Goal: Feedback & Contribution: Contribute content

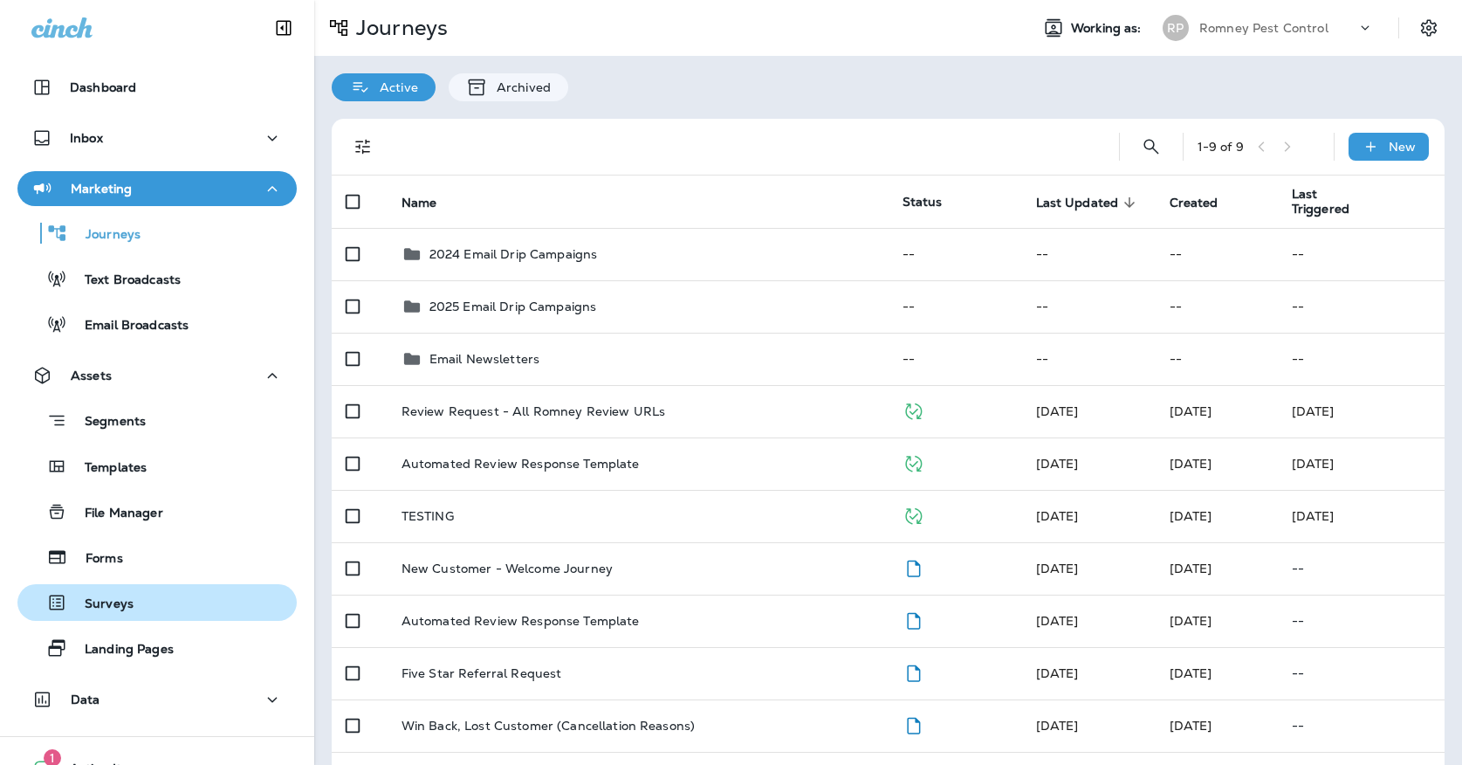
click at [139, 599] on div "Surveys" at bounding box center [156, 602] width 265 height 26
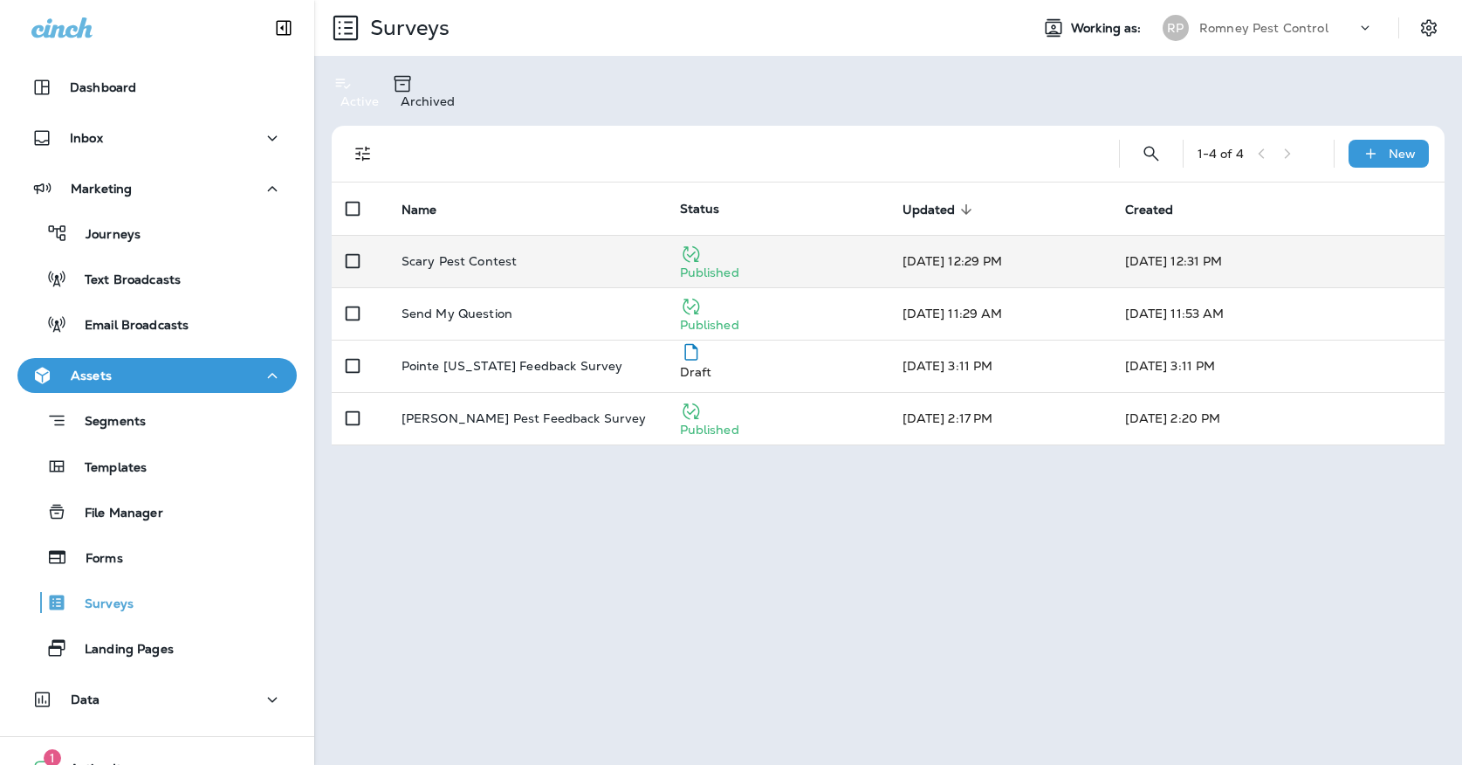
click at [588, 254] on div "Scary Pest Contest" at bounding box center [527, 261] width 251 height 14
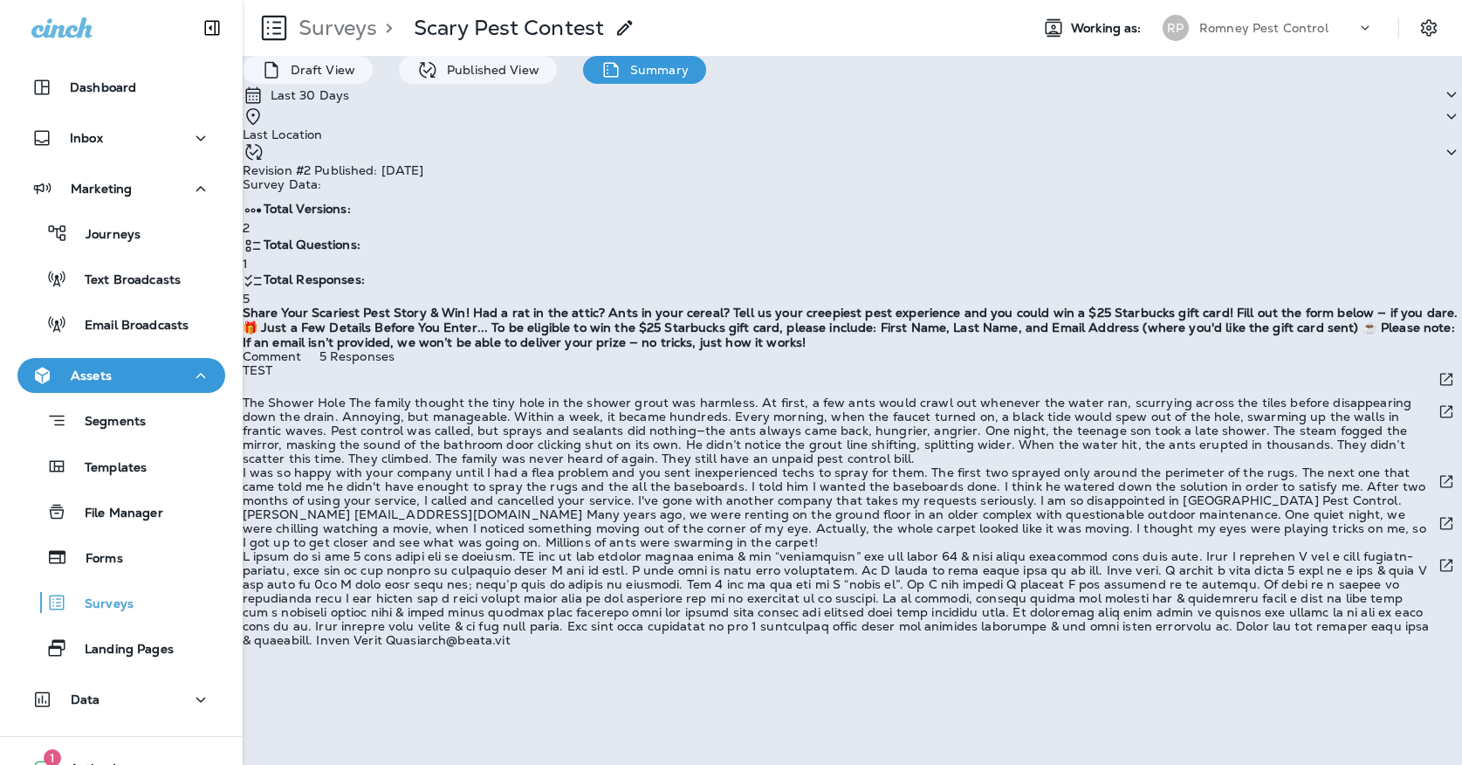
scroll to position [211, 0]
click at [1192, 33] on div "RP" at bounding box center [1175, 28] width 47 height 26
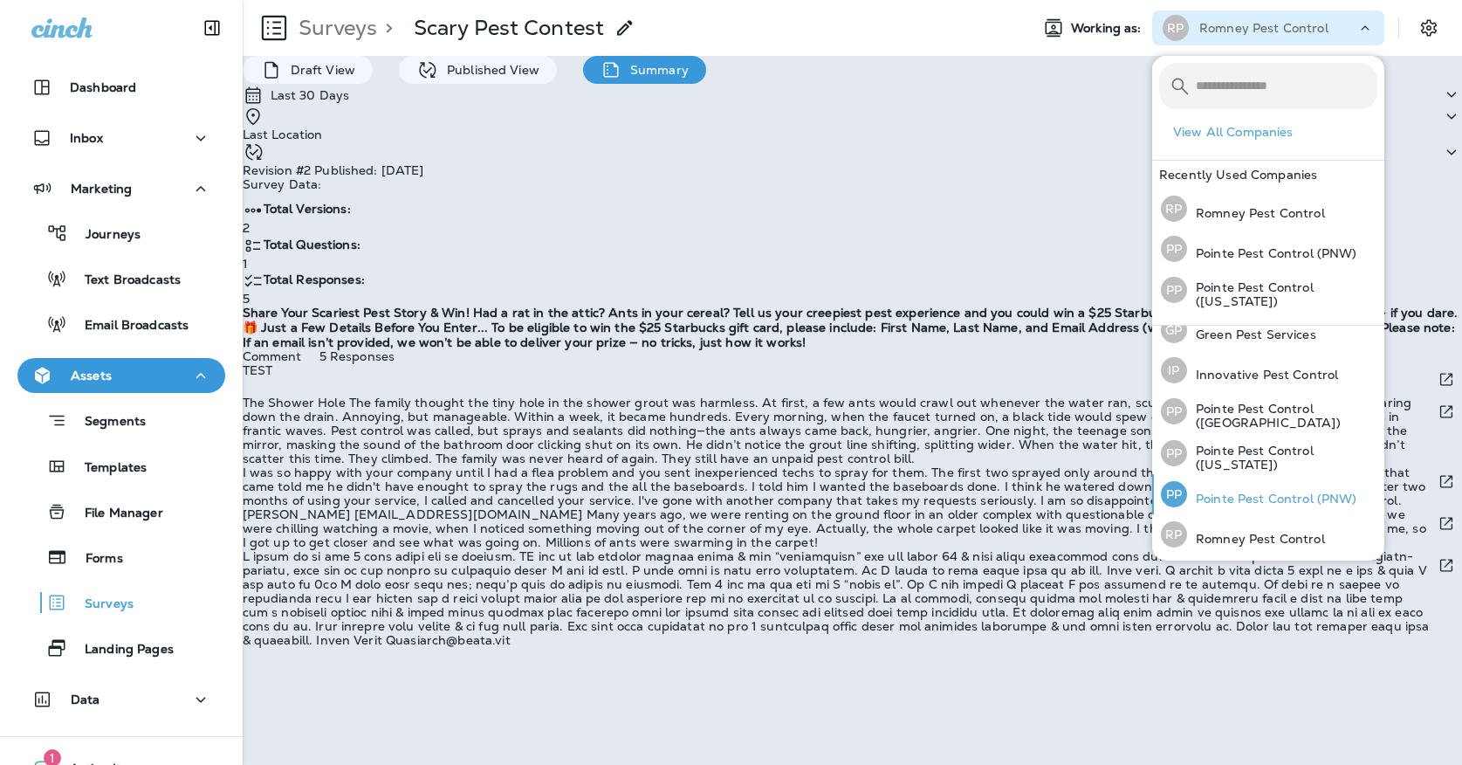
scroll to position [55, 0]
click at [1215, 504] on p "Pointe Pest Control (PNW)" at bounding box center [1272, 499] width 170 height 14
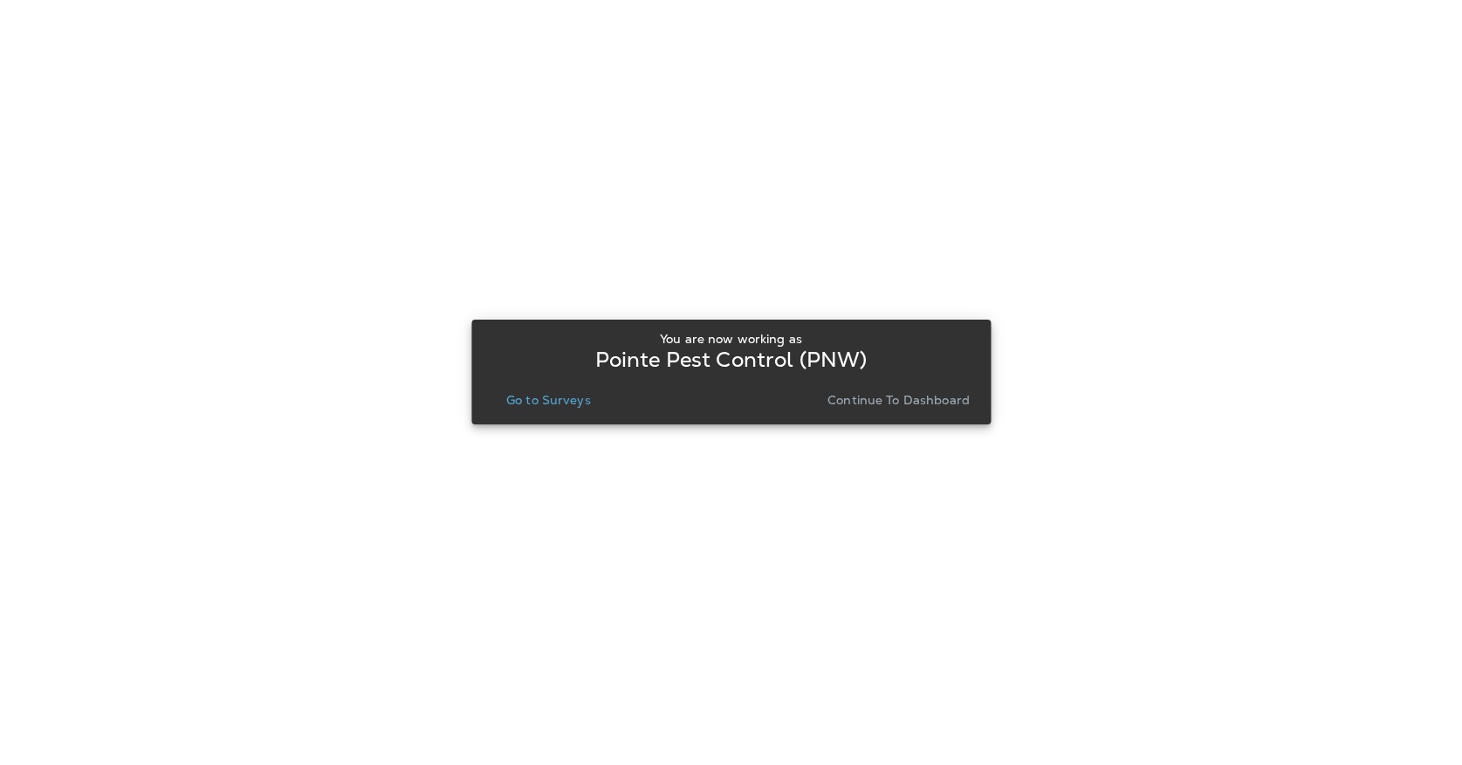
click at [521, 404] on p "Go to Surveys" at bounding box center [548, 400] width 85 height 14
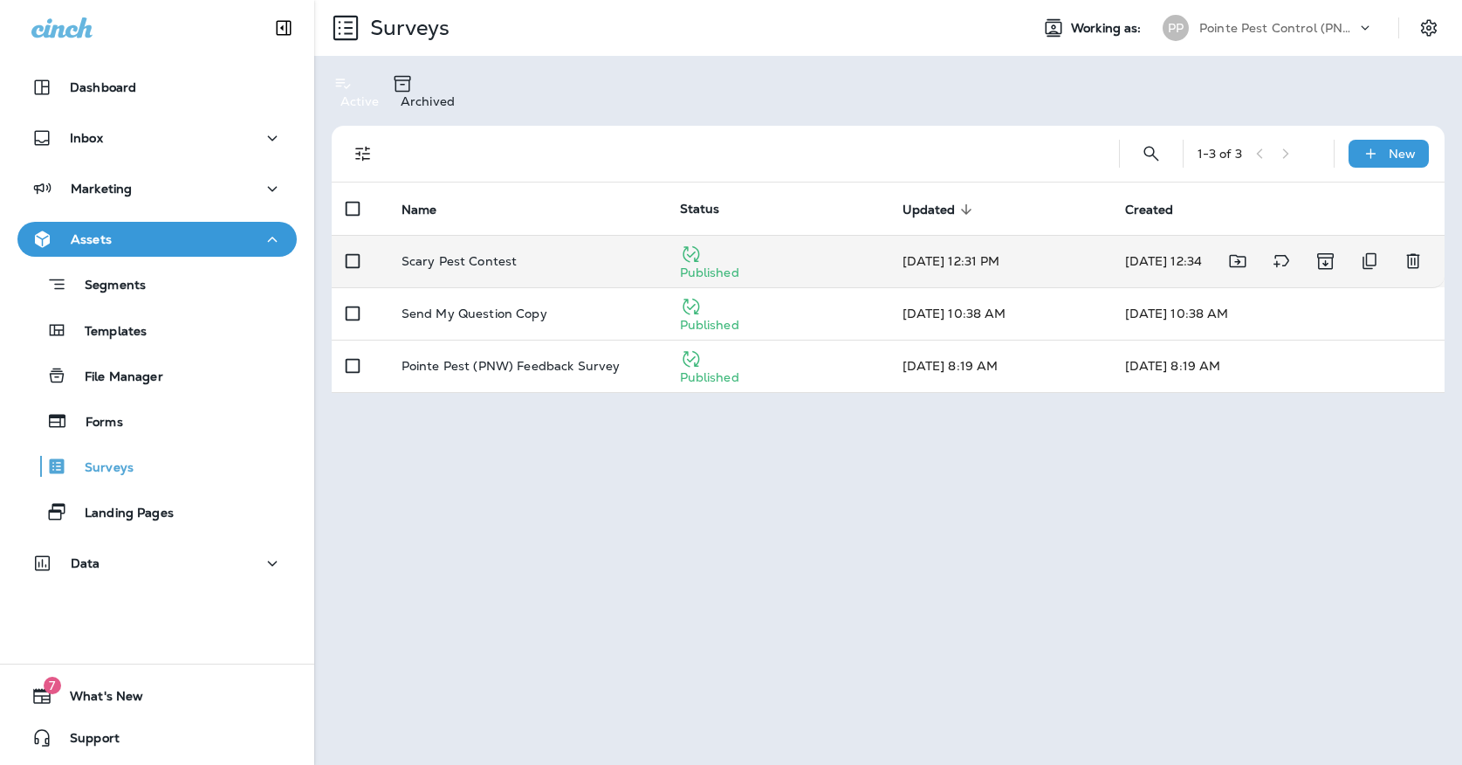
click at [523, 254] on div "Scary Pest Contest" at bounding box center [527, 261] width 251 height 14
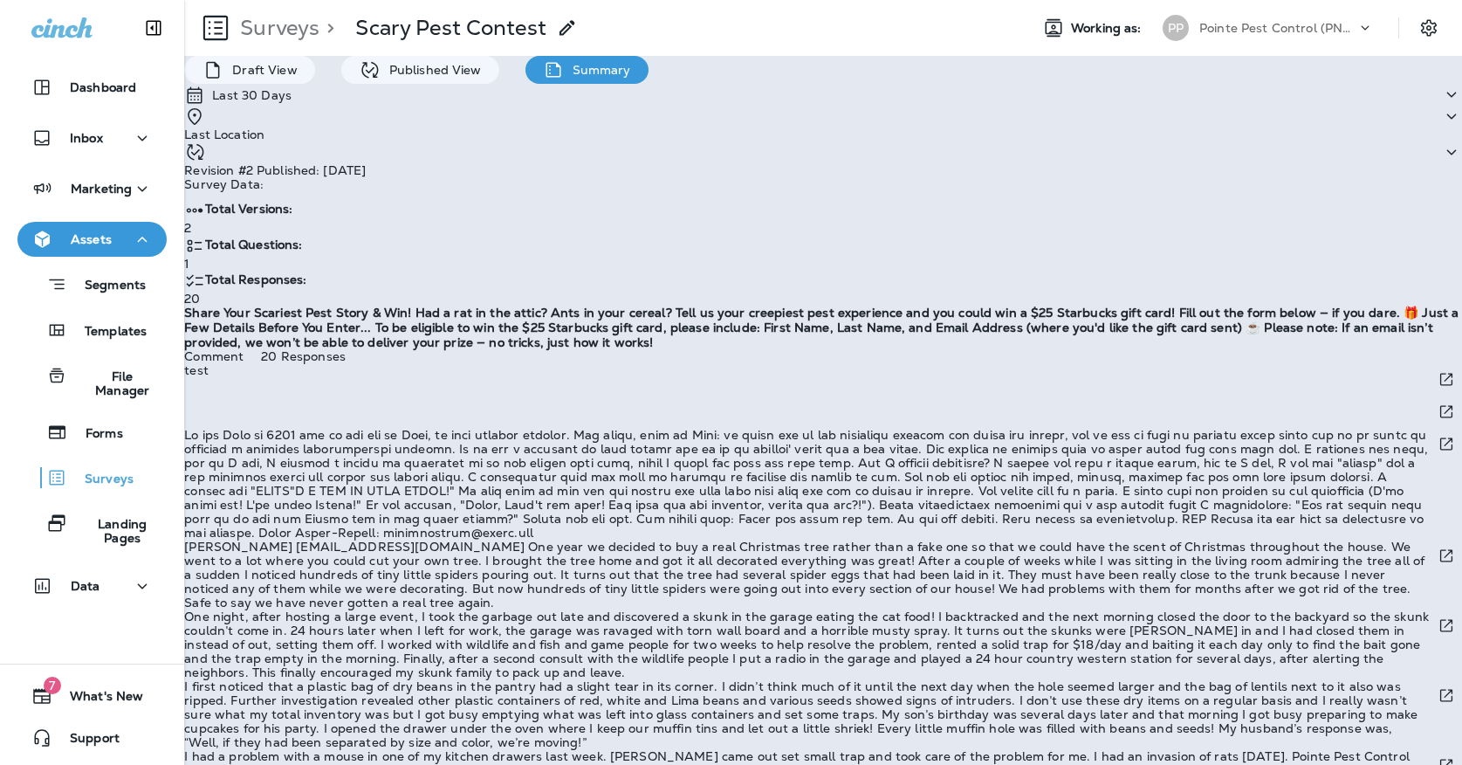
scroll to position [1327, 0]
click at [1210, 45] on div "PP Pointe Pest Control (PNW)" at bounding box center [1268, 27] width 232 height 35
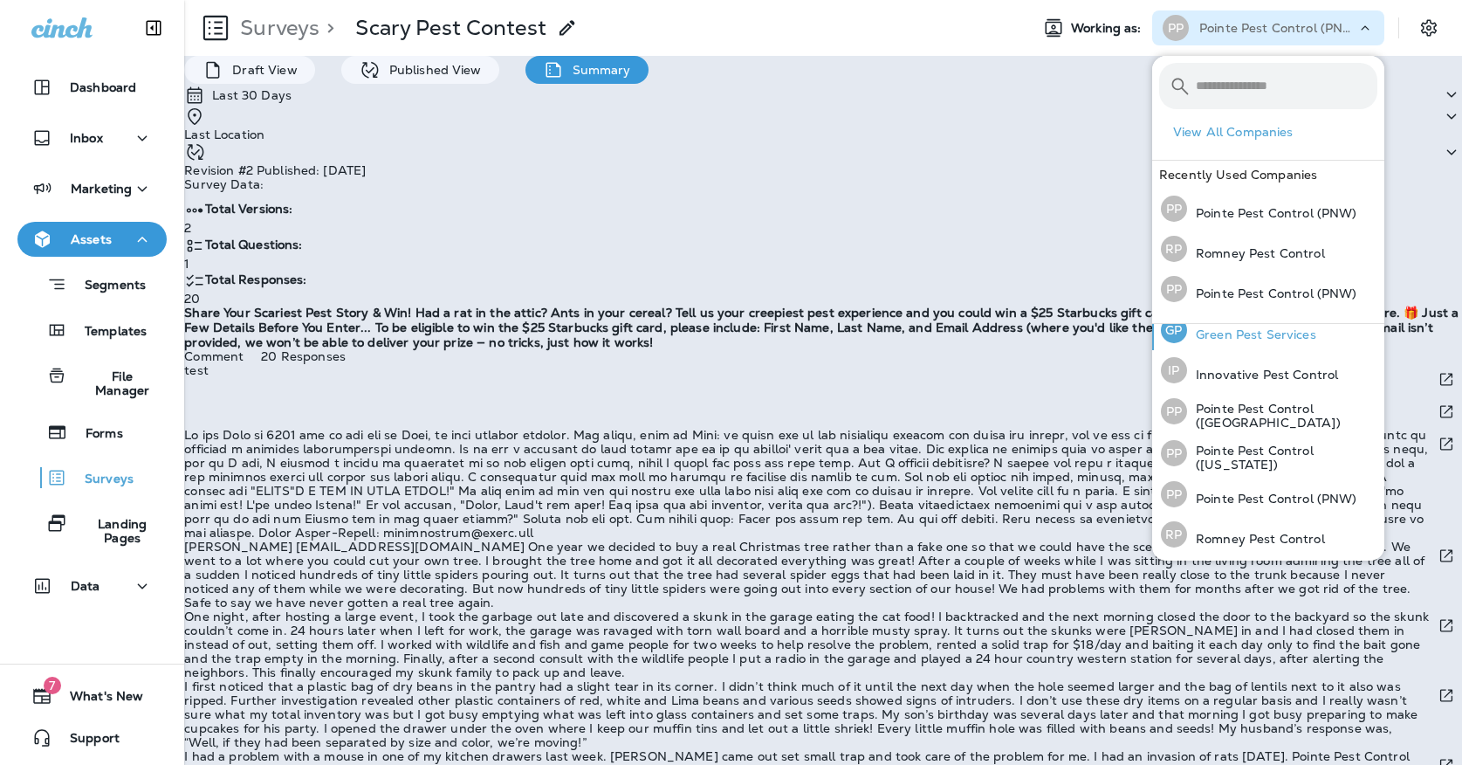
scroll to position [53, 0]
click at [1206, 463] on p "Pointe Pest Control ([US_STATE])" at bounding box center [1282, 458] width 190 height 28
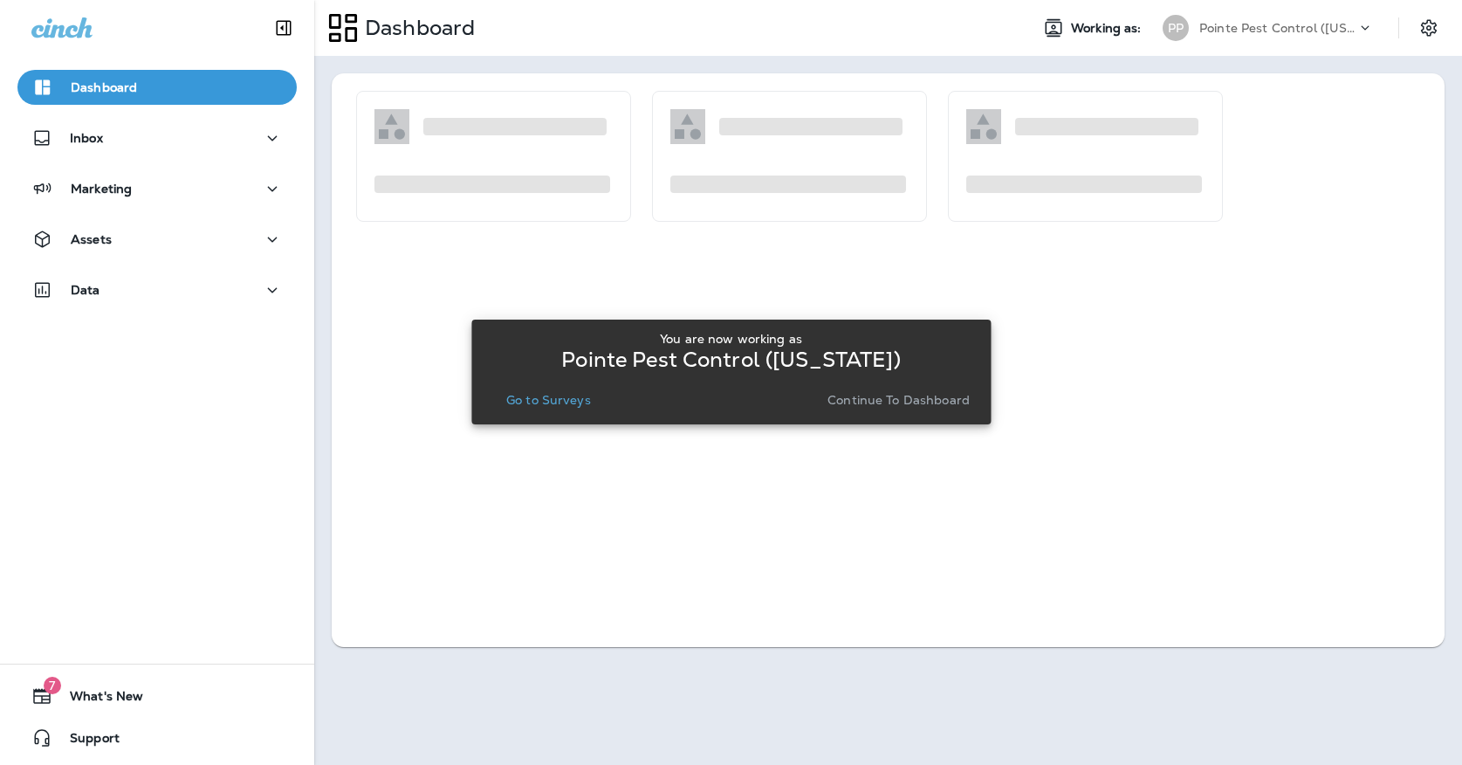
click at [539, 383] on div "You are now working as Pointe Pest Control ([US_STATE]) Go to Surveys Continue …" at bounding box center [730, 372] width 491 height 80
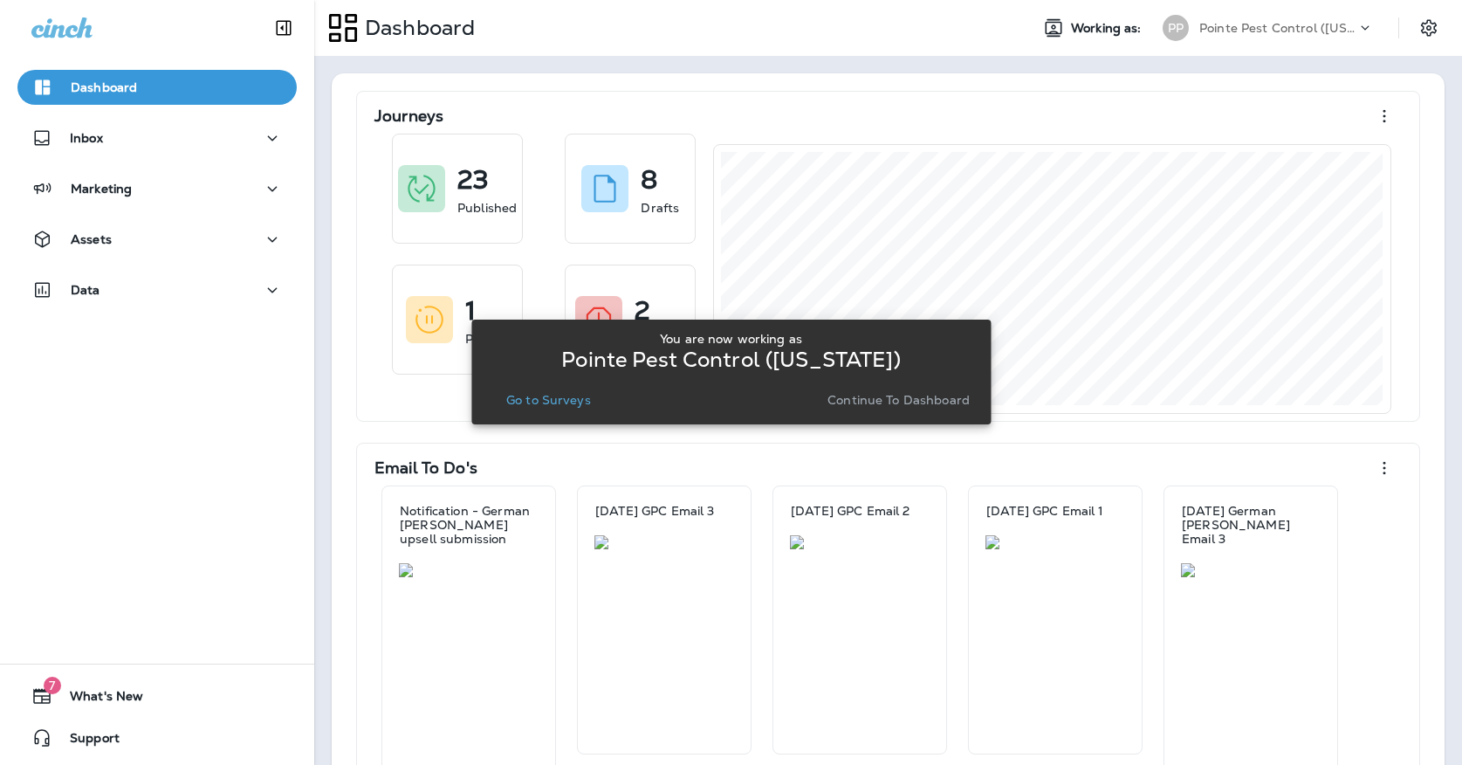
click at [535, 402] on p "Go to Surveys" at bounding box center [548, 400] width 85 height 14
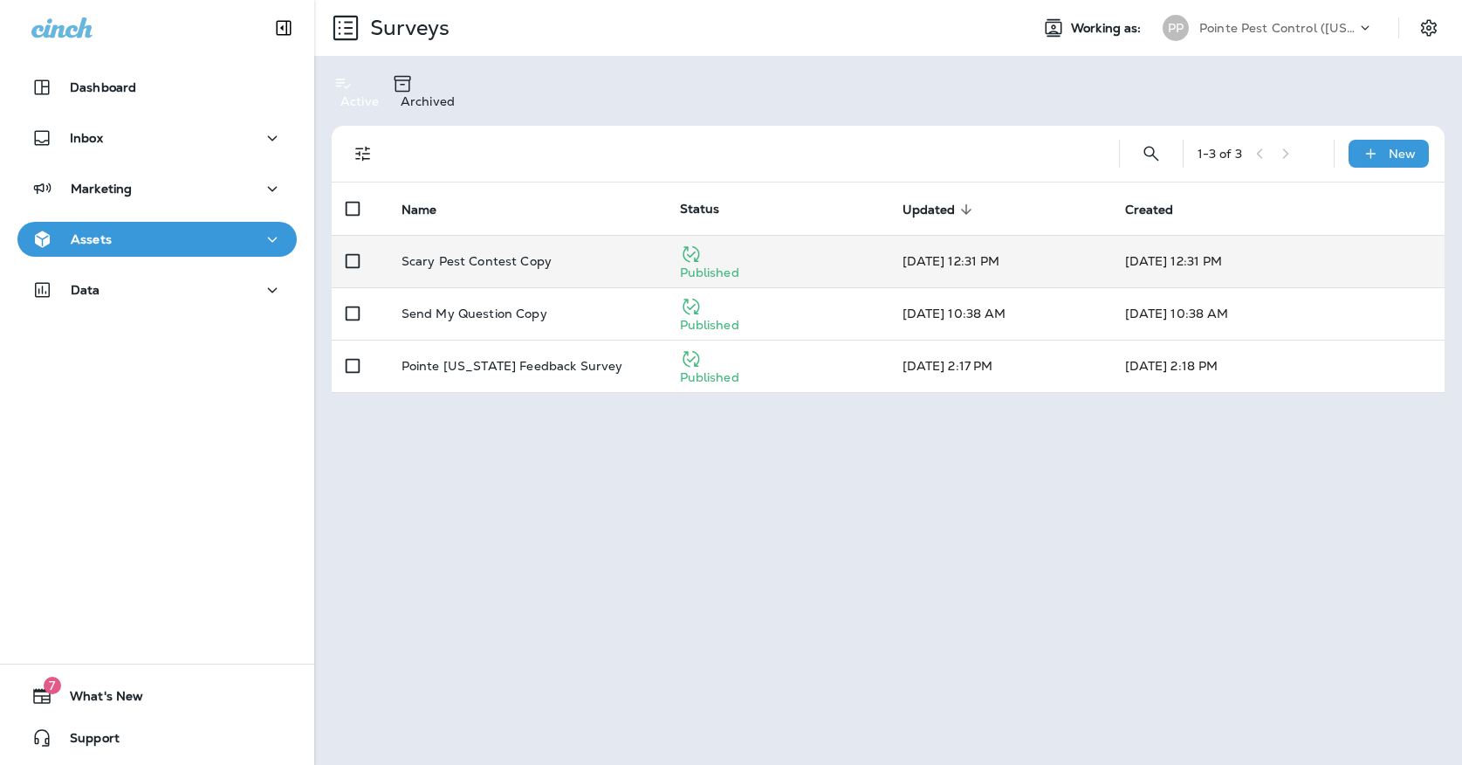
click at [519, 254] on p "Scary Pest Contest Copy" at bounding box center [477, 261] width 150 height 14
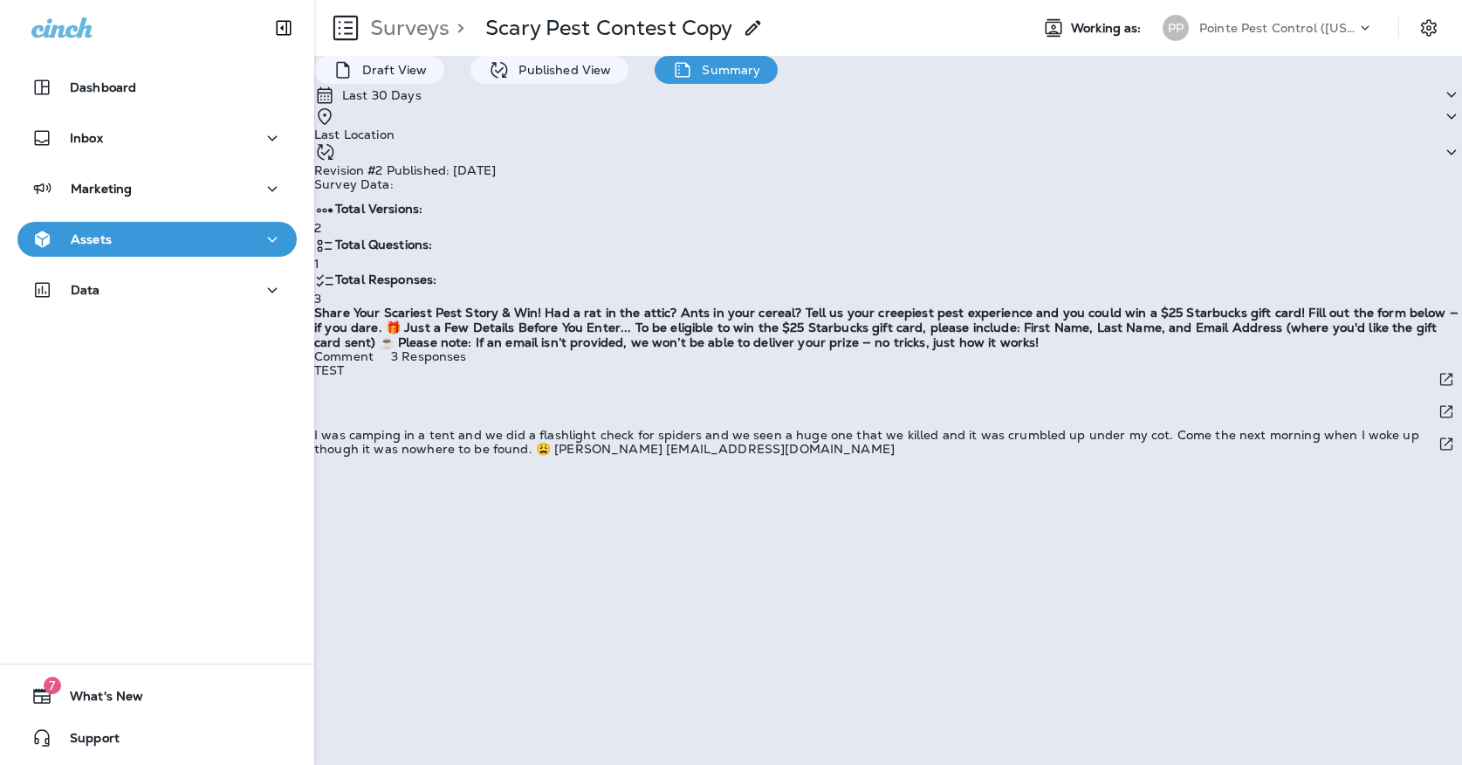
click at [1190, 33] on div "PP" at bounding box center [1175, 28] width 47 height 26
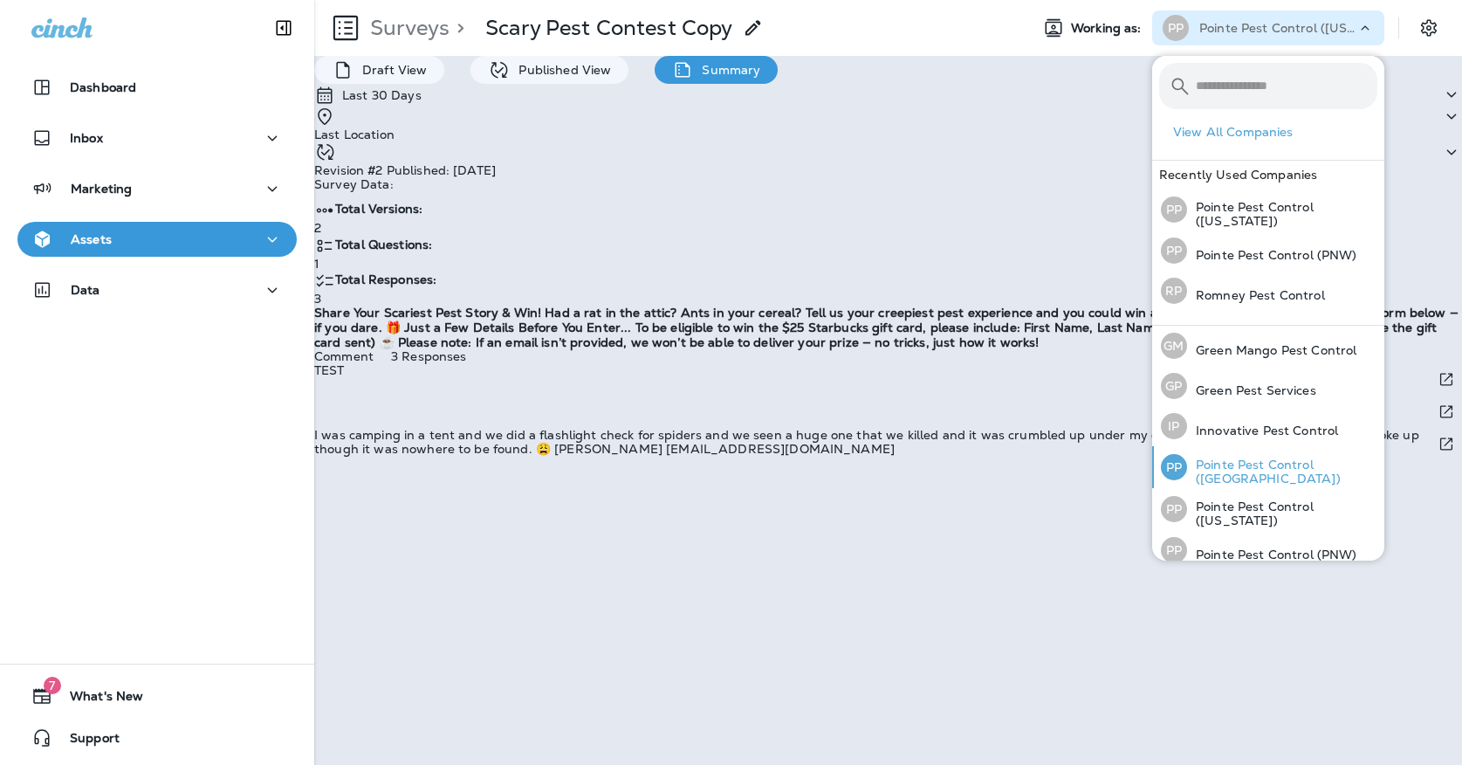
click at [1191, 459] on div "PP Pointe Pest Control ([GEOGRAPHIC_DATA])" at bounding box center [1269, 467] width 230 height 42
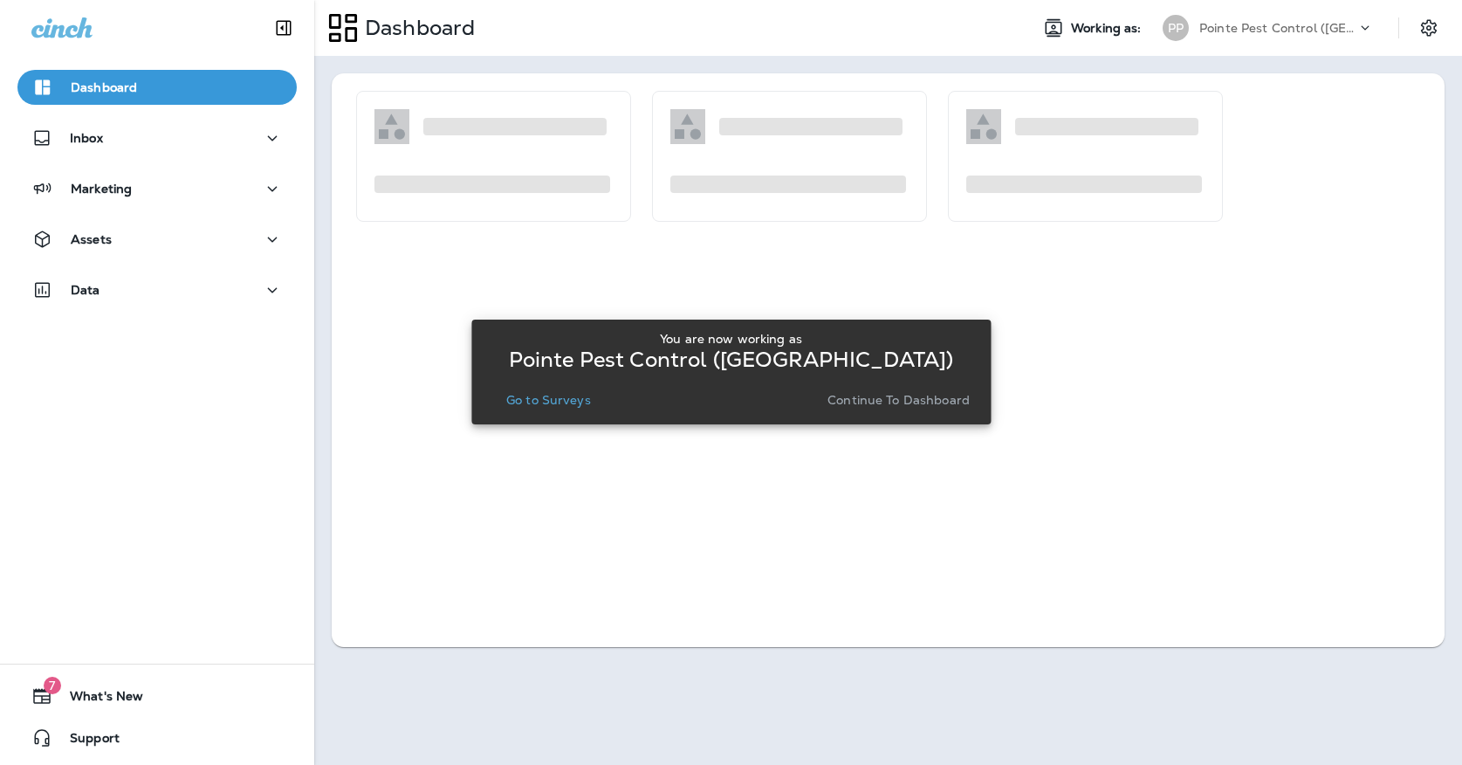
click at [549, 415] on div "You are now working as Pointe Pest Control ([GEOGRAPHIC_DATA]) Go to Surveys Co…" at bounding box center [730, 372] width 491 height 94
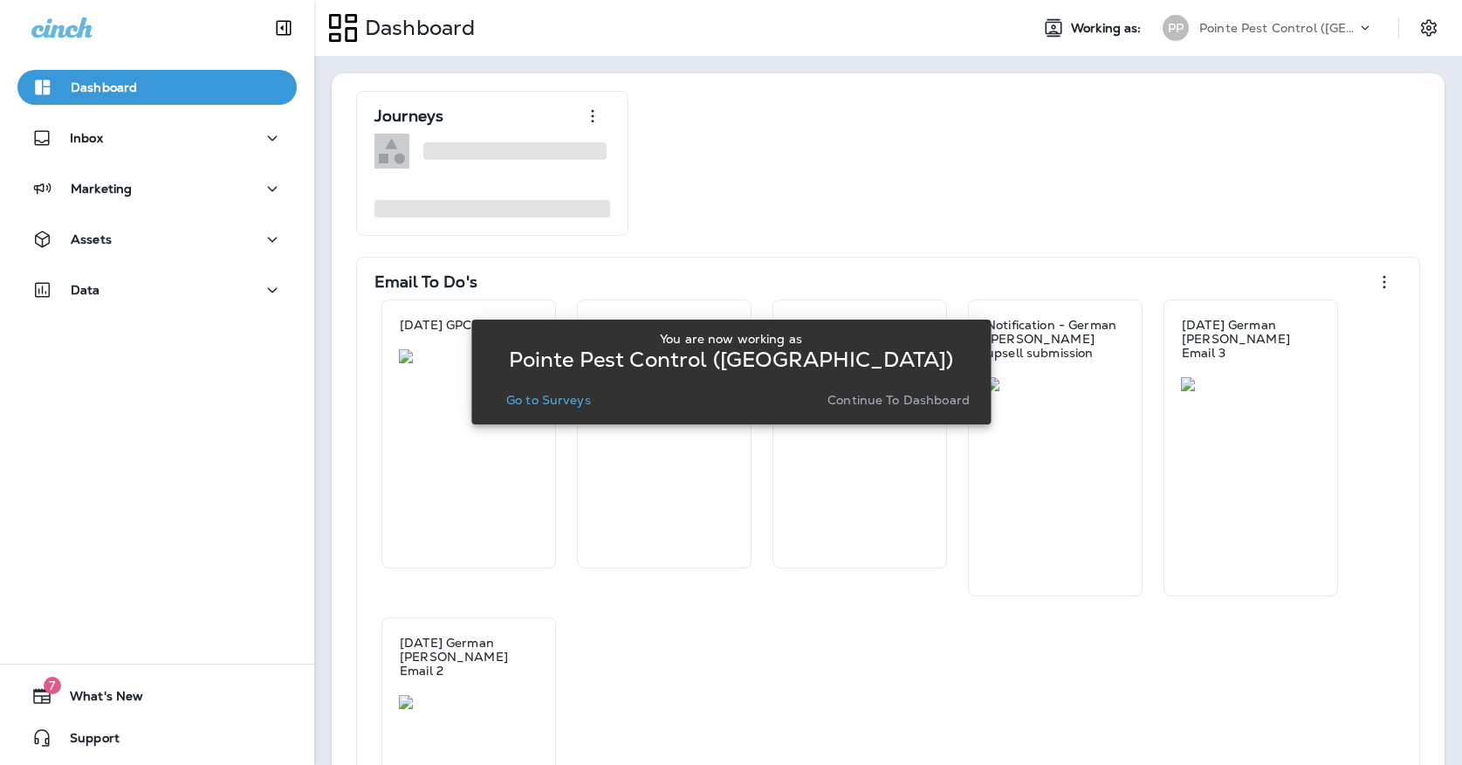
click at [549, 410] on button "Go to Surveys" at bounding box center [548, 400] width 99 height 24
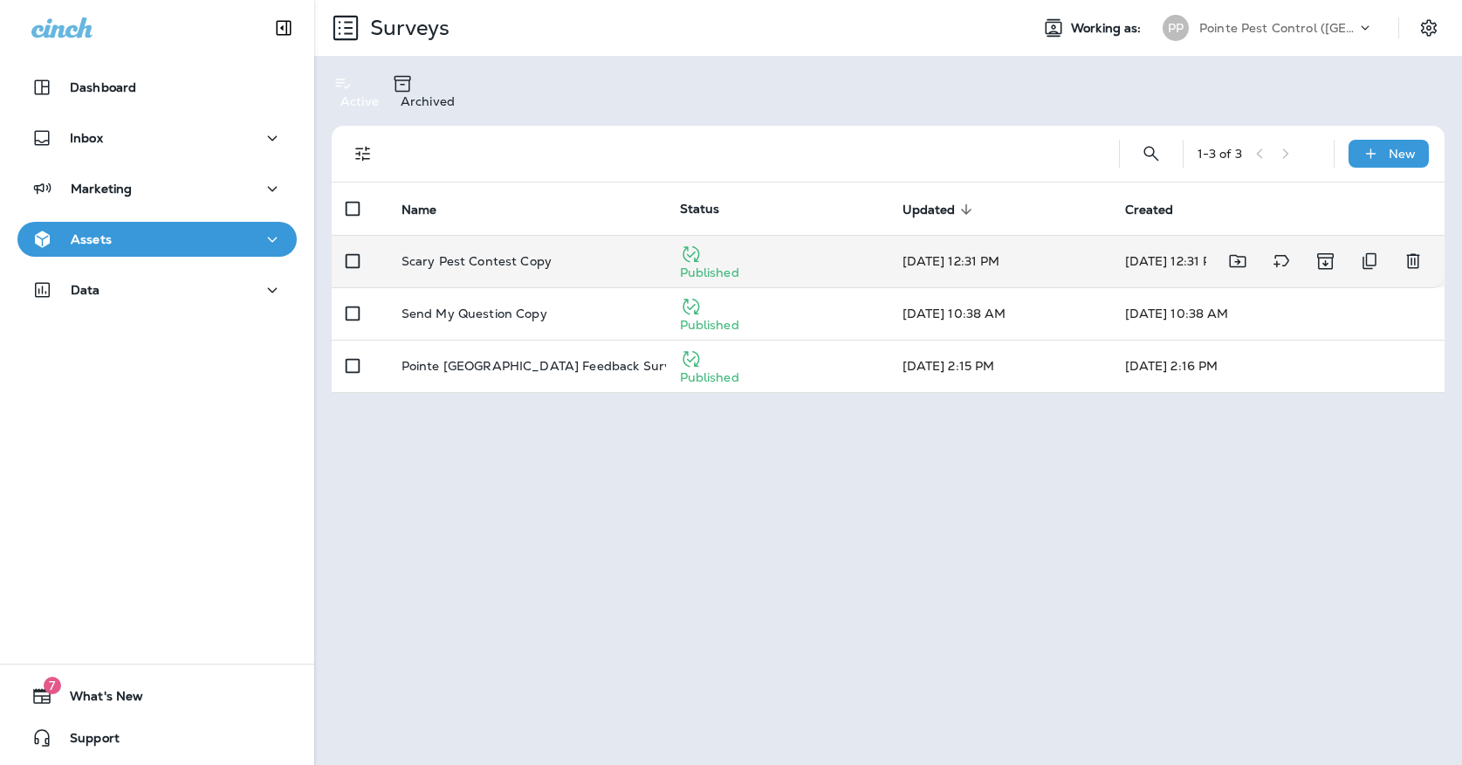
click at [545, 255] on td "Scary Pest Contest Copy" at bounding box center [527, 261] width 278 height 52
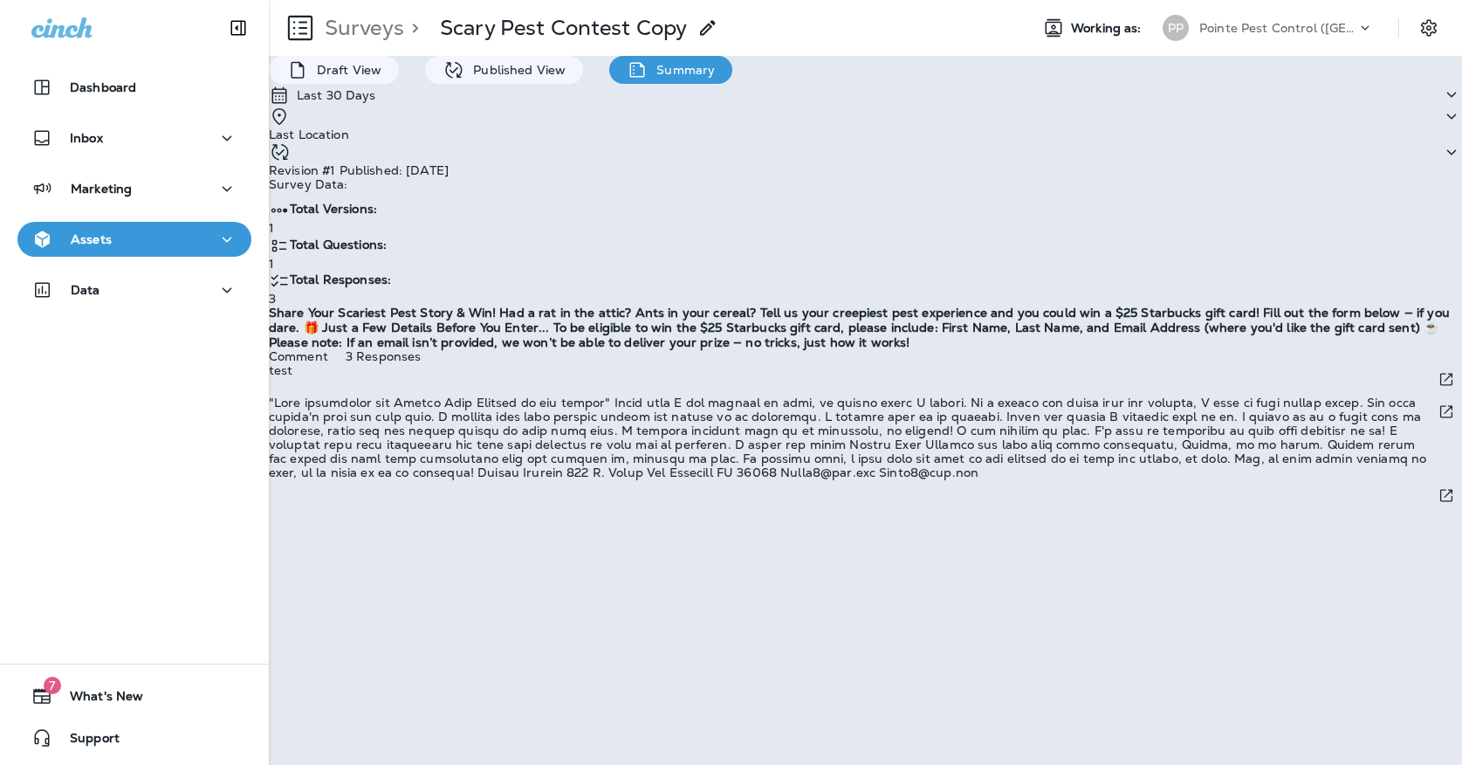
click at [1241, 32] on p "Pointe Pest Control ([GEOGRAPHIC_DATA])" at bounding box center [1277, 28] width 157 height 14
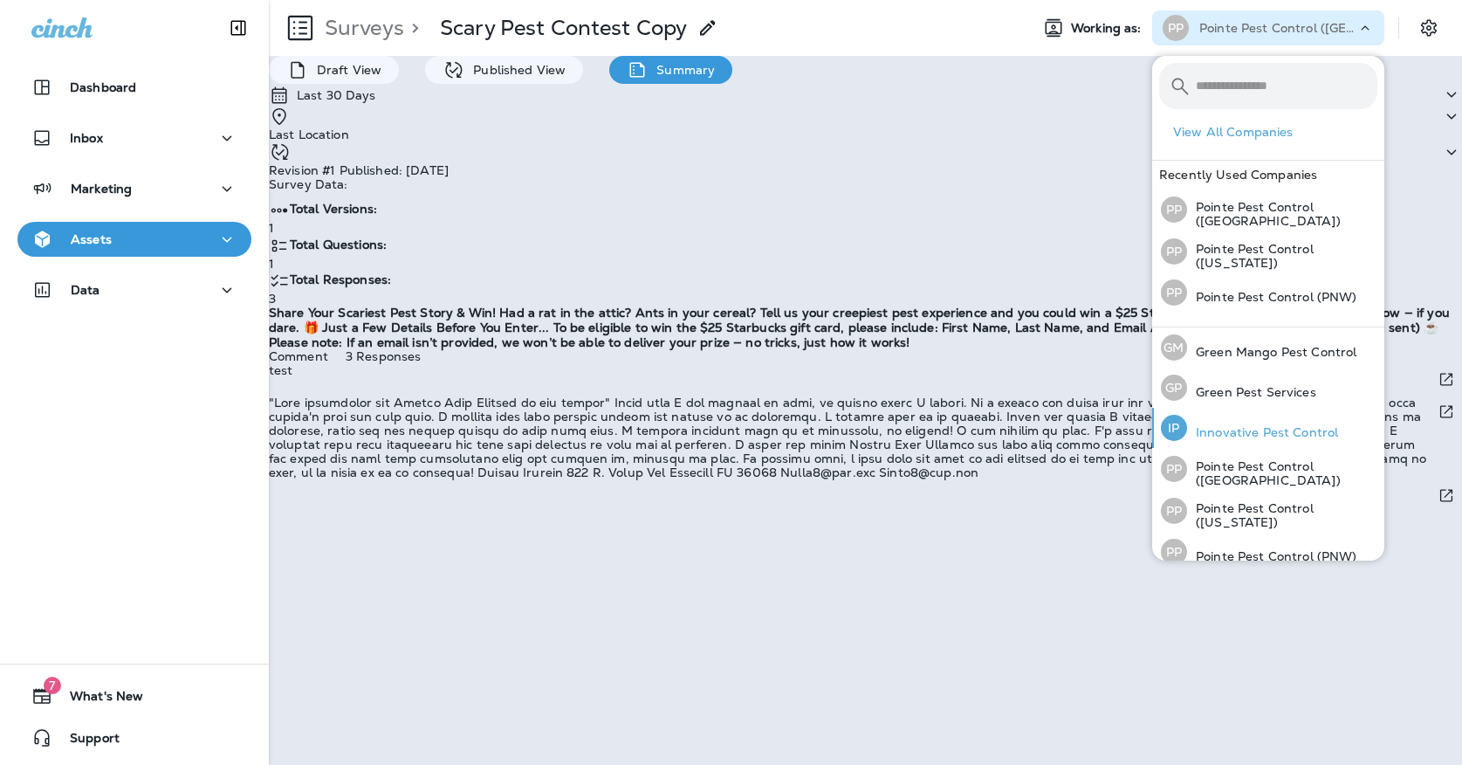
click at [1196, 427] on p "Innovative Pest Control" at bounding box center [1262, 432] width 151 height 14
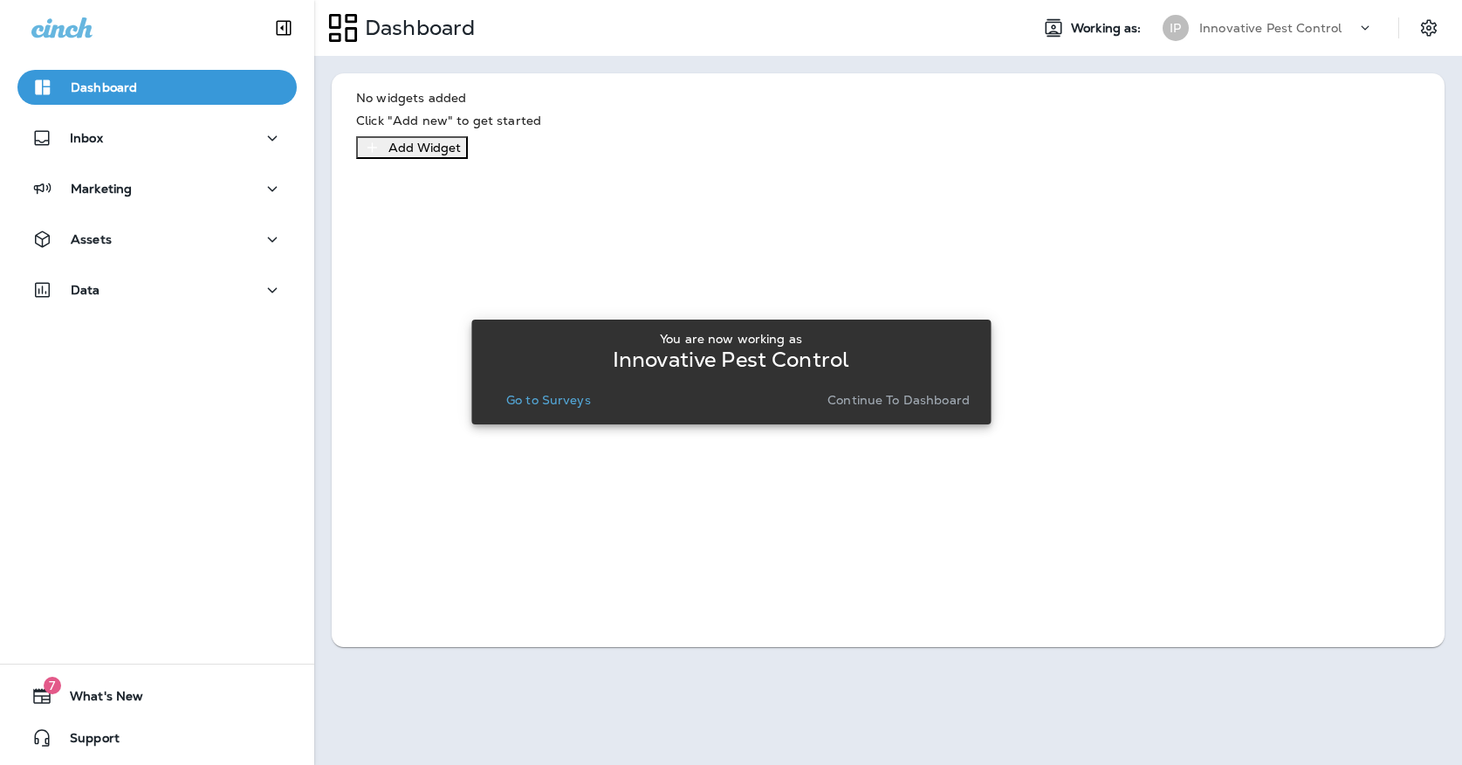
click at [548, 409] on button "Go to Surveys" at bounding box center [548, 400] width 99 height 24
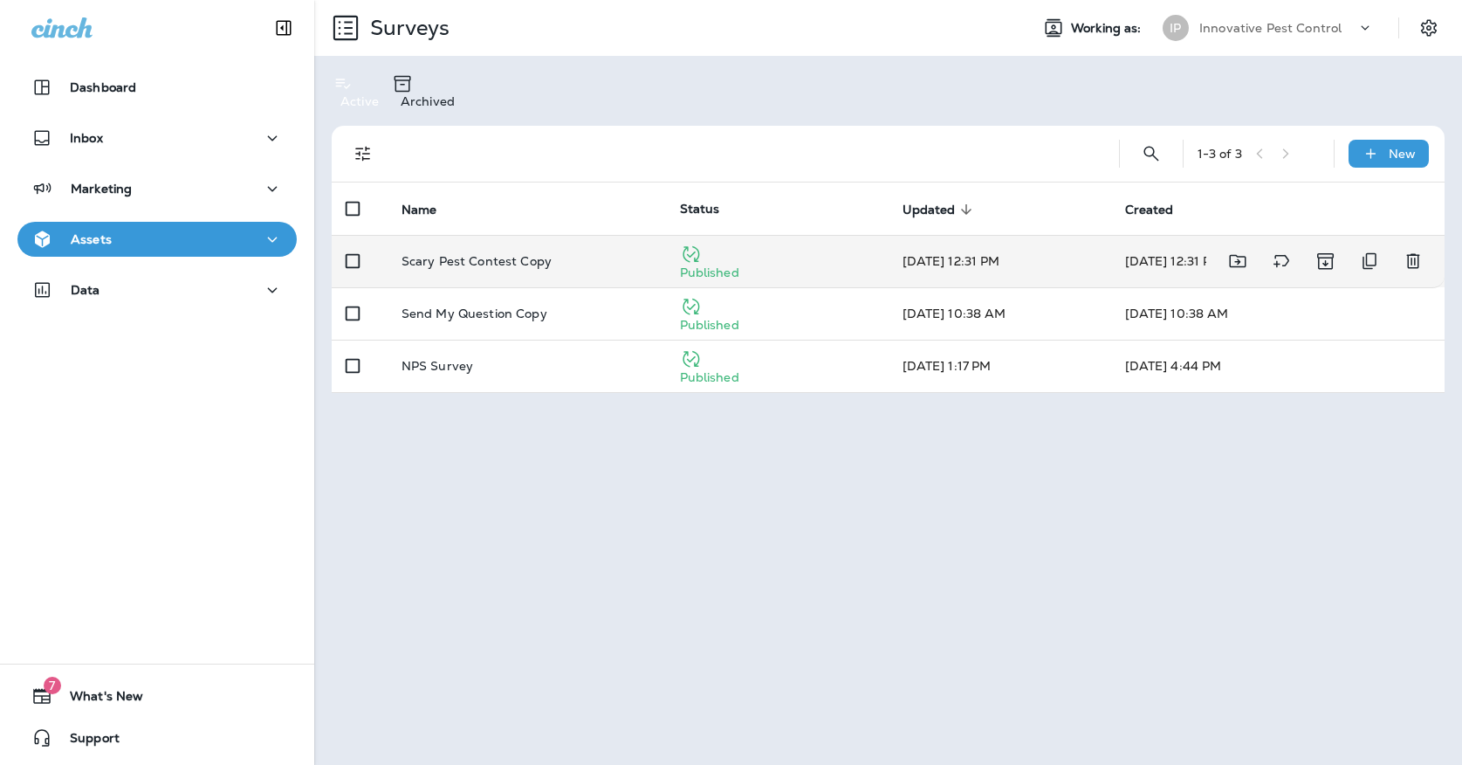
click at [588, 254] on div "Scary Pest Contest Copy" at bounding box center [527, 261] width 251 height 14
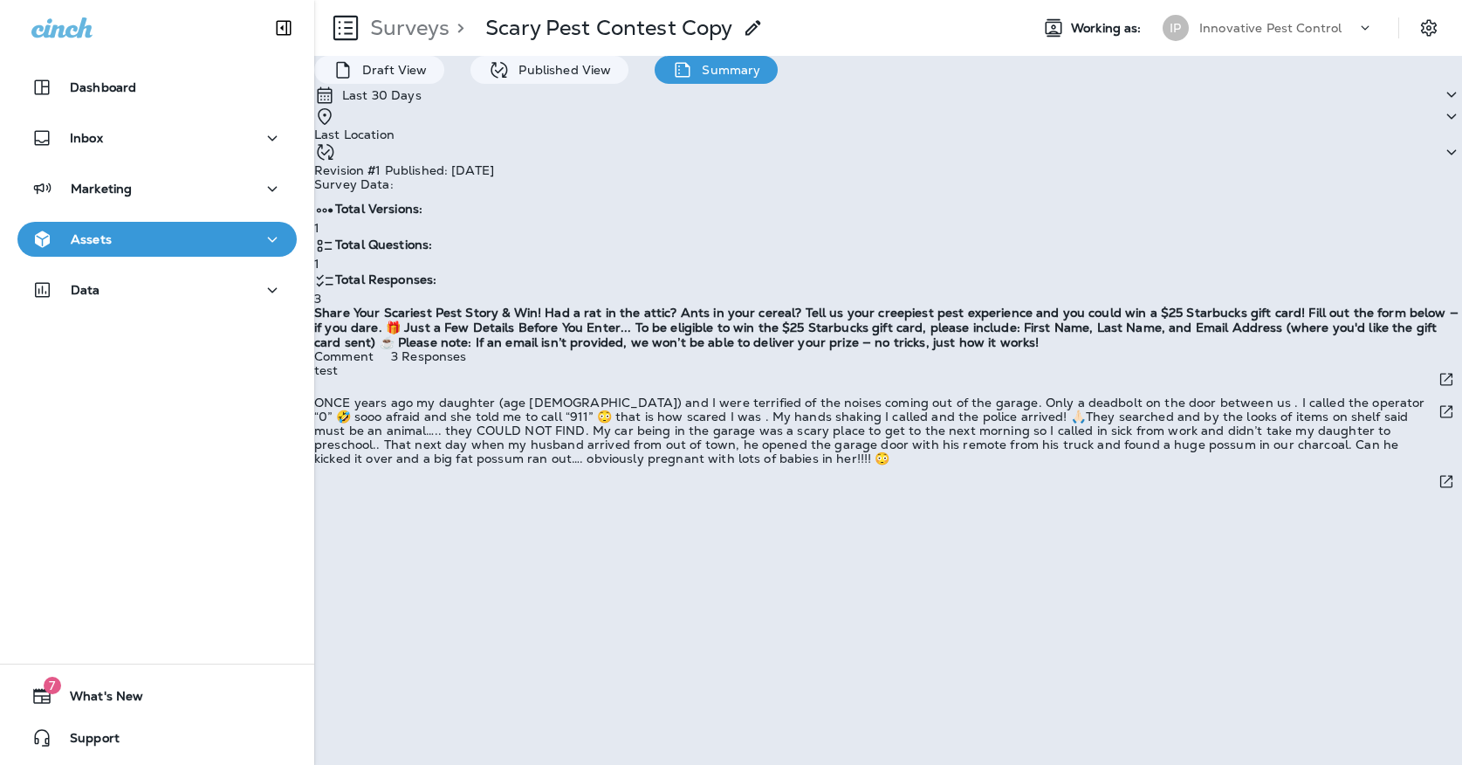
click at [1170, 8] on div "Surveys > Scary Pest Contest Copy Working as: IP Innovative Pest Control" at bounding box center [888, 28] width 1148 height 56
click at [1179, 29] on div "IP" at bounding box center [1176, 28] width 26 height 26
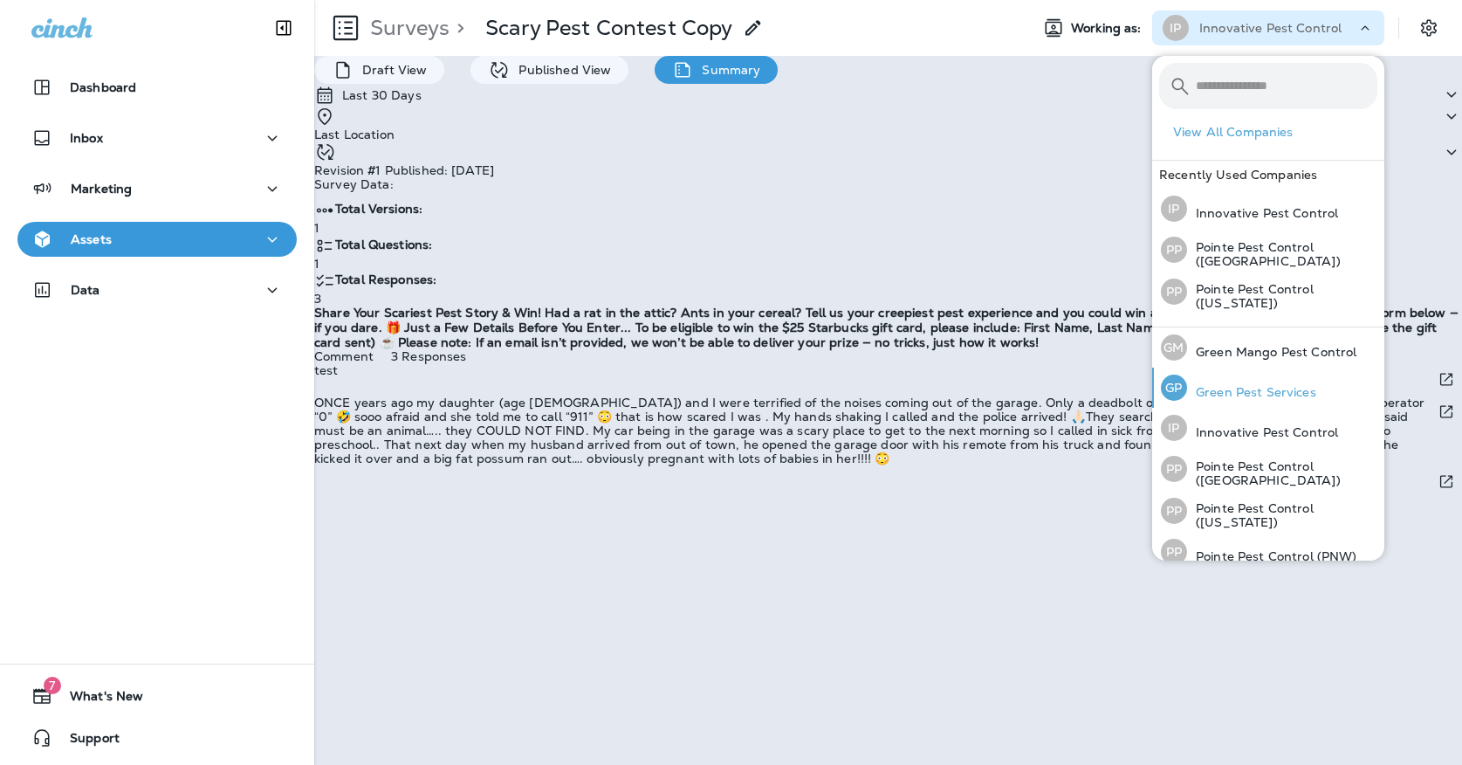
click at [1220, 398] on div "[PERSON_NAME] Pest Services" at bounding box center [1238, 388] width 169 height 40
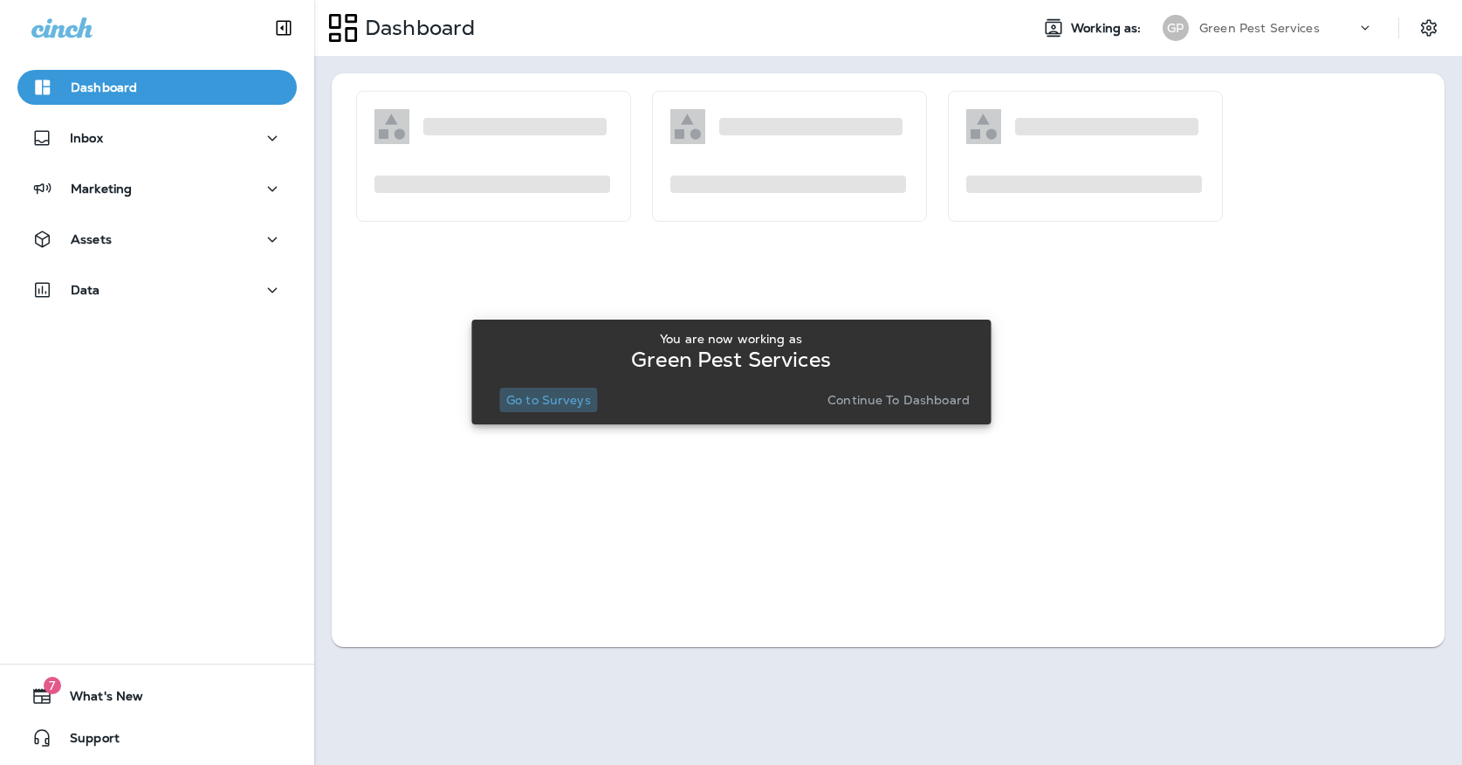
click at [520, 403] on p "Go to Surveys" at bounding box center [548, 400] width 85 height 14
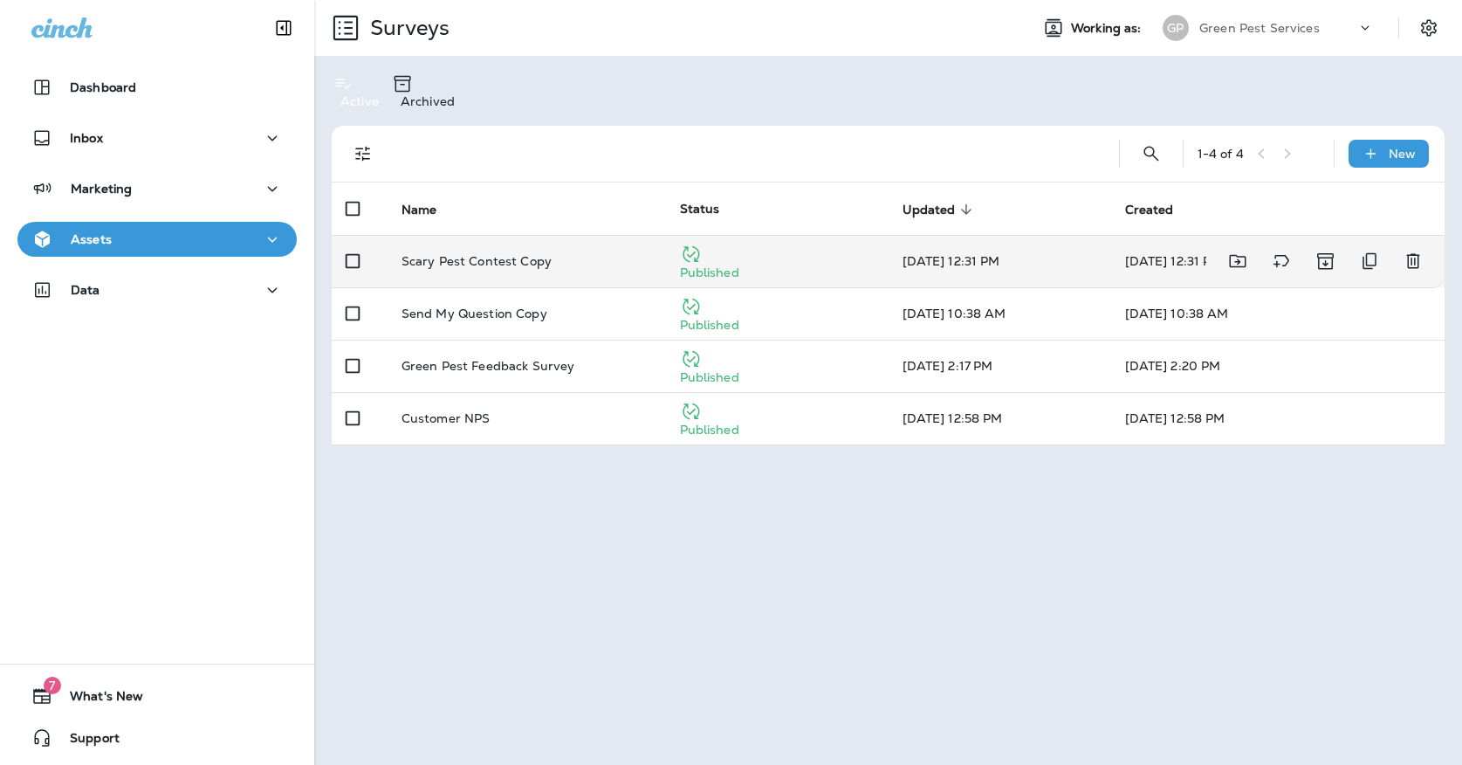
click at [520, 254] on p "Scary Pest Contest Copy" at bounding box center [477, 261] width 150 height 14
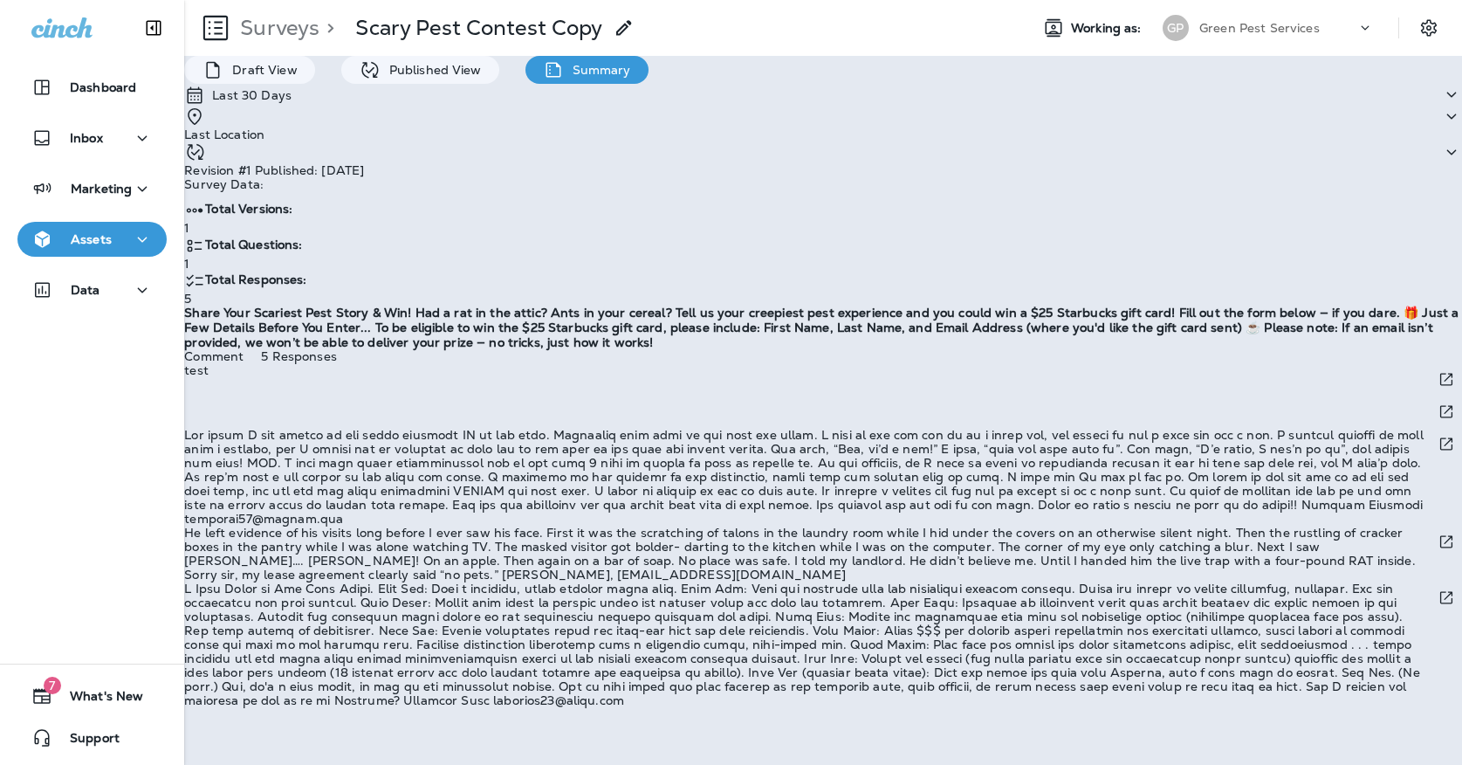
scroll to position [211, 0]
click at [1190, 27] on div "GP" at bounding box center [1175, 28] width 47 height 26
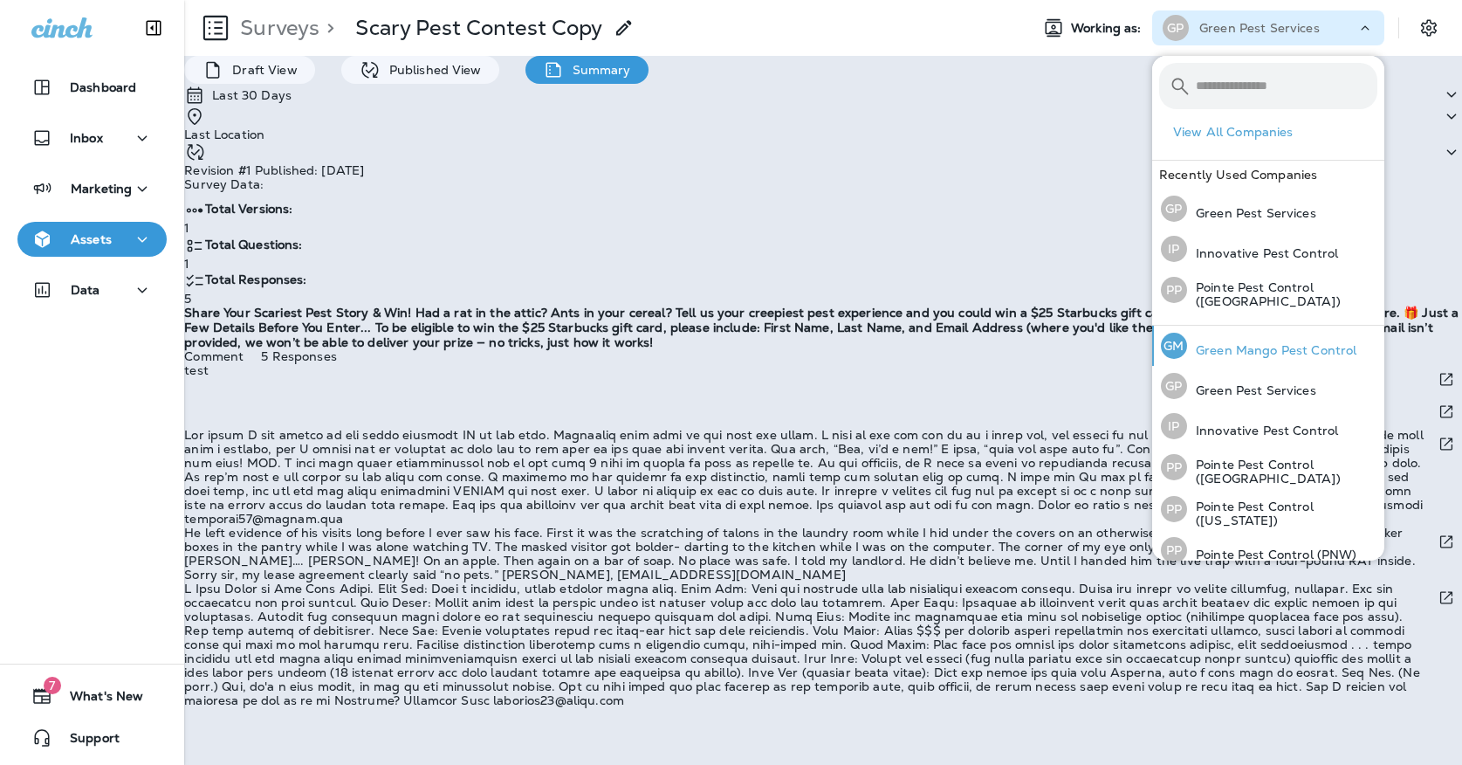
click at [1215, 343] on p "Green Mango Pest Control" at bounding box center [1271, 350] width 169 height 14
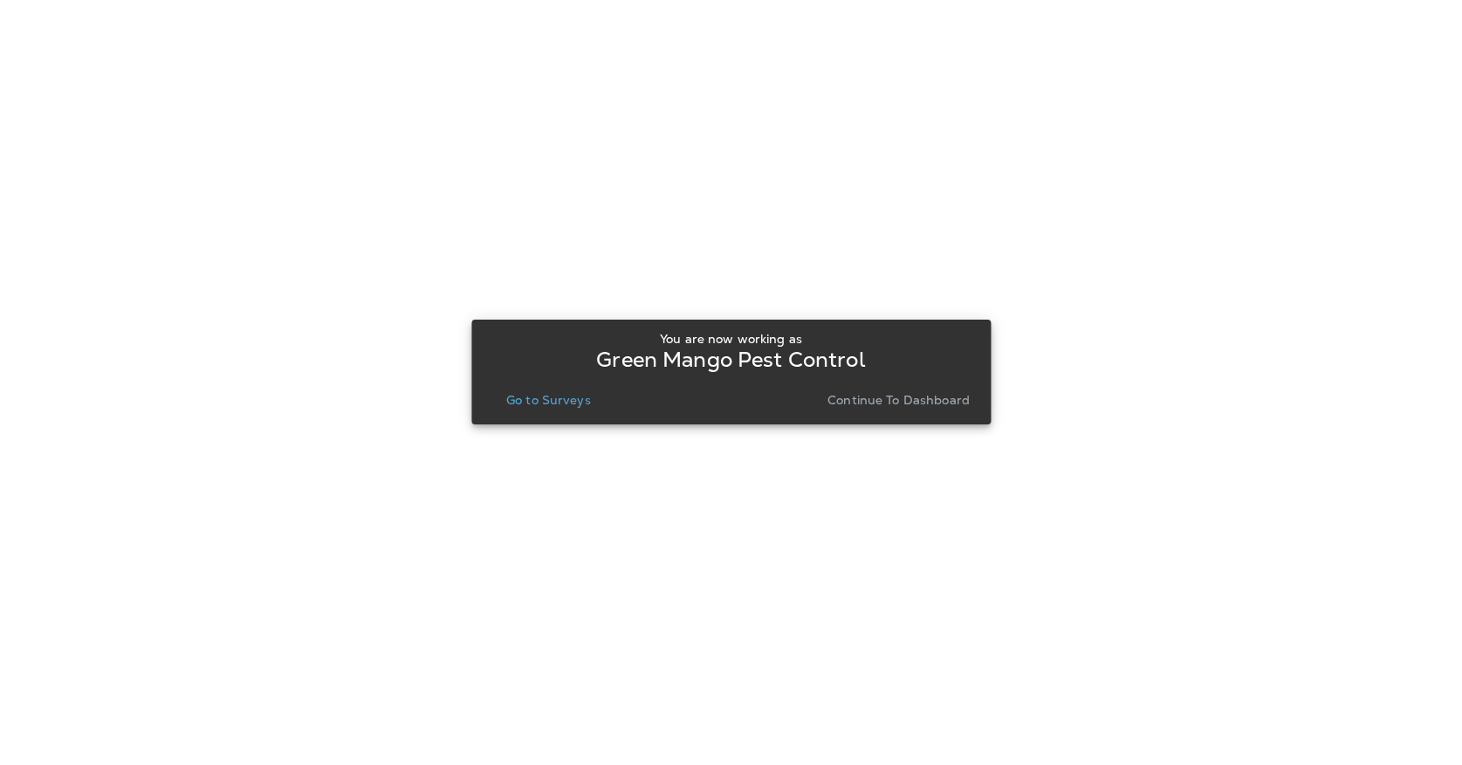
click at [586, 407] on p "Go to Surveys" at bounding box center [548, 400] width 85 height 14
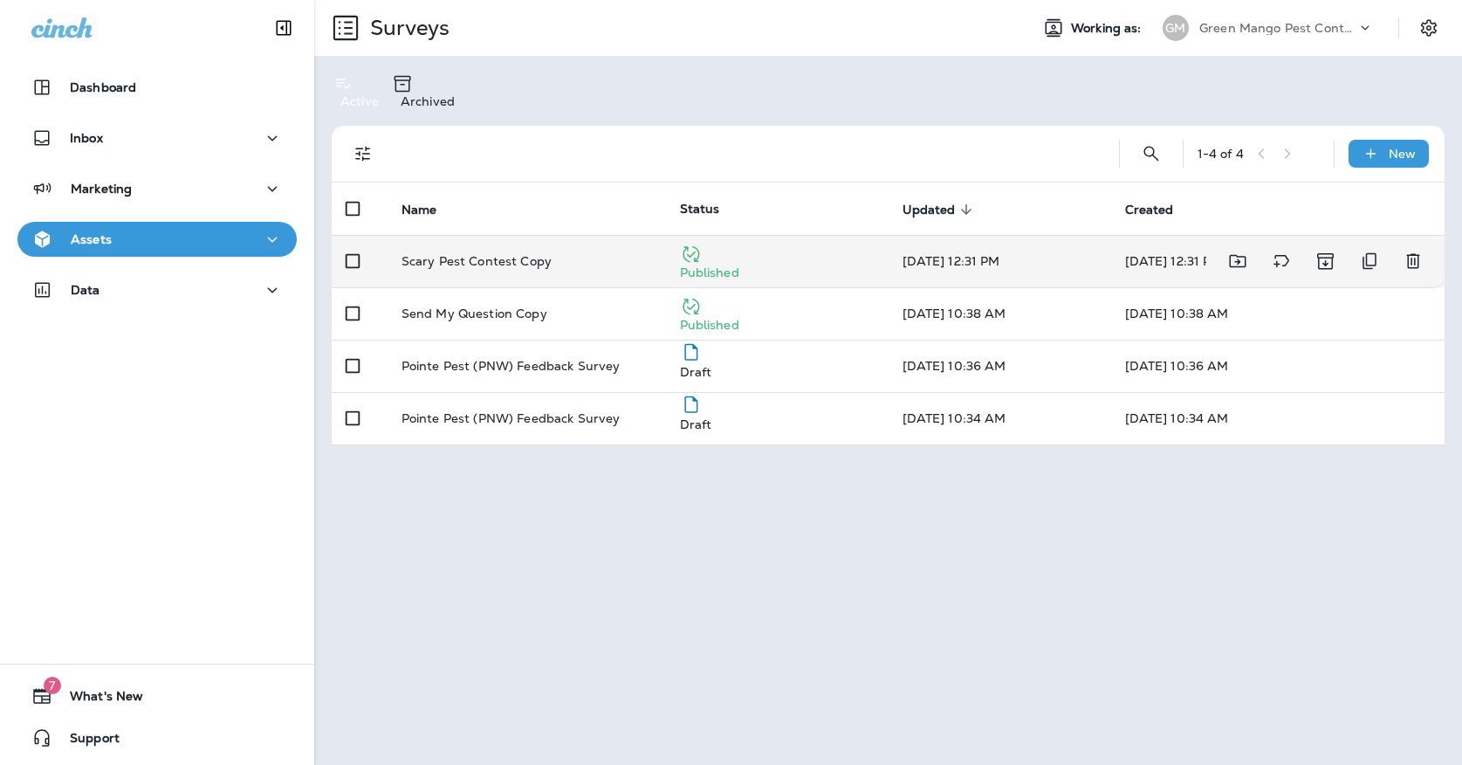
click at [512, 254] on p "Scary Pest Contest Copy" at bounding box center [477, 261] width 150 height 14
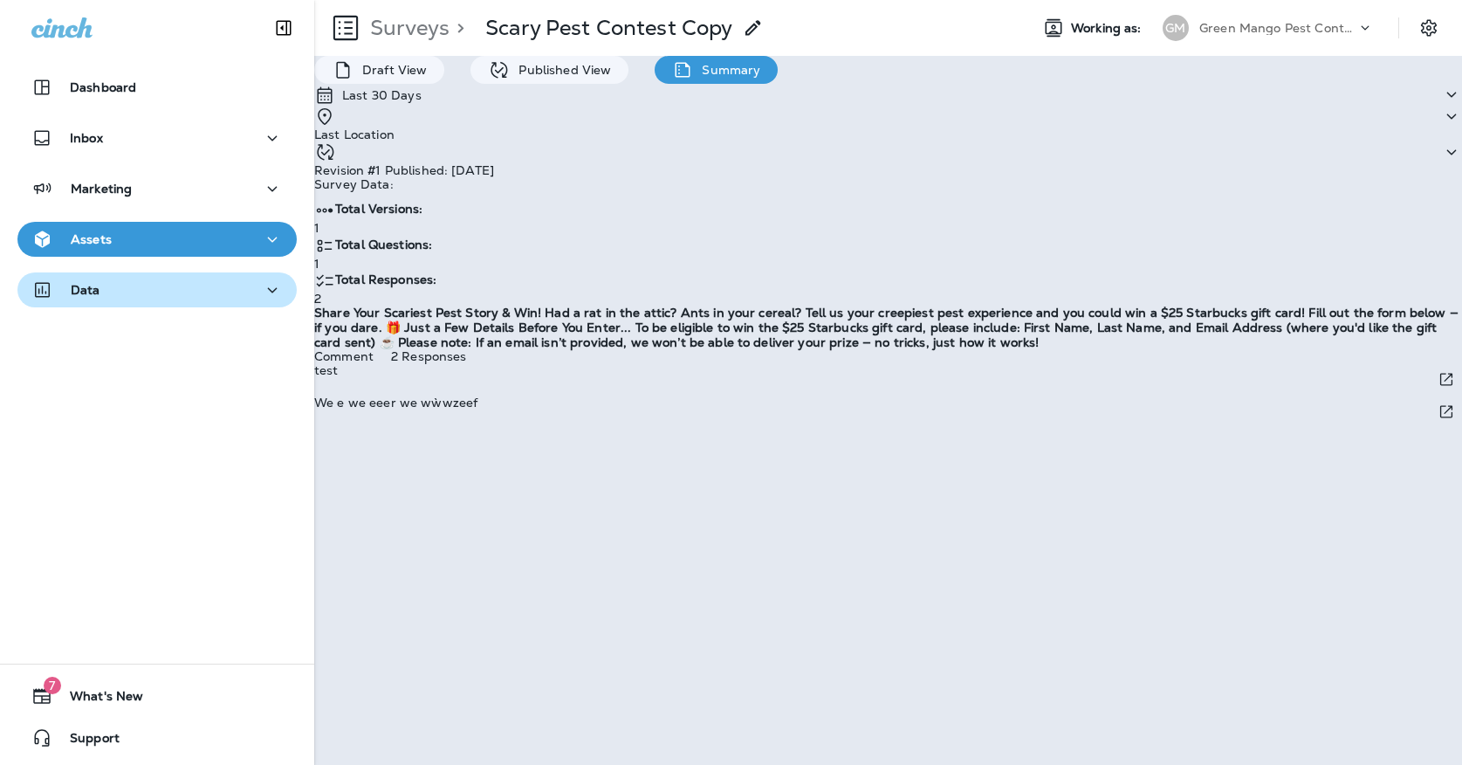
click at [227, 286] on div "Data" at bounding box center [156, 290] width 251 height 22
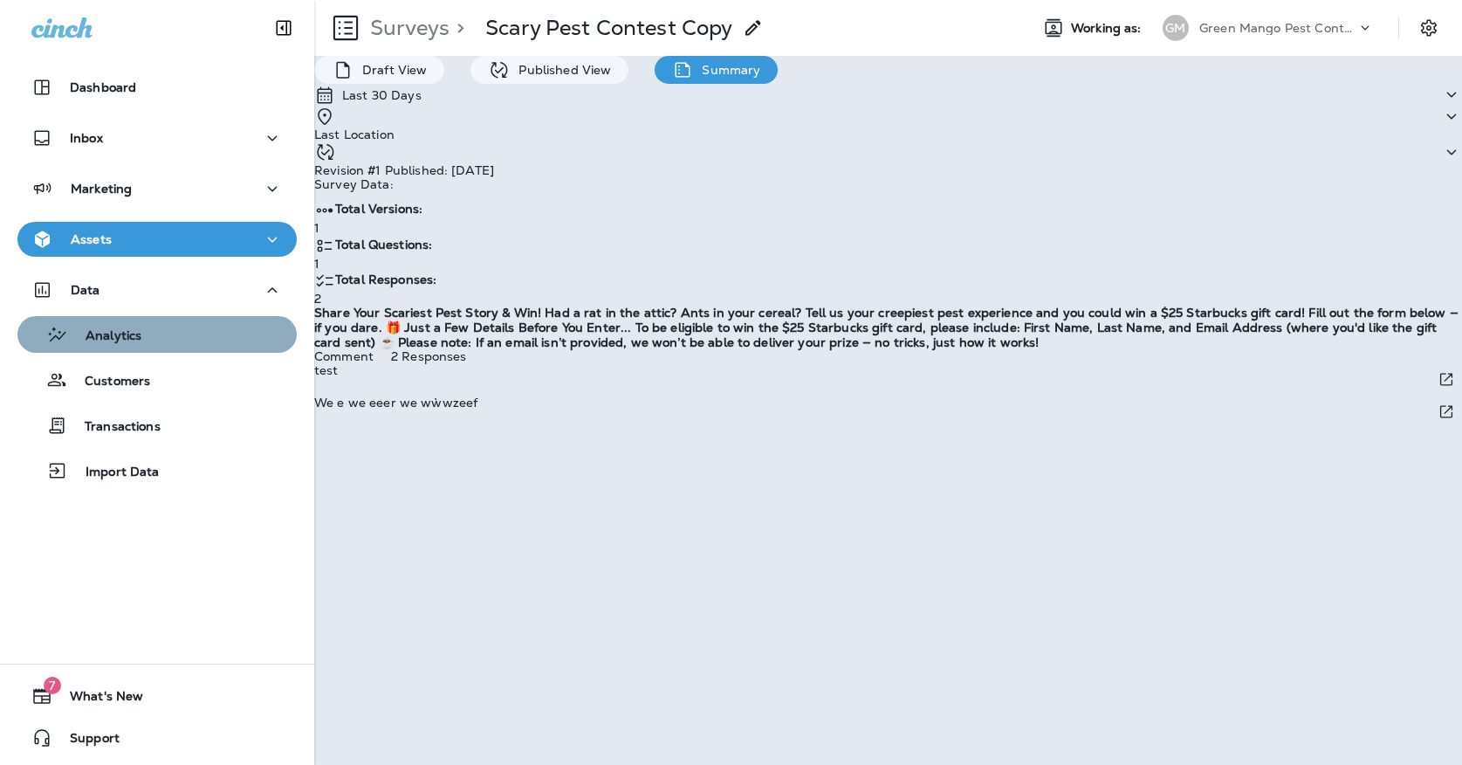
click at [210, 318] on button "Analytics" at bounding box center [156, 334] width 279 height 37
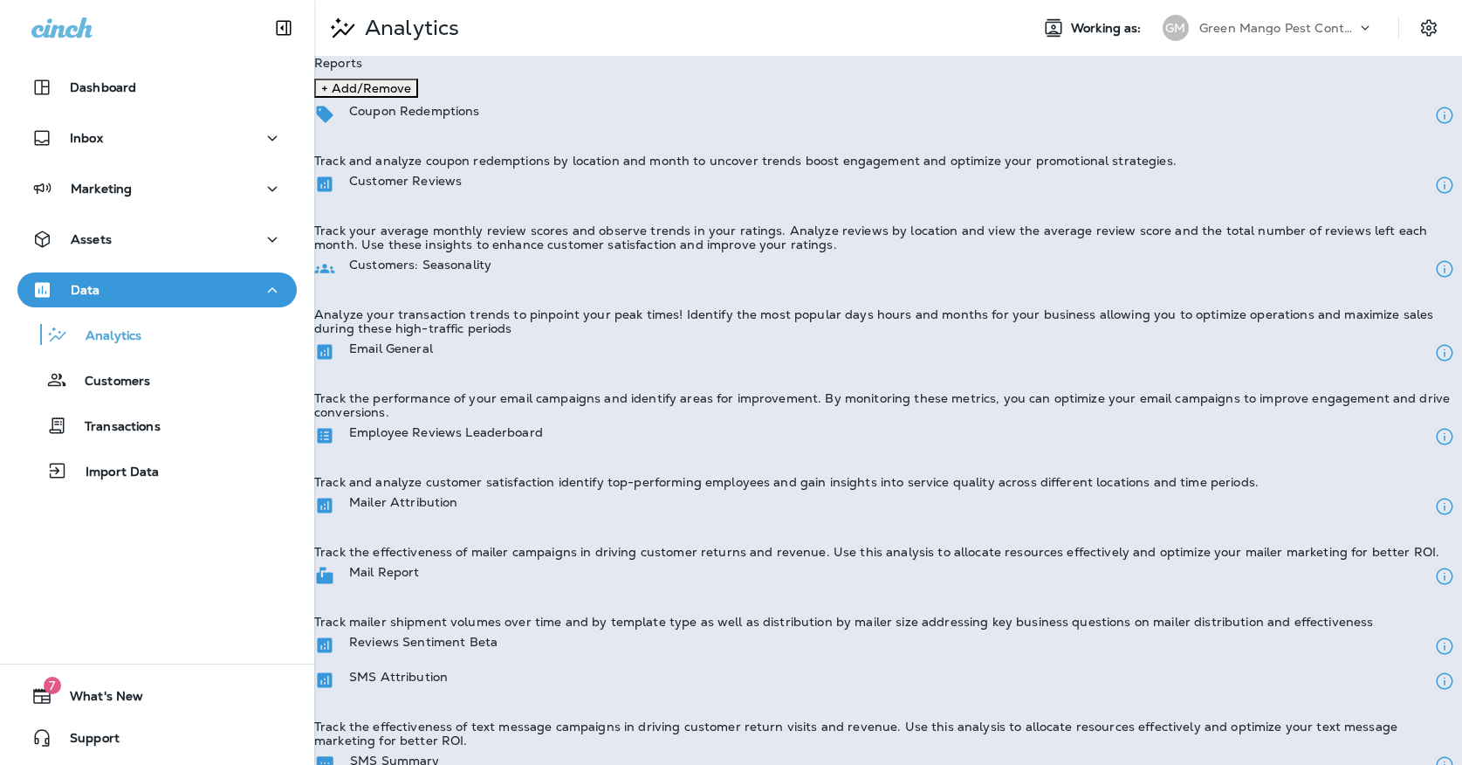
click at [530, 354] on div "Email General" at bounding box center [888, 352] width 1148 height 35
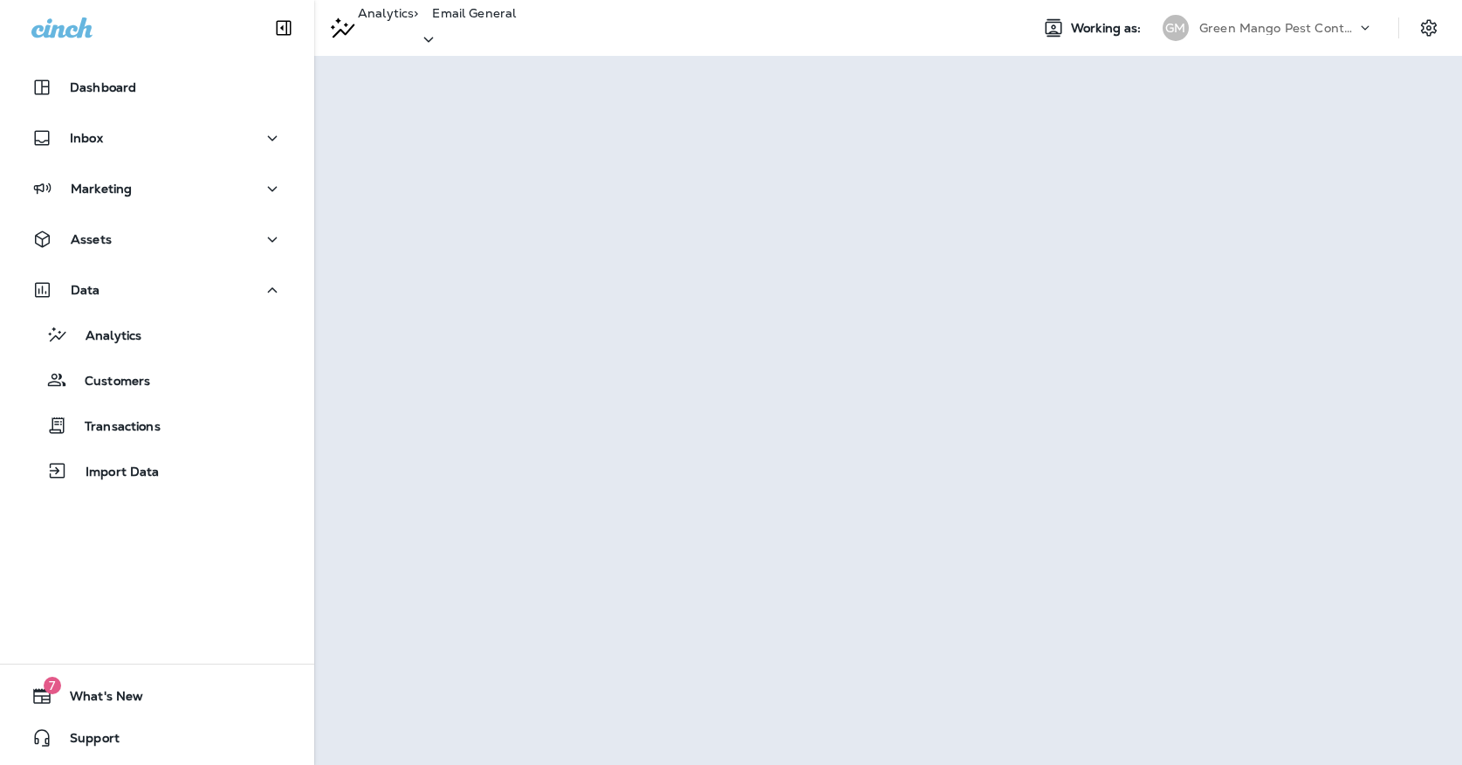
click at [1280, 45] on div "[PERSON_NAME] Mango Pest Control" at bounding box center [1268, 27] width 232 height 35
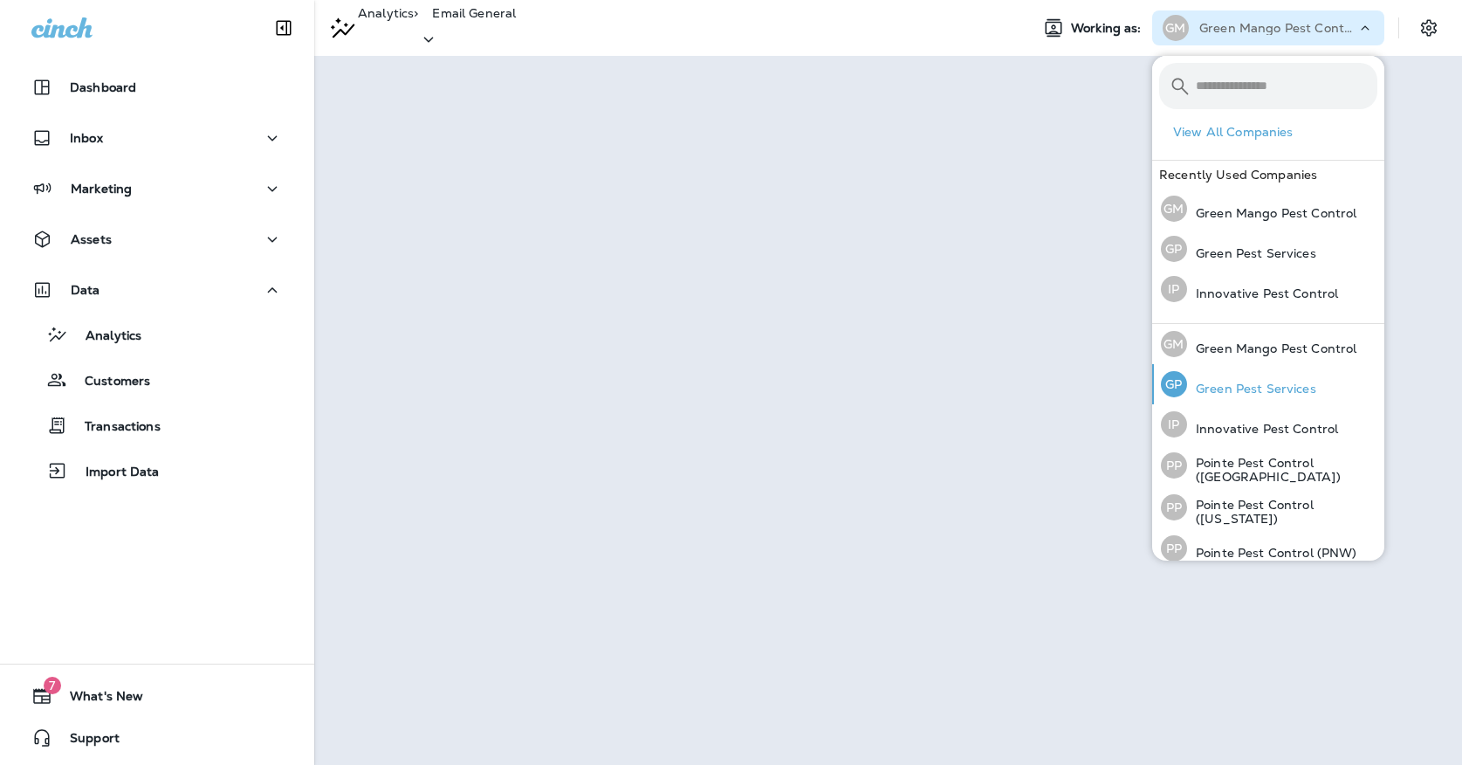
click at [1240, 375] on div "[PERSON_NAME] Pest Services" at bounding box center [1238, 384] width 169 height 40
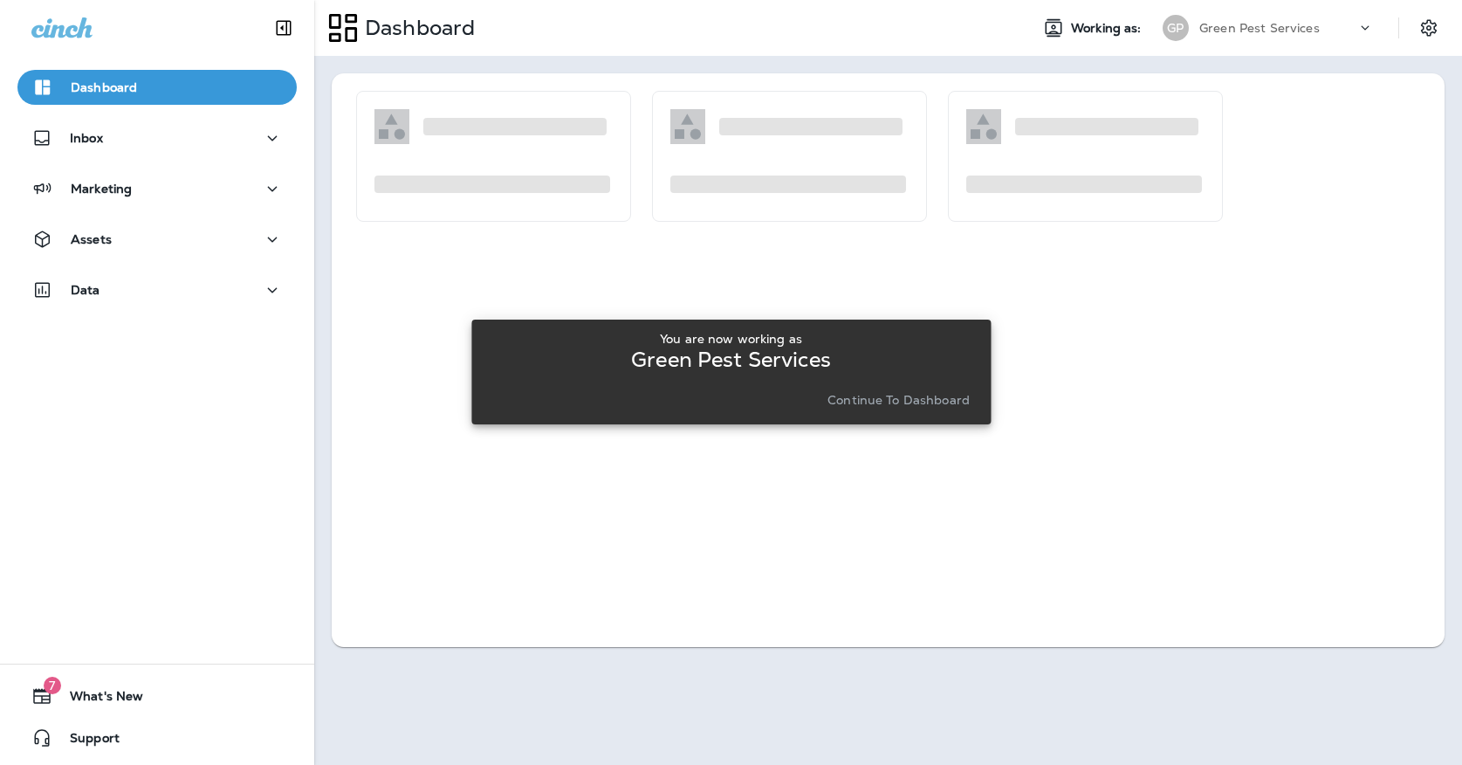
click at [840, 405] on p "Continue to Dashboard" at bounding box center [899, 400] width 142 height 14
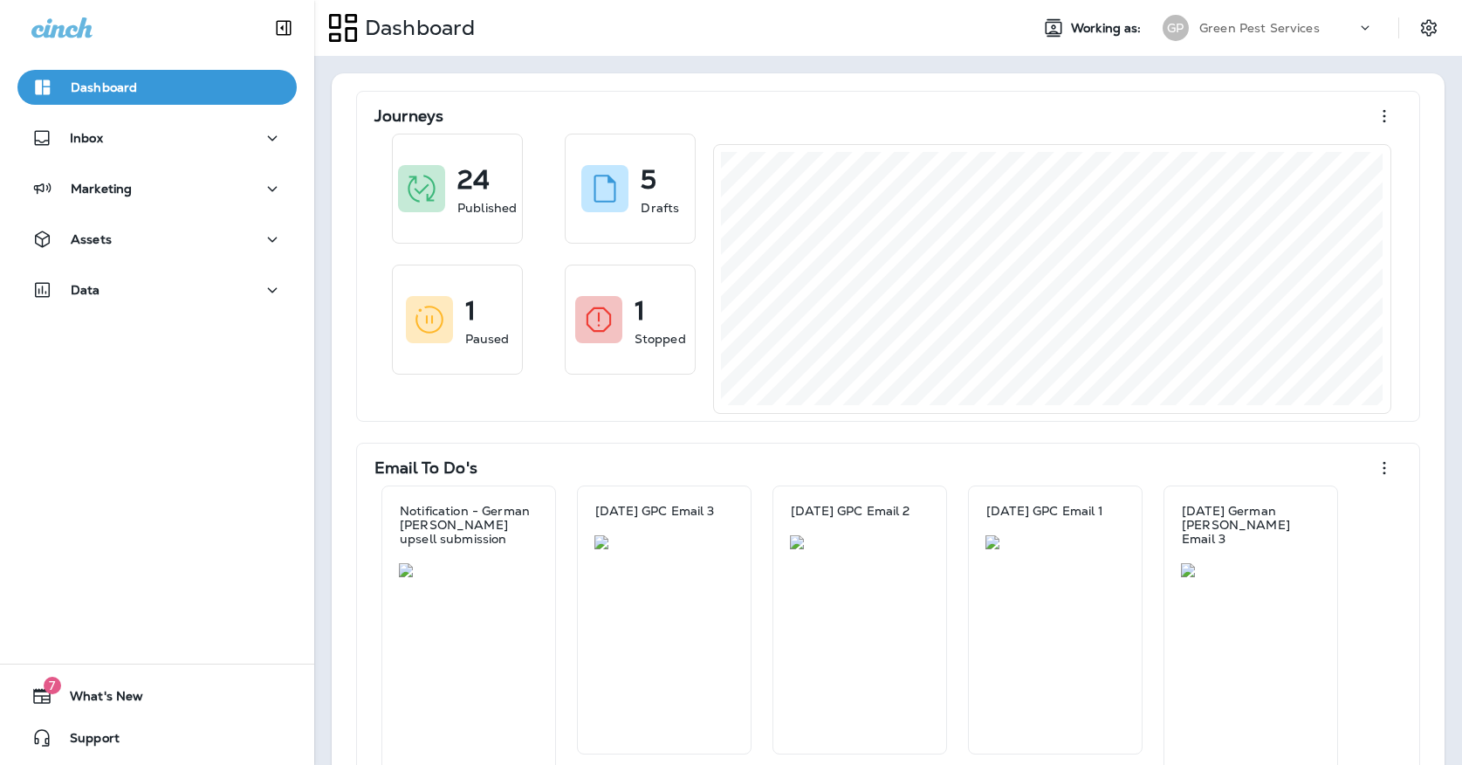
click at [104, 269] on div "Dashboard Inbox Marketing Assets Data" at bounding box center [157, 191] width 314 height 279
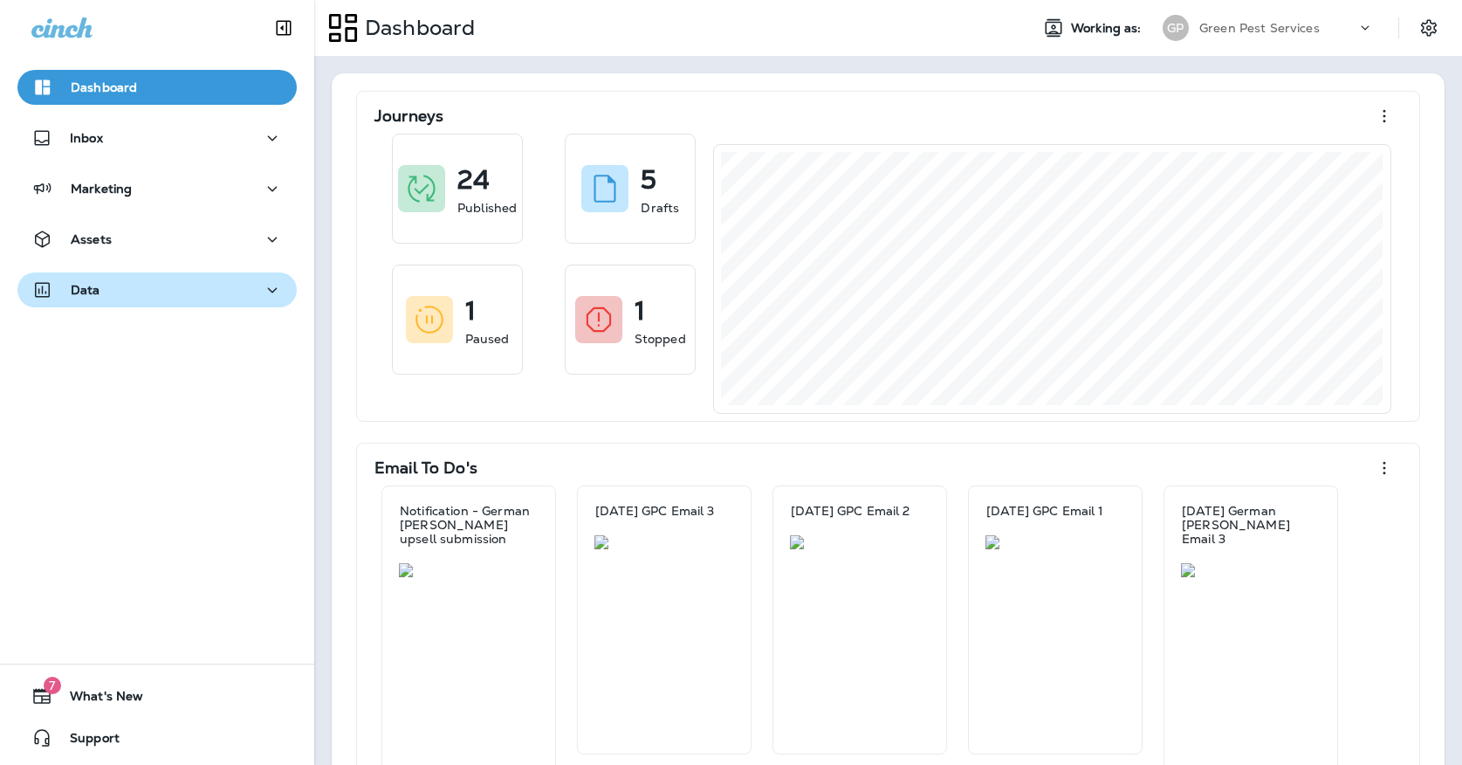
click at [90, 306] on button "Data" at bounding box center [156, 289] width 279 height 35
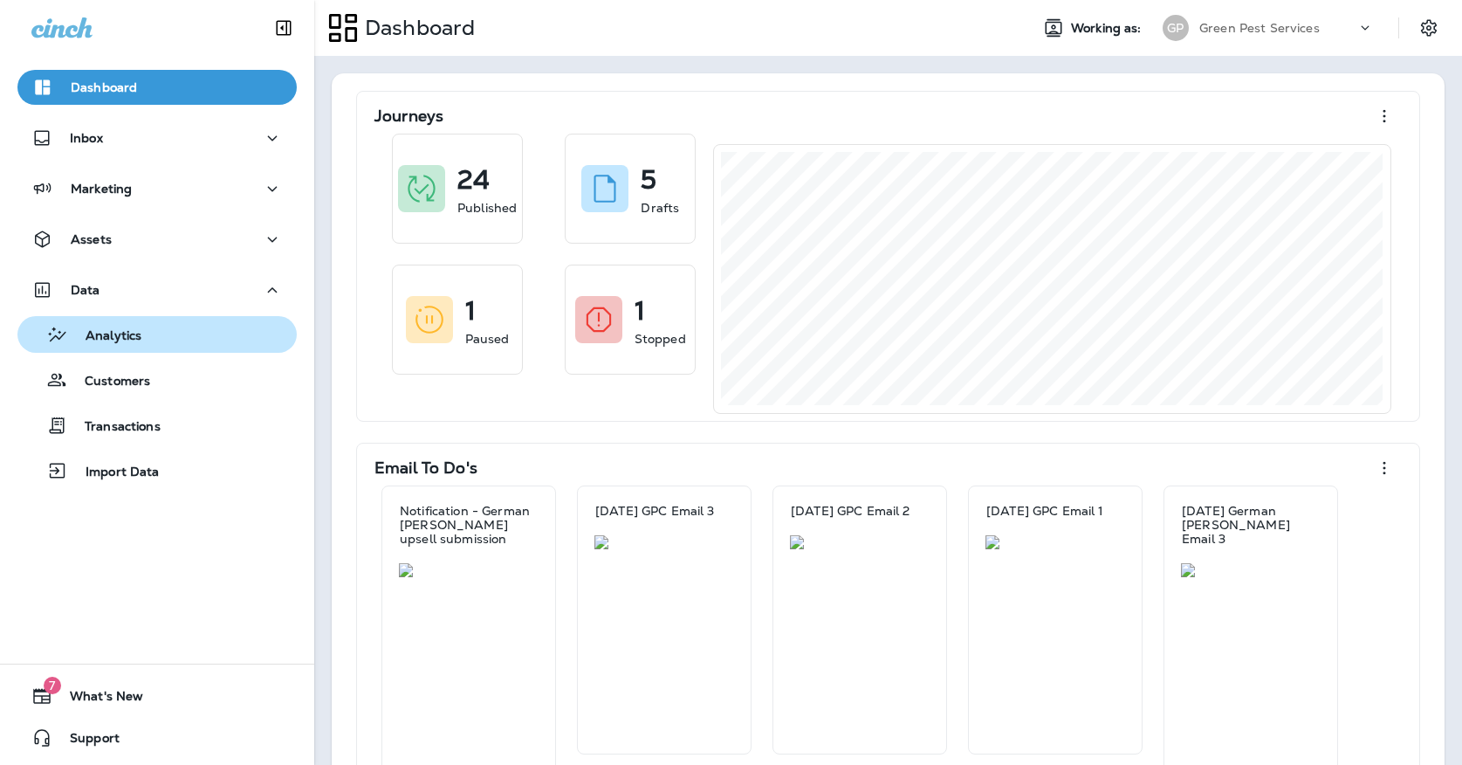
click at [90, 334] on p "Analytics" at bounding box center [104, 336] width 73 height 17
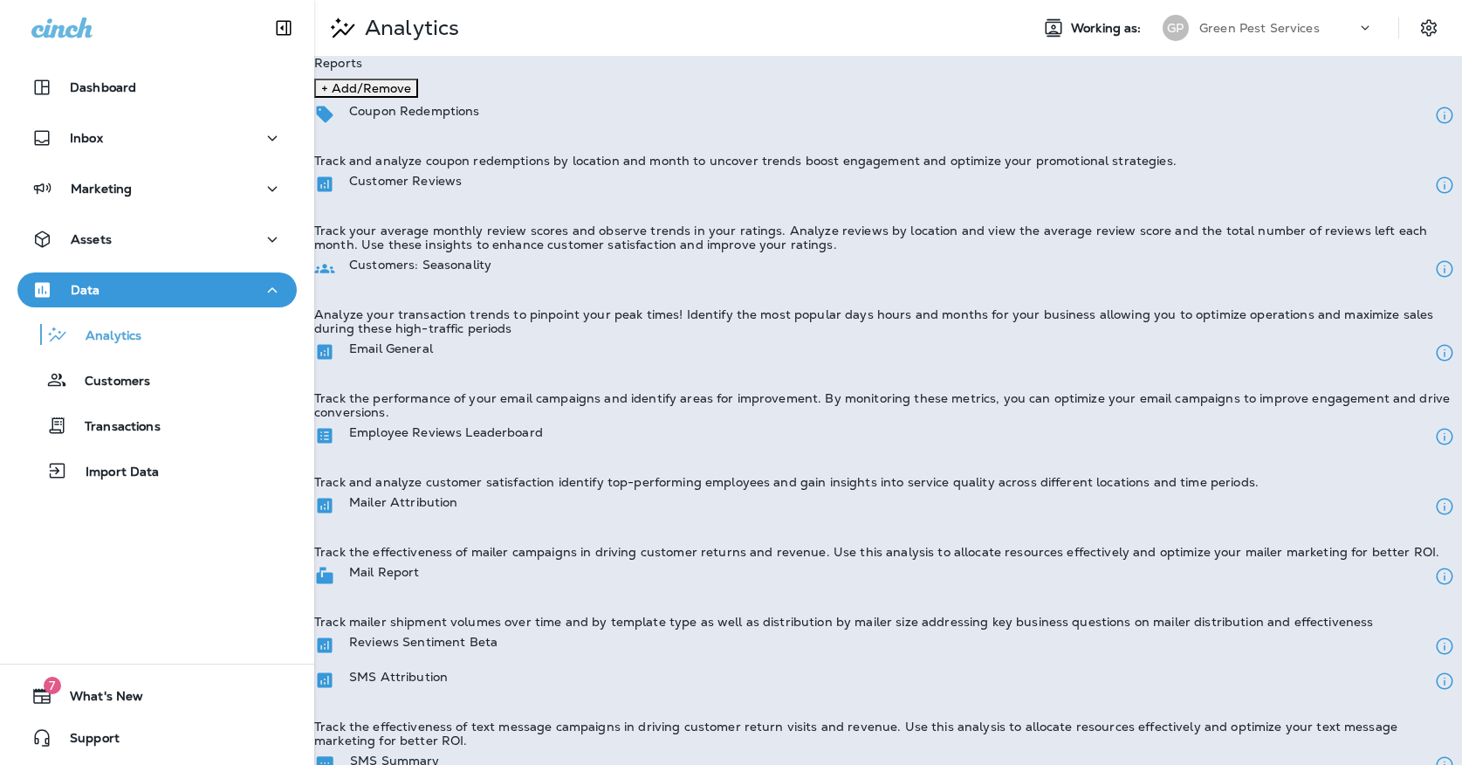
click at [436, 335] on div "Email General Track the performance of your email campaigns and identify areas …" at bounding box center [888, 377] width 1148 height 84
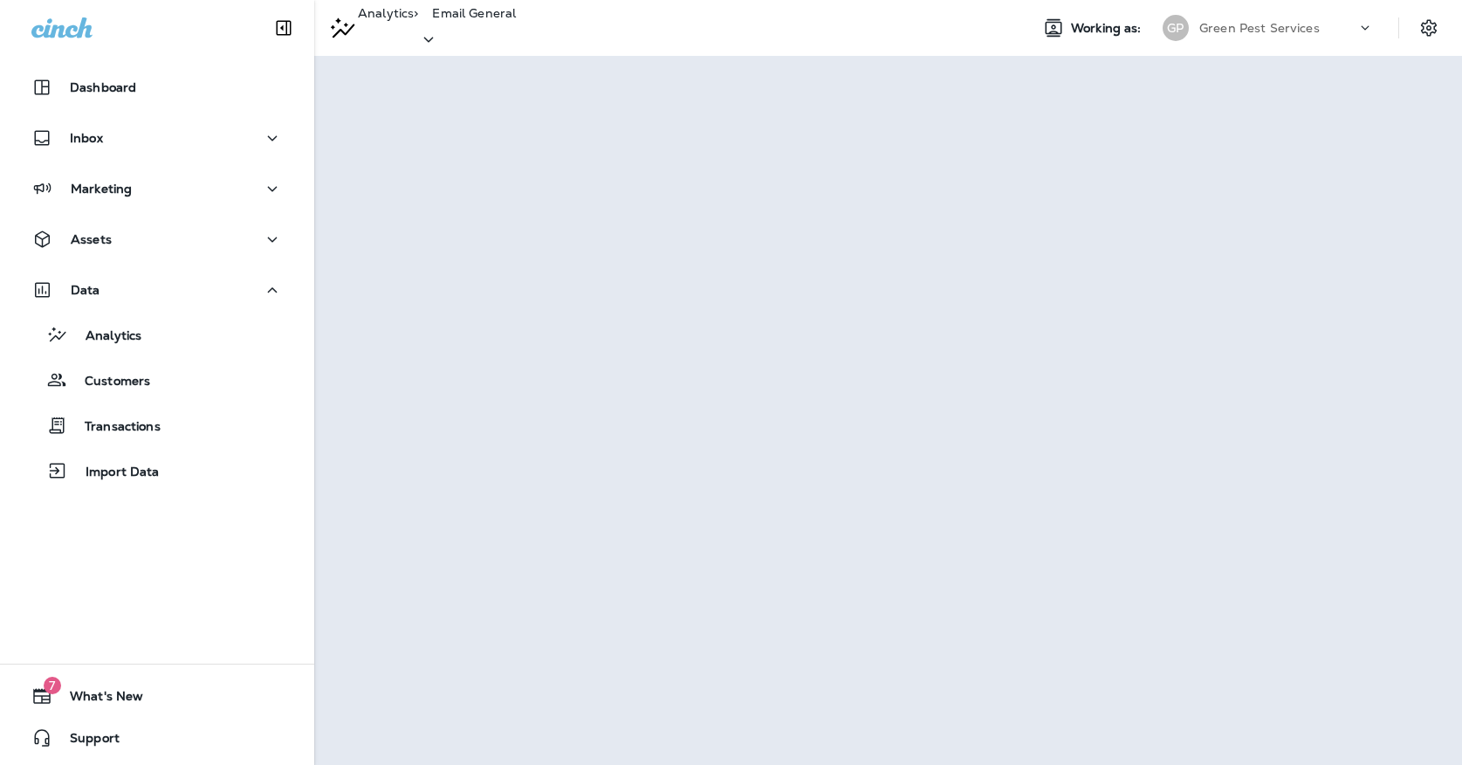
click at [1325, 33] on div "Green Pest Services" at bounding box center [1277, 28] width 157 height 26
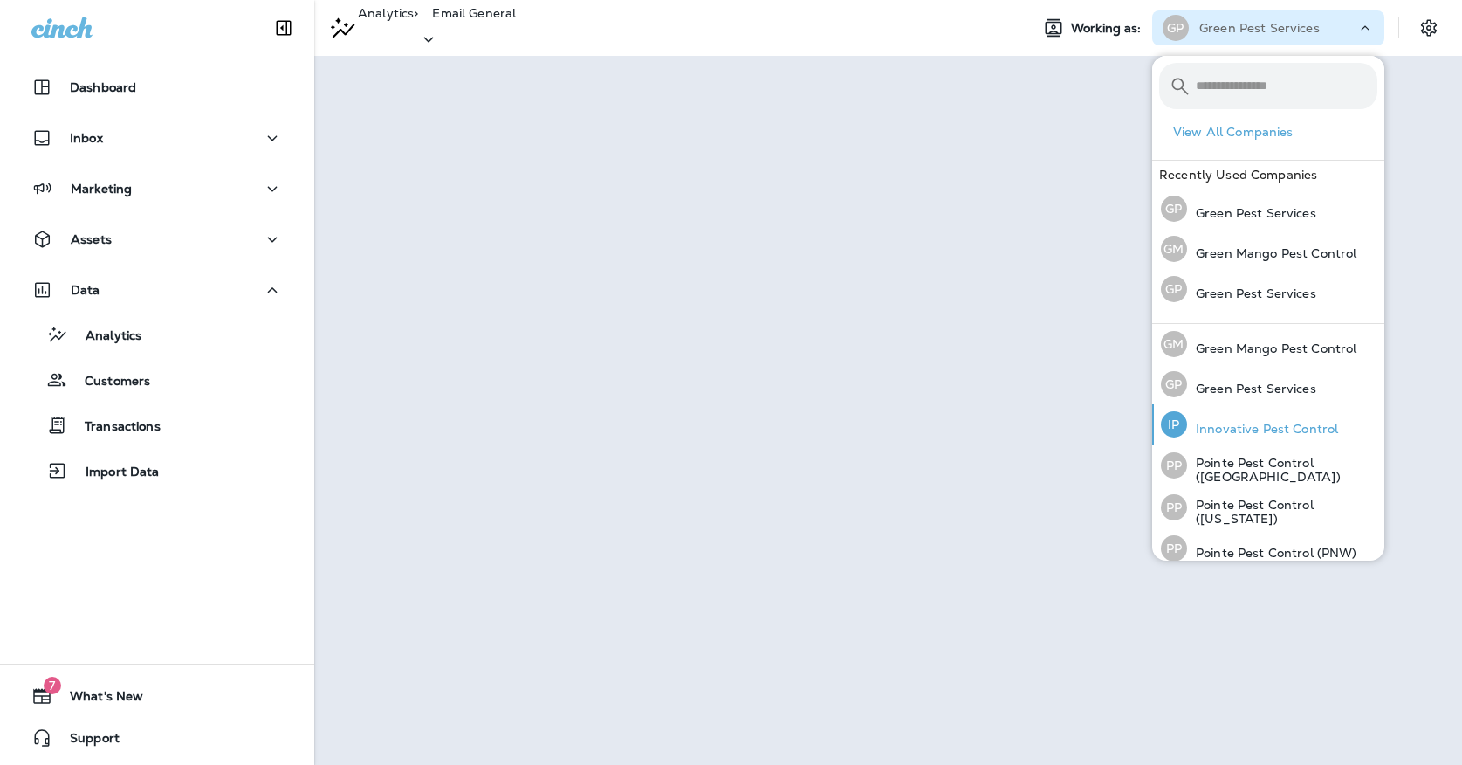
click at [1284, 423] on p "Innovative Pest Control" at bounding box center [1262, 429] width 151 height 14
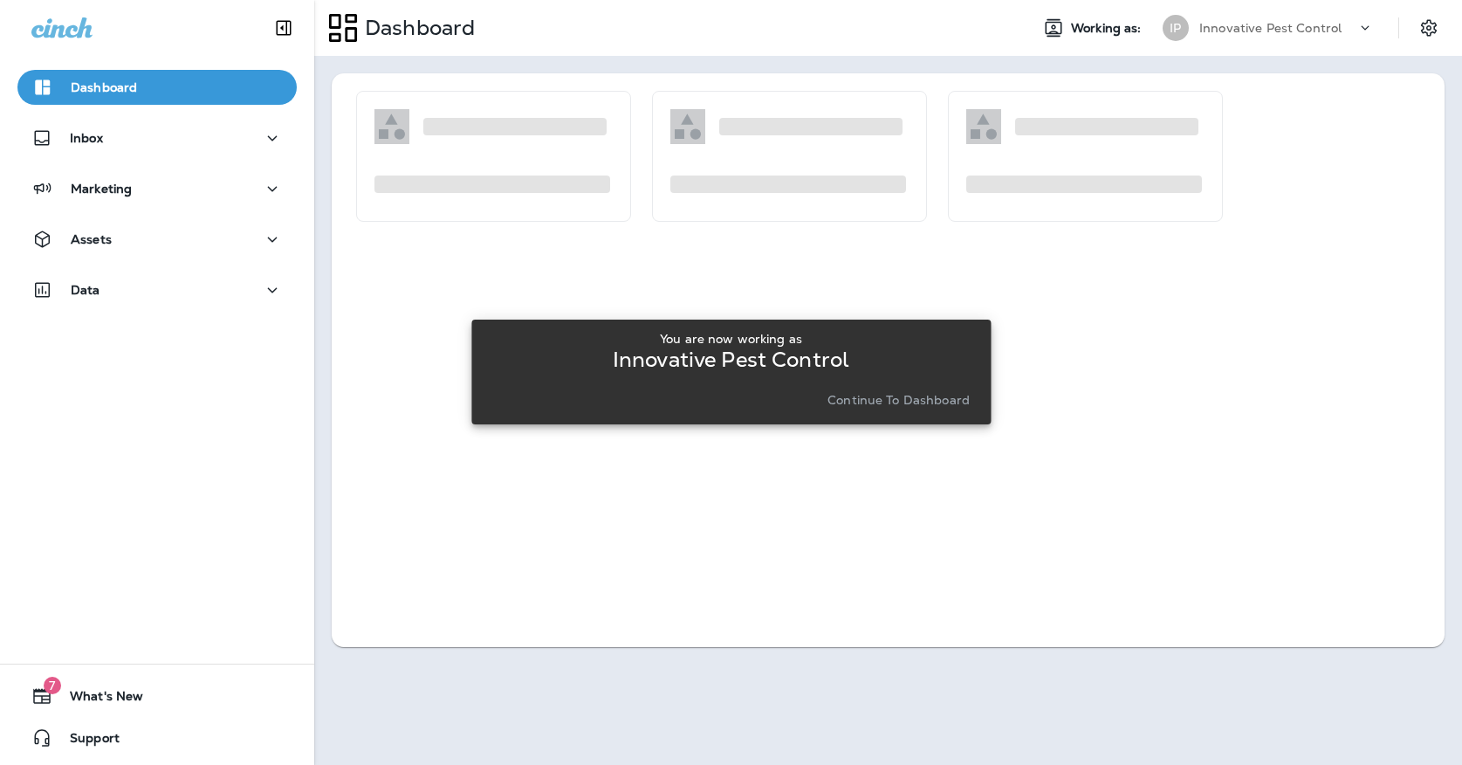
click at [869, 405] on p "Continue to Dashboard" at bounding box center [899, 400] width 142 height 14
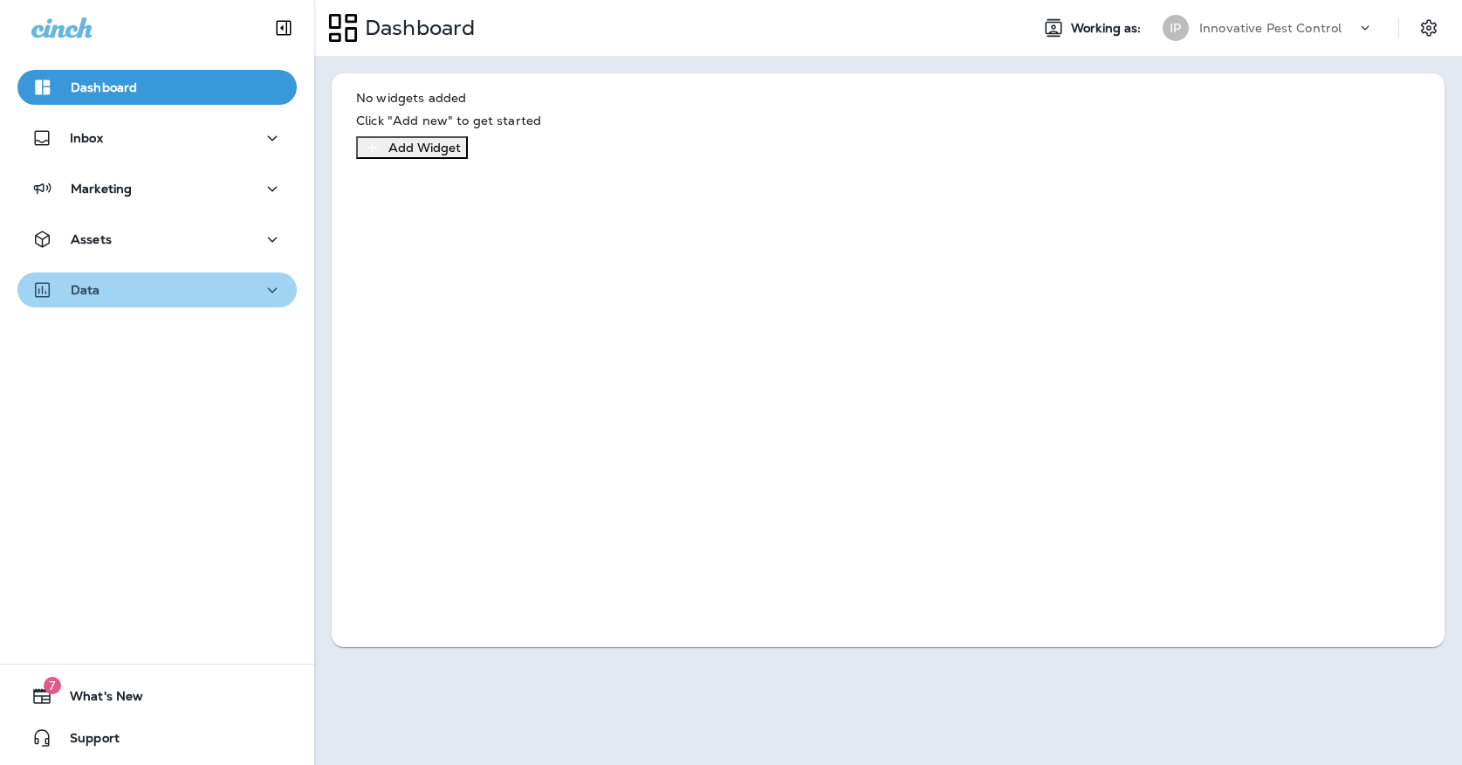
click at [262, 284] on icon "button" at bounding box center [272, 290] width 21 height 22
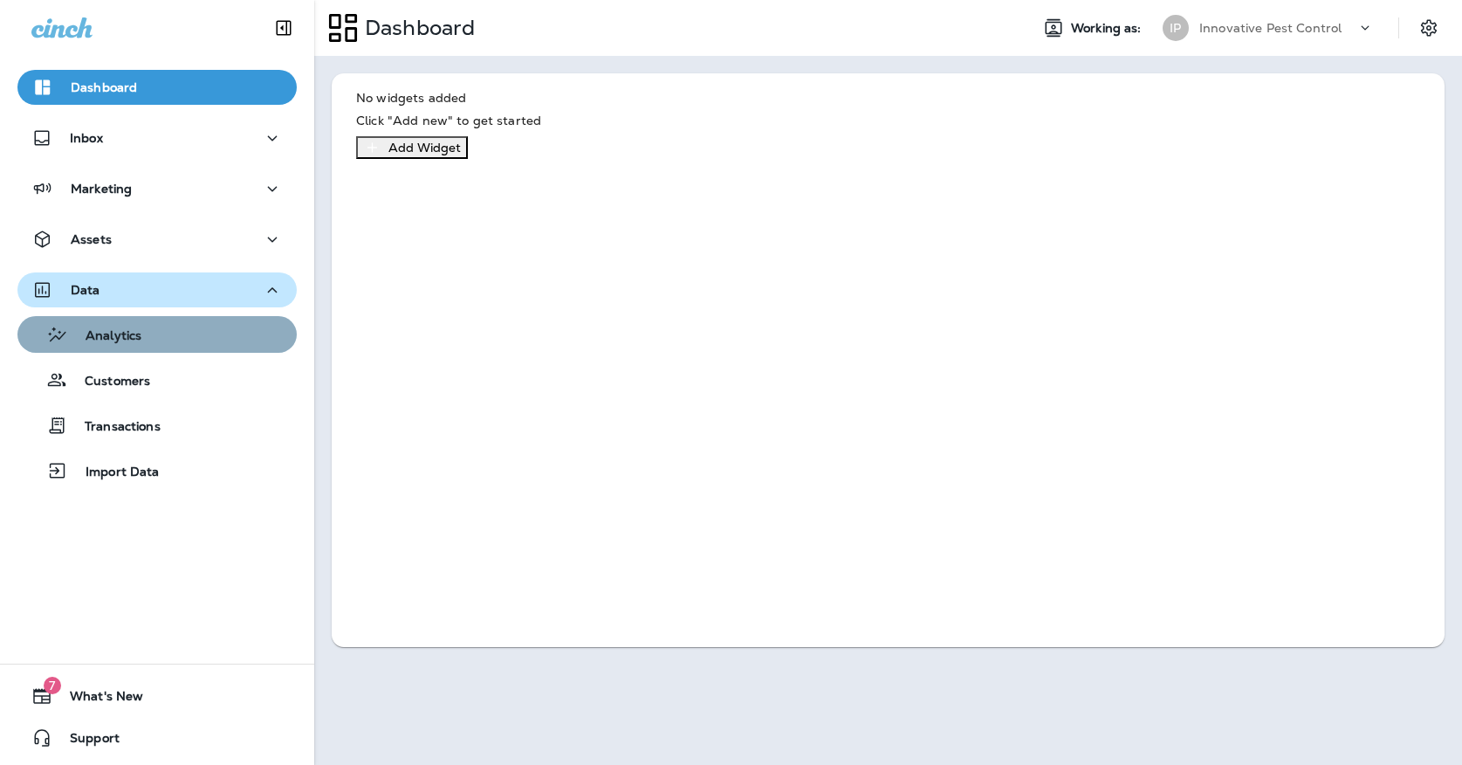
click at [223, 326] on div "Analytics" at bounding box center [156, 334] width 265 height 26
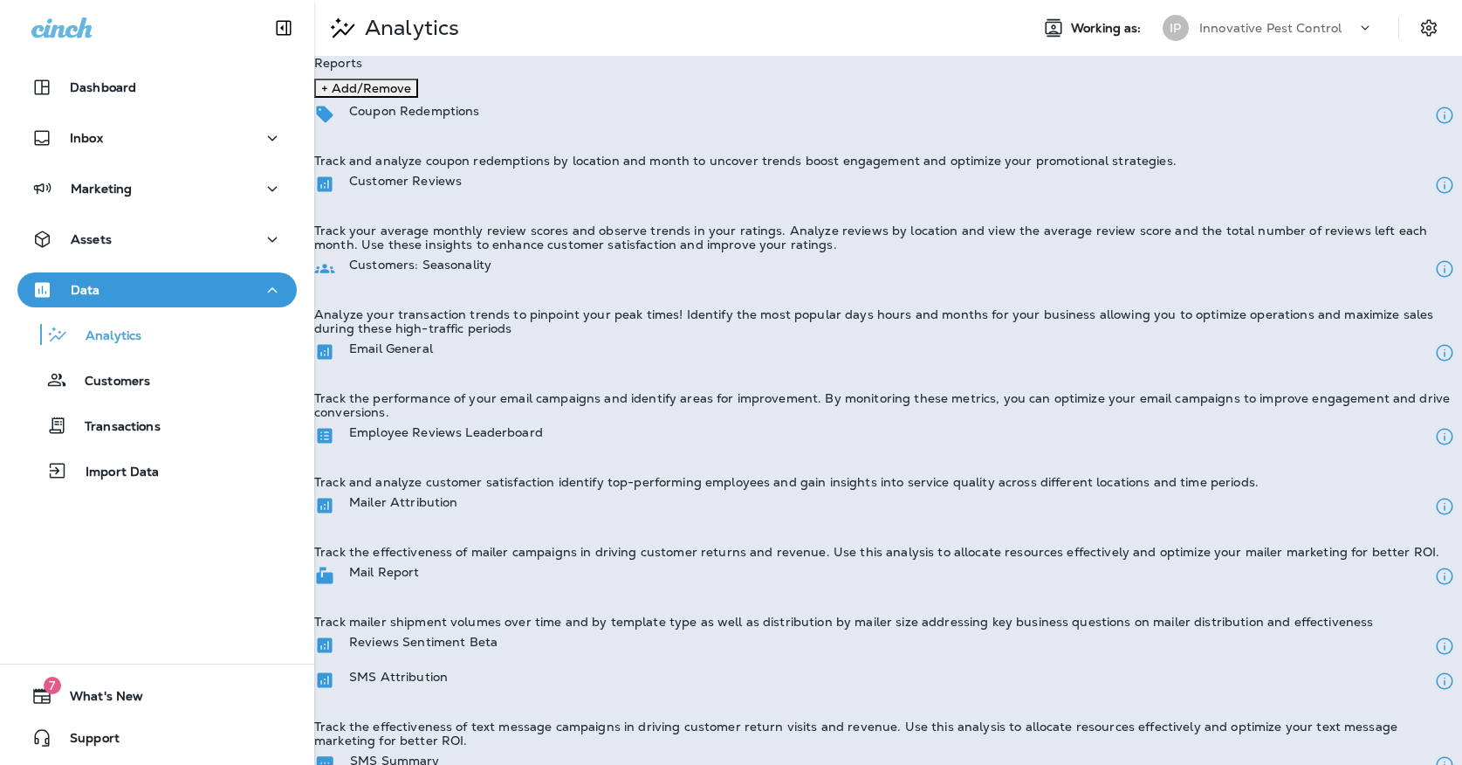
click at [433, 349] on p "Email General" at bounding box center [391, 348] width 84 height 14
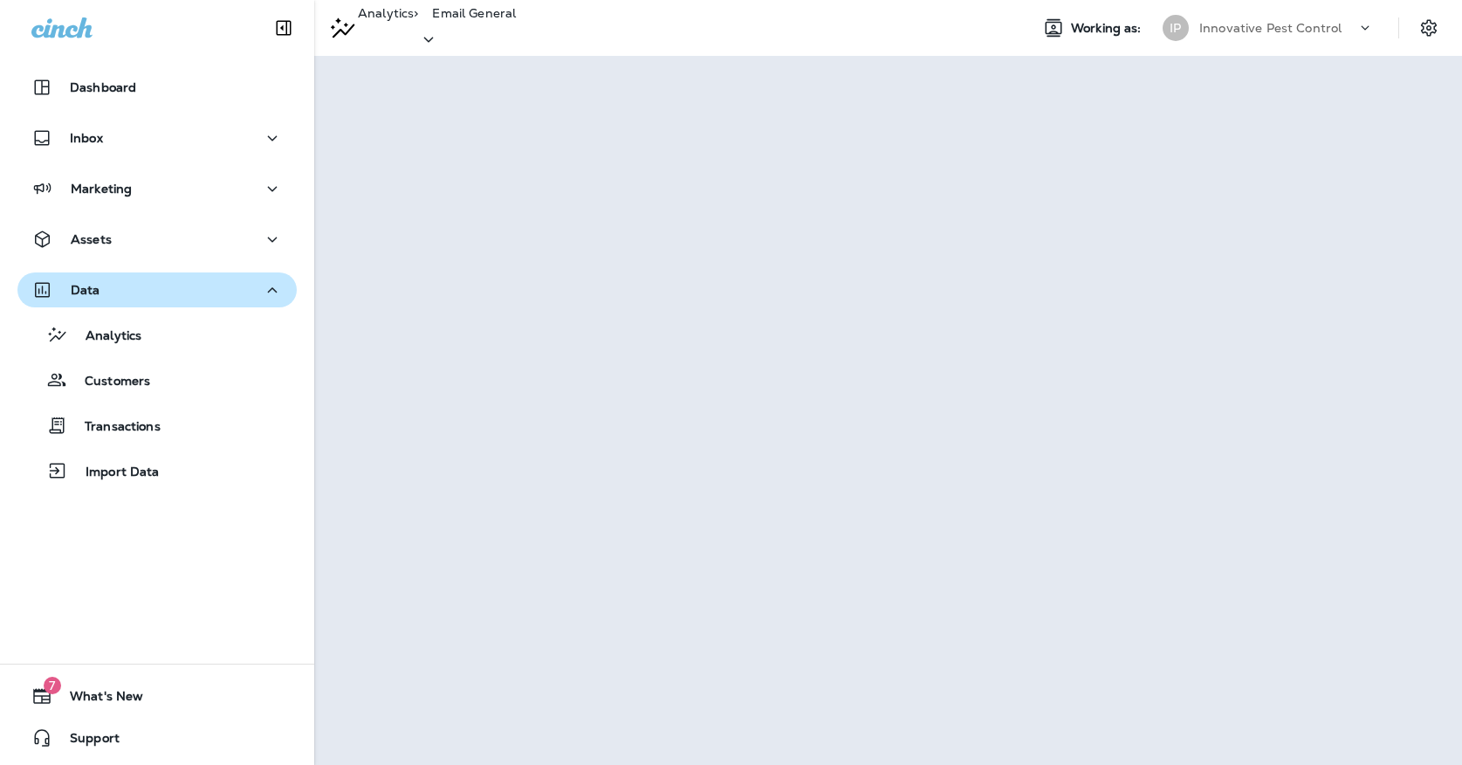
click at [1249, 17] on div "Innovative Pest Control" at bounding box center [1277, 28] width 157 height 26
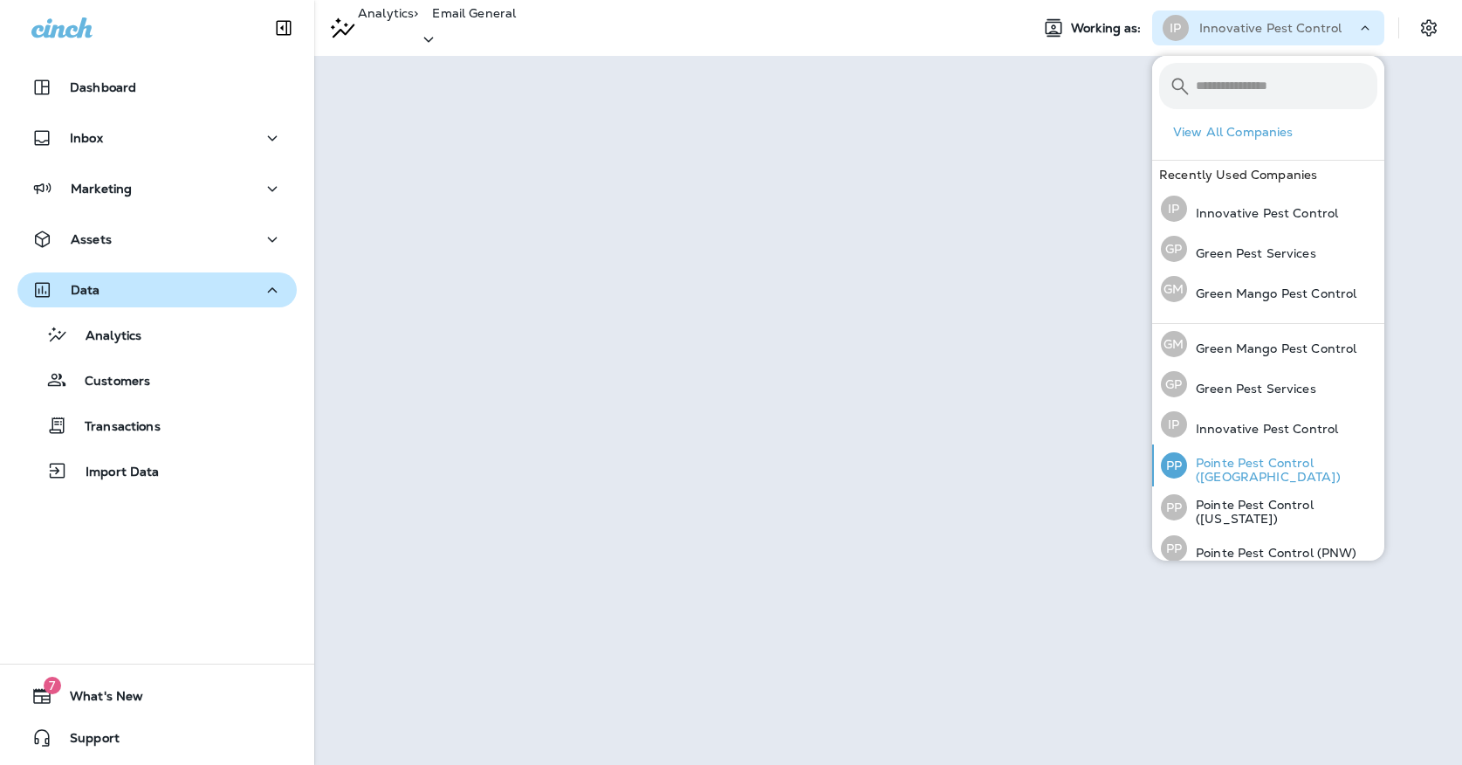
click at [1235, 458] on div "PP Pointe Pest Control ([GEOGRAPHIC_DATA])" at bounding box center [1269, 465] width 230 height 42
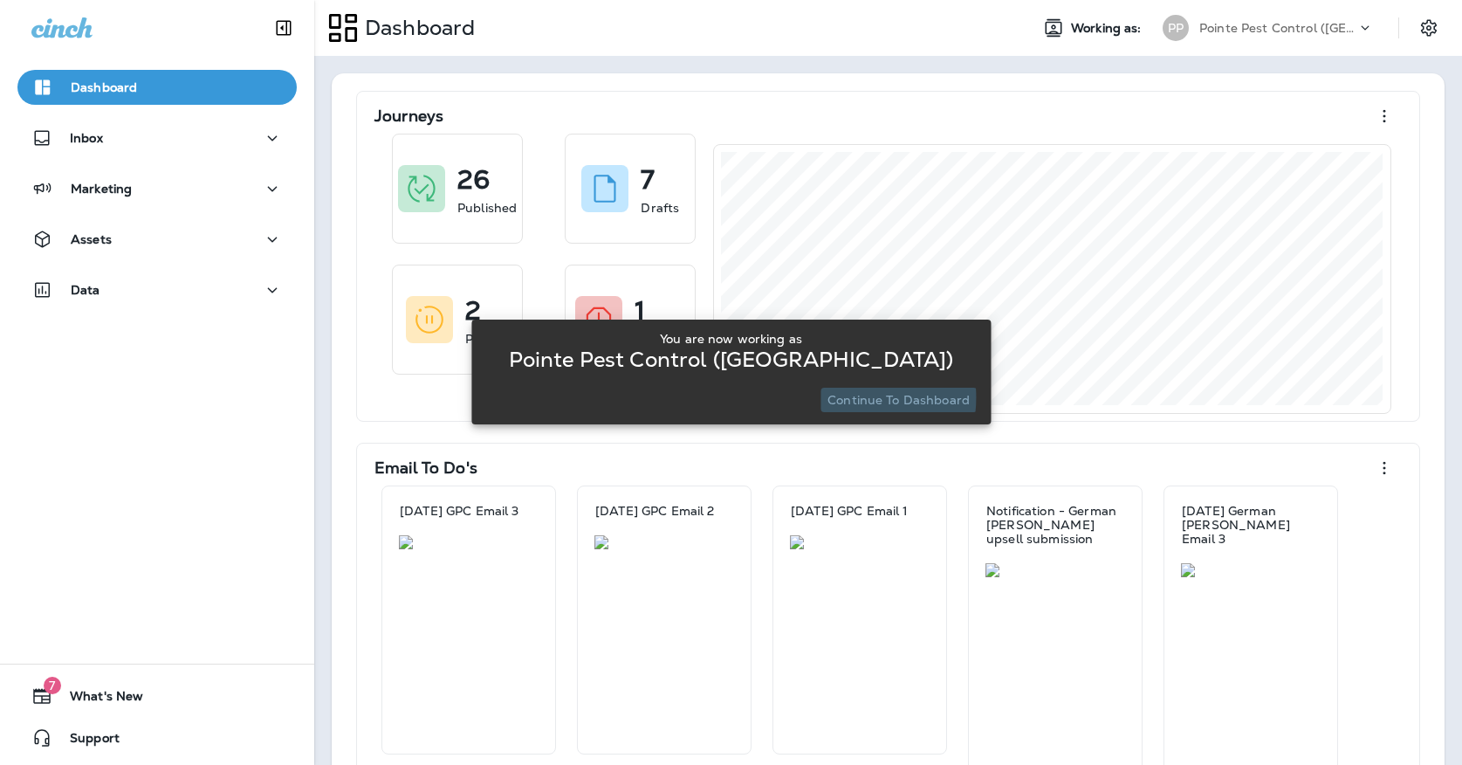
click at [842, 397] on p "Continue to Dashboard" at bounding box center [899, 400] width 142 height 14
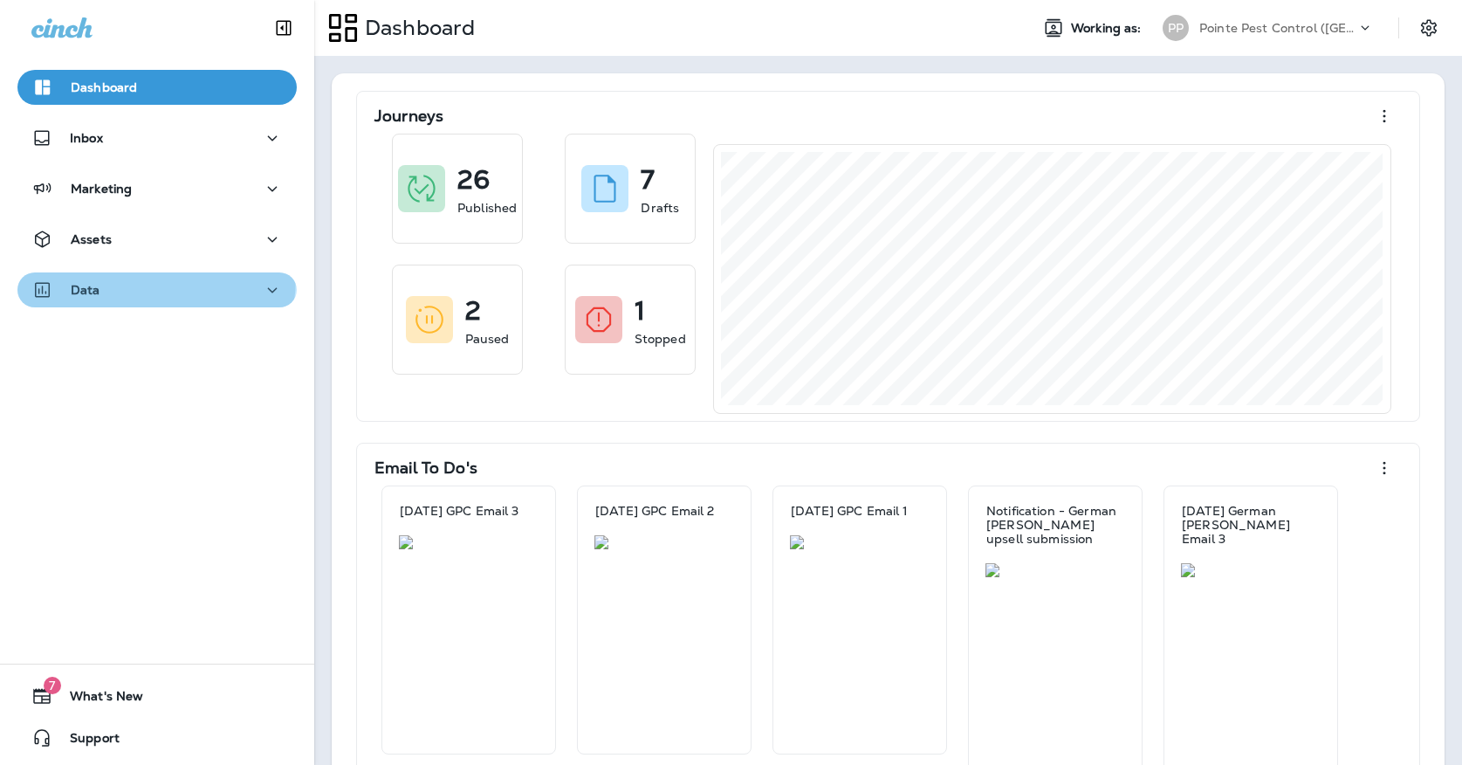
click at [66, 274] on button "Data" at bounding box center [156, 289] width 279 height 35
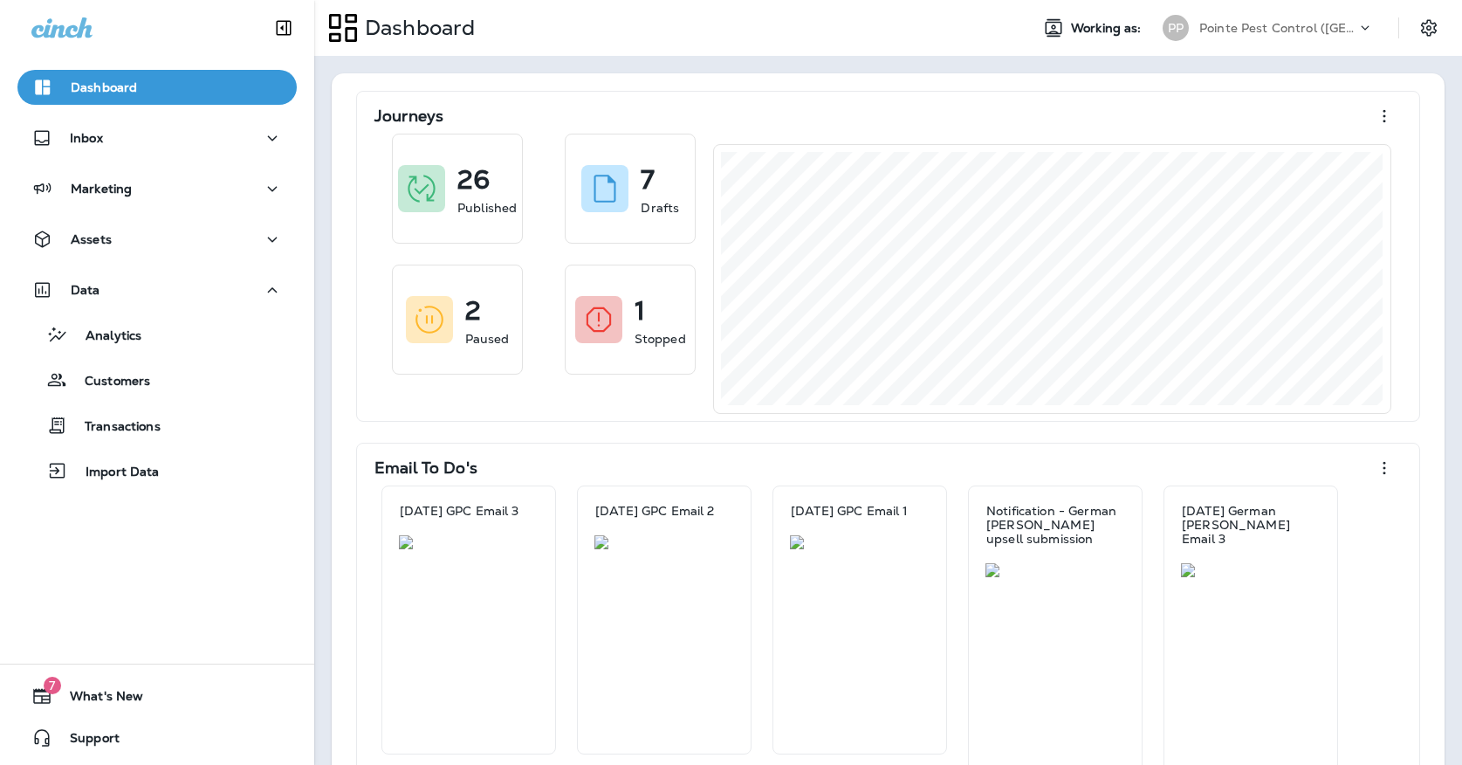
click at [87, 314] on div "Analytics Customers Transactions Import Data" at bounding box center [156, 398] width 279 height 182
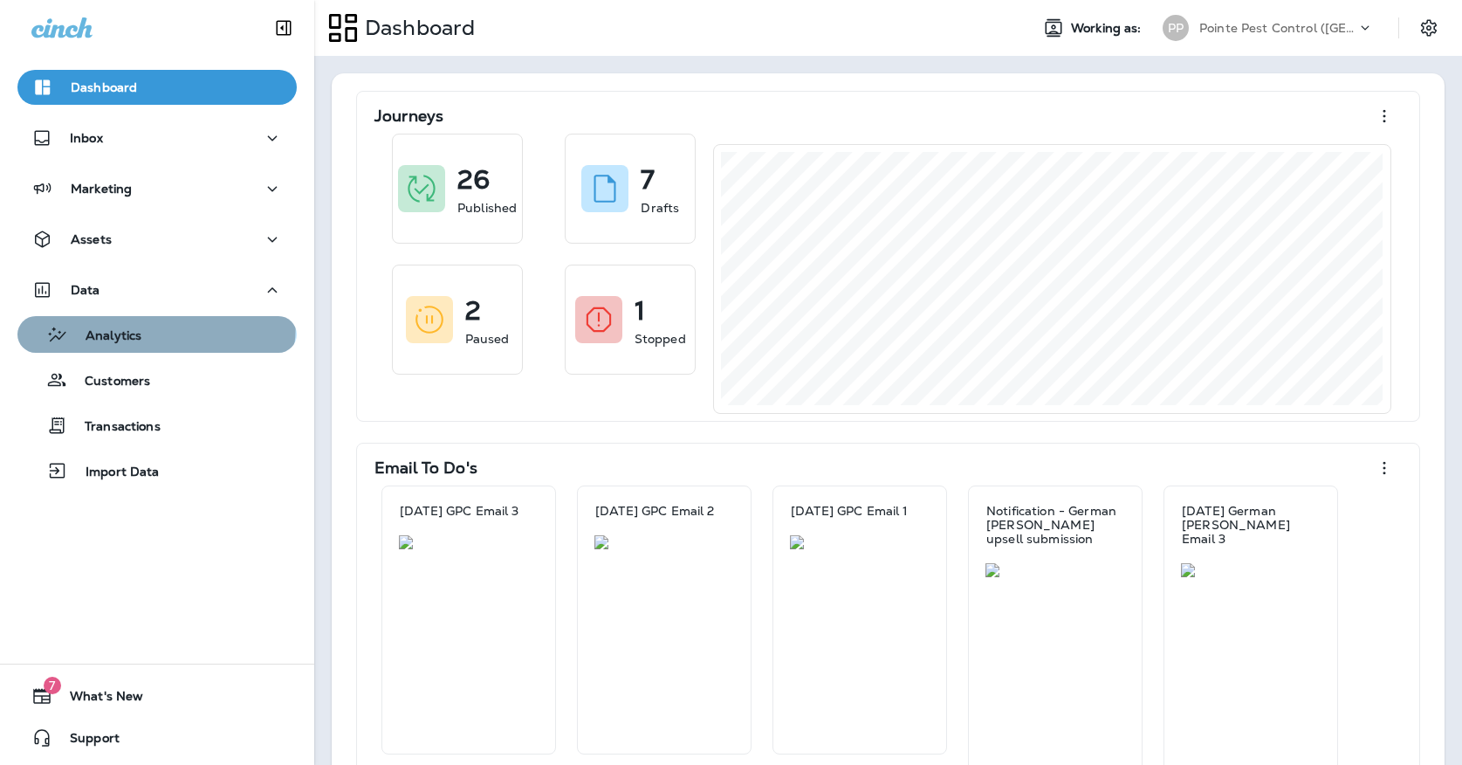
click at [90, 321] on div "Analytics" at bounding box center [82, 334] width 117 height 26
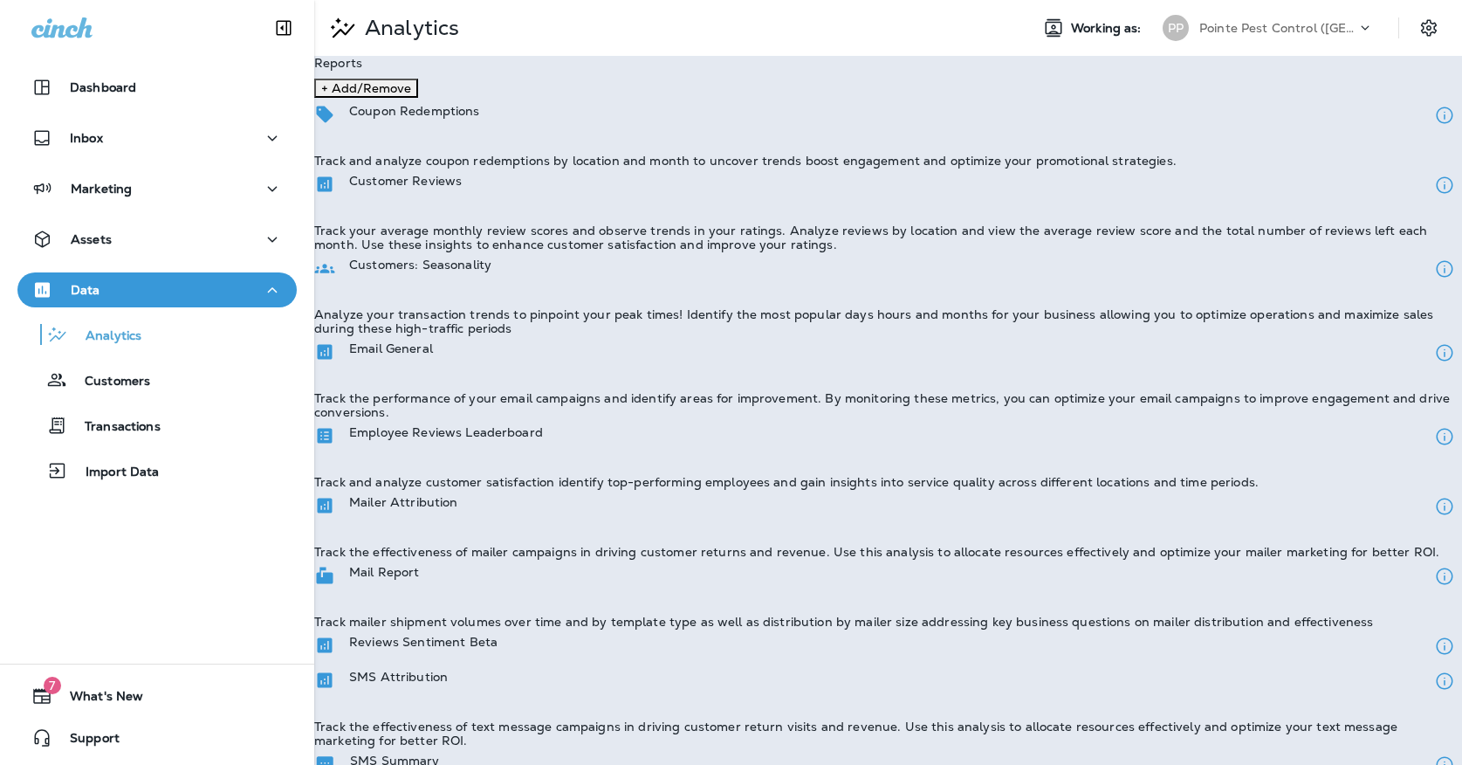
click at [565, 381] on div "Email General Track the performance of your email campaigns and identify areas …" at bounding box center [888, 377] width 1148 height 84
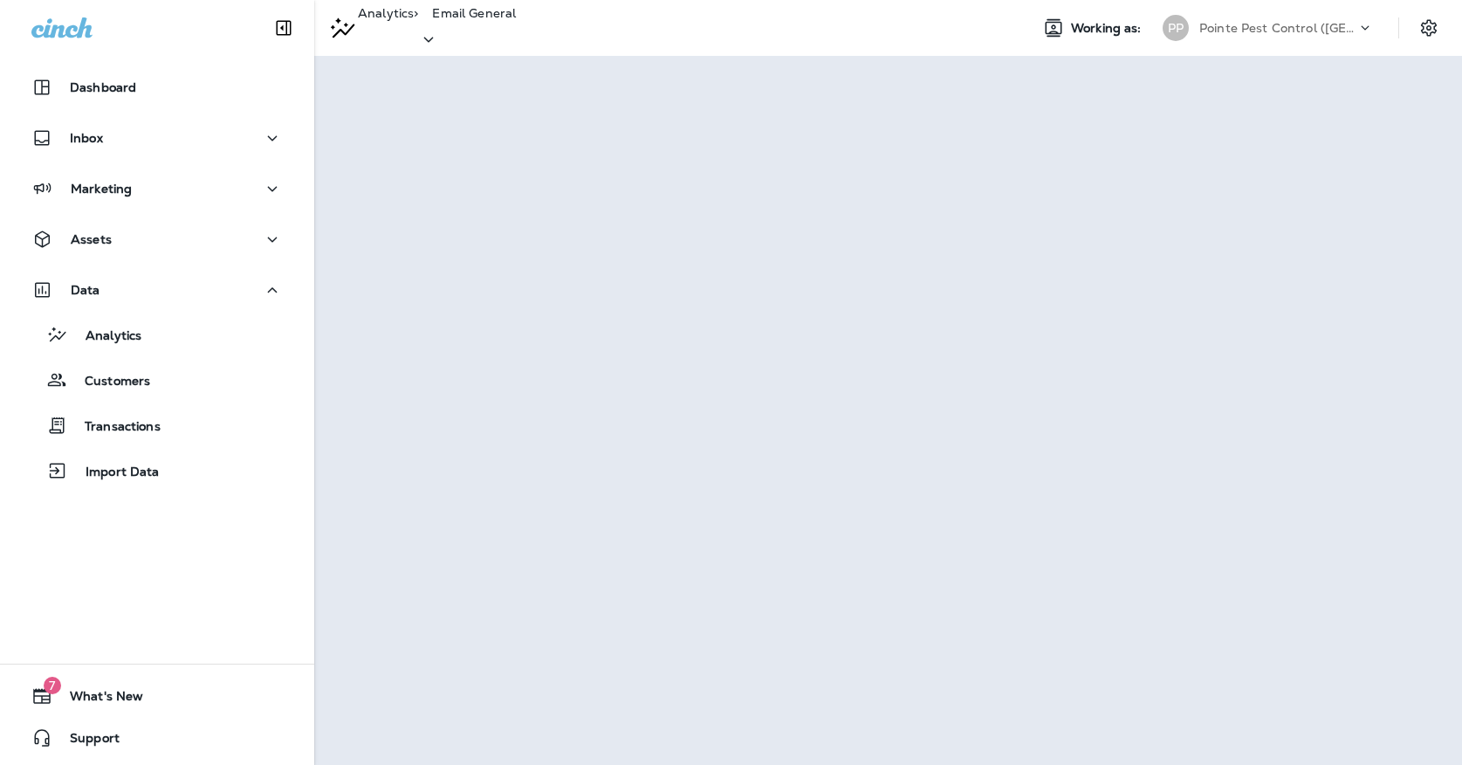
click at [1317, 16] on div "Pointe Pest Control ([GEOGRAPHIC_DATA])" at bounding box center [1277, 28] width 157 height 26
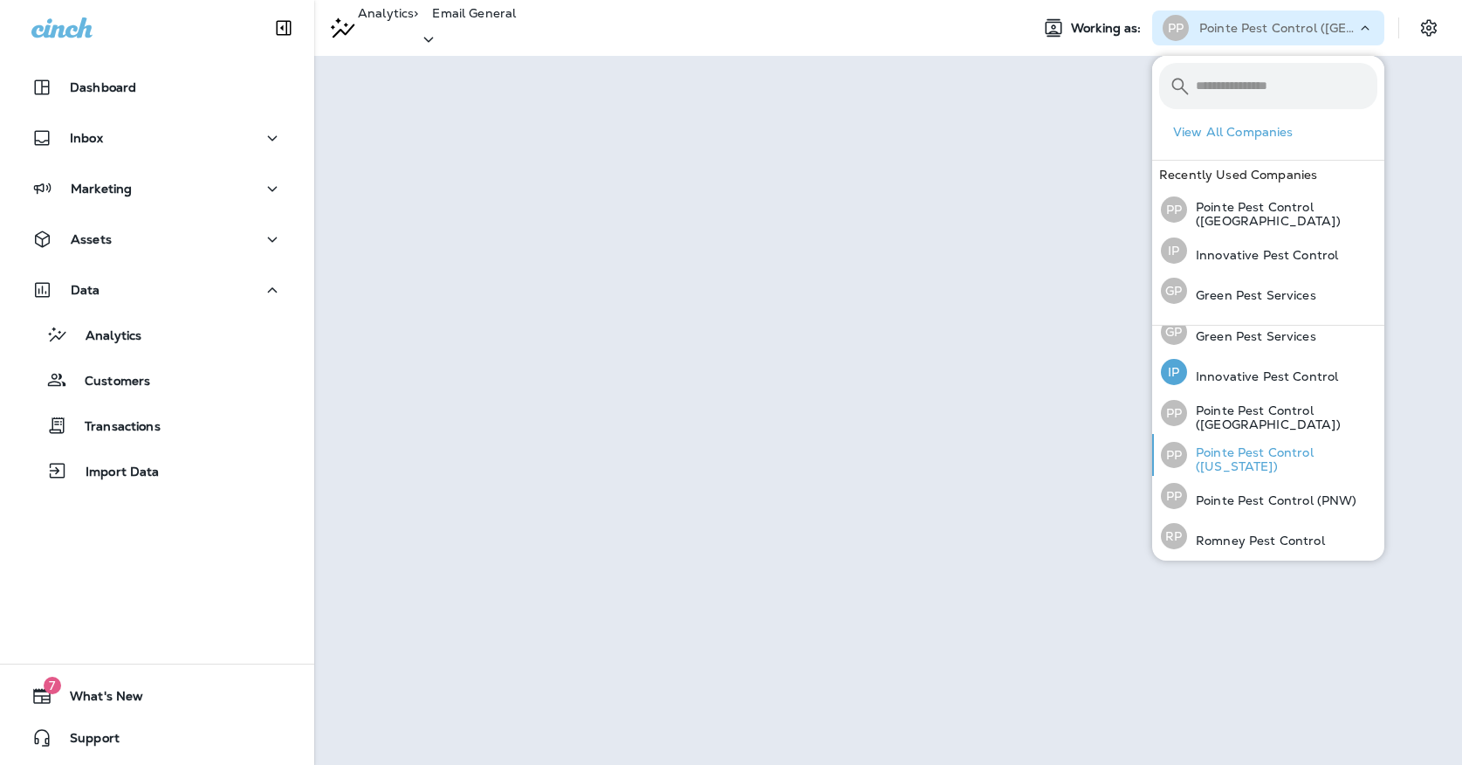
scroll to position [53, 0]
click at [1259, 464] on p "Pointe Pest Control ([US_STATE])" at bounding box center [1282, 460] width 190 height 28
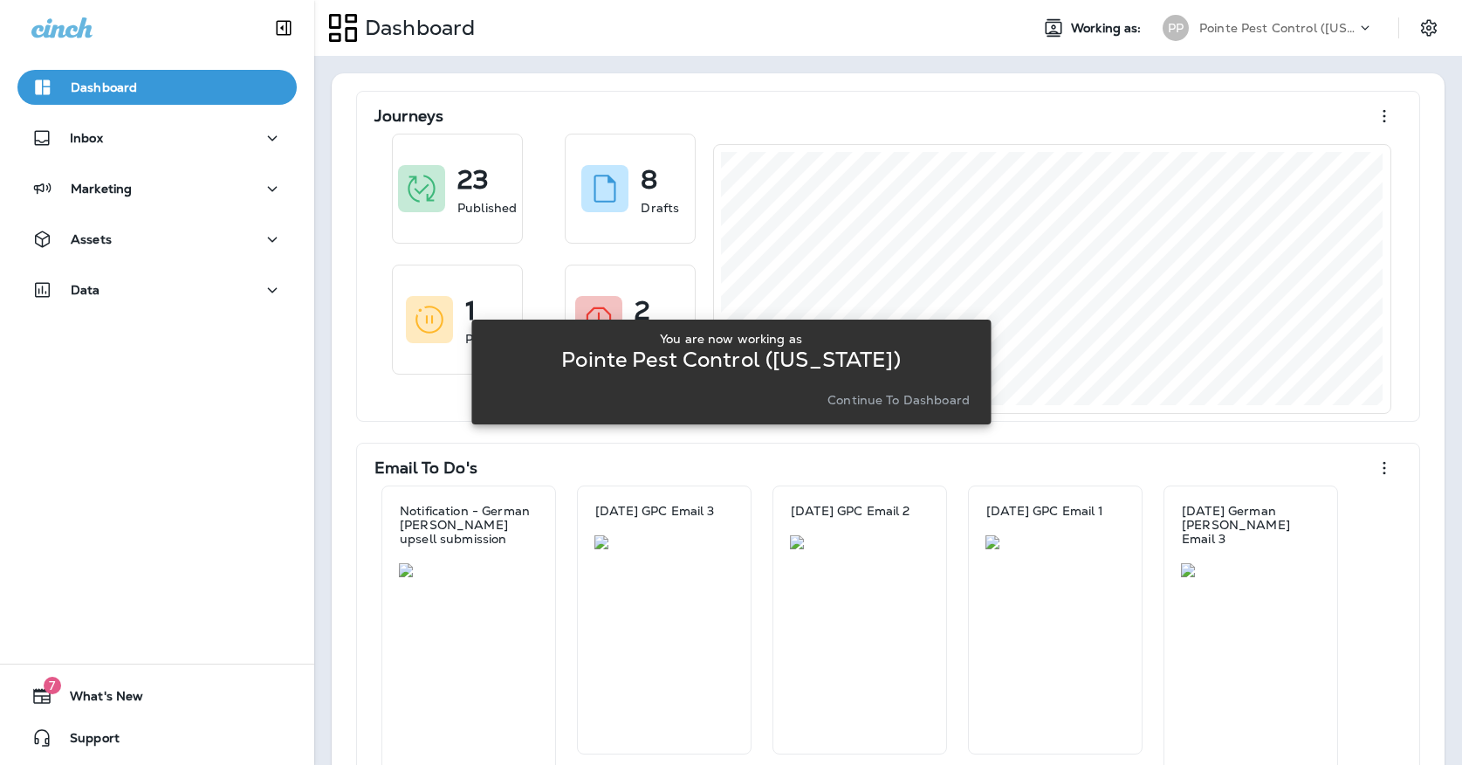
click at [841, 414] on div "You are now working as Pointe Pest Control ([US_STATE]) Continue to Dashboard" at bounding box center [730, 372] width 491 height 94
click at [836, 413] on div "You are now working as Pointe Pest Control ([US_STATE]) Continue to Dashboard" at bounding box center [730, 372] width 491 height 94
click at [836, 408] on button "Continue to Dashboard" at bounding box center [899, 400] width 156 height 24
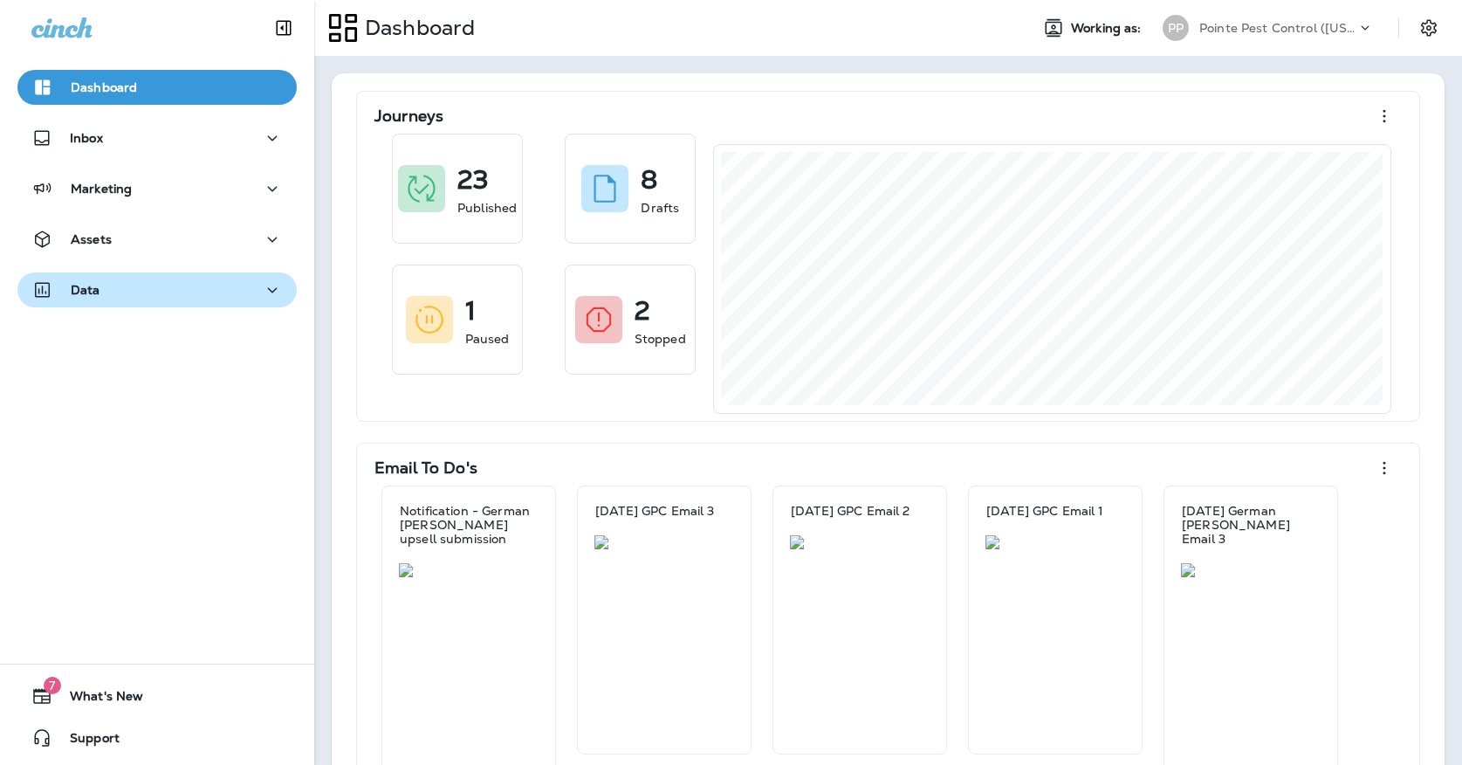
click at [231, 295] on div "Data" at bounding box center [156, 290] width 251 height 22
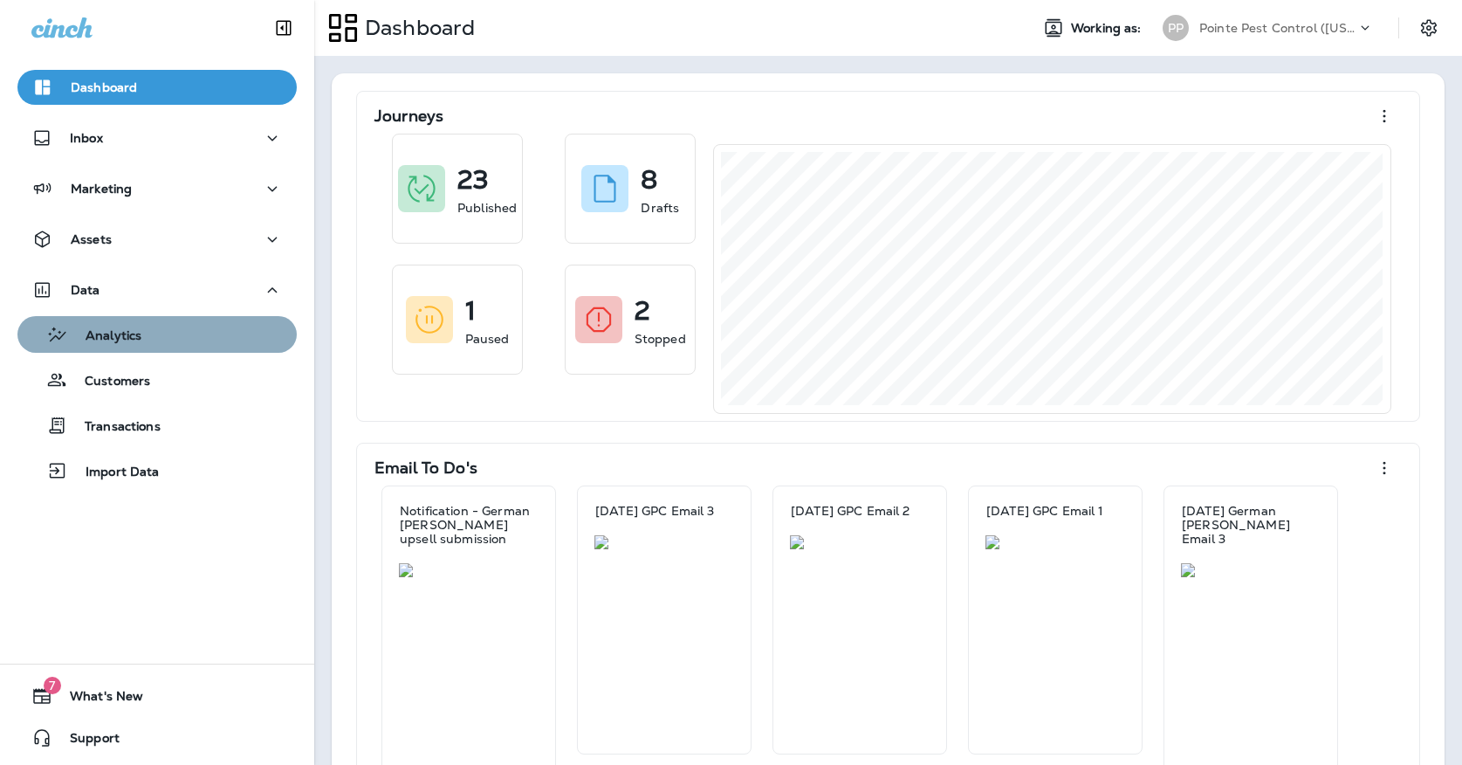
click at [205, 352] on button "Analytics" at bounding box center [156, 334] width 279 height 37
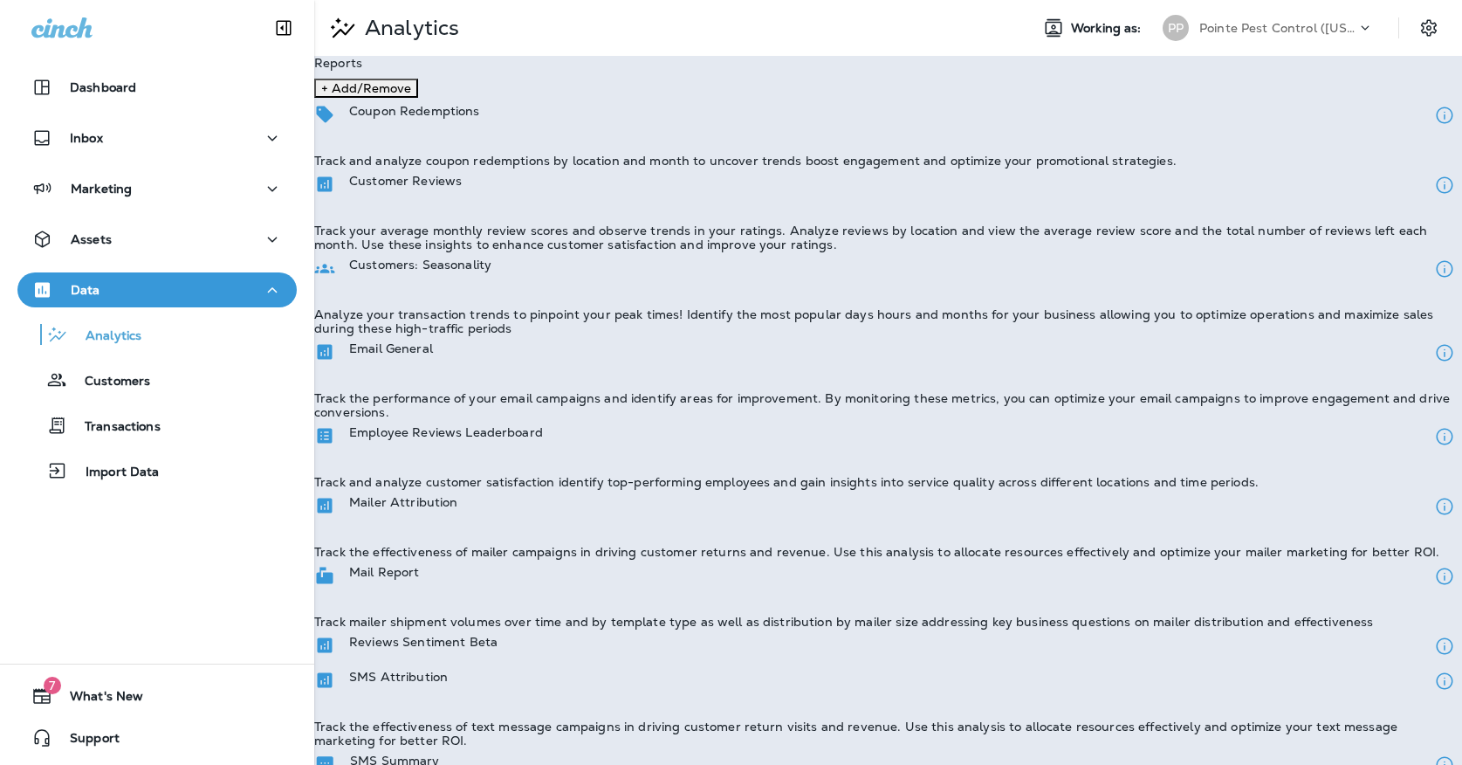
click at [484, 408] on p "Track the performance of your email campaigns and identify areas for improvemen…" at bounding box center [888, 405] width 1148 height 28
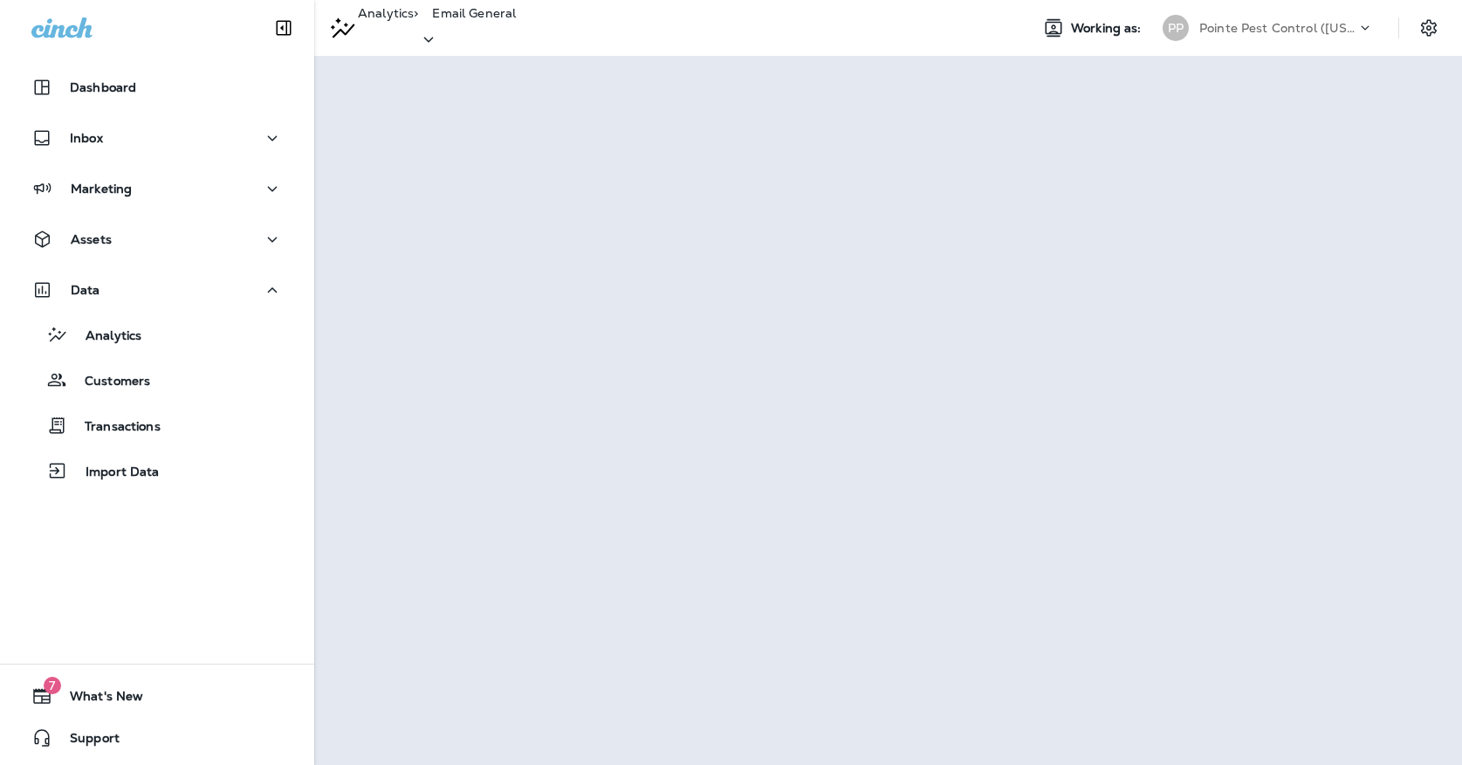
click at [1197, 43] on div "PP Pointe Pest Control ([US_STATE])" at bounding box center [1268, 27] width 232 height 35
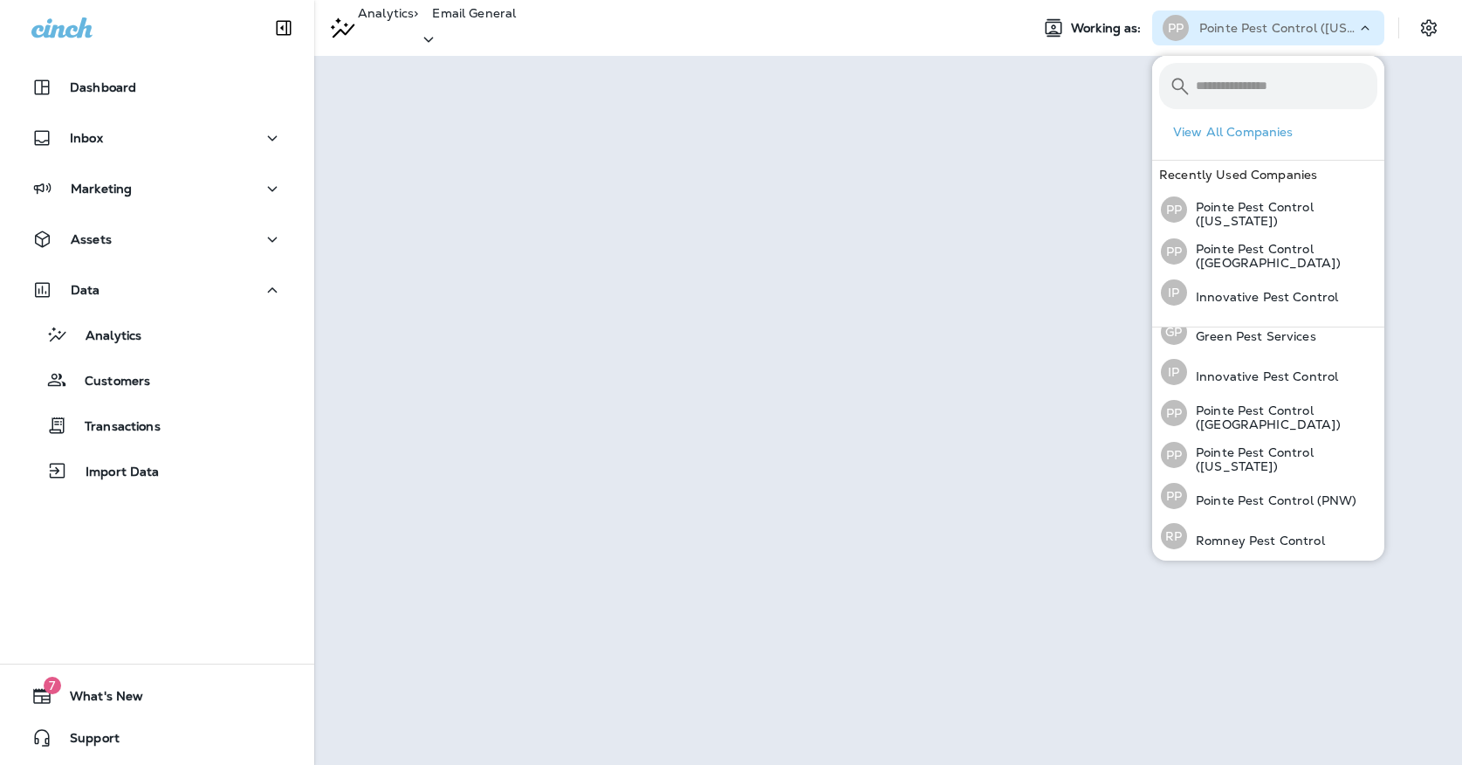
scroll to position [55, 0]
click at [1280, 506] on div "PP Pointe Pest Control (PNW)" at bounding box center [1259, 497] width 210 height 40
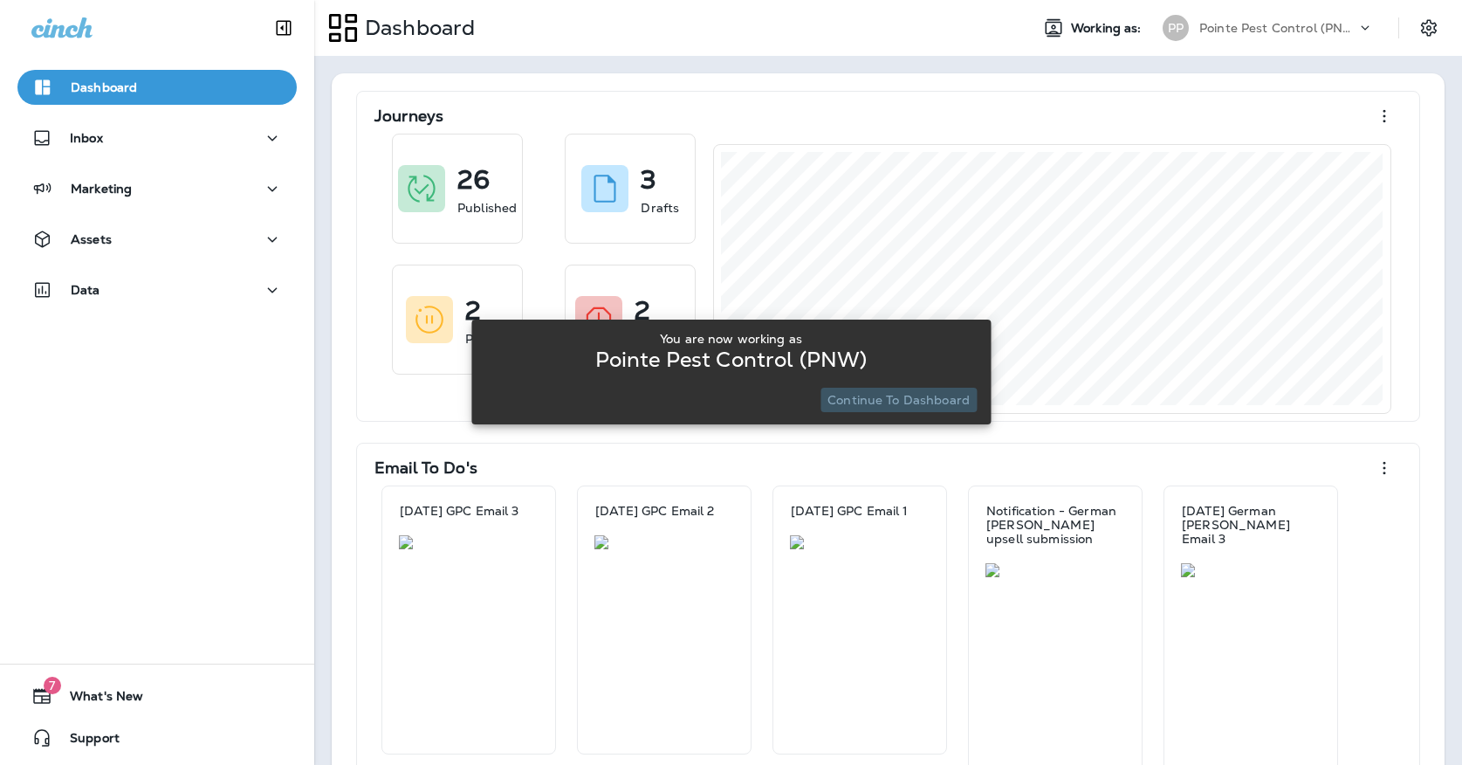
click at [907, 400] on p "Continue to Dashboard" at bounding box center [899, 400] width 142 height 14
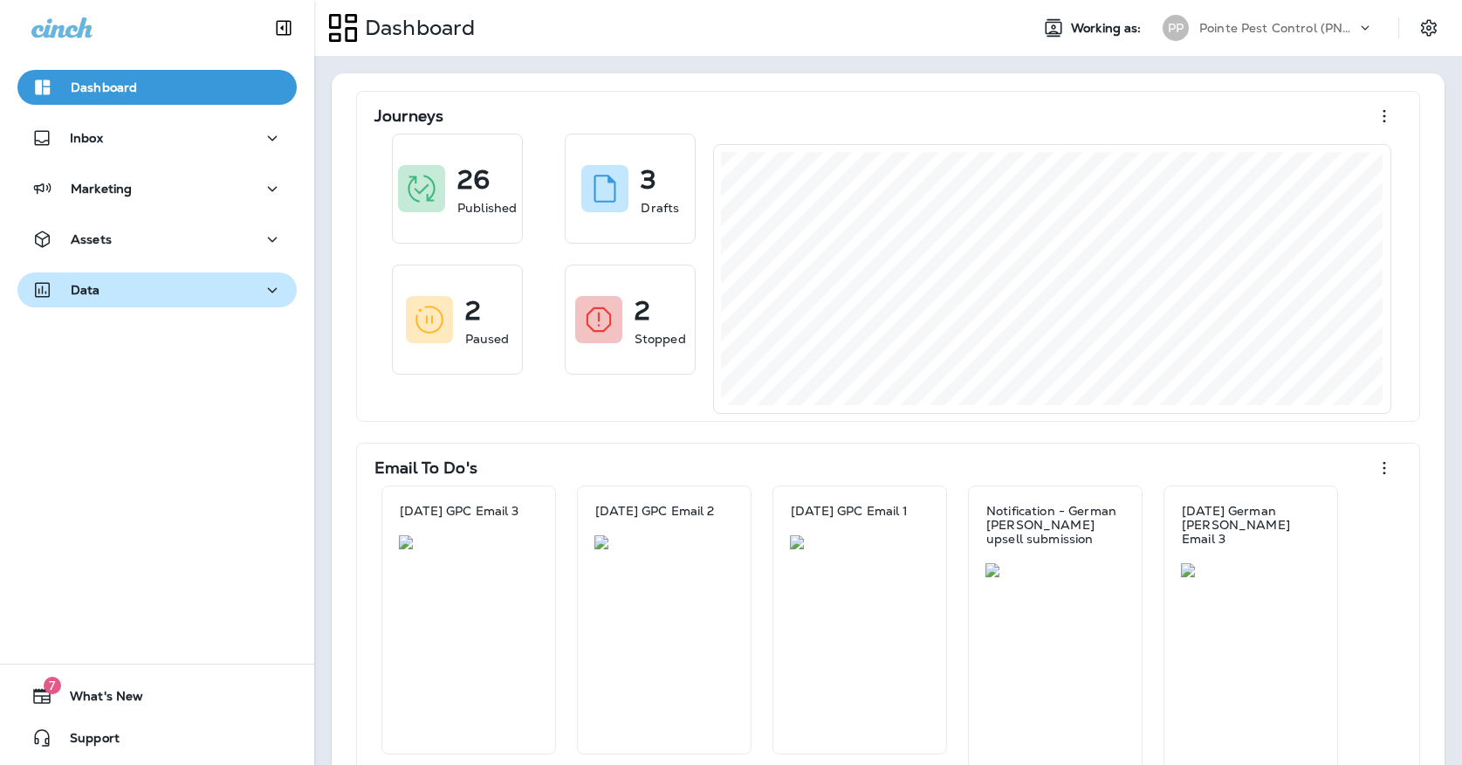
click at [257, 294] on div "Data" at bounding box center [156, 290] width 251 height 22
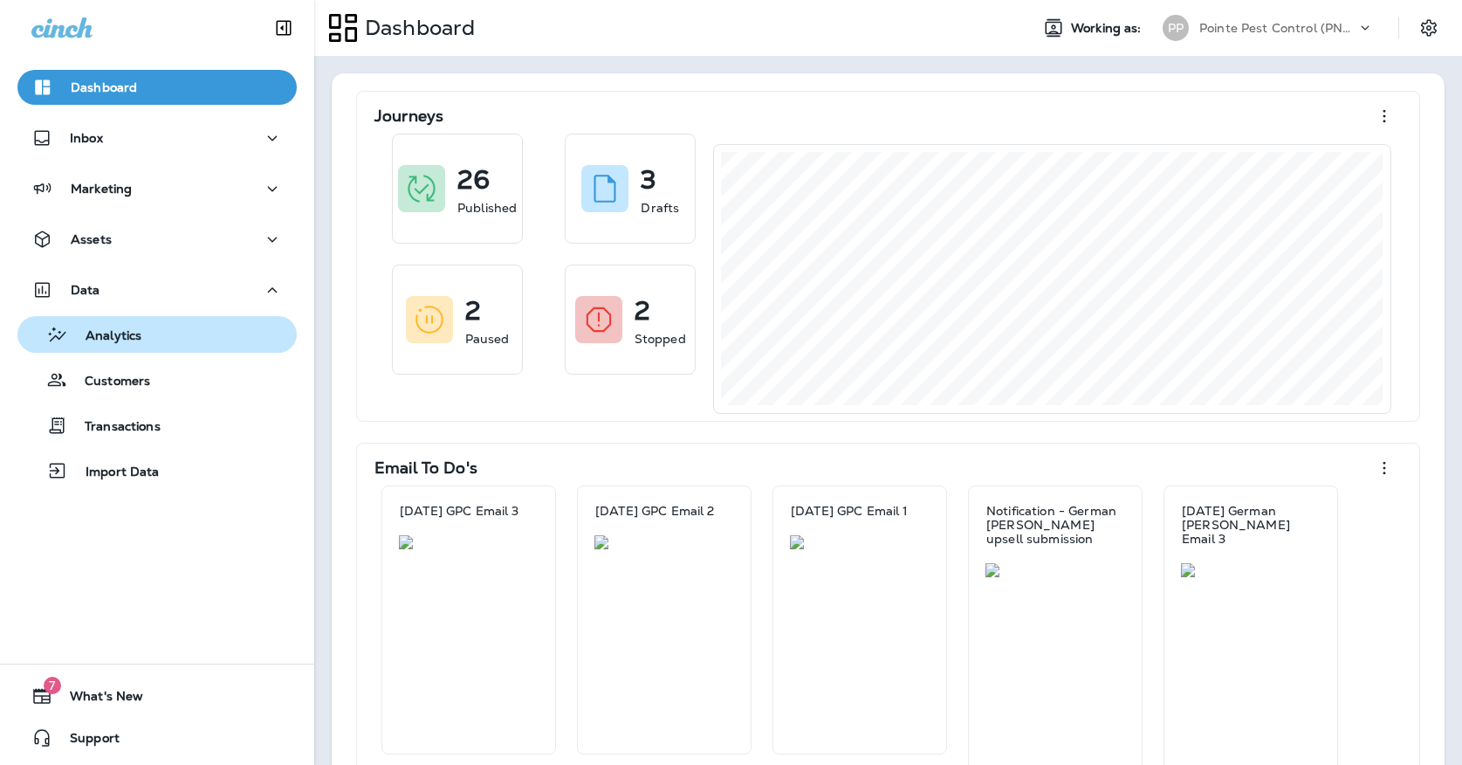
click at [200, 338] on div "Analytics" at bounding box center [156, 334] width 265 height 26
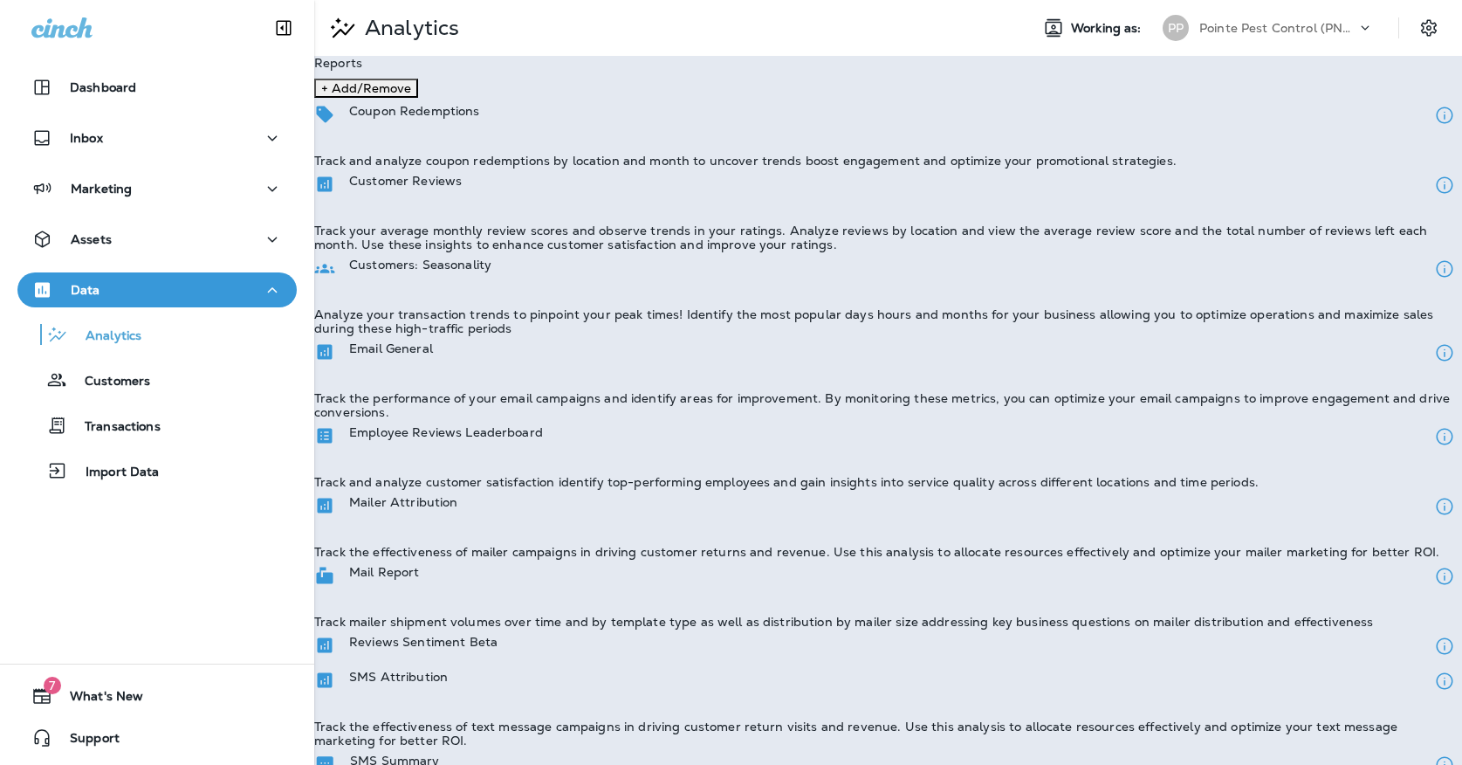
click at [433, 354] on div "Email General" at bounding box center [391, 352] width 84 height 23
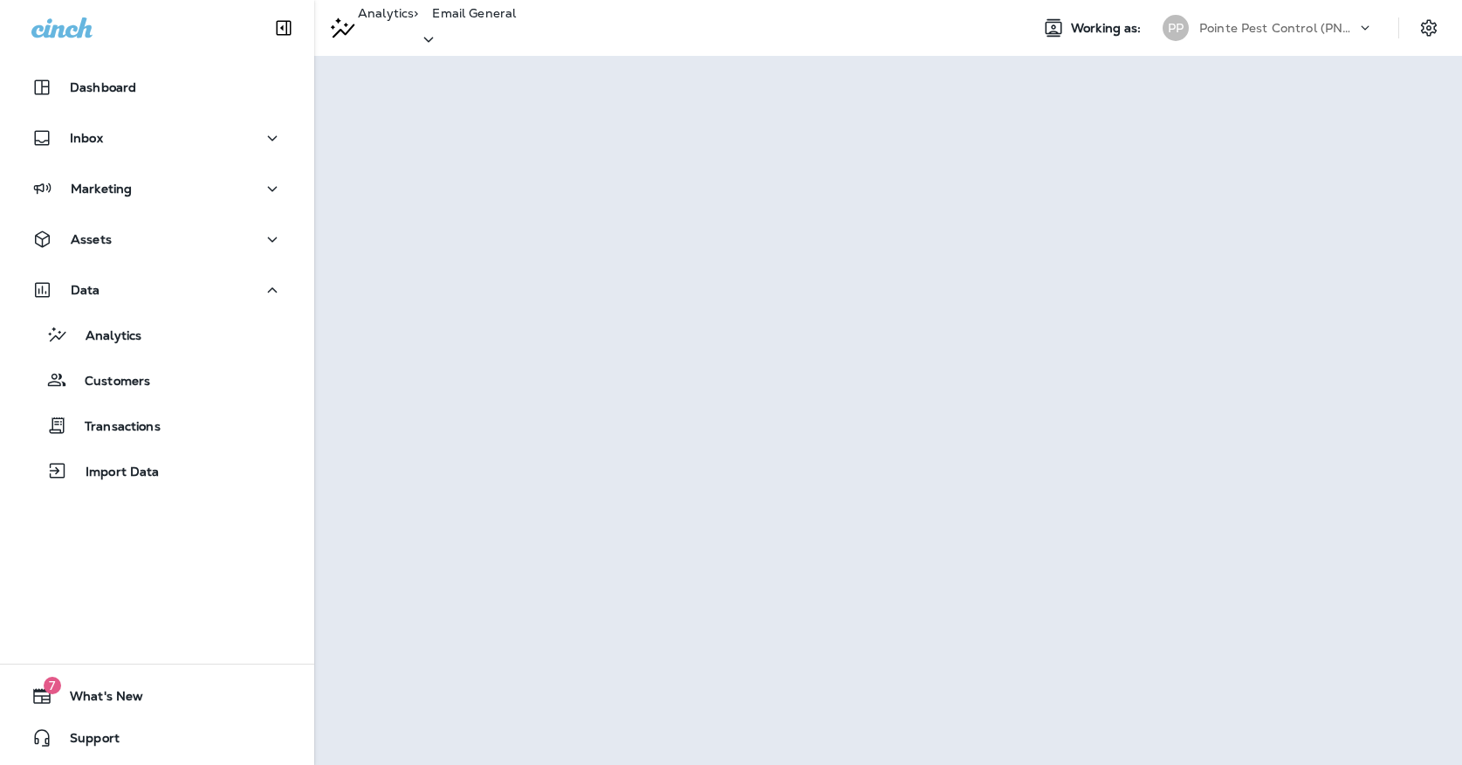
click at [1260, 46] on div "Analytics > Email General Working as: PP Pointe Pest Control (PNW)" at bounding box center [888, 28] width 1148 height 56
click at [1260, 28] on p "Pointe Pest Control (PNW)" at bounding box center [1277, 28] width 157 height 14
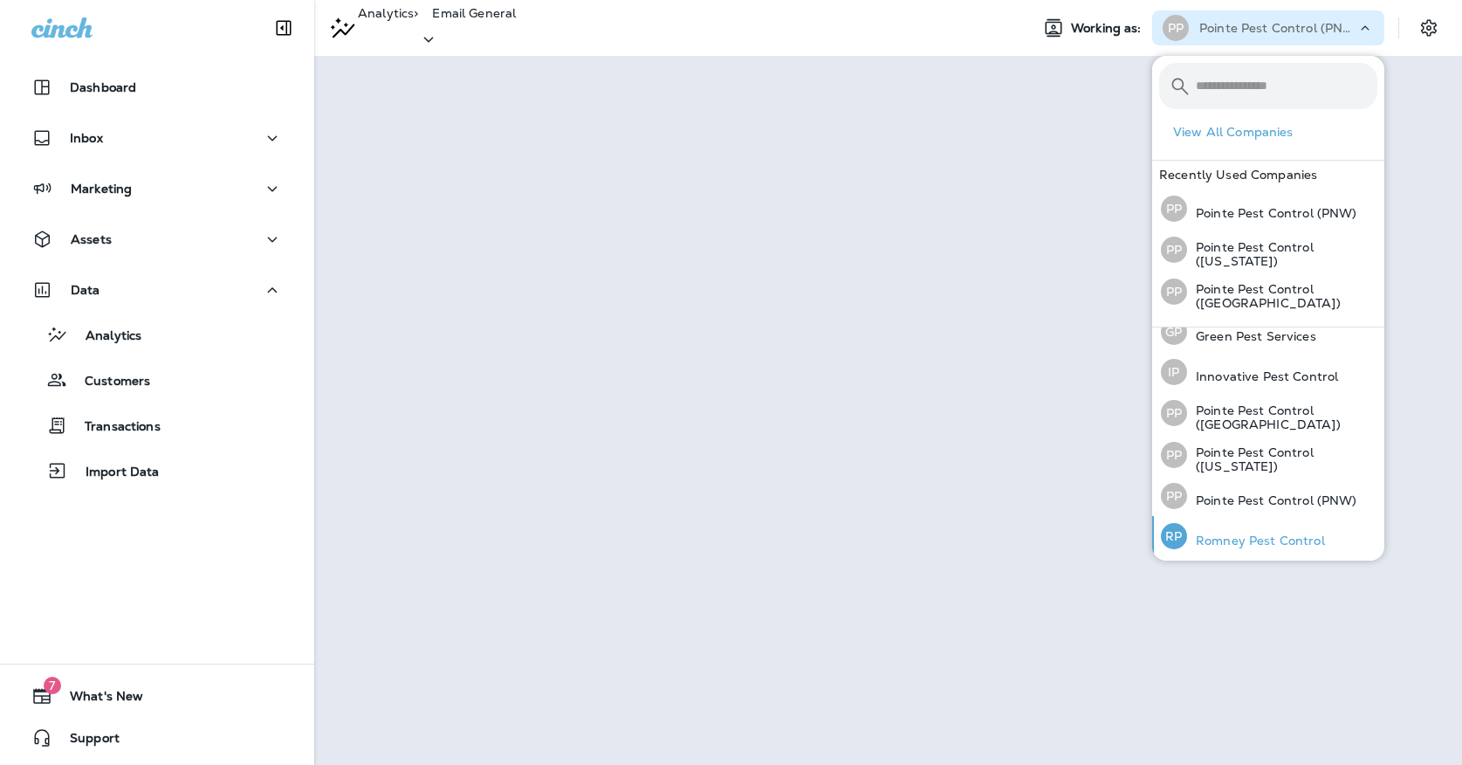
scroll to position [55, 0]
click at [1220, 522] on div "[PERSON_NAME] Pest Control" at bounding box center [1243, 537] width 178 height 40
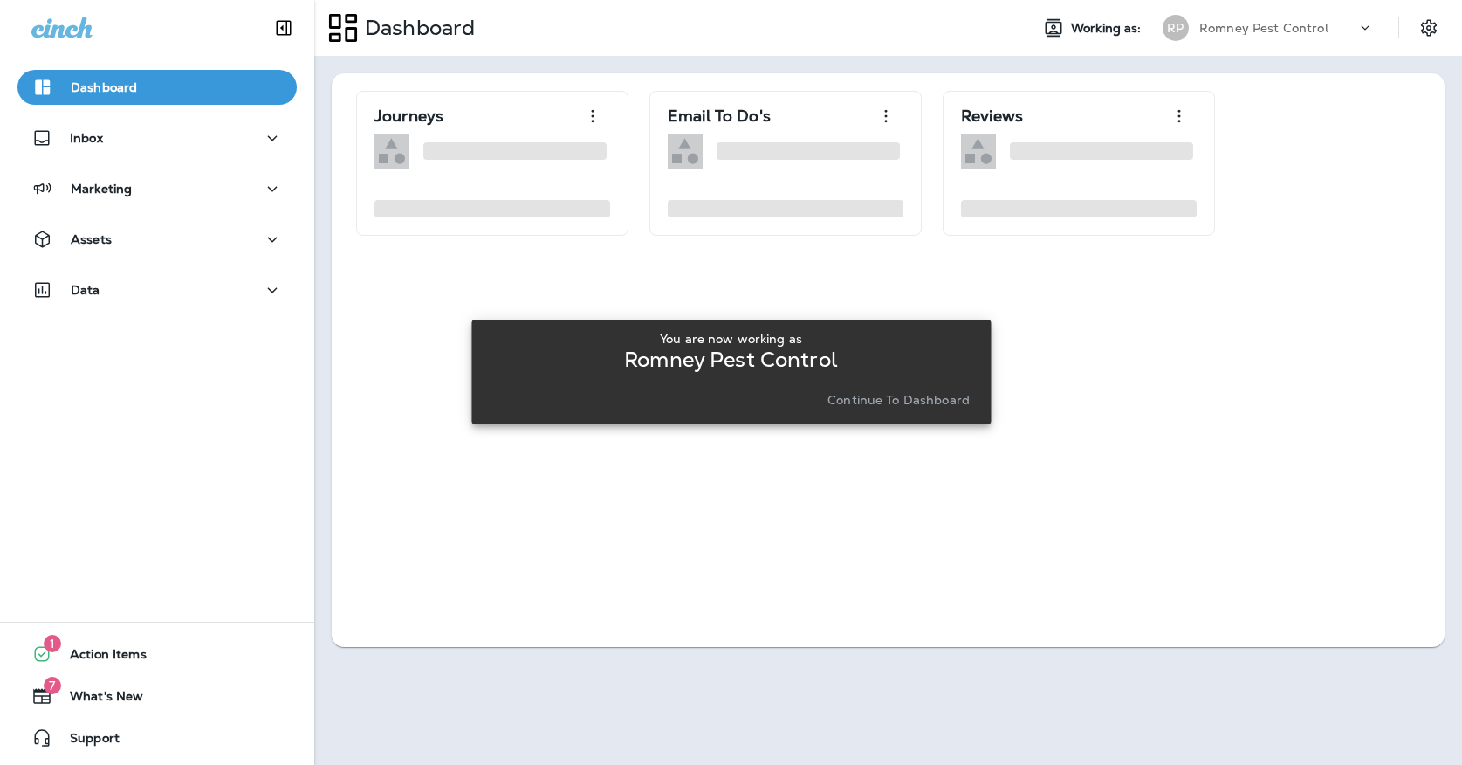
click at [850, 388] on button "Continue to Dashboard" at bounding box center [899, 400] width 156 height 24
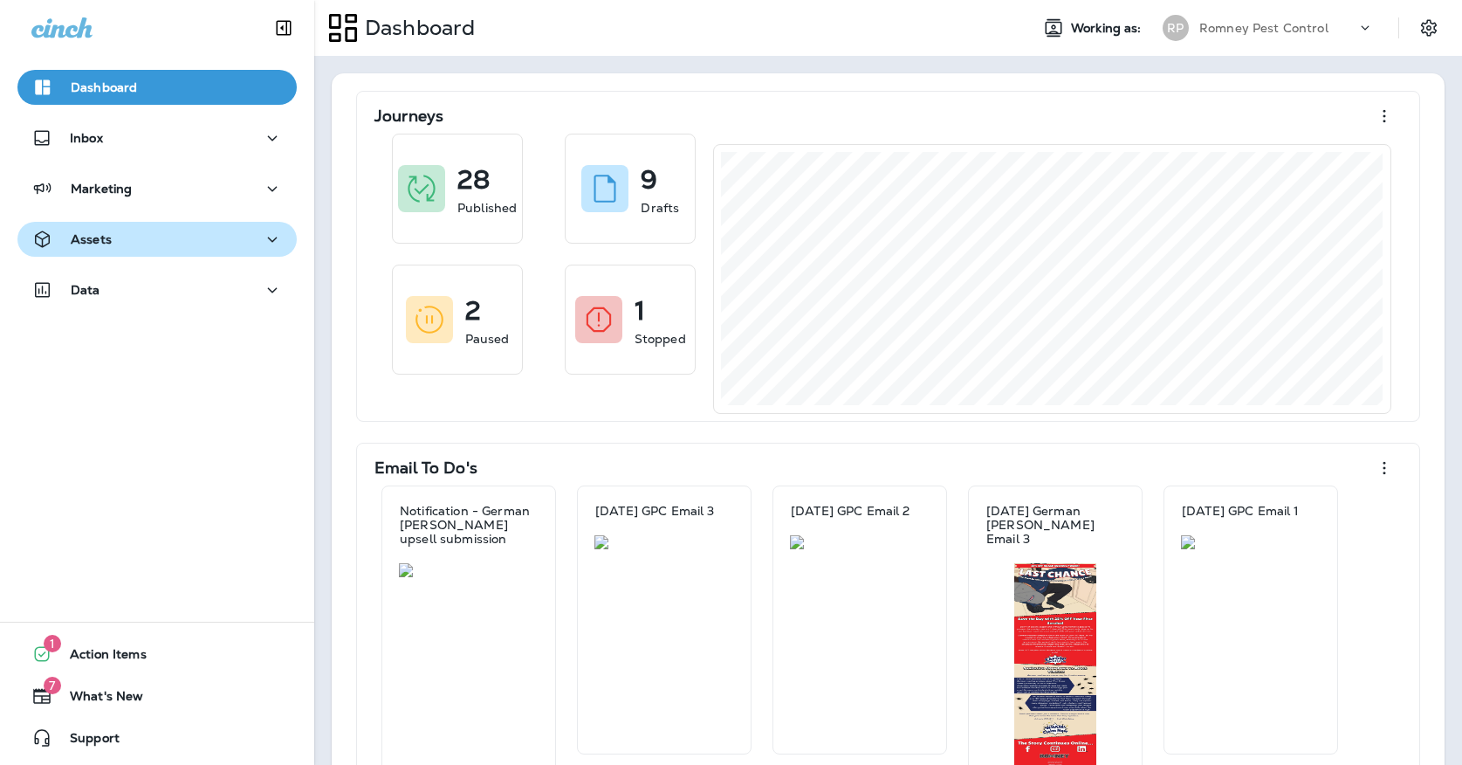
click at [255, 242] on div "Assets" at bounding box center [156, 240] width 251 height 22
click at [249, 248] on div "Assets" at bounding box center [156, 240] width 251 height 22
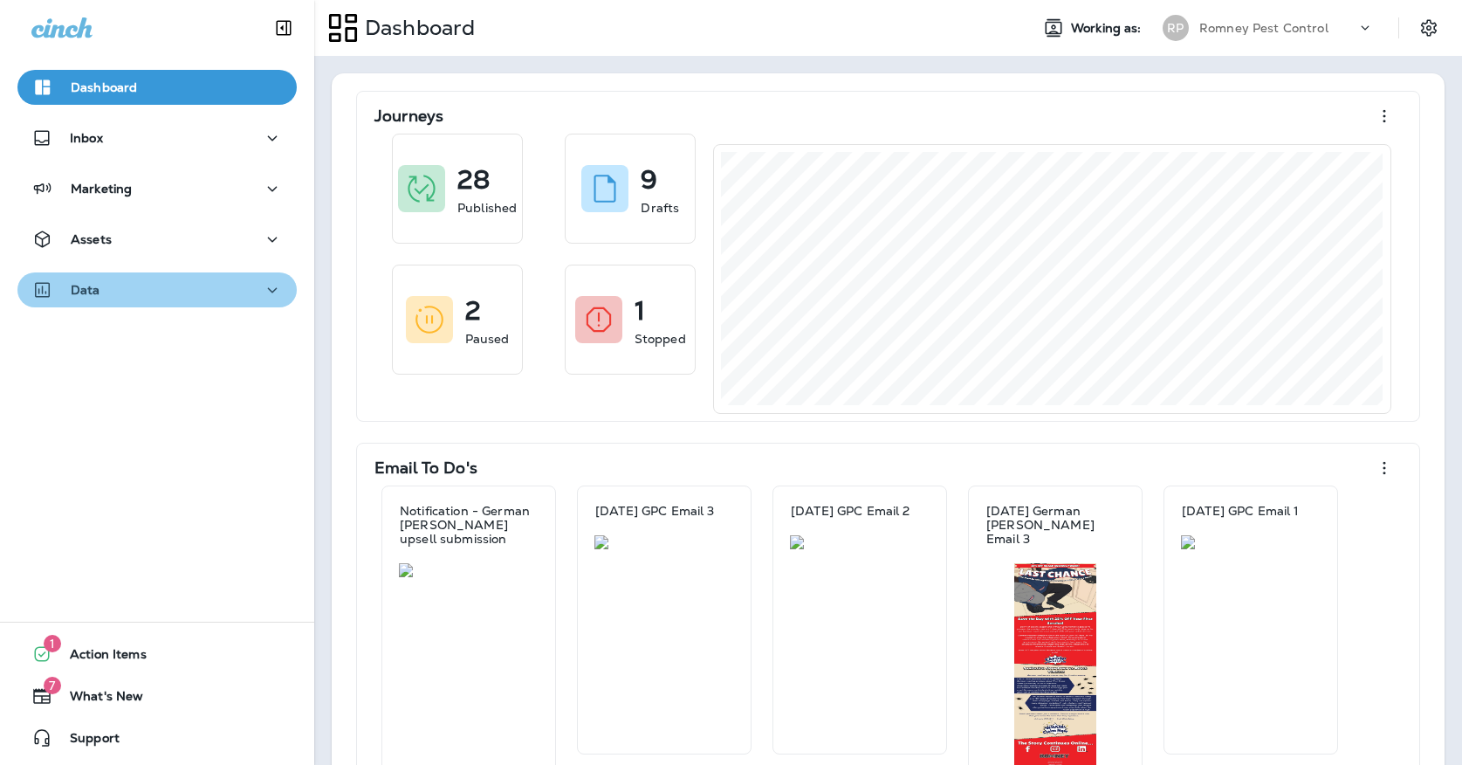
click at [244, 282] on div "Data" at bounding box center [156, 290] width 251 height 22
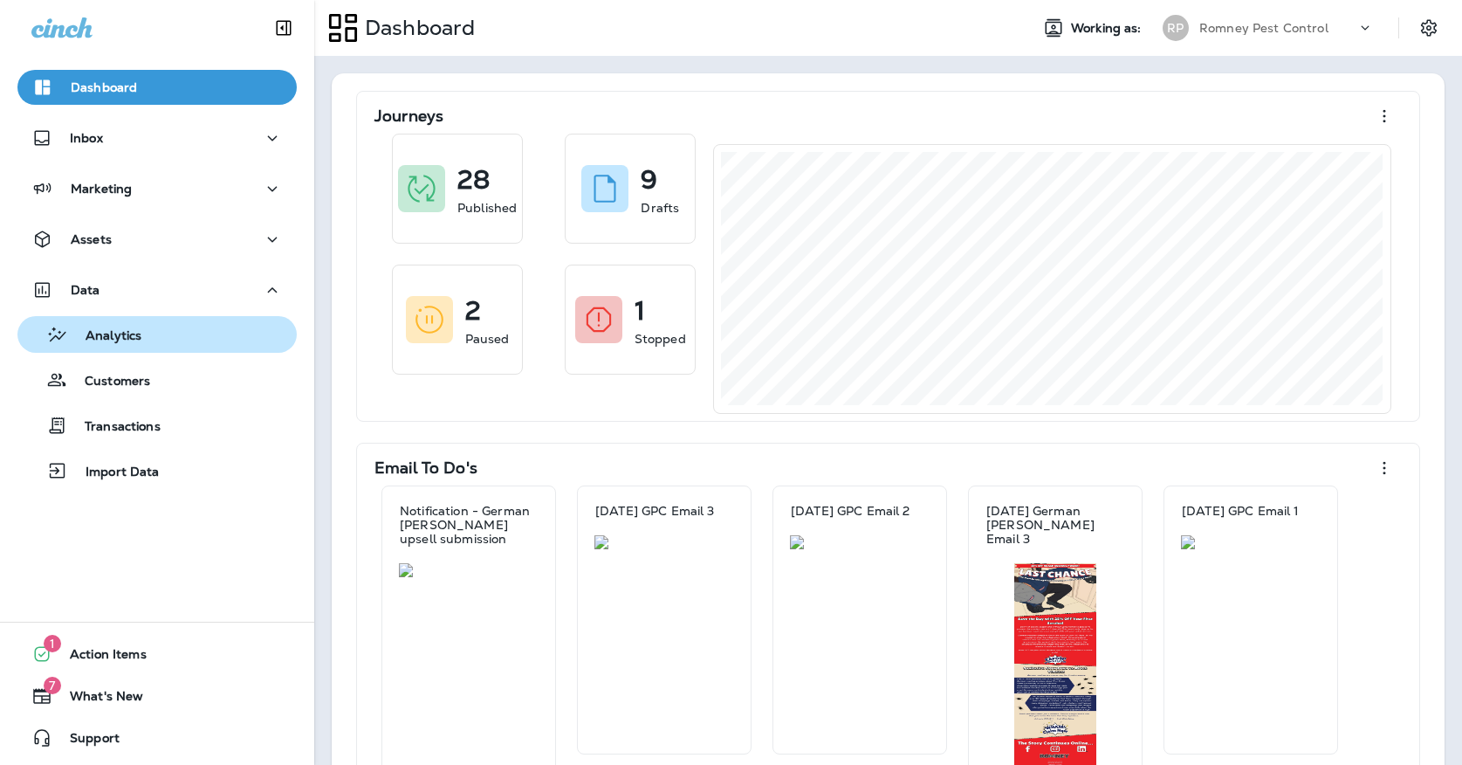
click at [239, 316] on button "Analytics" at bounding box center [156, 334] width 279 height 37
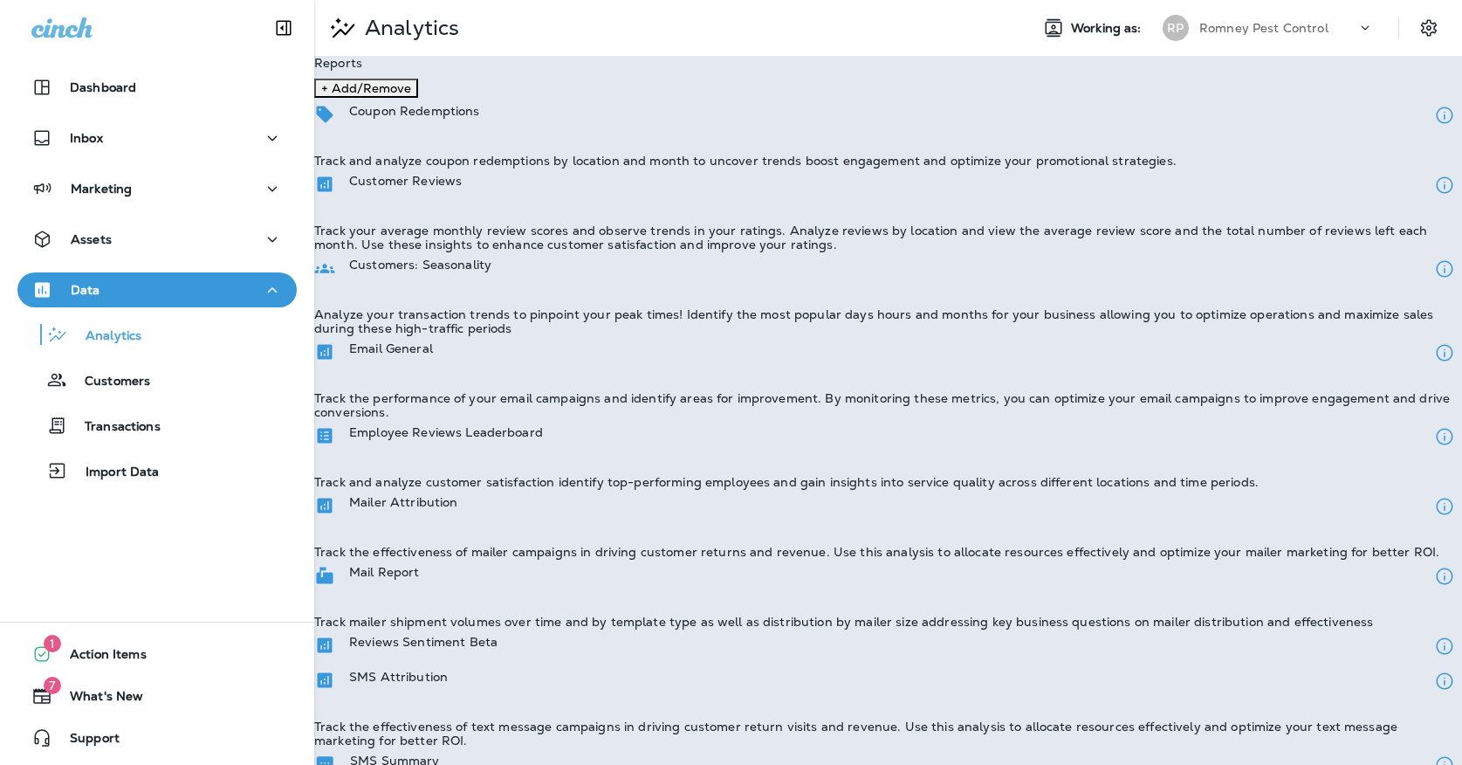
click at [433, 353] on div "Email General" at bounding box center [391, 352] width 84 height 23
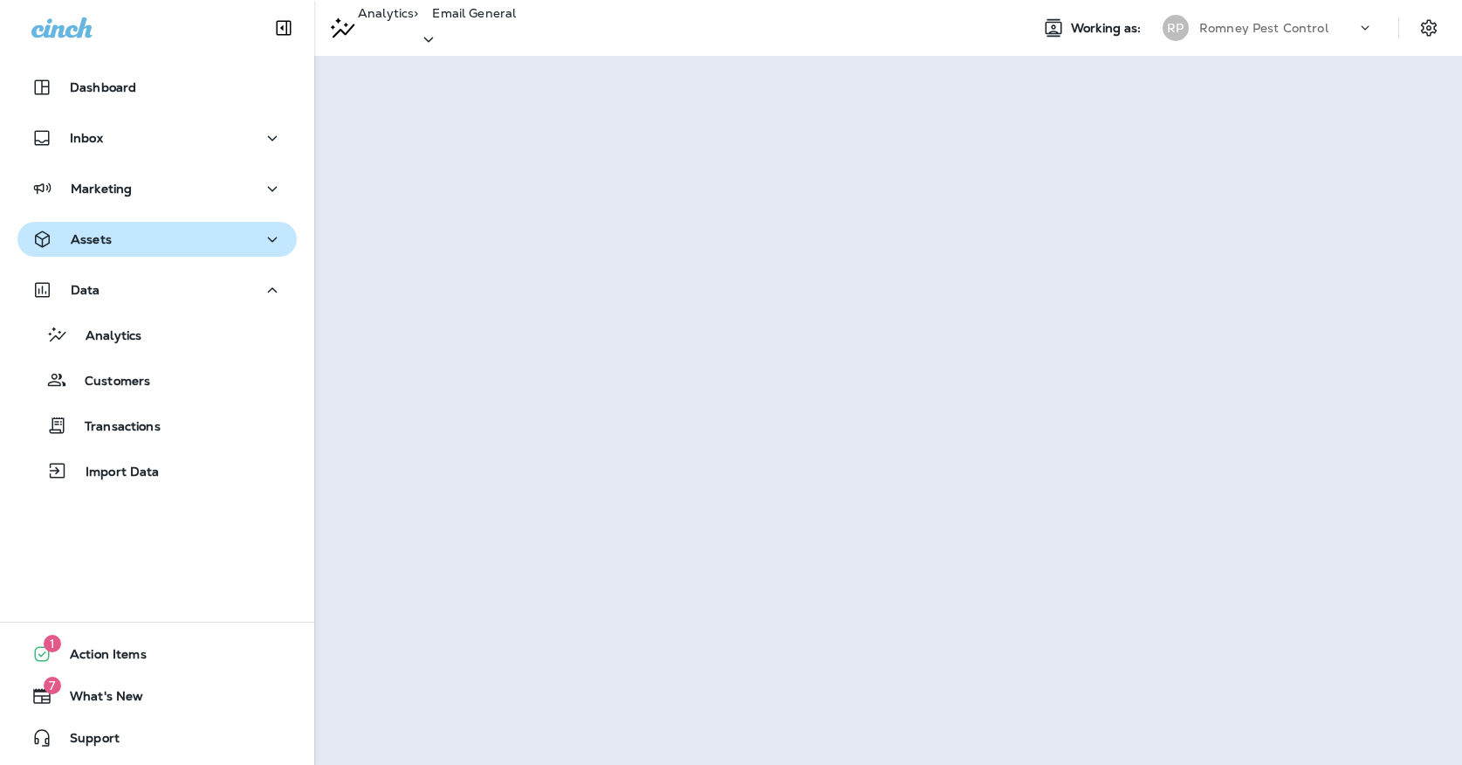
click at [124, 239] on div "Assets" at bounding box center [156, 240] width 251 height 22
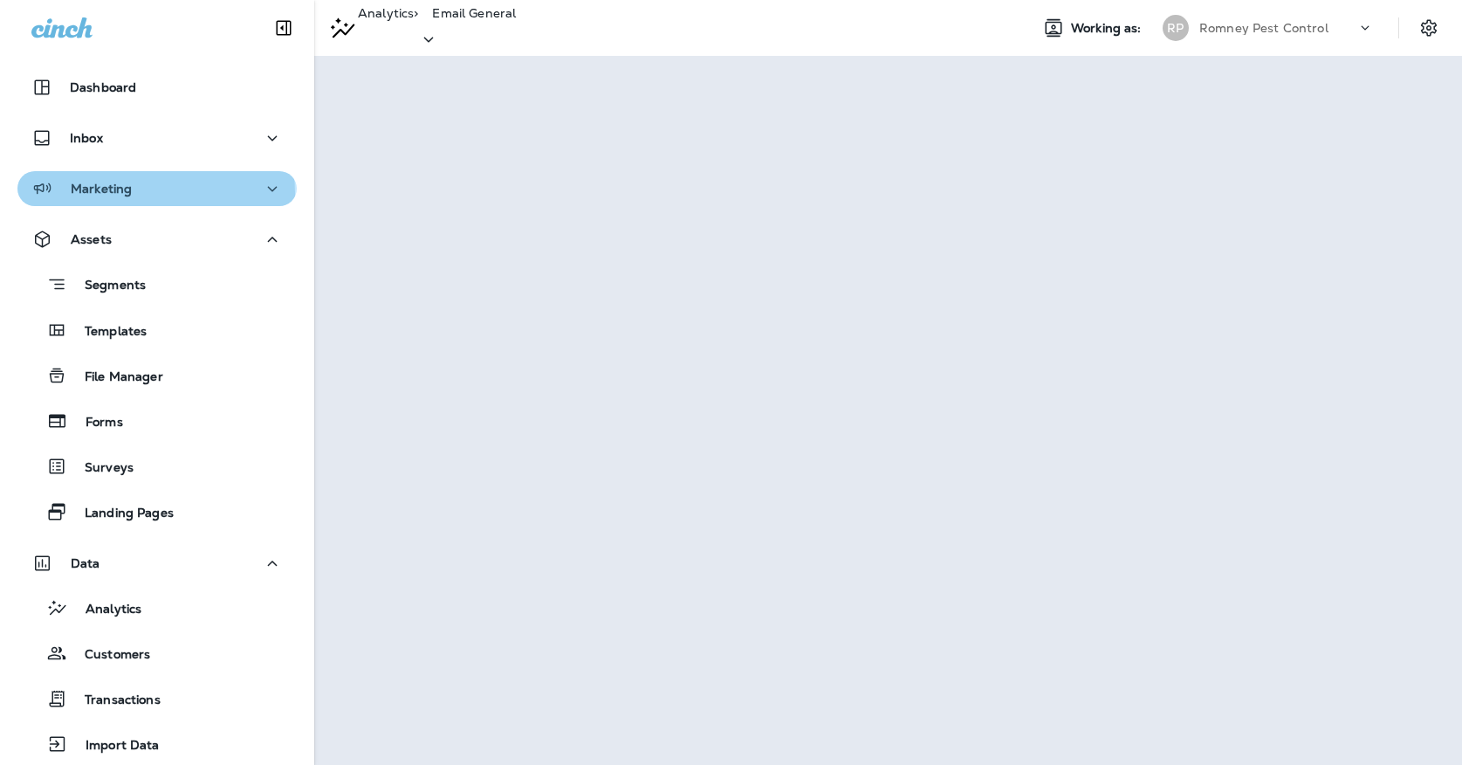
click at [103, 195] on p "Marketing" at bounding box center [101, 189] width 61 height 14
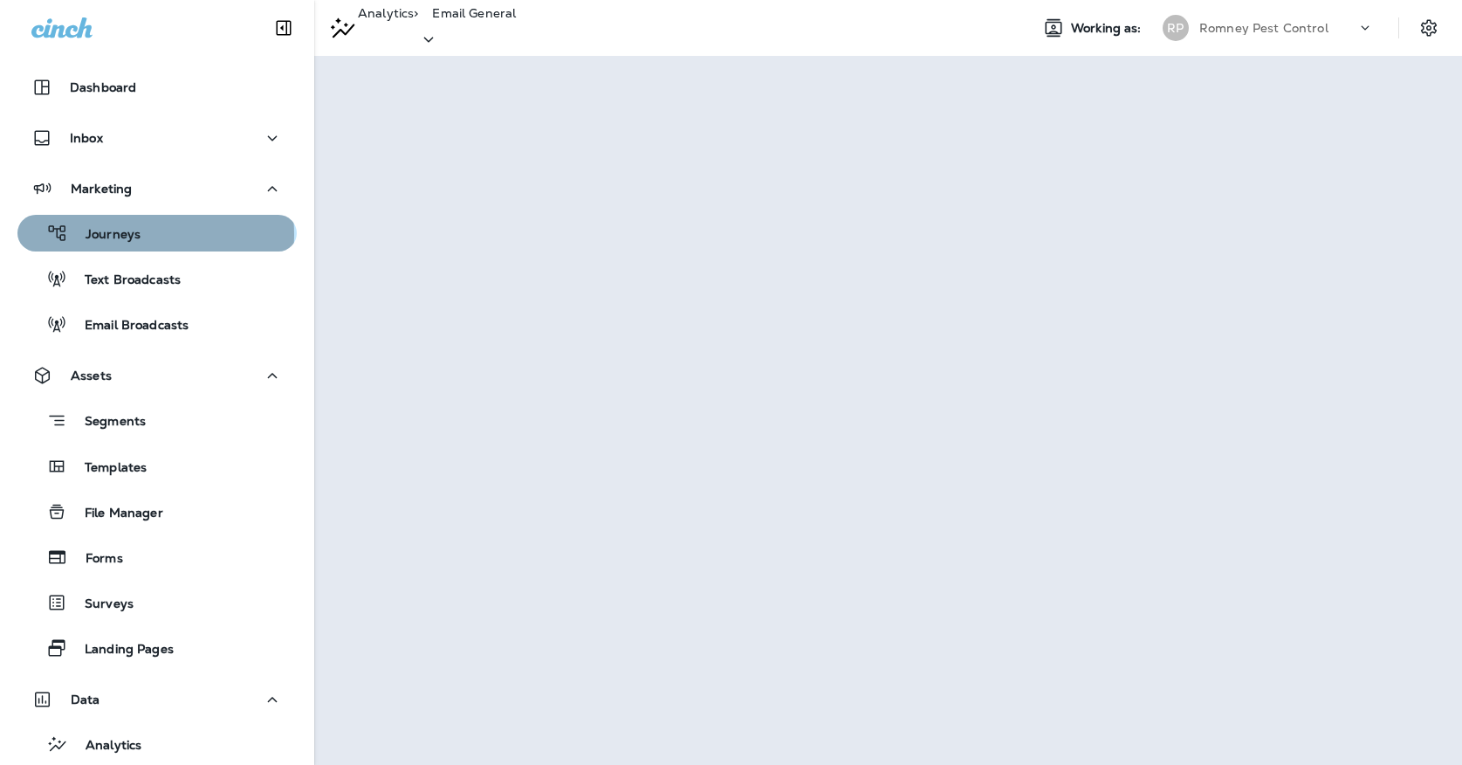
click at [103, 235] on p "Journeys" at bounding box center [104, 235] width 72 height 17
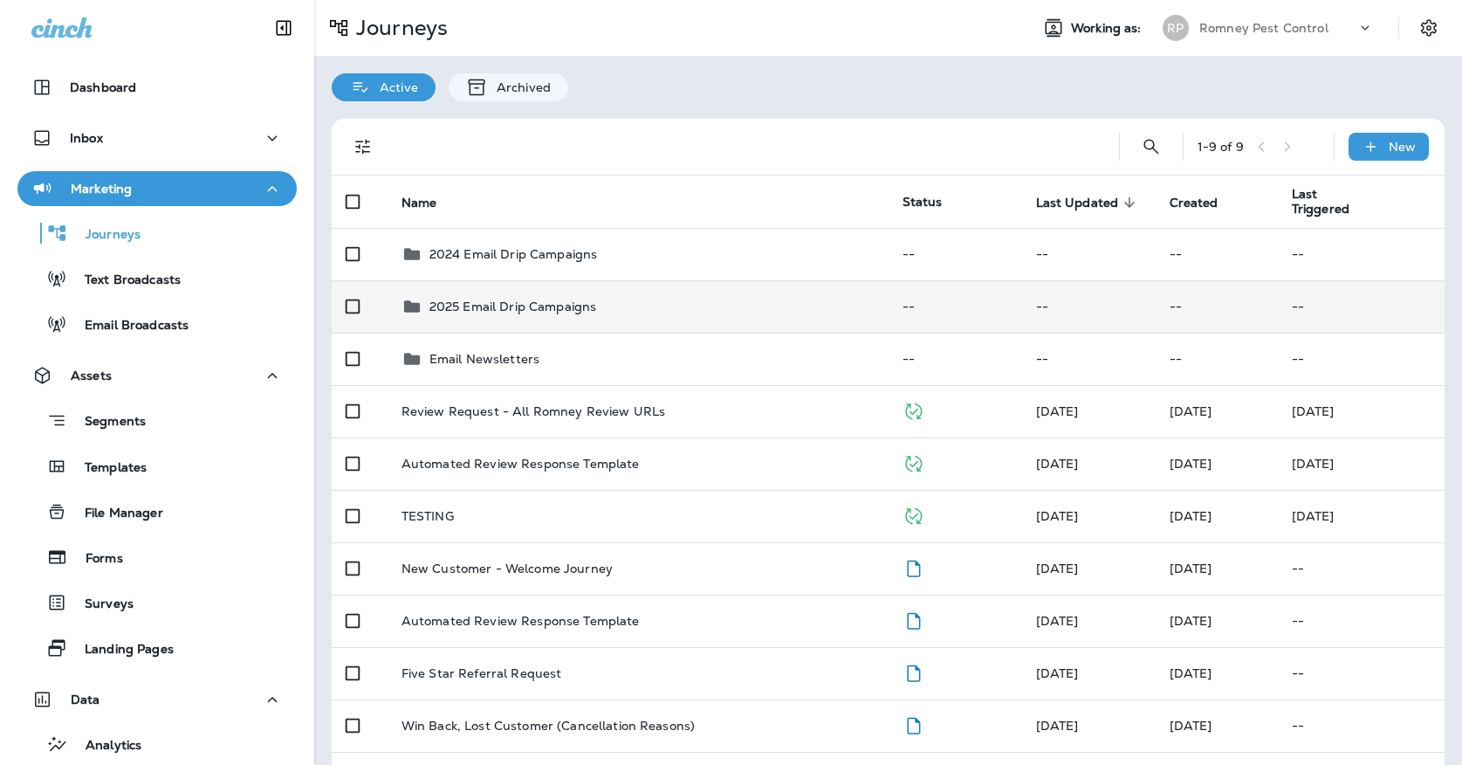
click at [557, 304] on p "2025 Email Drip Campaigns" at bounding box center [514, 306] width 168 height 14
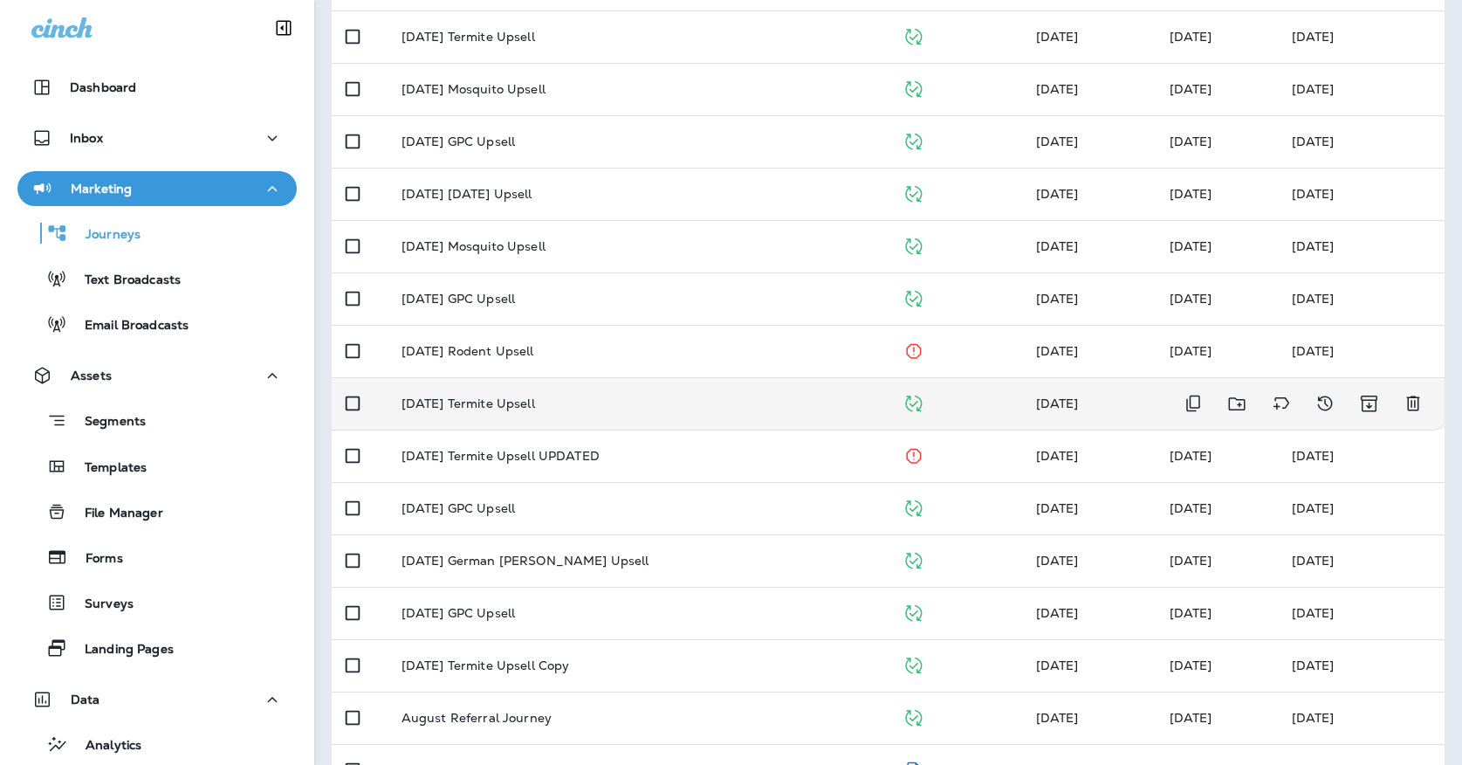
scroll to position [445, 0]
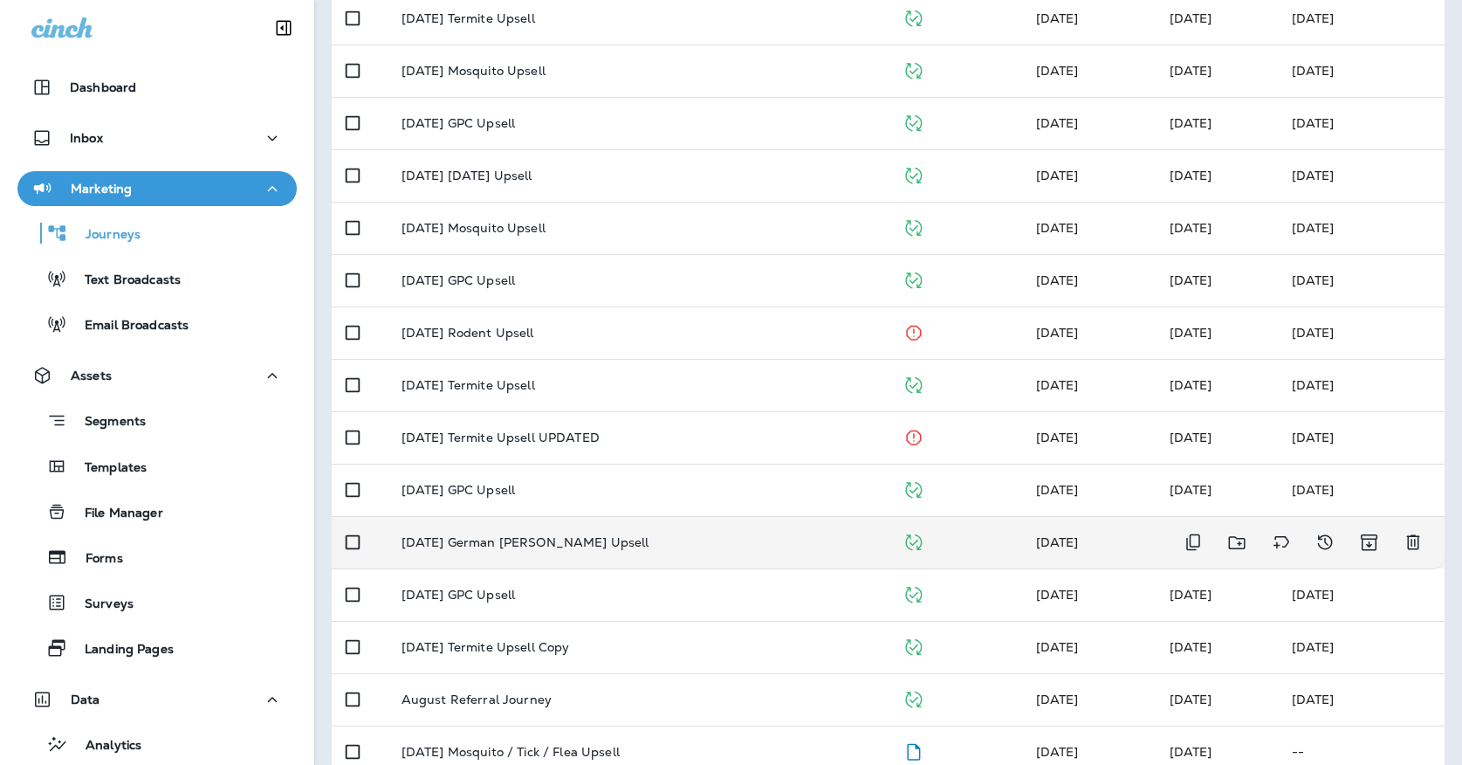
click at [689, 520] on td "[DATE] German [PERSON_NAME] Upsell" at bounding box center [638, 542] width 501 height 52
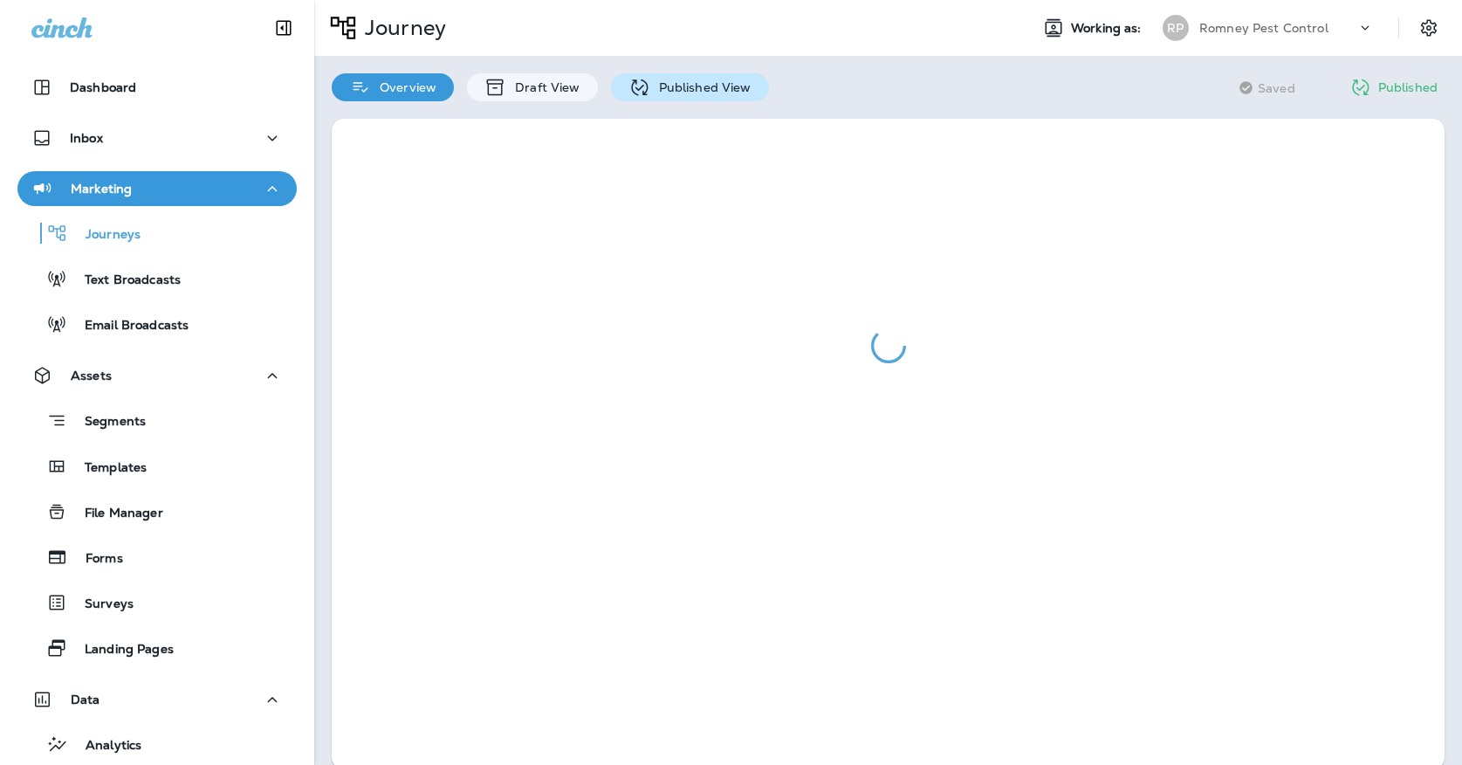
click at [669, 86] on p "Published View" at bounding box center [700, 87] width 101 height 14
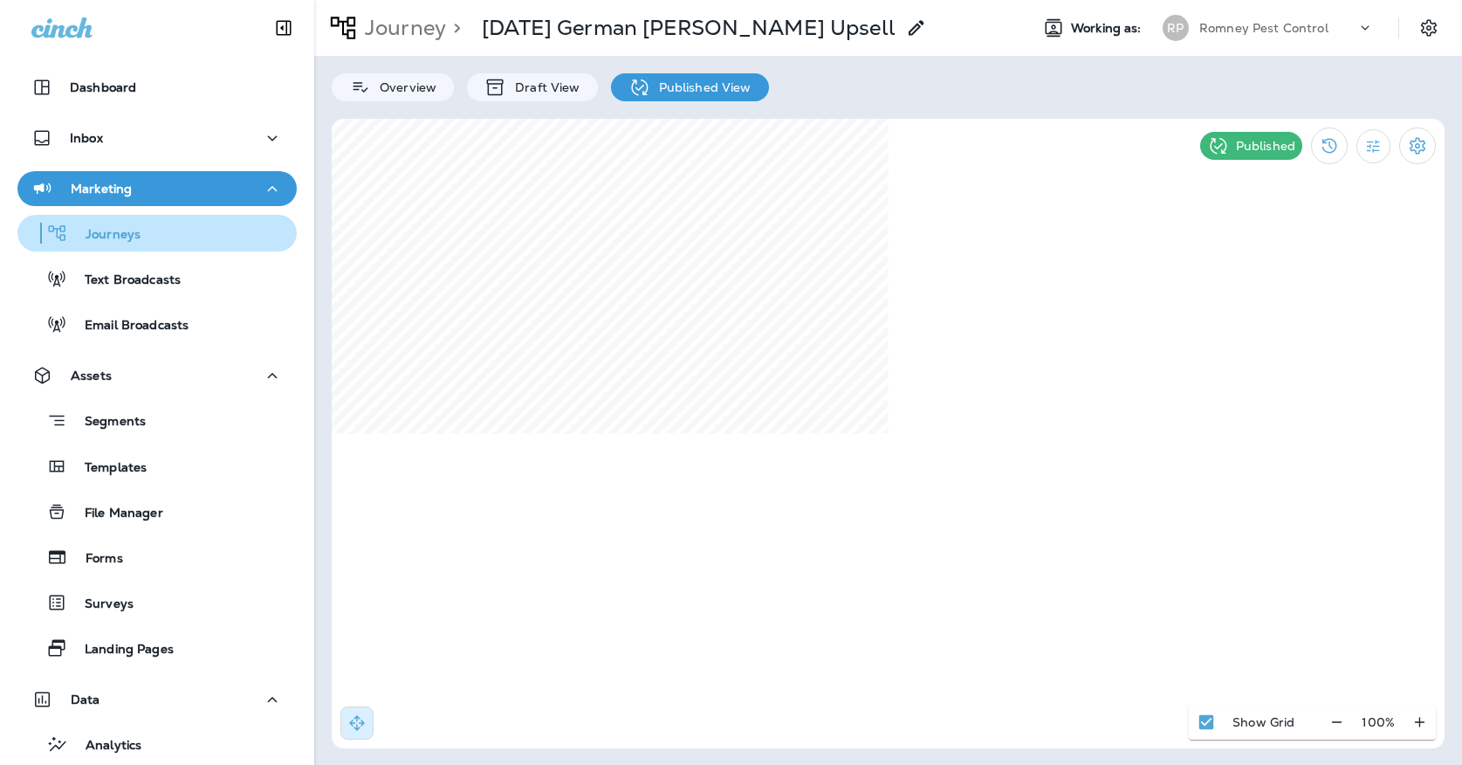
click at [245, 244] on div "Journeys" at bounding box center [156, 233] width 265 height 26
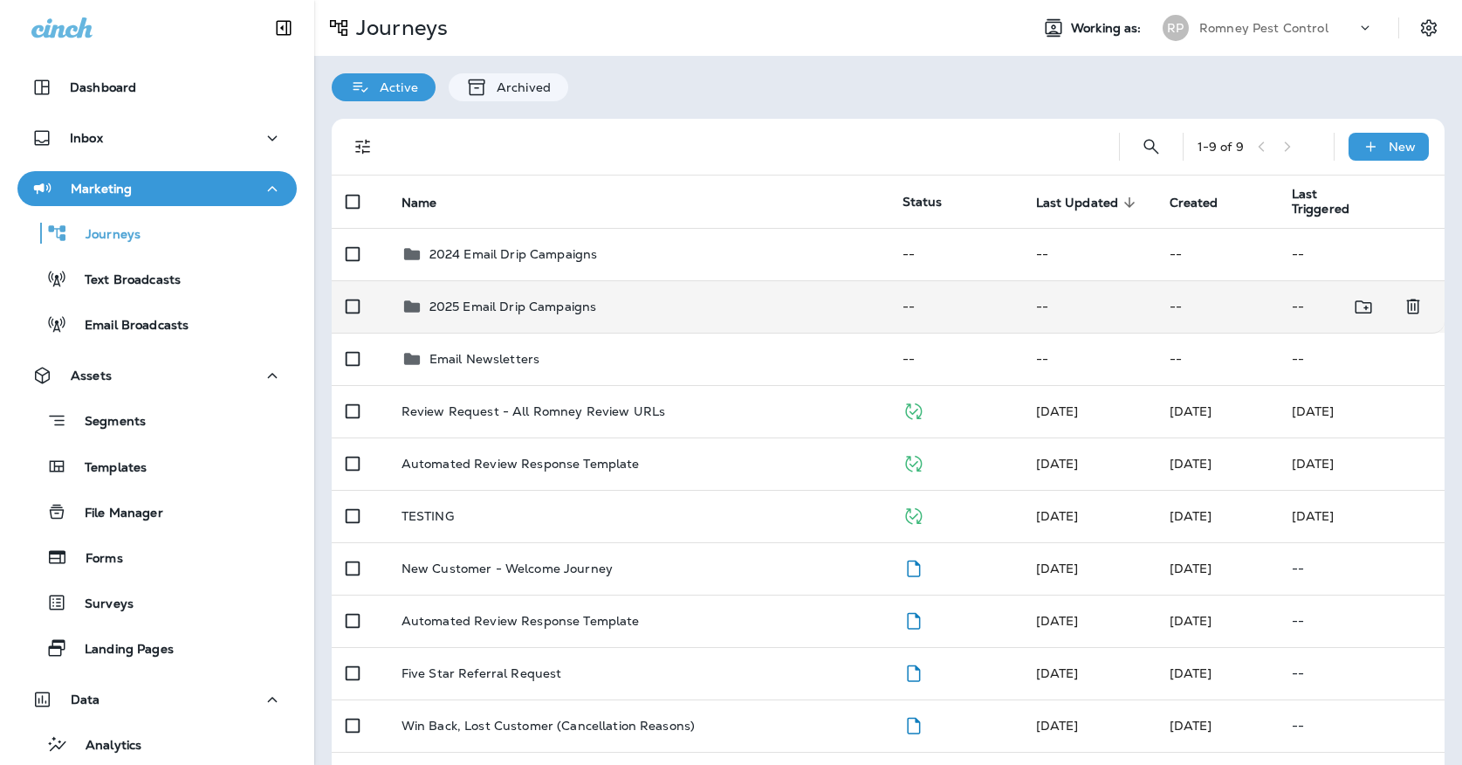
click at [534, 315] on td "2025 Email Drip Campaigns" at bounding box center [638, 306] width 501 height 52
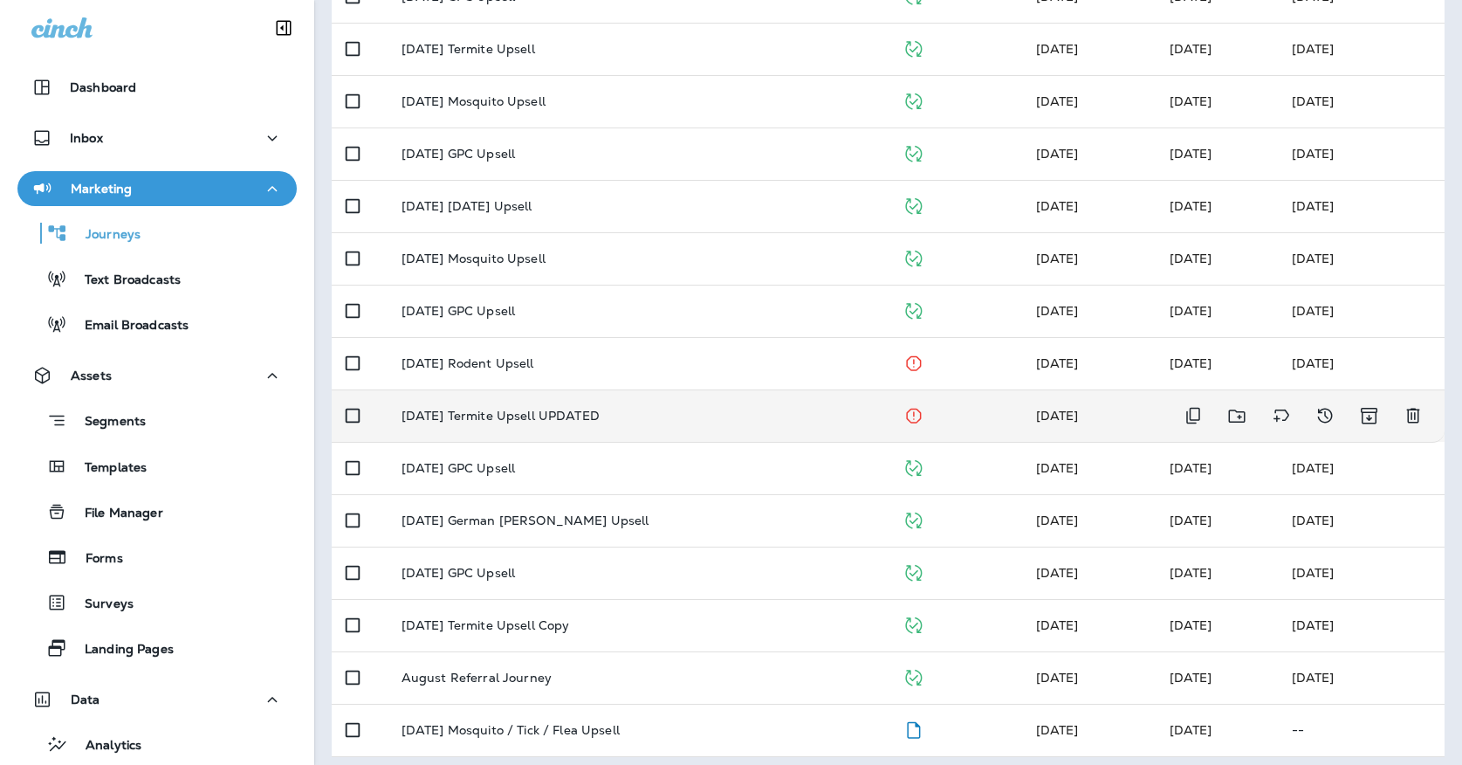
scroll to position [466, 0]
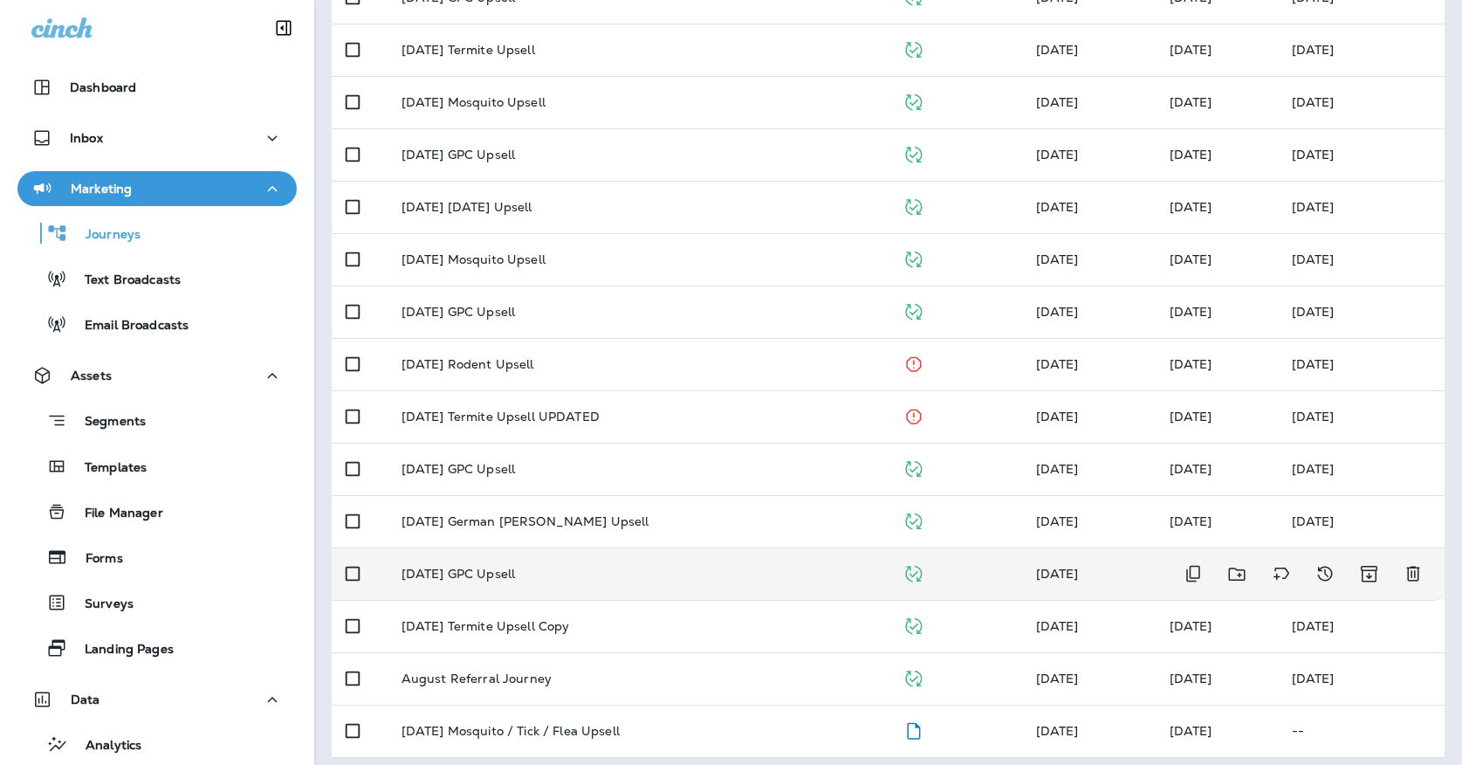
click at [520, 554] on td "[DATE] GPC Upsell" at bounding box center [638, 573] width 501 height 52
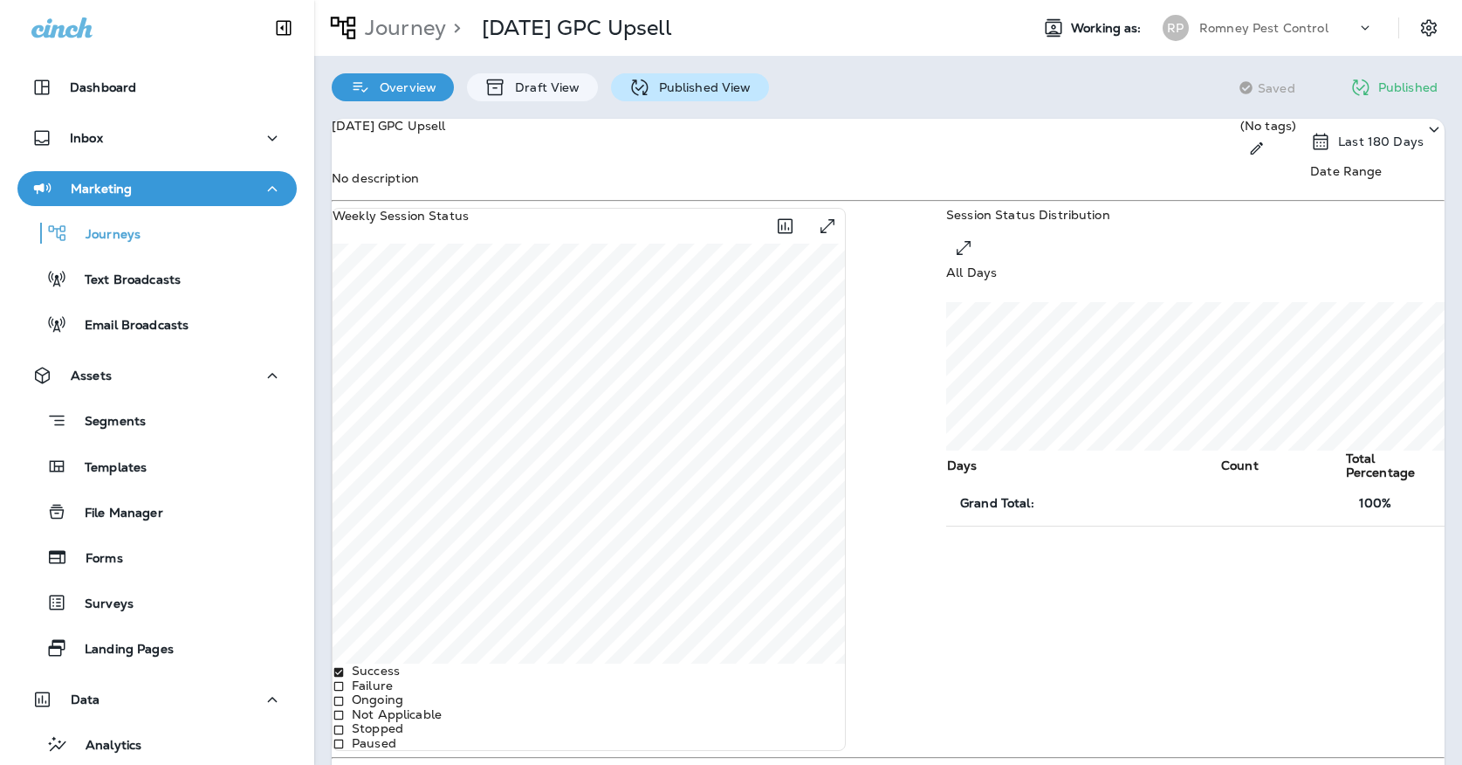
click at [632, 77] on icon at bounding box center [640, 88] width 22 height 22
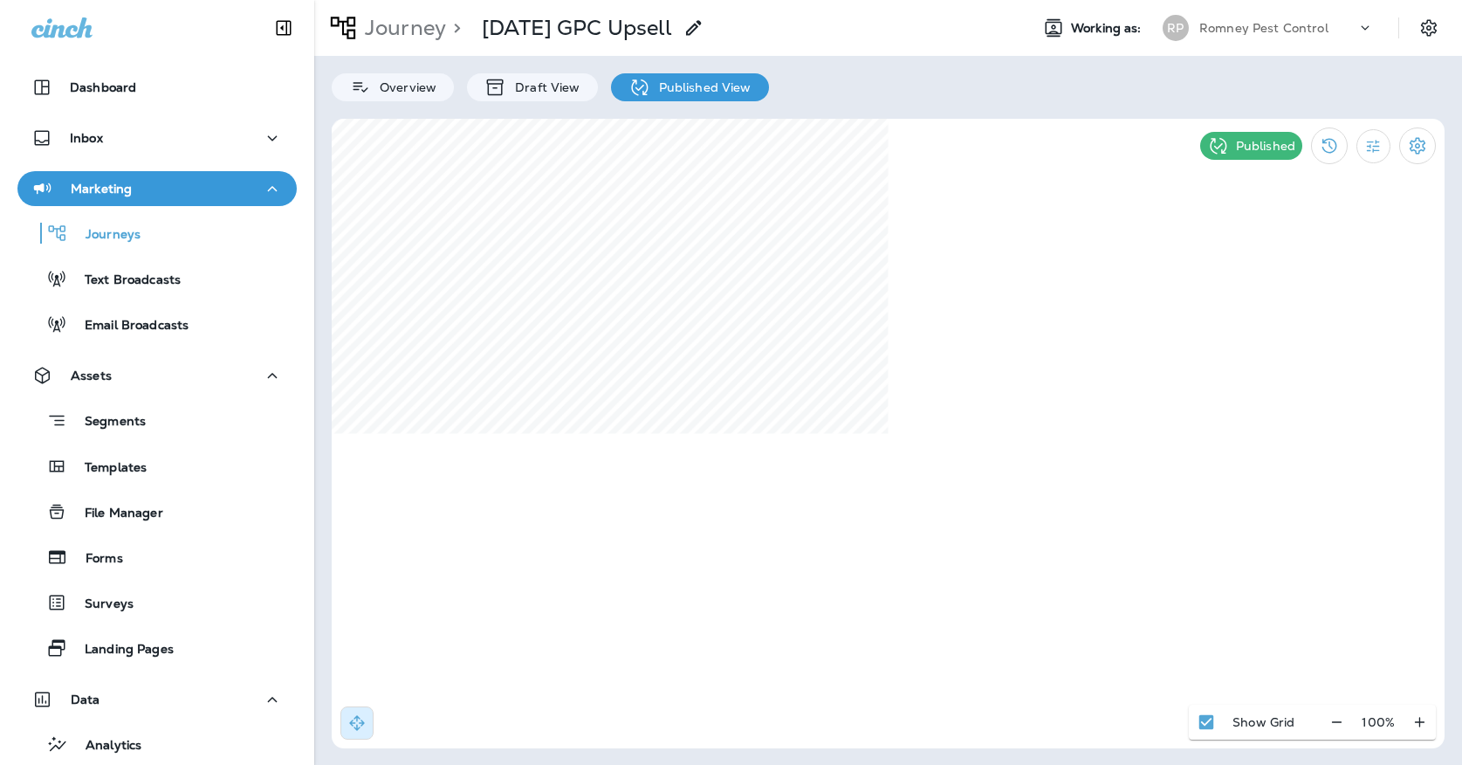
click at [1195, 13] on div "[PERSON_NAME] Pest Control" at bounding box center [1268, 27] width 232 height 35
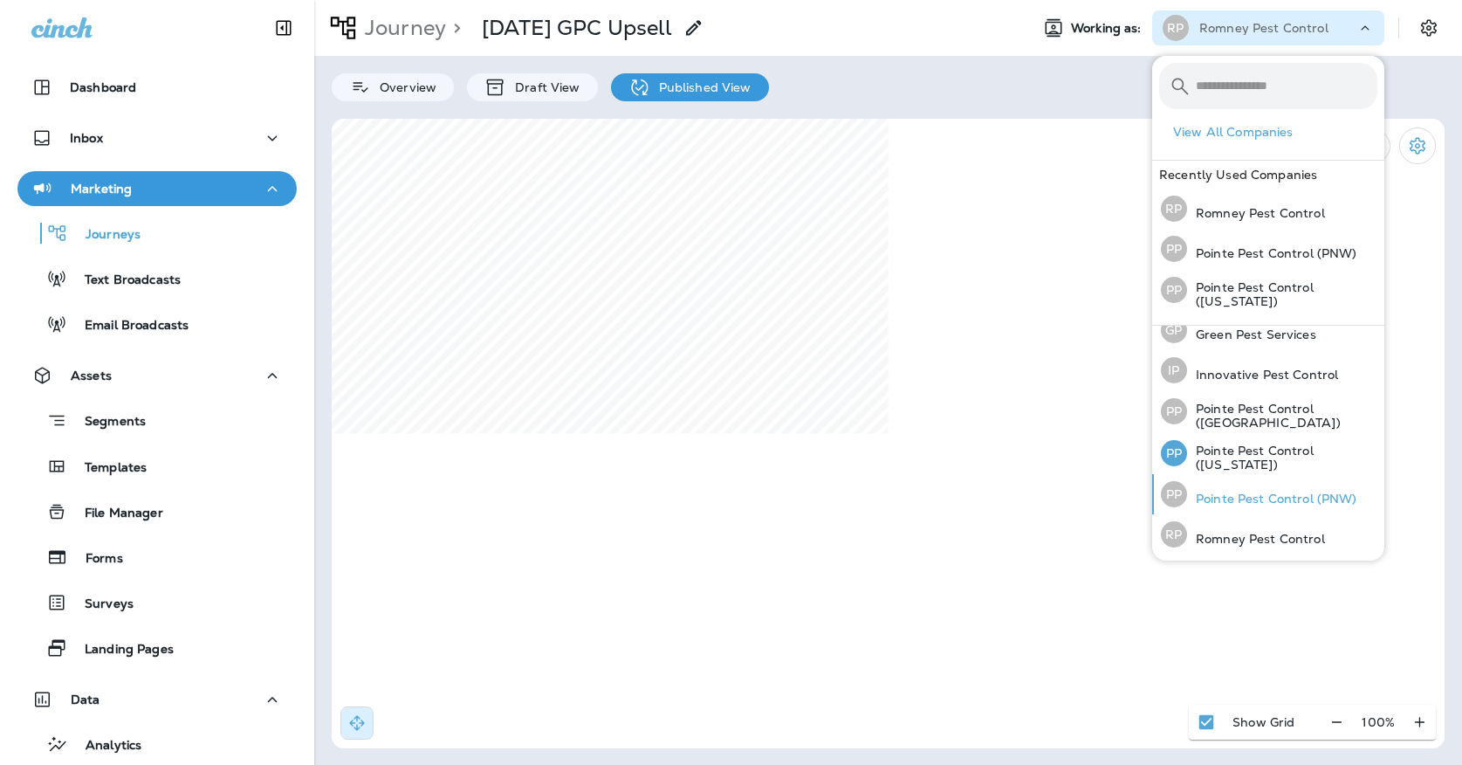
scroll to position [55, 0]
click at [1213, 498] on p "Pointe Pest Control (PNW)" at bounding box center [1272, 499] width 170 height 14
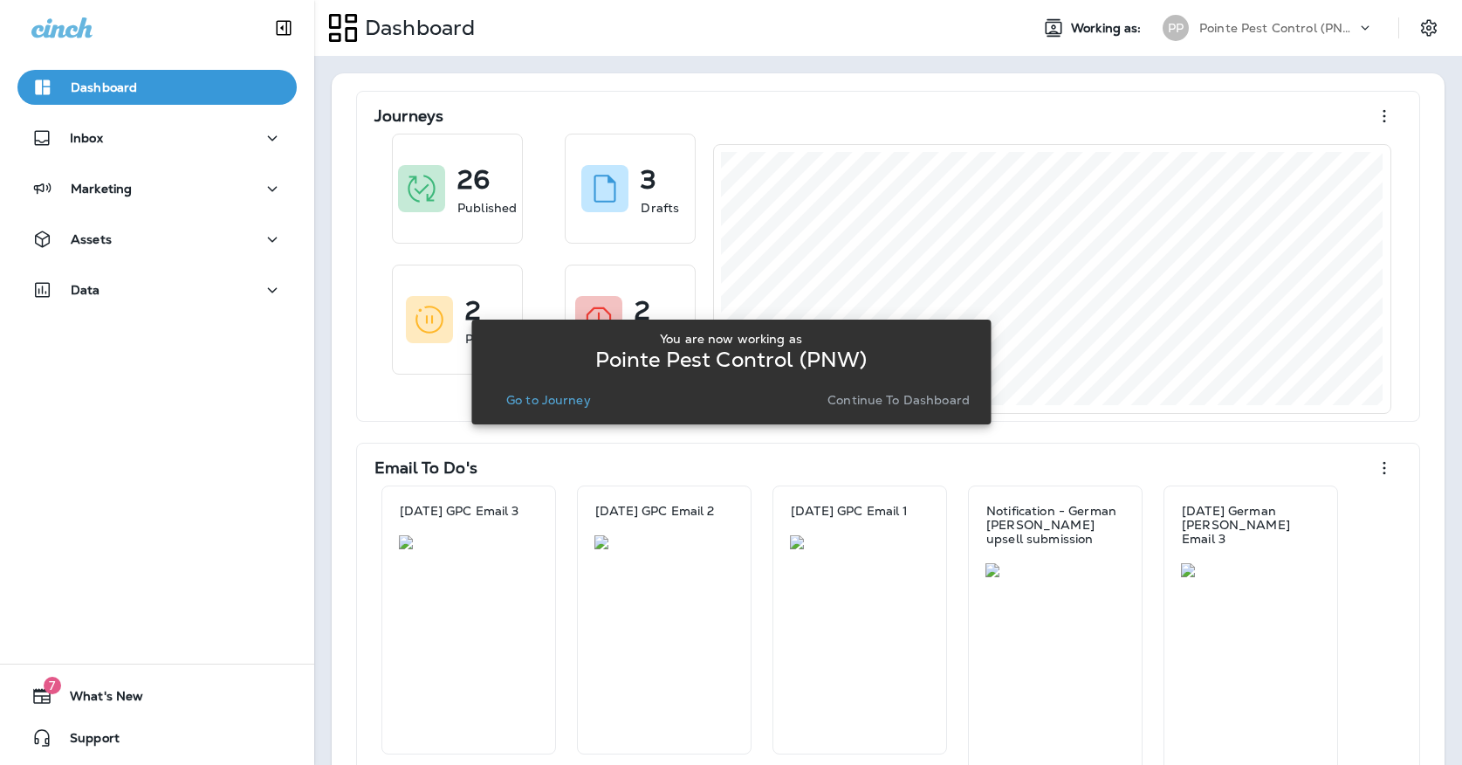
click at [543, 409] on button "Go to Journey" at bounding box center [548, 400] width 99 height 24
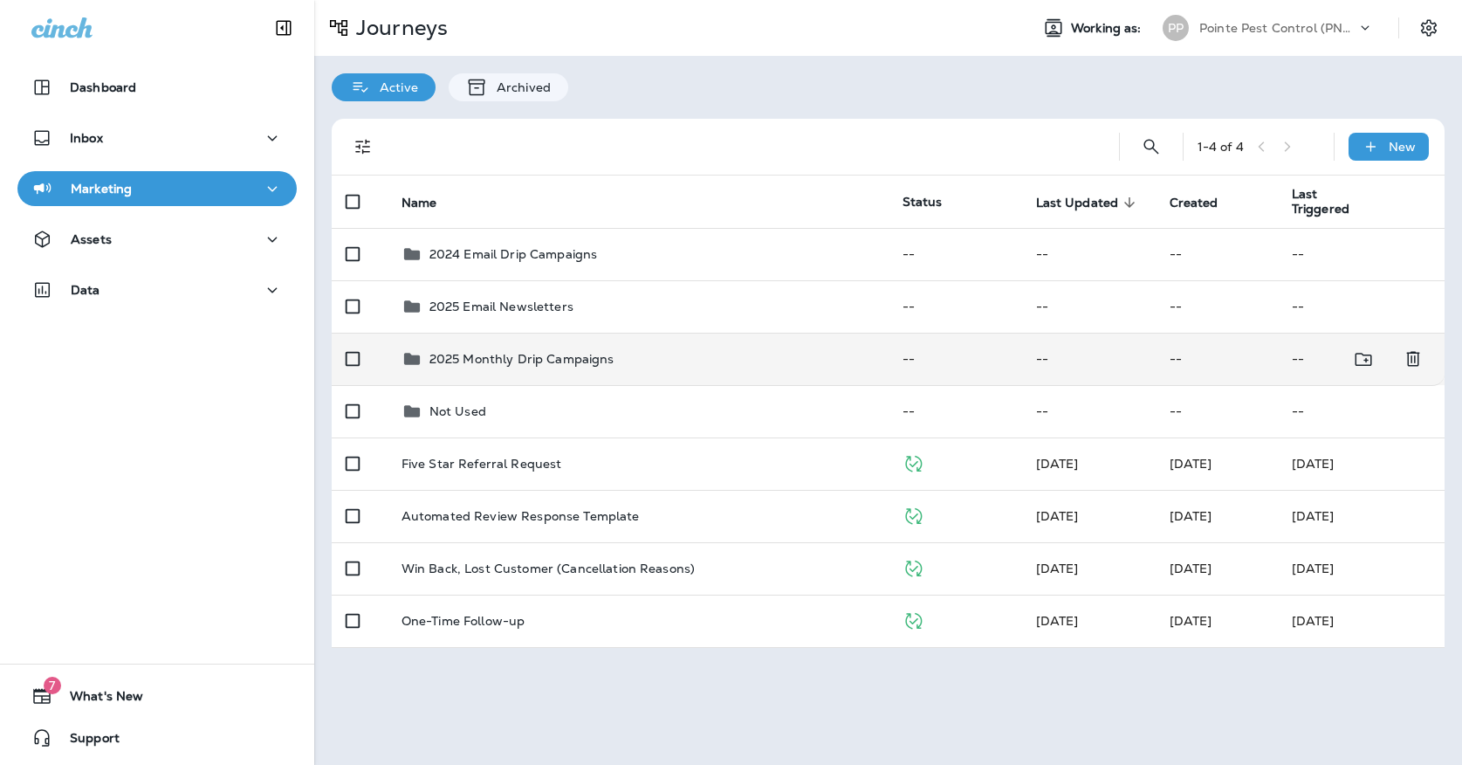
click at [541, 348] on div "2025 Monthly Drip Campaigns" at bounding box center [522, 358] width 185 height 21
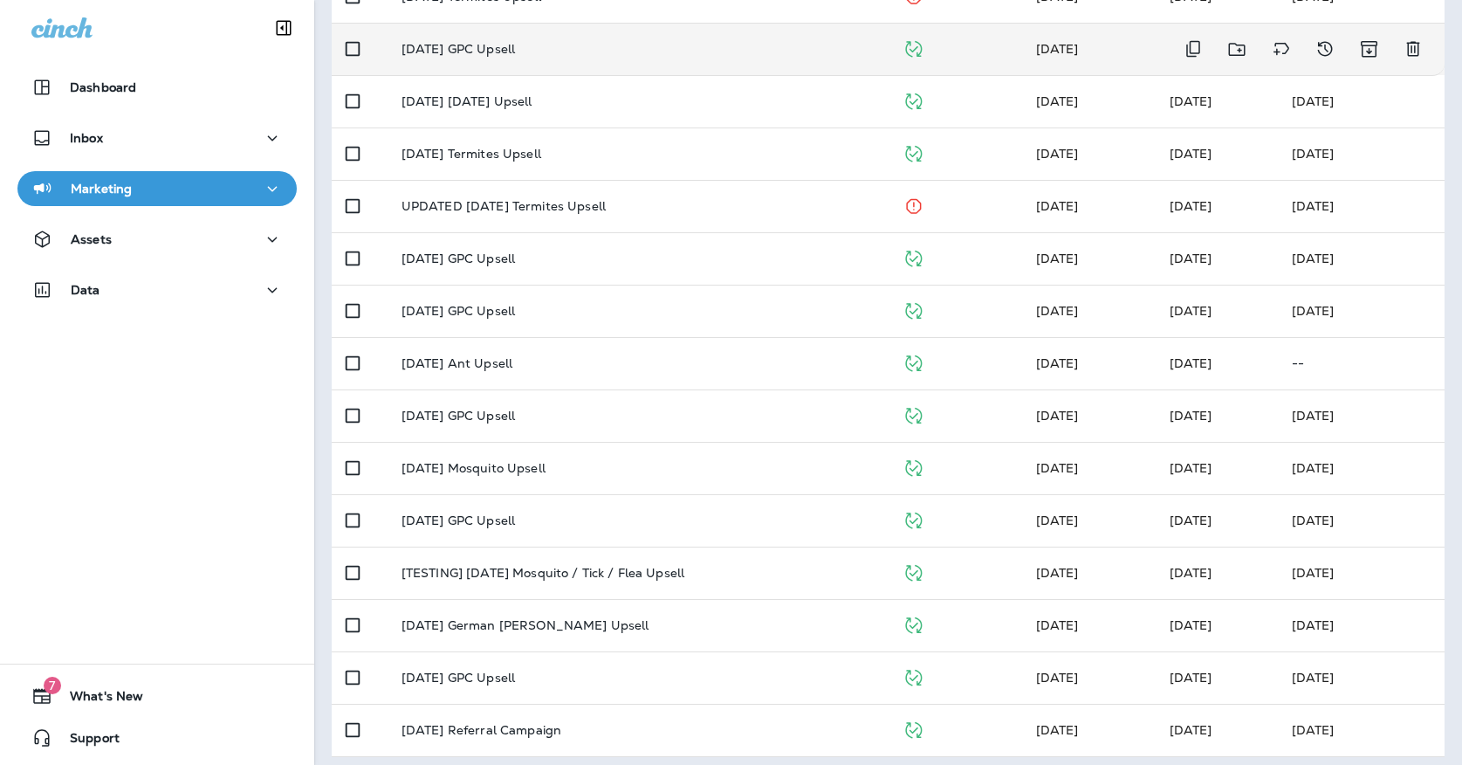
scroll to position [414, 0]
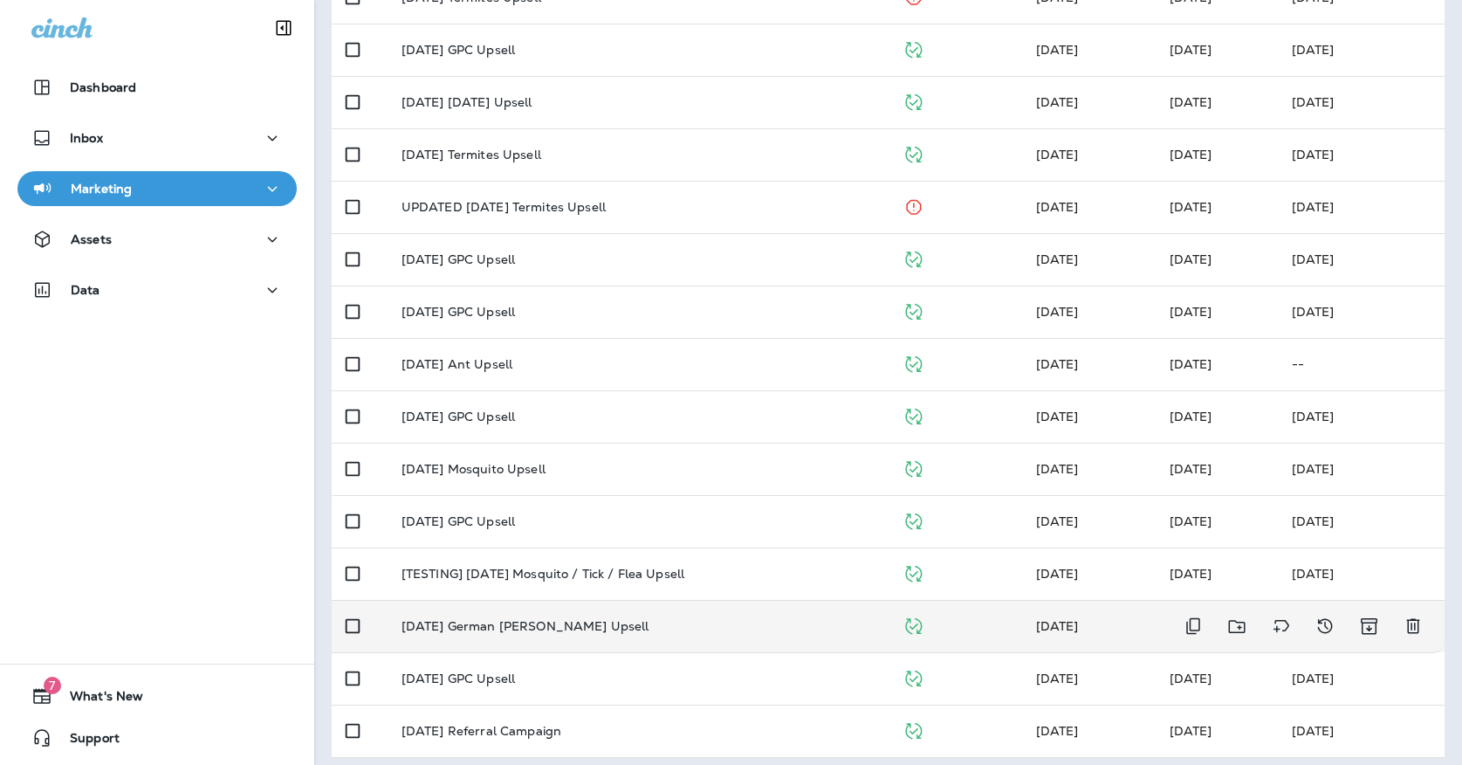
click at [532, 606] on td "[DATE] German [PERSON_NAME] Upsell" at bounding box center [638, 626] width 501 height 52
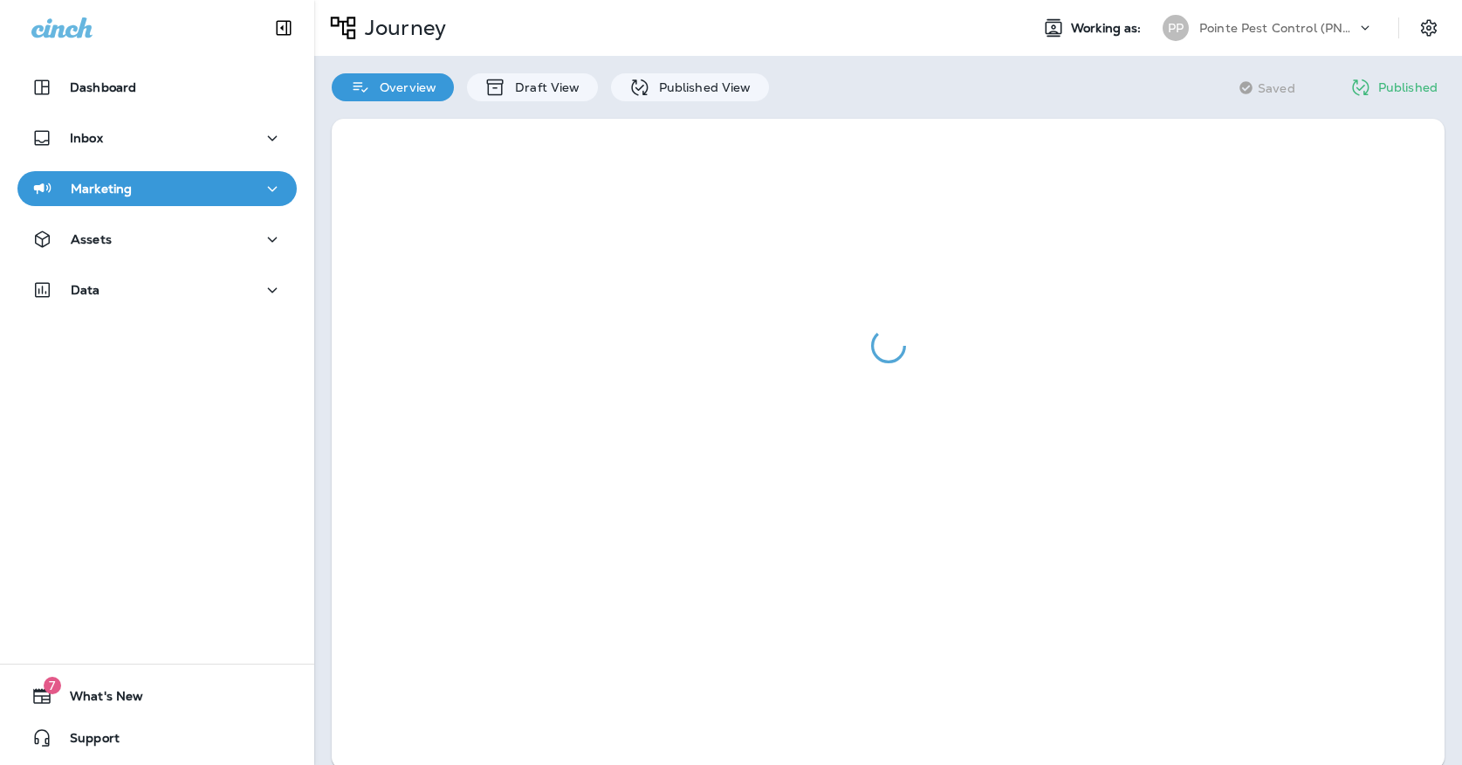
click at [725, 72] on div "Overview Draft View Published View" at bounding box center [550, 78] width 472 height 45
click at [722, 79] on div "Published View" at bounding box center [690, 87] width 158 height 28
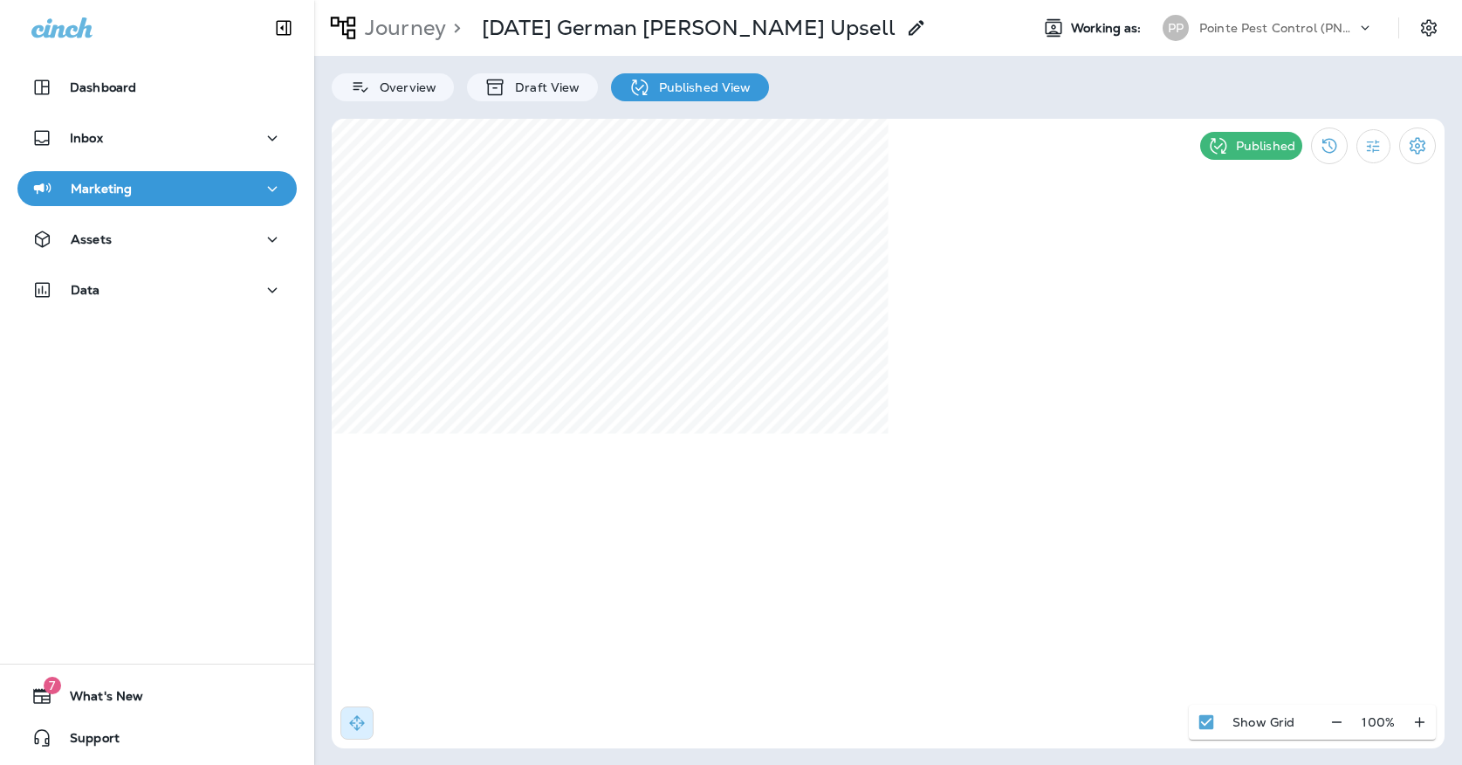
select select "*"
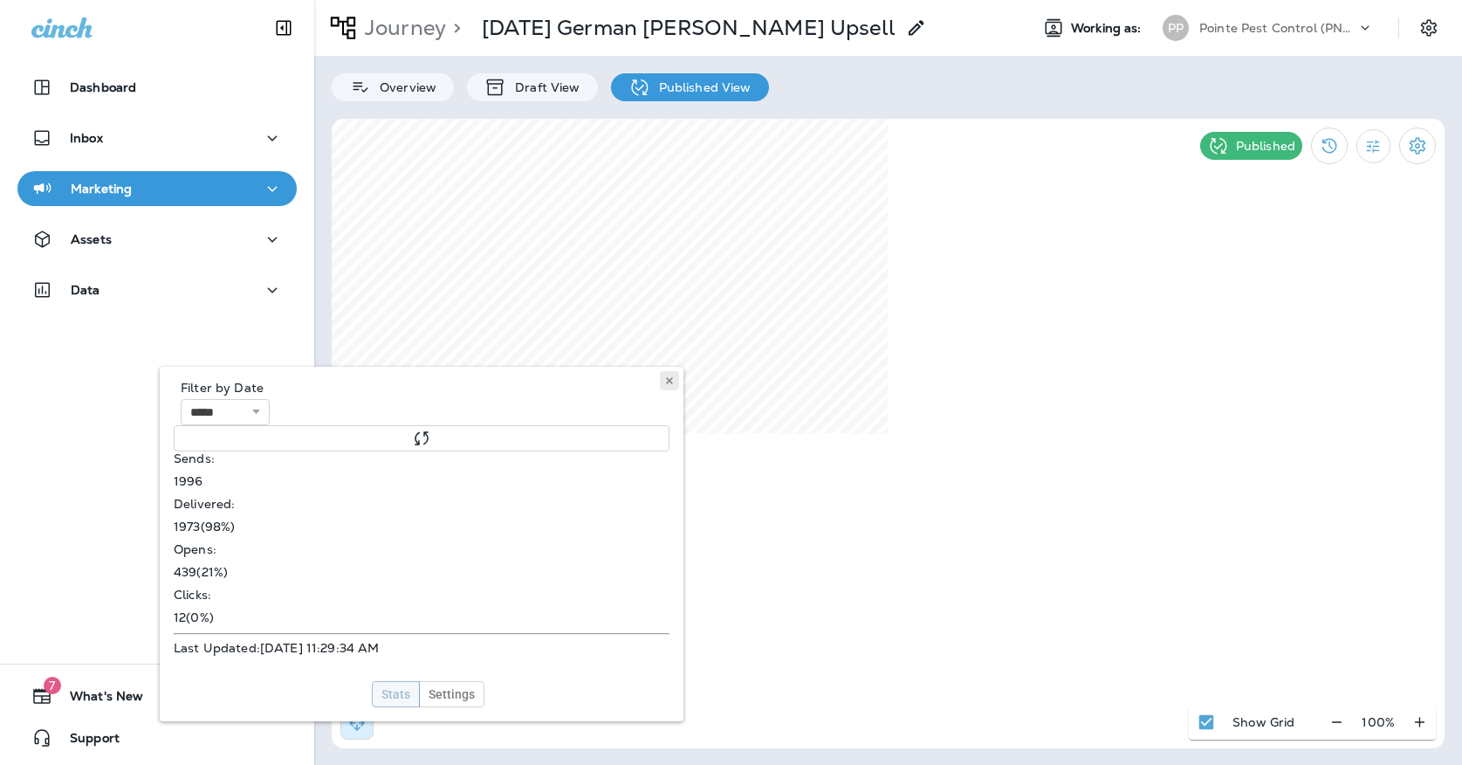
click at [670, 386] on button at bounding box center [669, 380] width 19 height 19
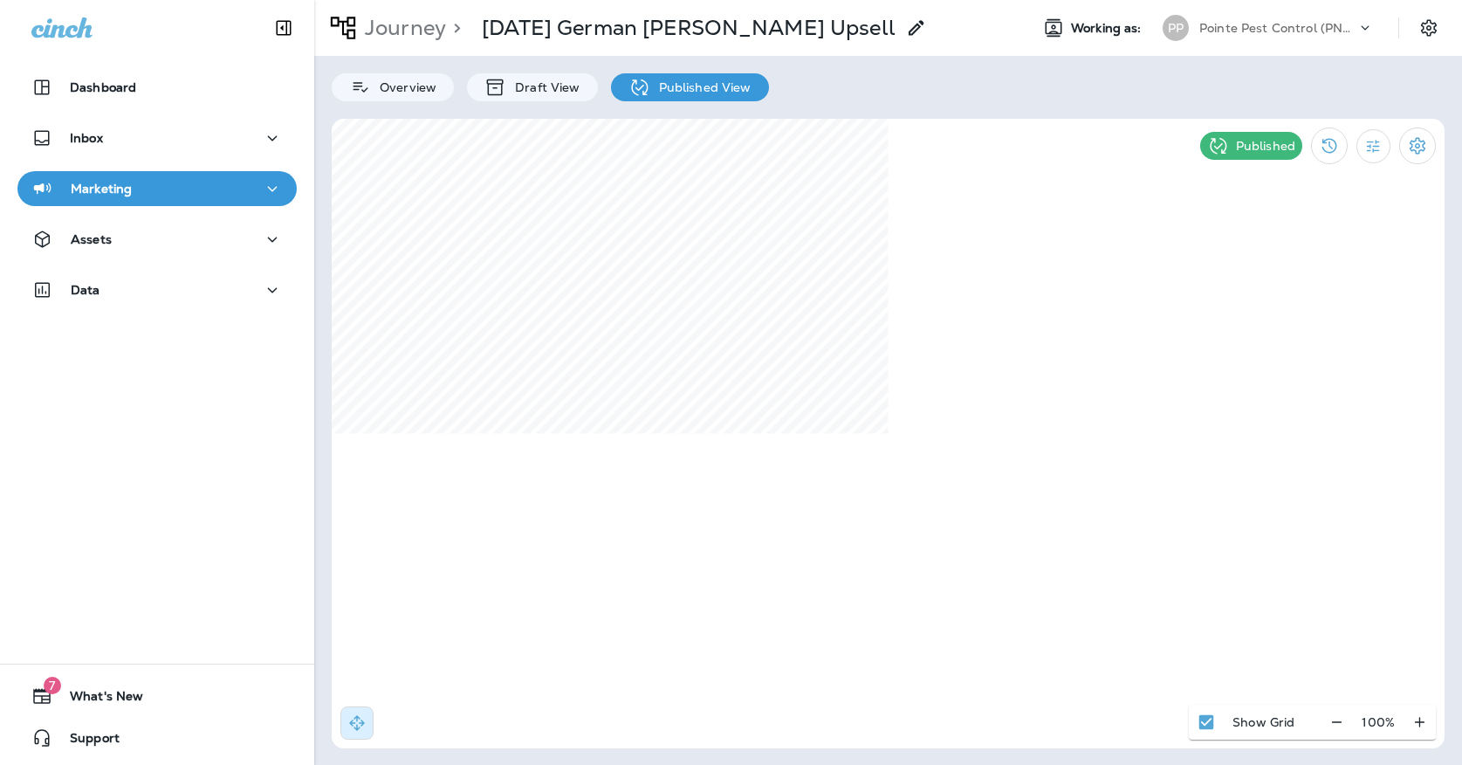
click at [414, 20] on p "Journey" at bounding box center [402, 28] width 88 height 26
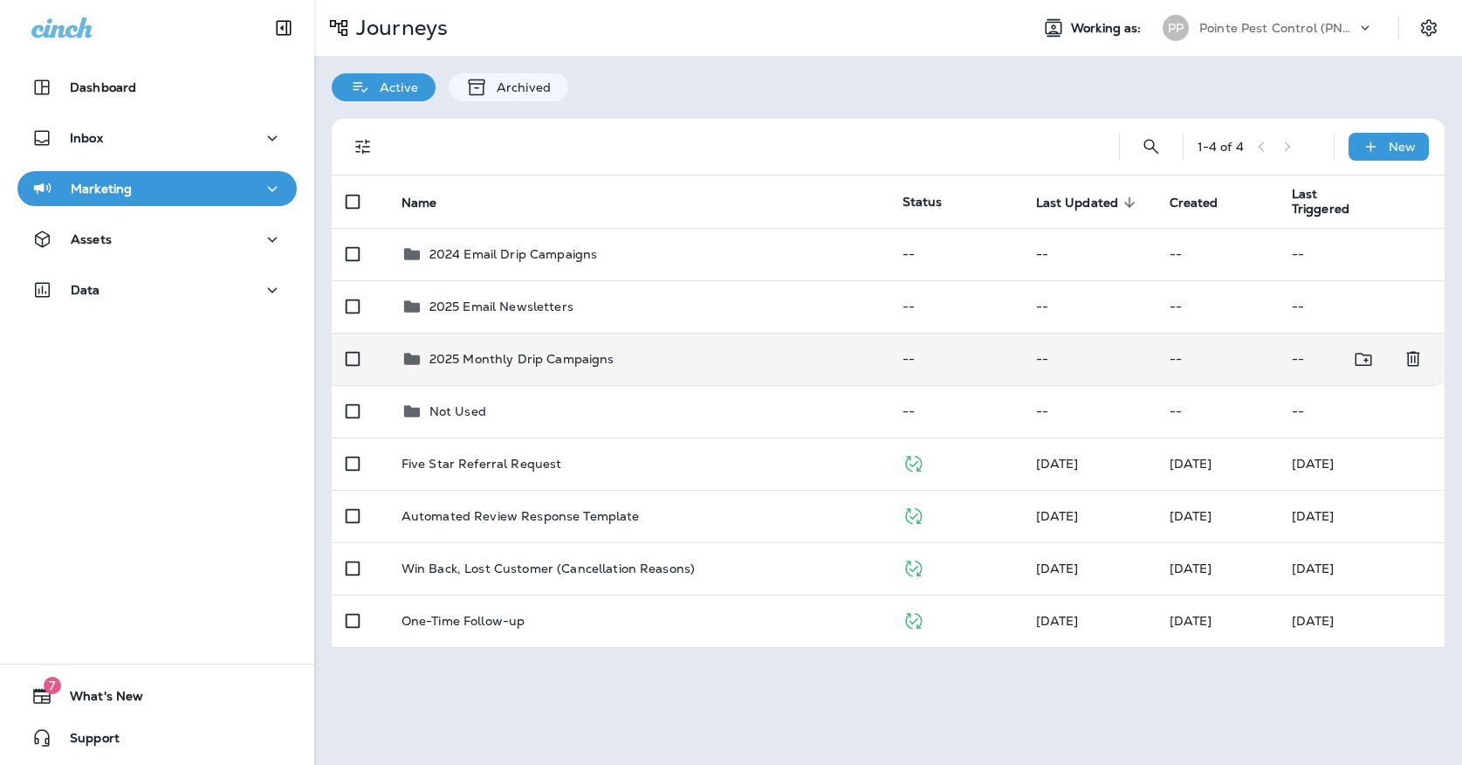
click at [561, 336] on td "2025 Monthly Drip Campaigns" at bounding box center [638, 359] width 501 height 52
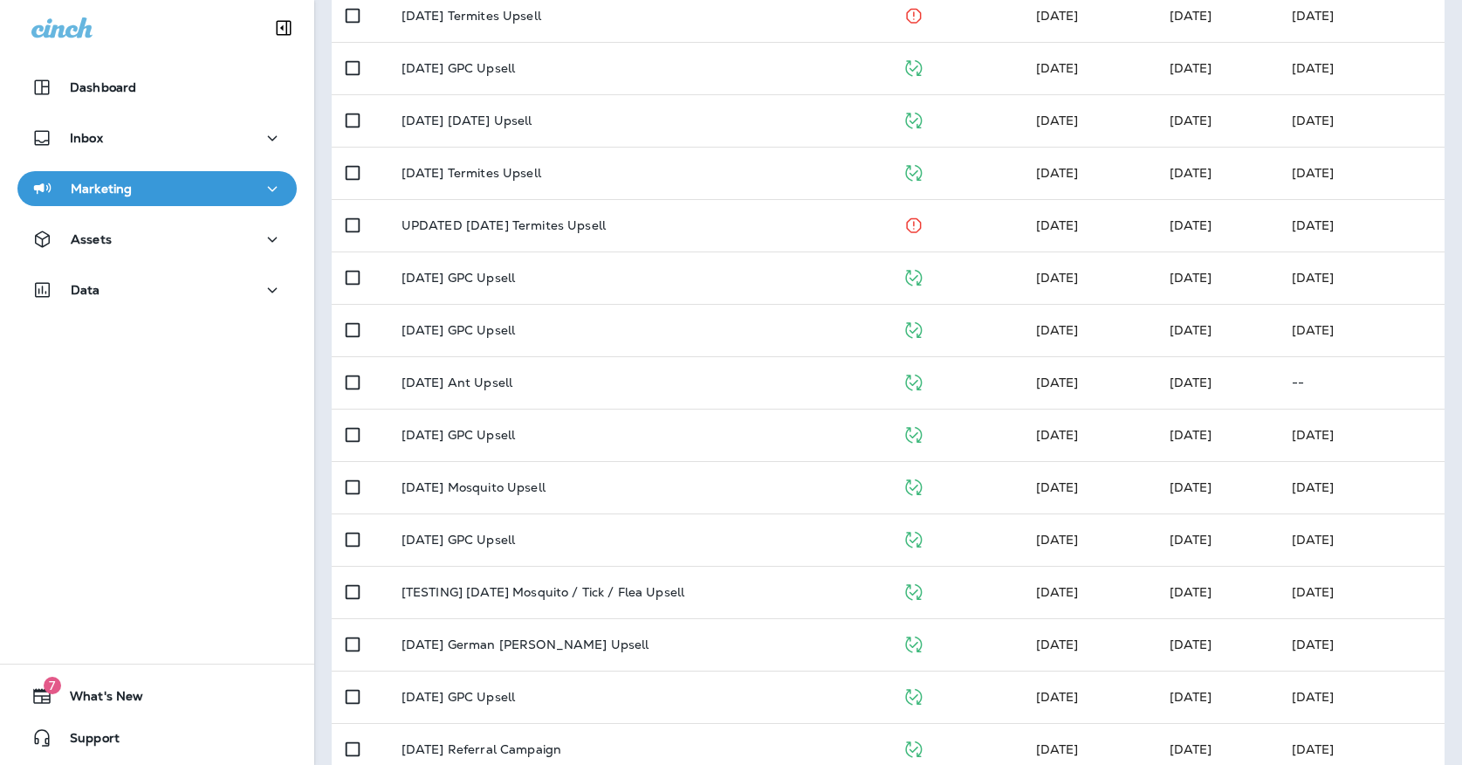
scroll to position [401, 0]
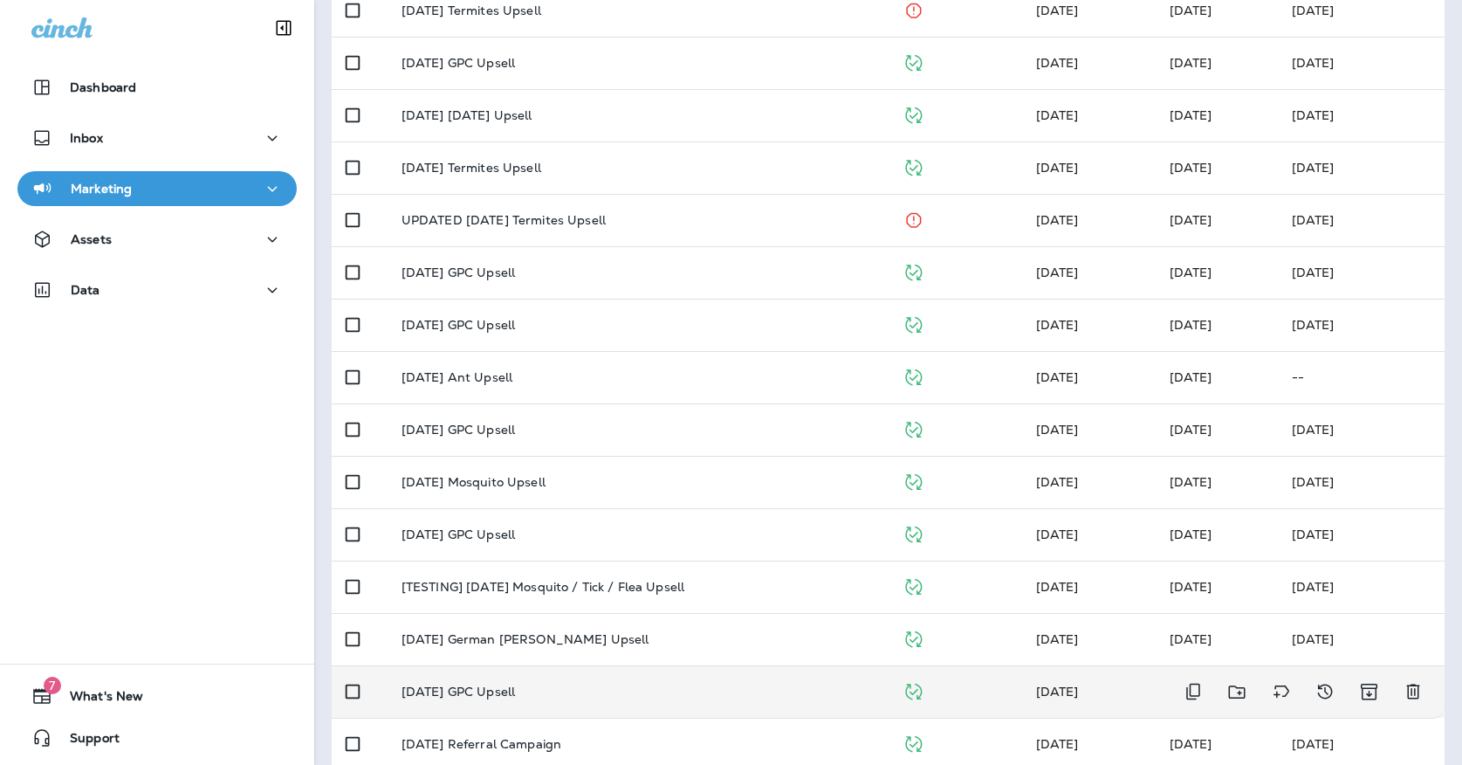
click at [521, 672] on td "[DATE] GPC Upsell" at bounding box center [638, 691] width 501 height 52
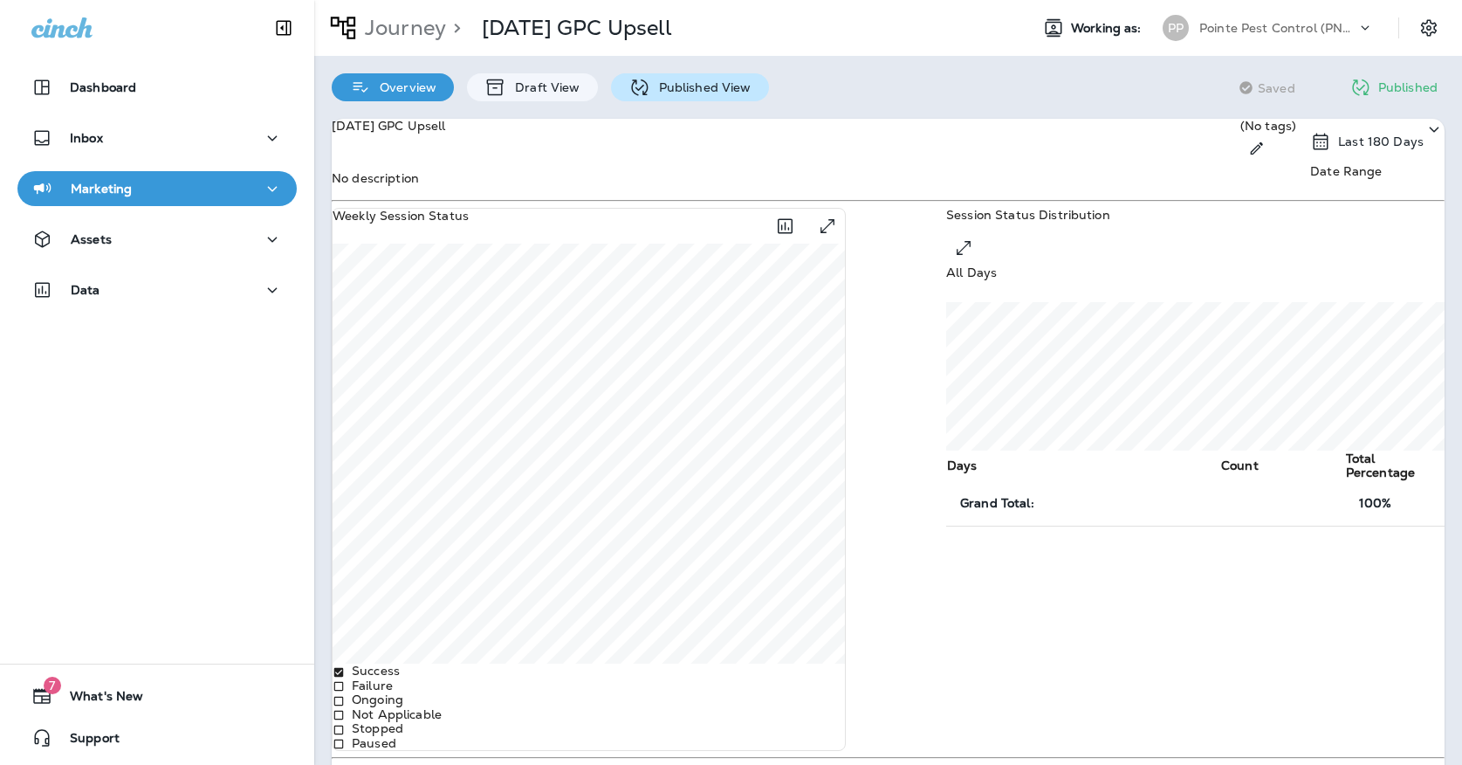
click at [644, 99] on div "Published View" at bounding box center [690, 87] width 158 height 28
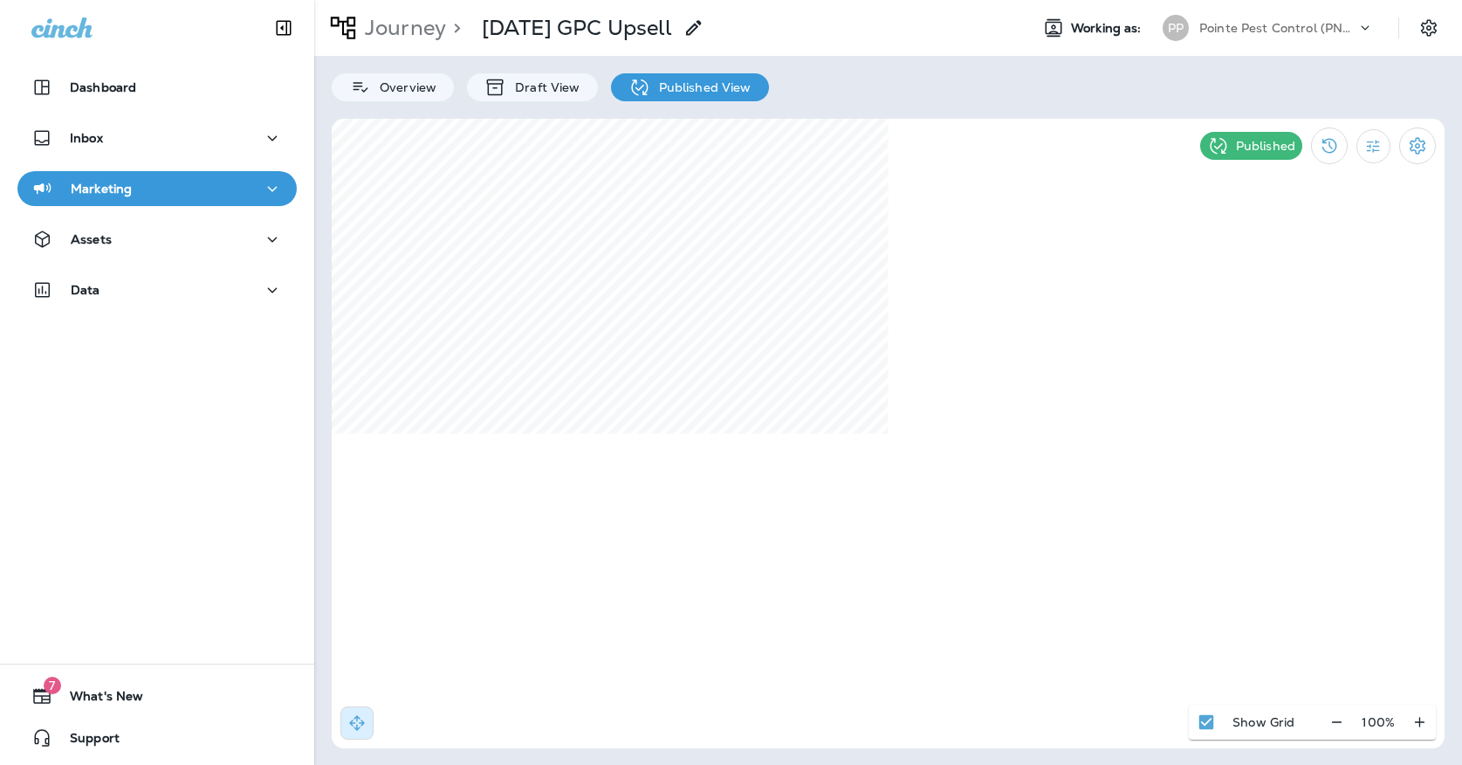
click at [1206, 32] on p "Pointe Pest Control (PNW)" at bounding box center [1277, 28] width 157 height 14
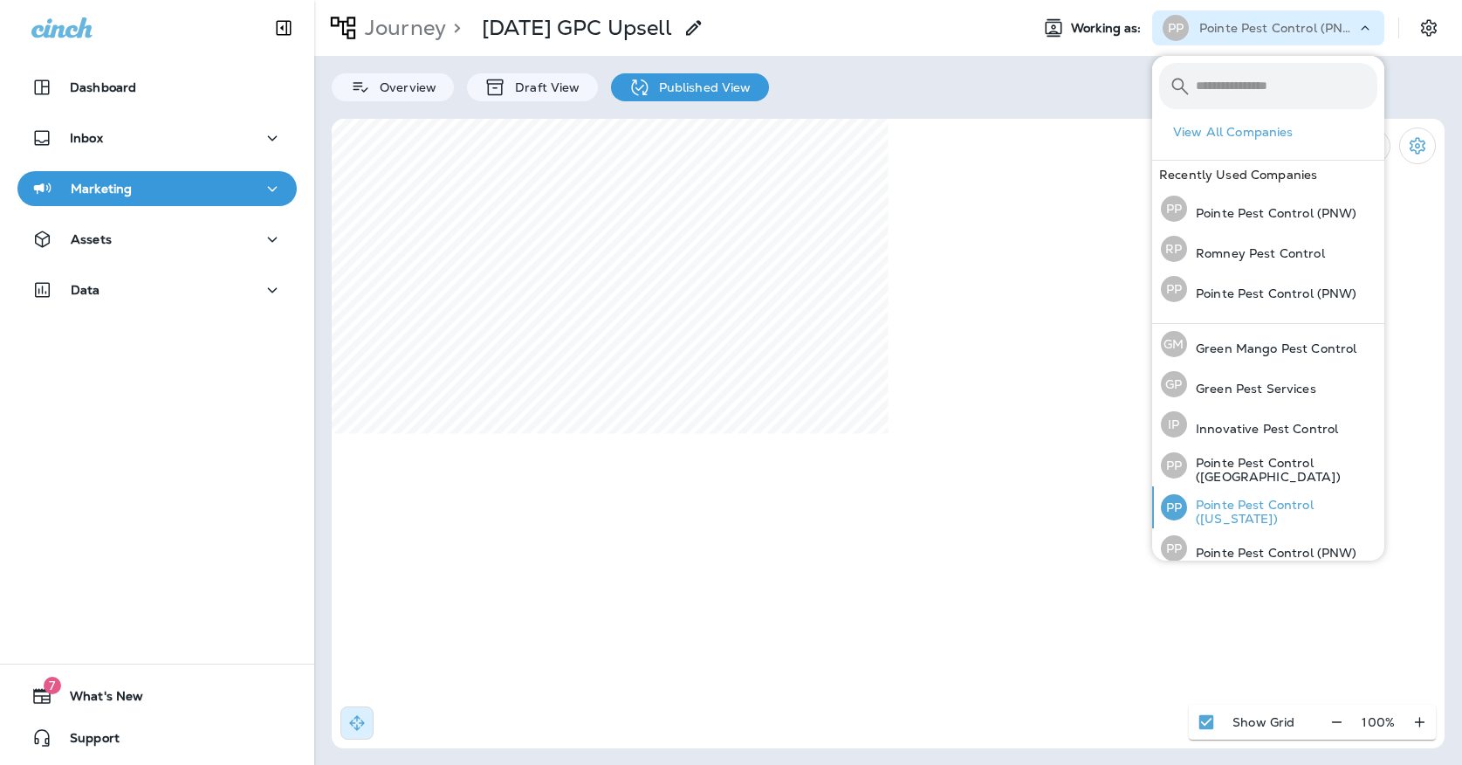
click at [1222, 498] on p "Pointe Pest Control ([US_STATE])" at bounding box center [1282, 512] width 190 height 28
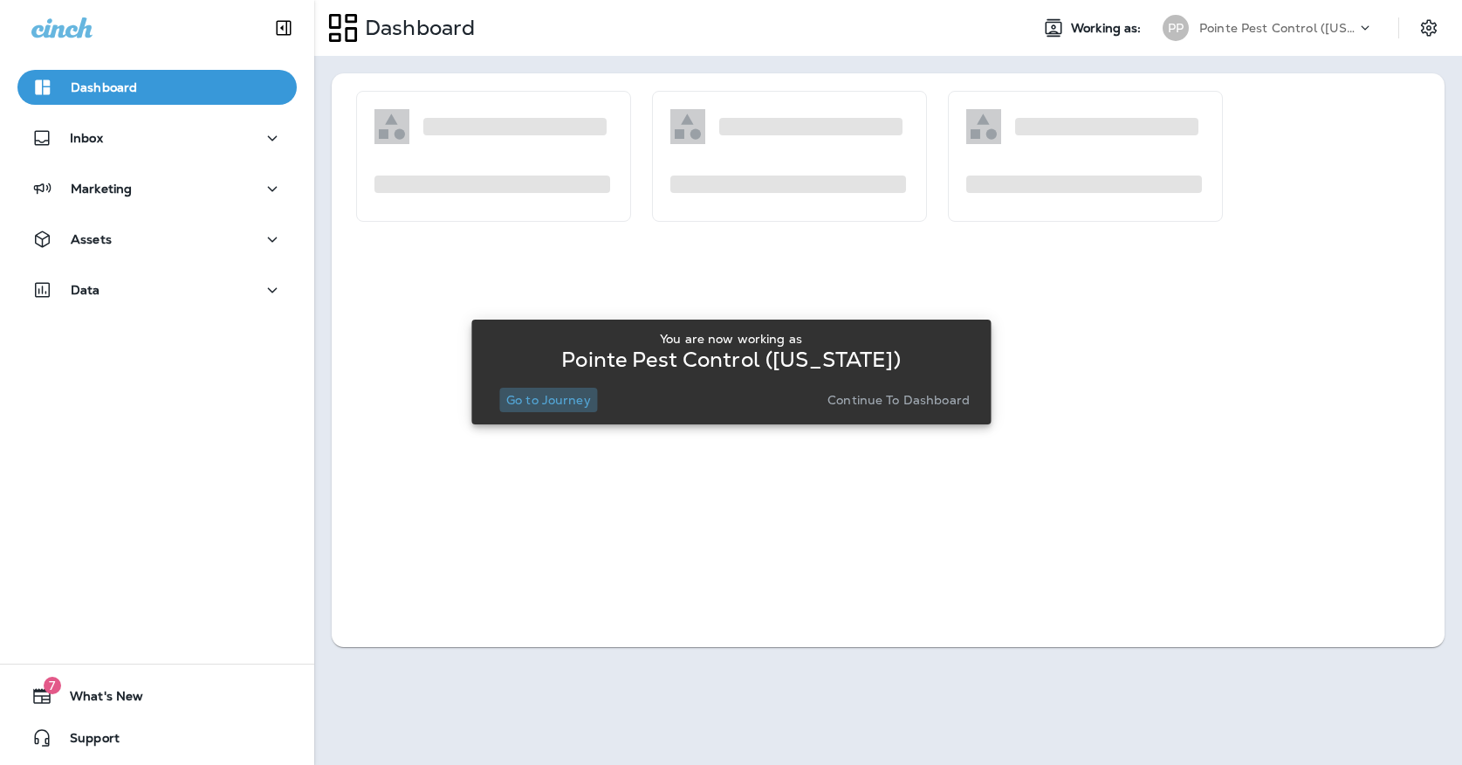
click at [578, 402] on p "Go to Journey" at bounding box center [548, 400] width 85 height 14
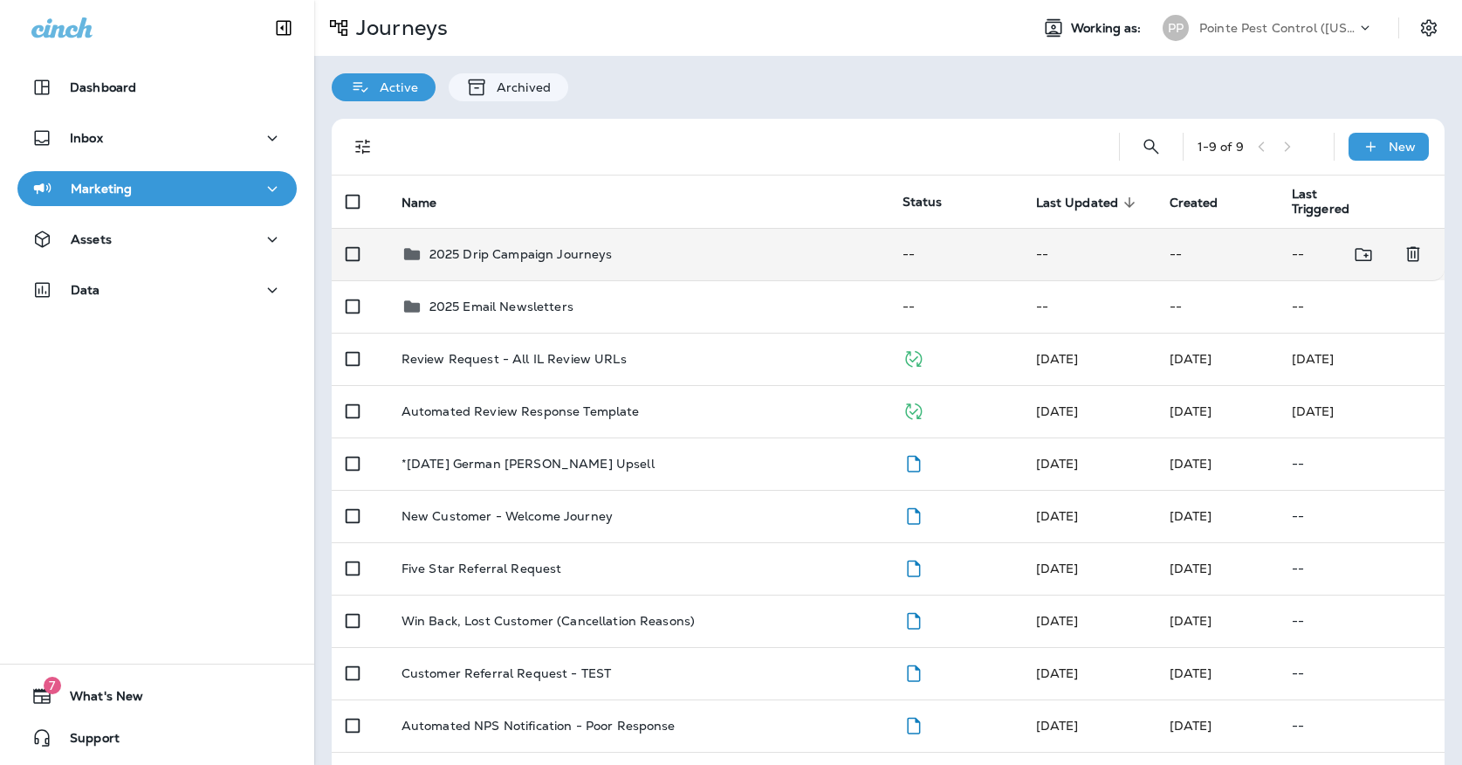
click at [539, 262] on td "2025 Drip Campaign Journeys" at bounding box center [638, 254] width 501 height 52
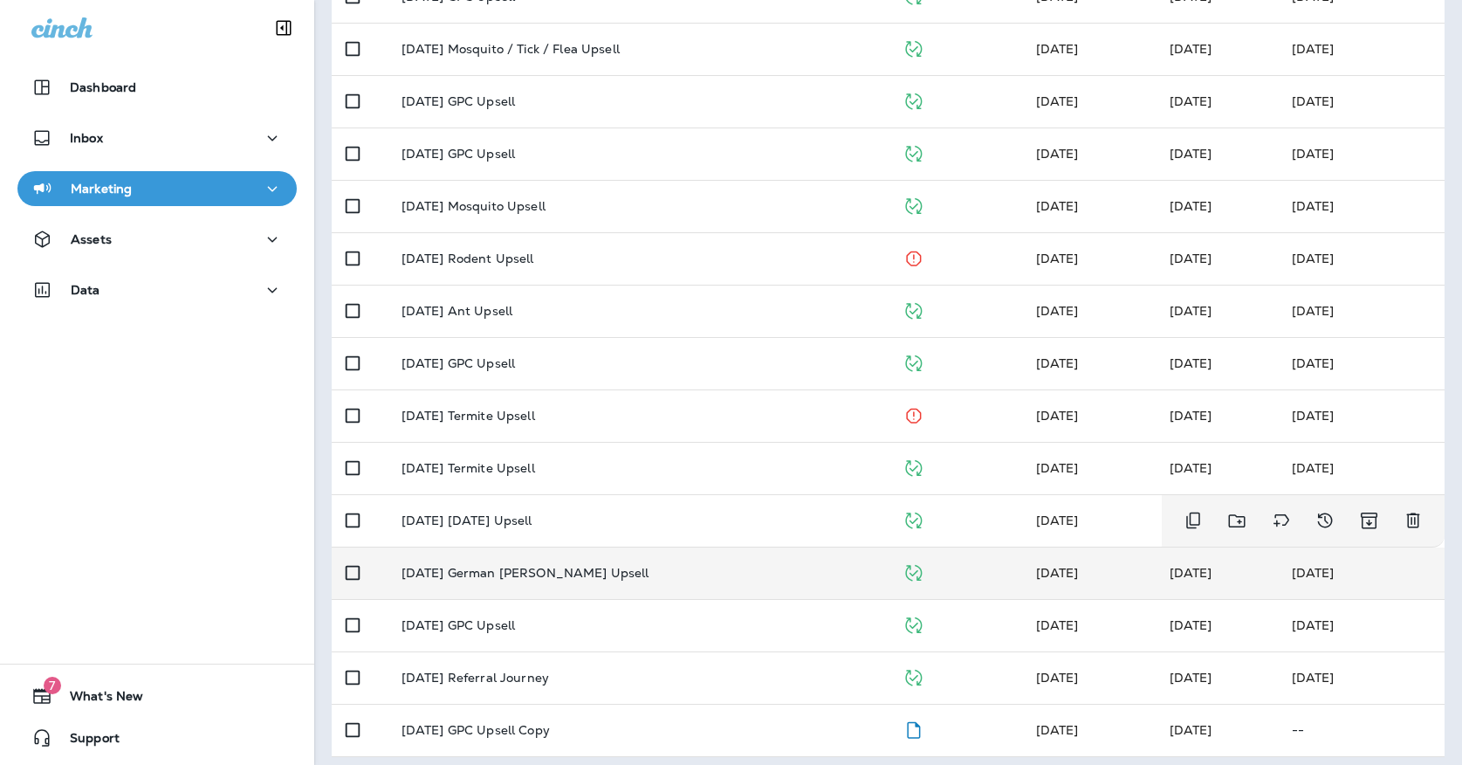
scroll to position [466, 0]
click at [493, 567] on p "[DATE] German [PERSON_NAME] Upsell" at bounding box center [526, 574] width 248 height 14
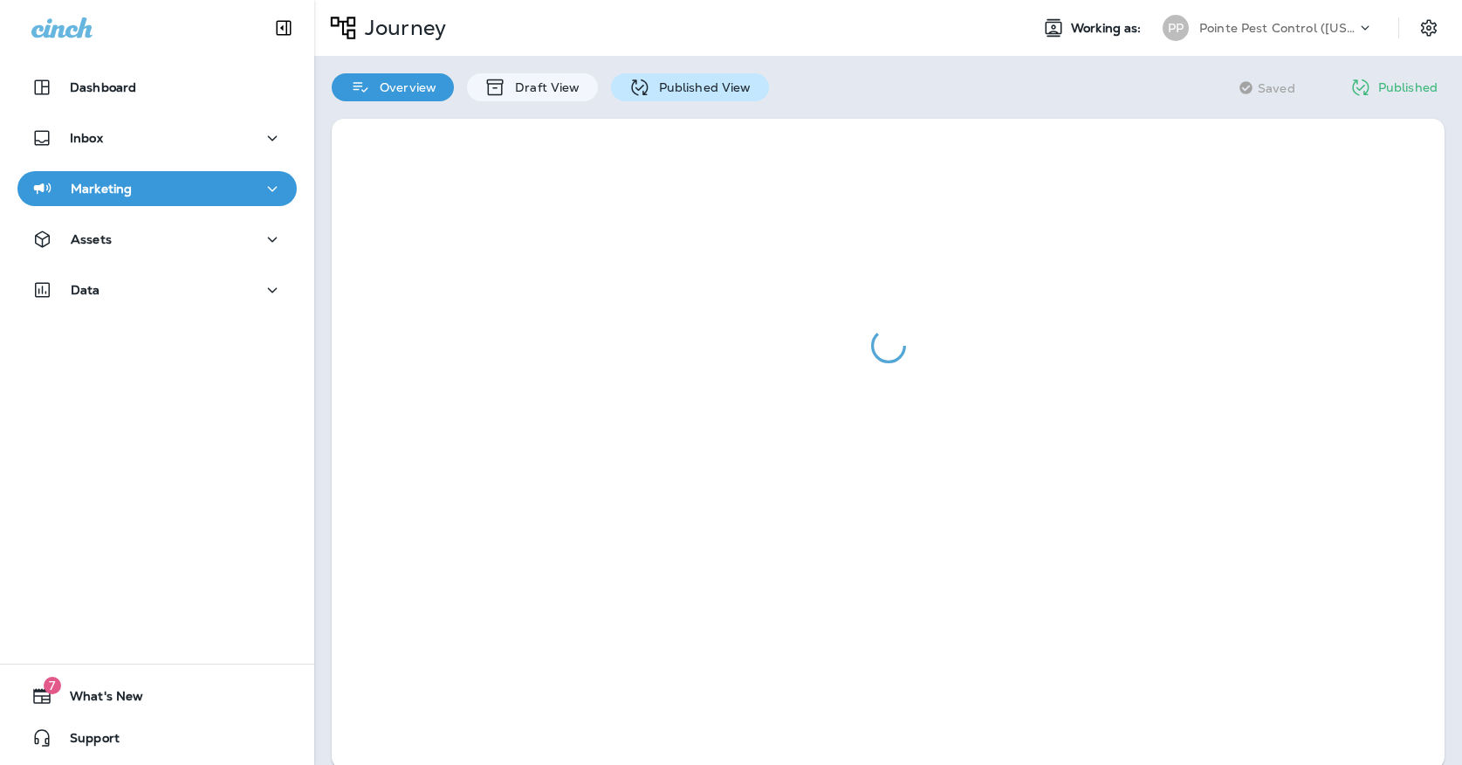
click at [711, 93] on p "Published View" at bounding box center [700, 87] width 101 height 14
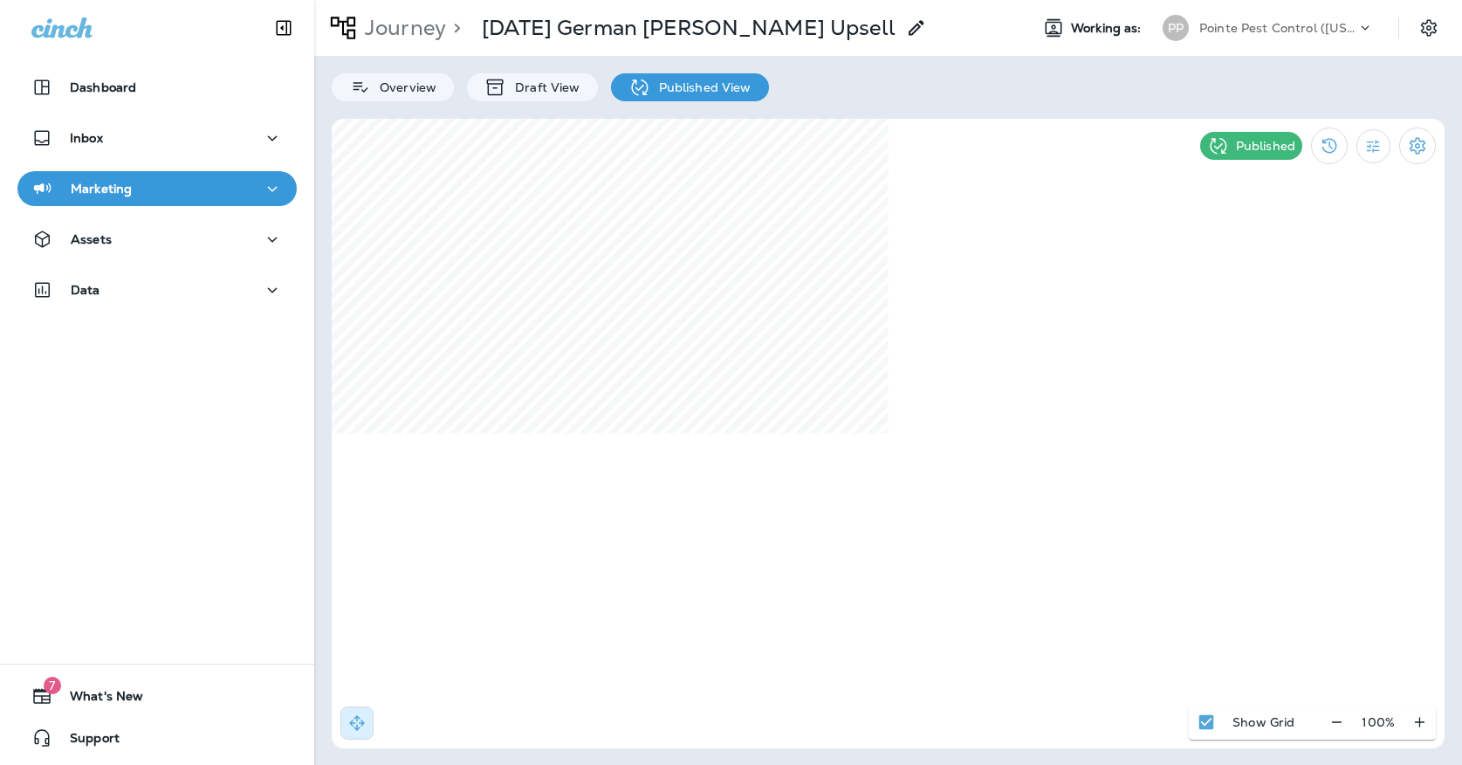
select select "*"
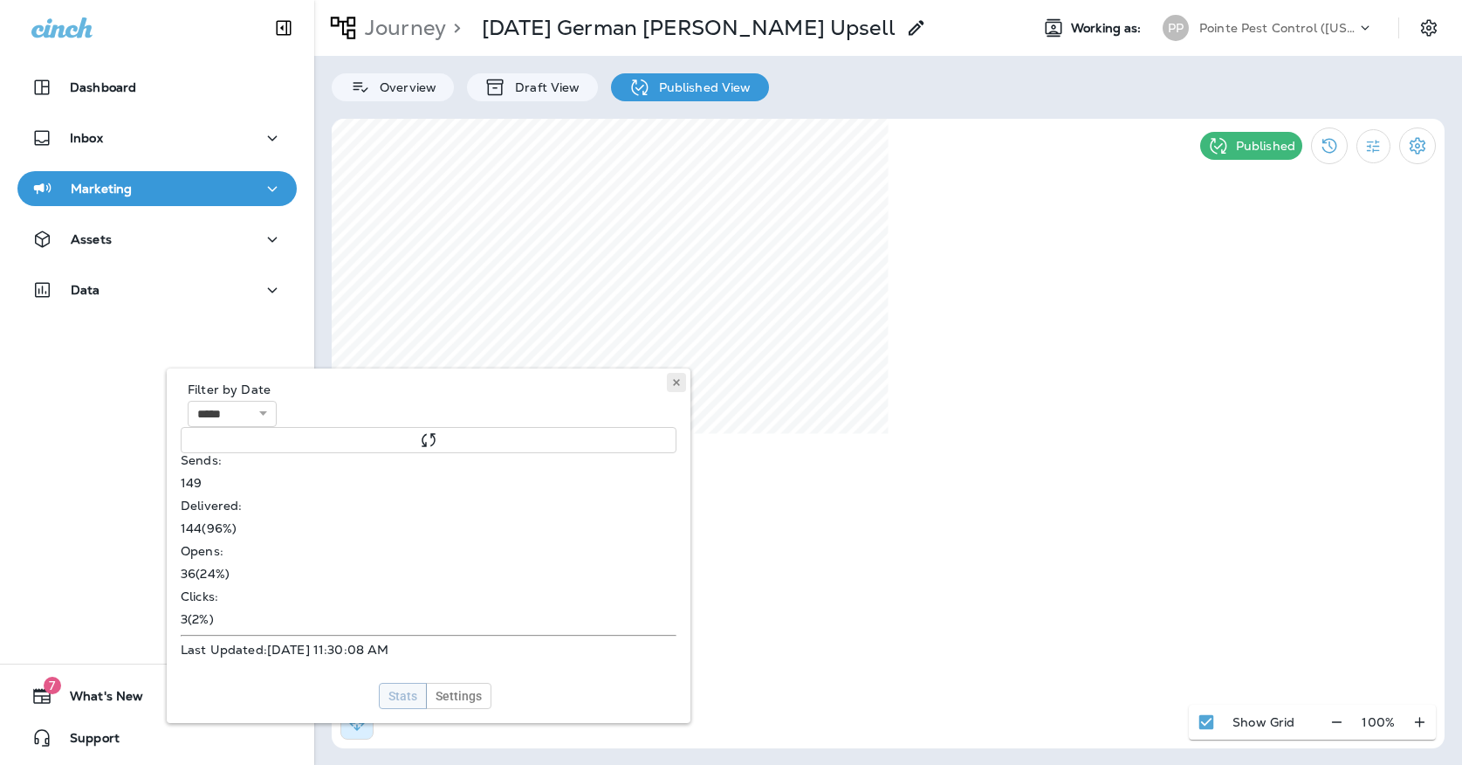
click at [678, 385] on use at bounding box center [676, 382] width 6 height 7
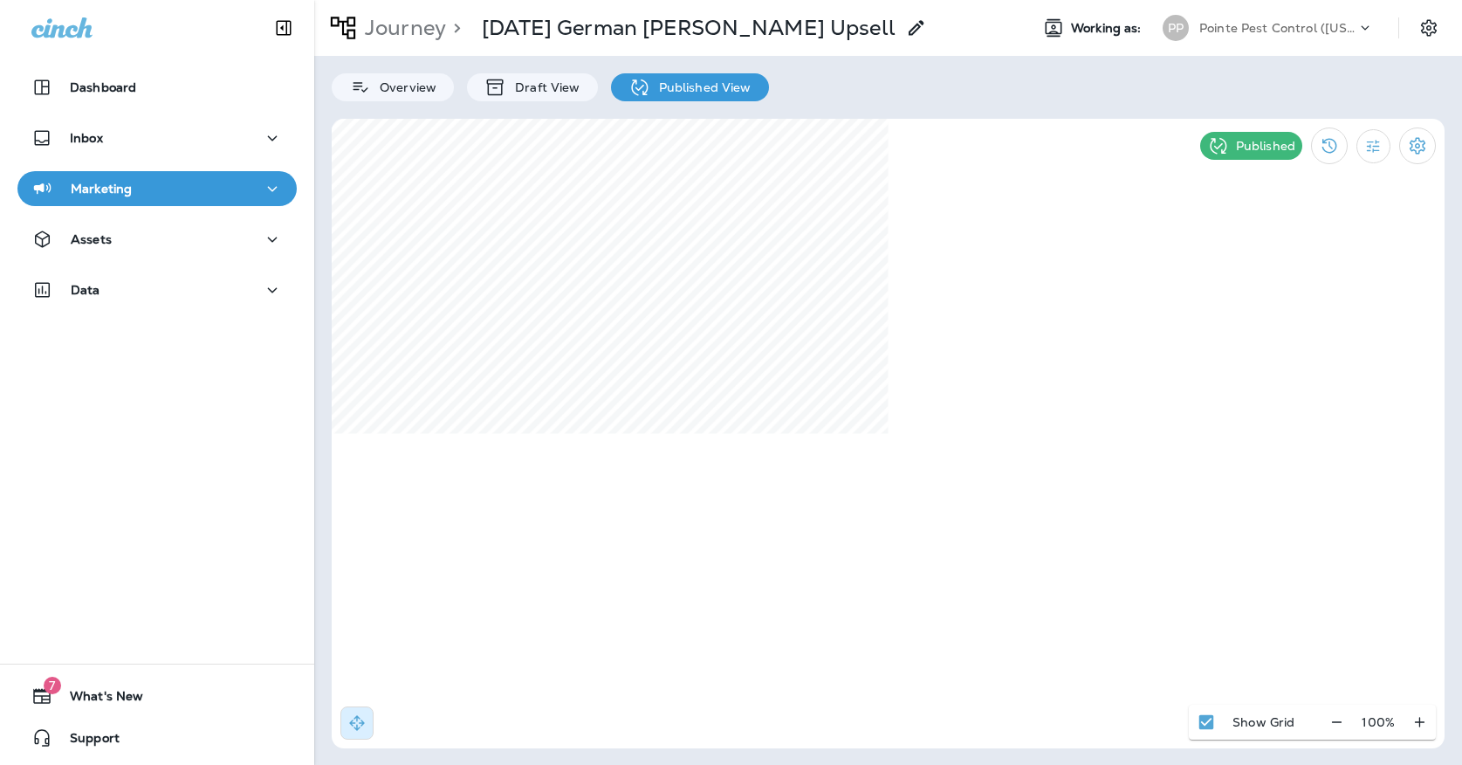
click at [229, 203] on button "Marketing" at bounding box center [156, 188] width 279 height 35
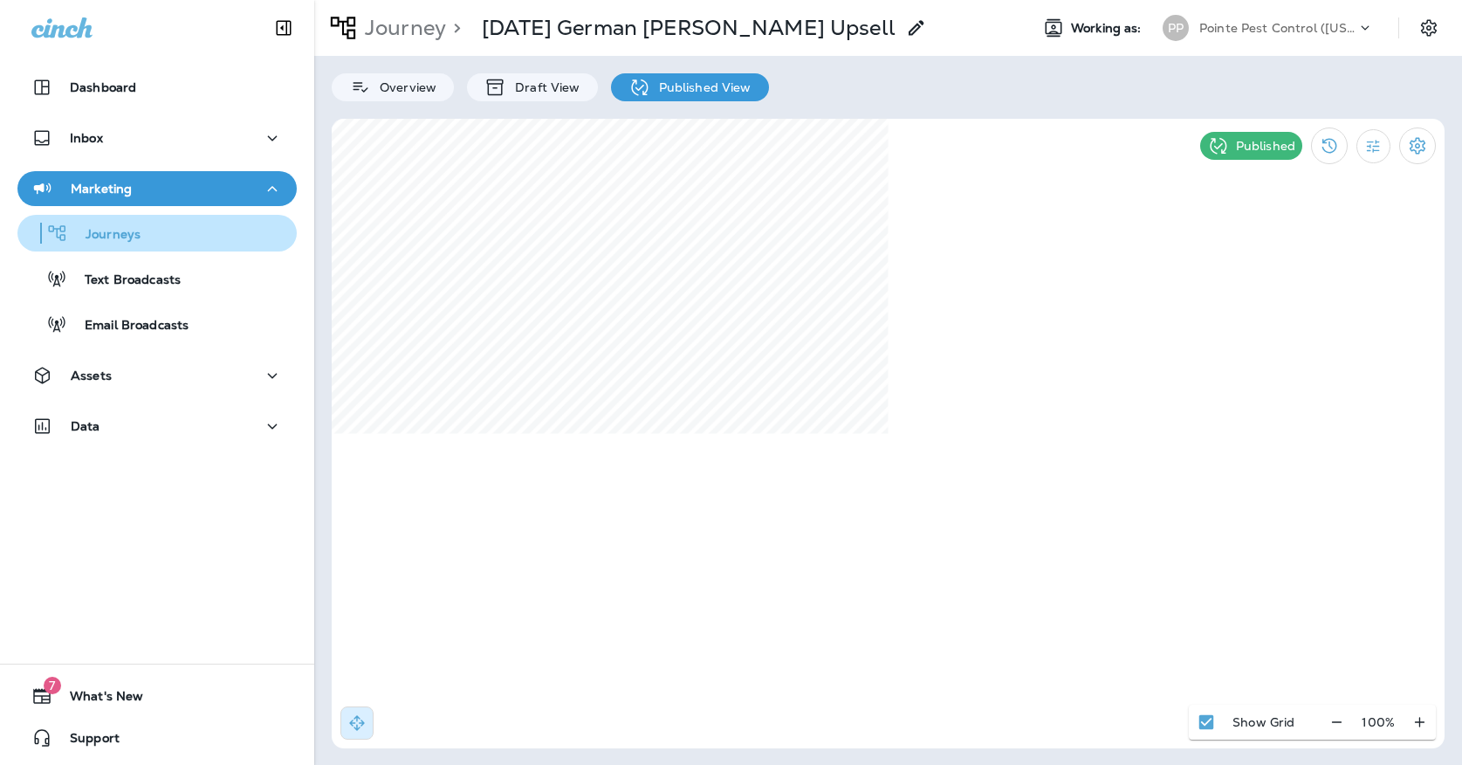
click at [222, 229] on div "Journeys" at bounding box center [156, 233] width 265 height 26
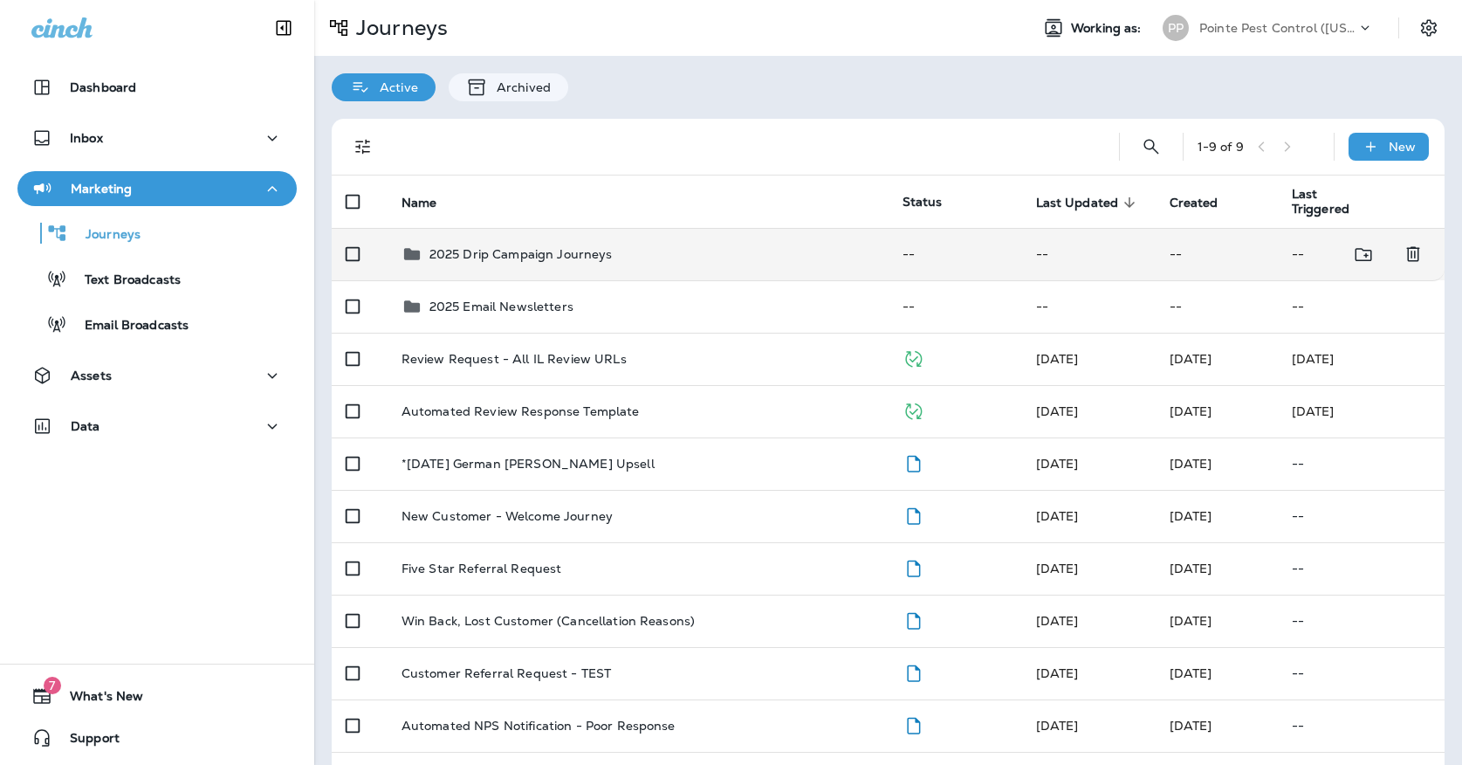
click at [478, 247] on p "2025 Drip Campaign Journeys" at bounding box center [521, 254] width 183 height 14
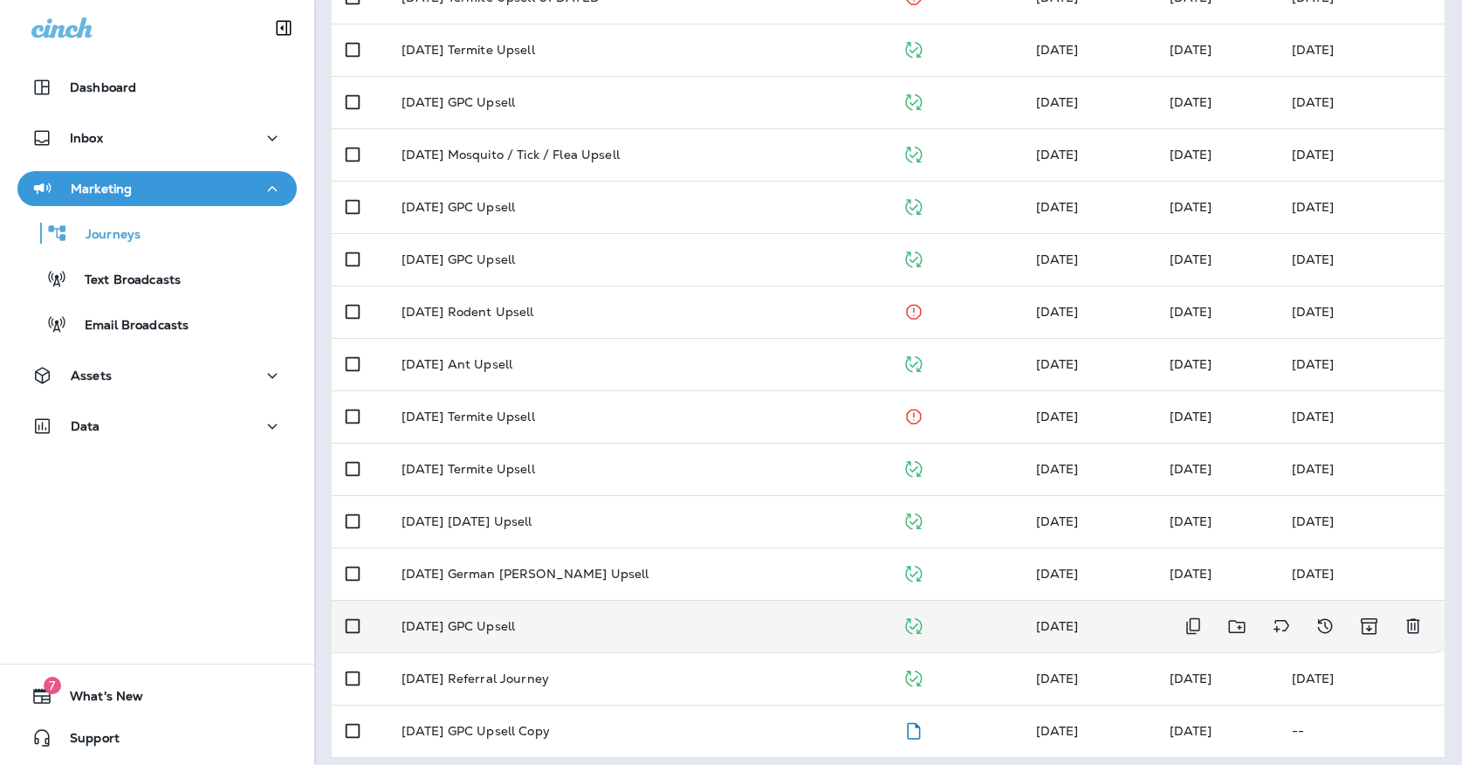
scroll to position [466, 0]
click at [615, 606] on td "[DATE] GPC Upsell" at bounding box center [638, 626] width 501 height 52
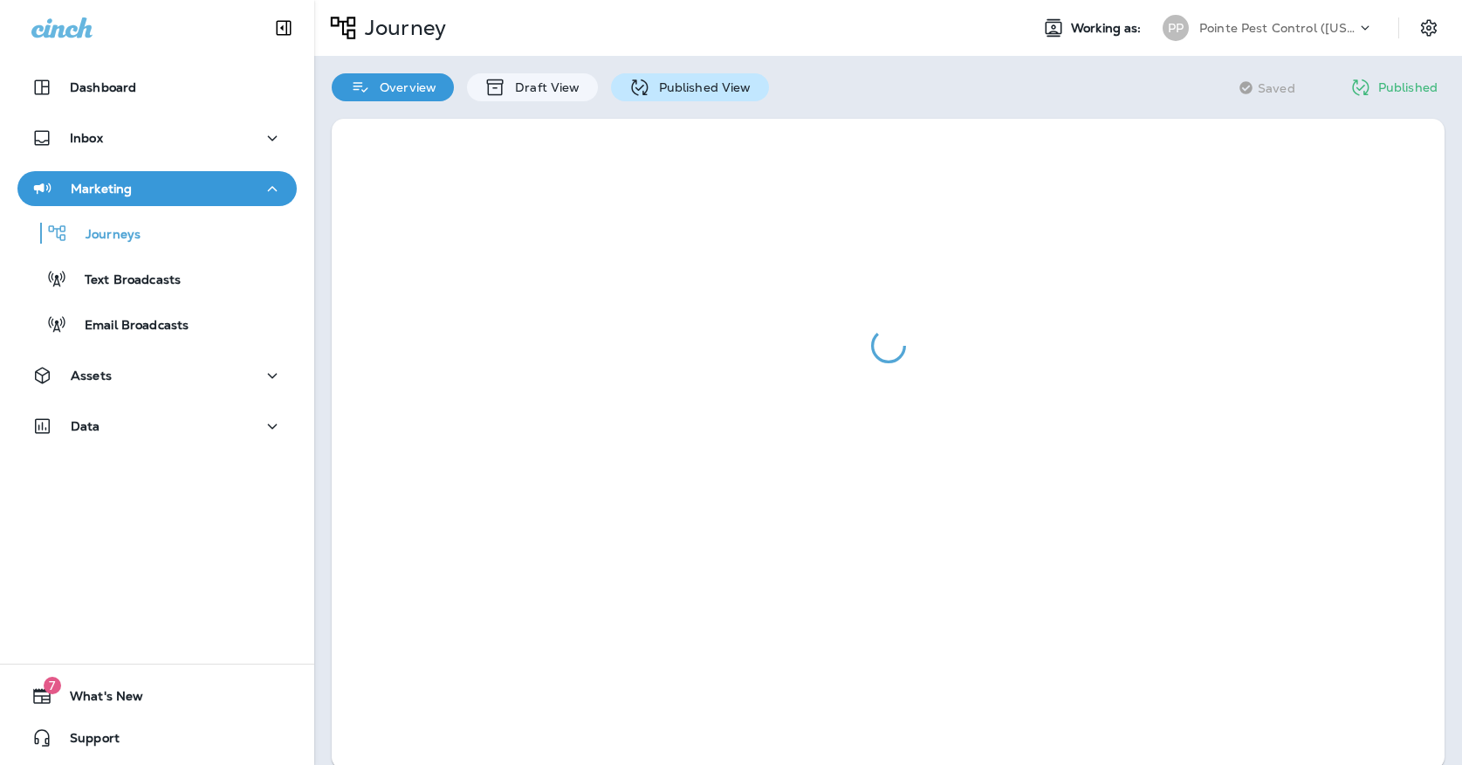
click at [637, 93] on icon at bounding box center [640, 88] width 22 height 22
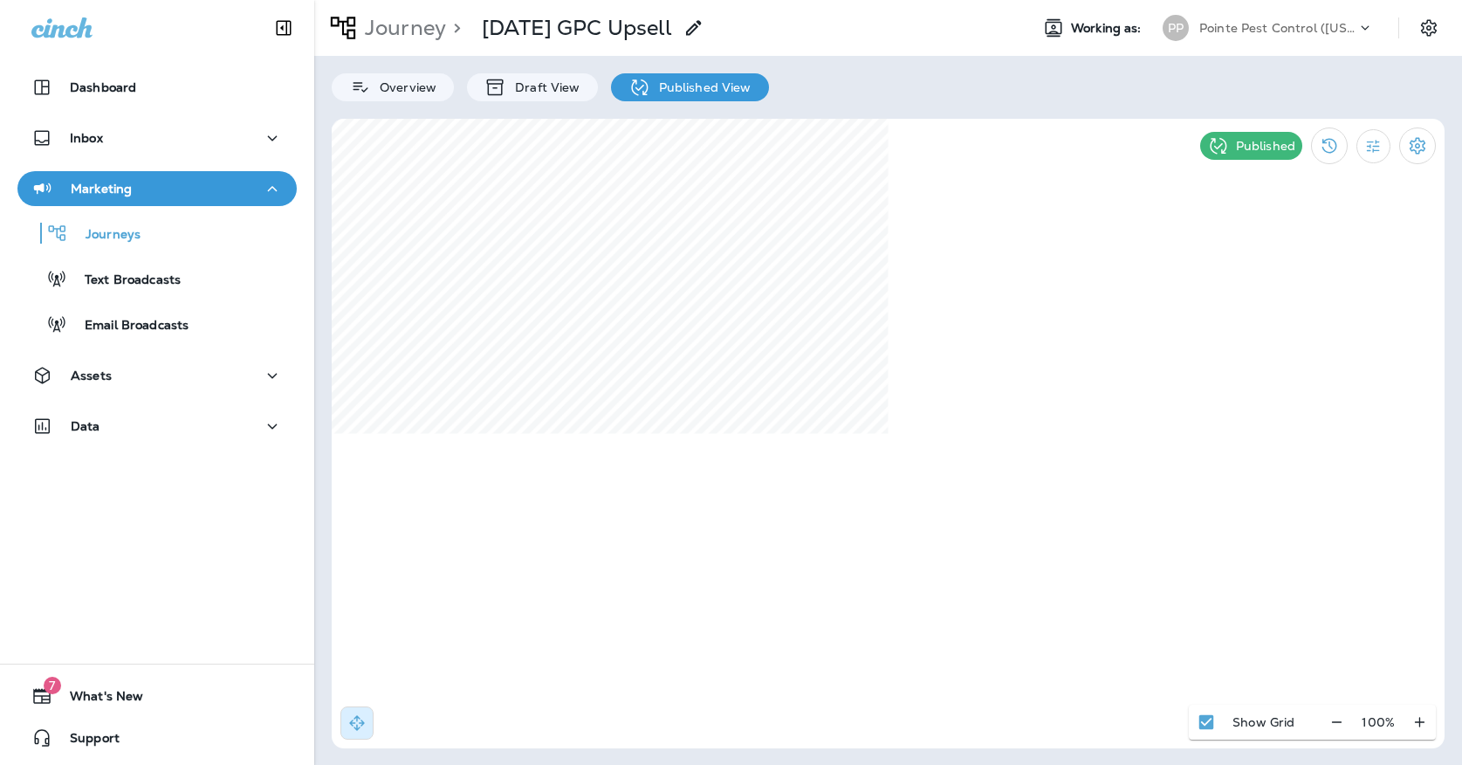
click at [1283, 44] on div "PP Pointe Pest Control ([US_STATE])" at bounding box center [1268, 27] width 232 height 35
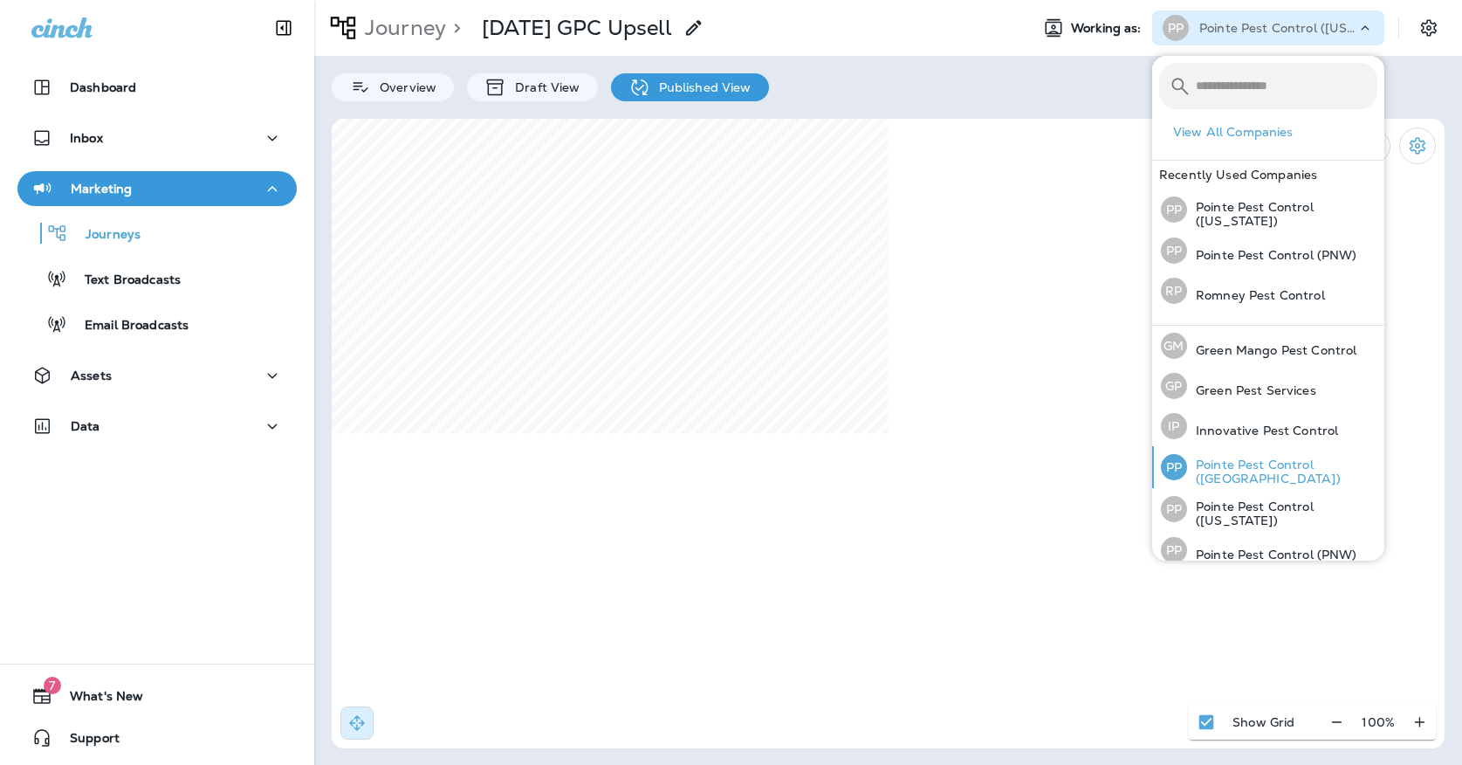
click at [1225, 473] on p "Pointe Pest Control ([GEOGRAPHIC_DATA])" at bounding box center [1282, 471] width 190 height 28
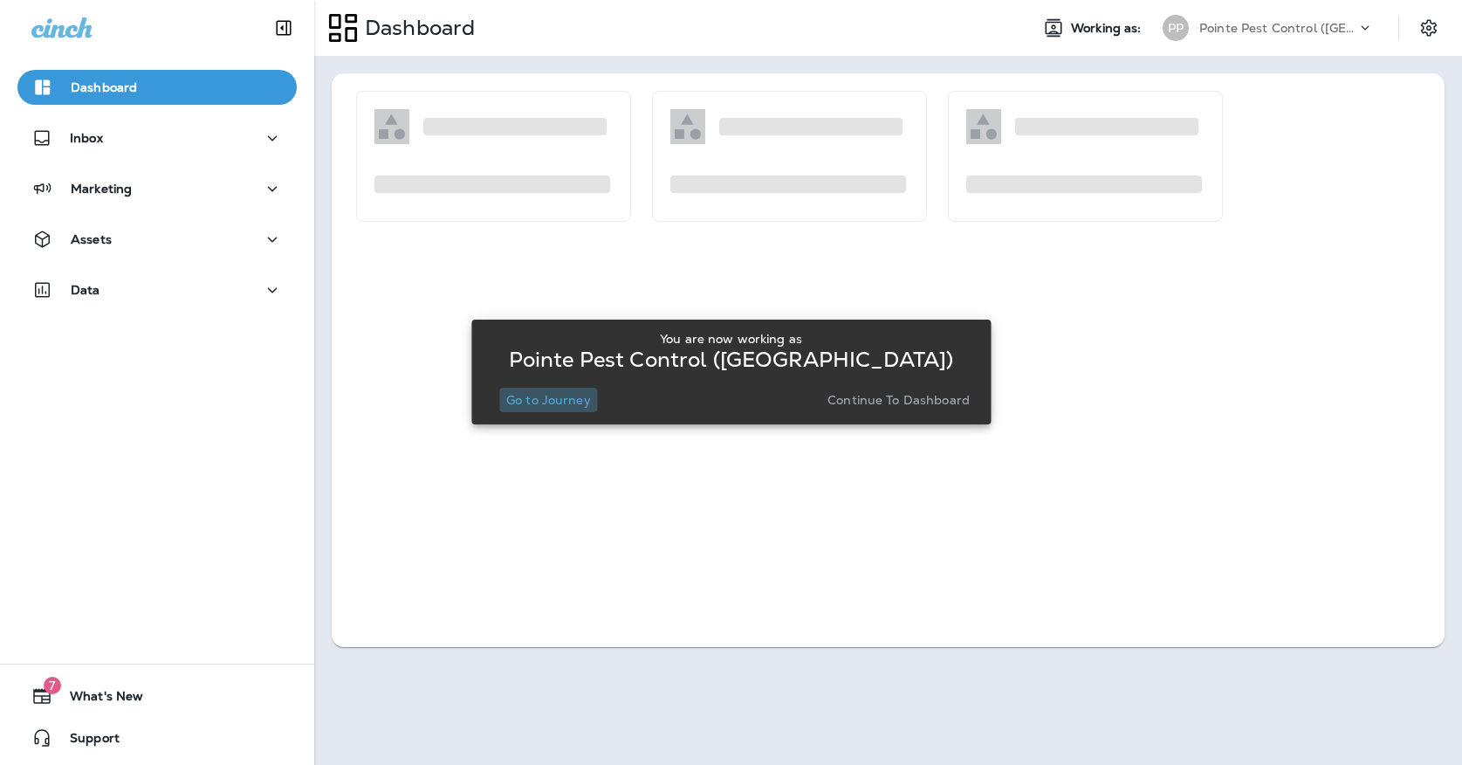
click at [519, 398] on p "Go to Journey" at bounding box center [548, 400] width 85 height 14
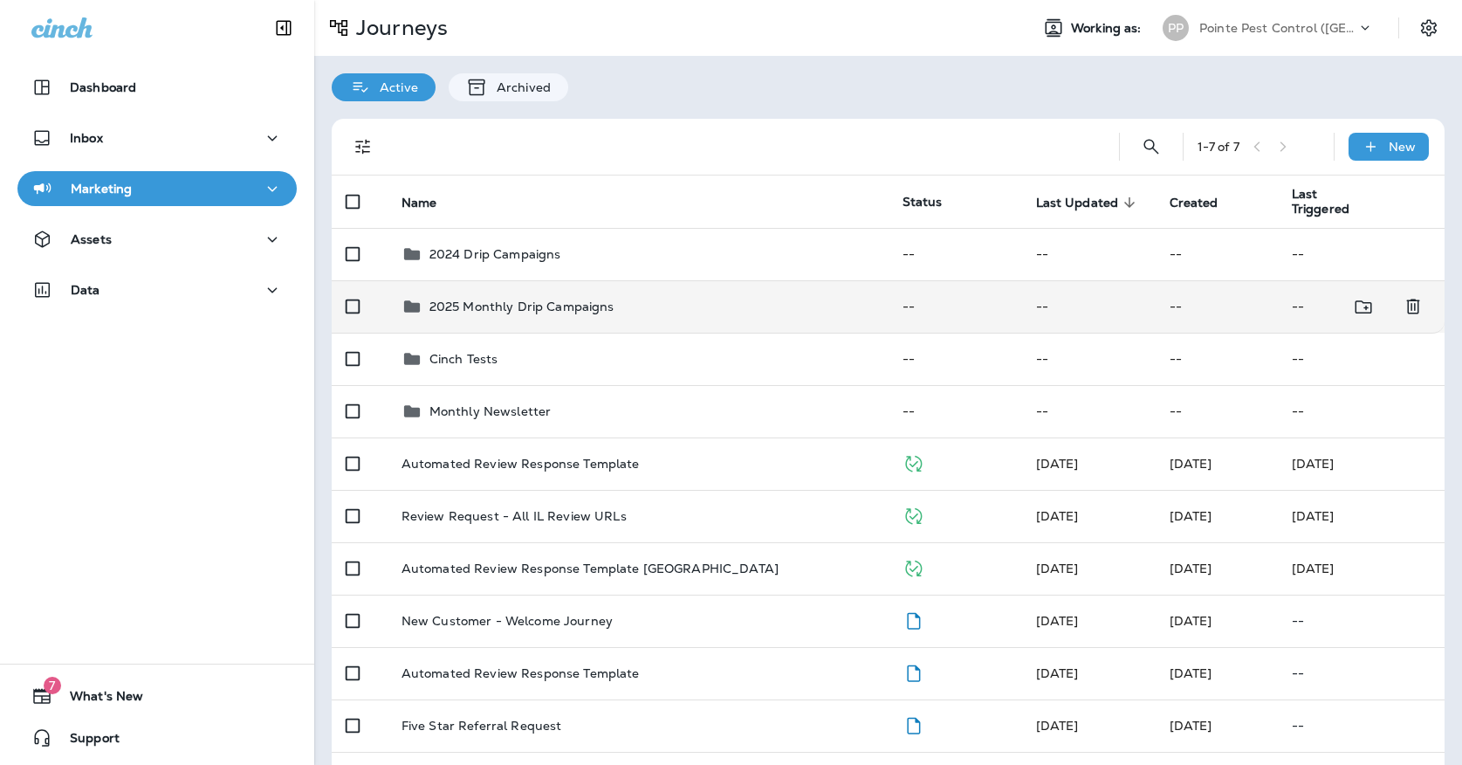
click at [539, 299] on p "2025 Monthly Drip Campaigns" at bounding box center [522, 306] width 185 height 14
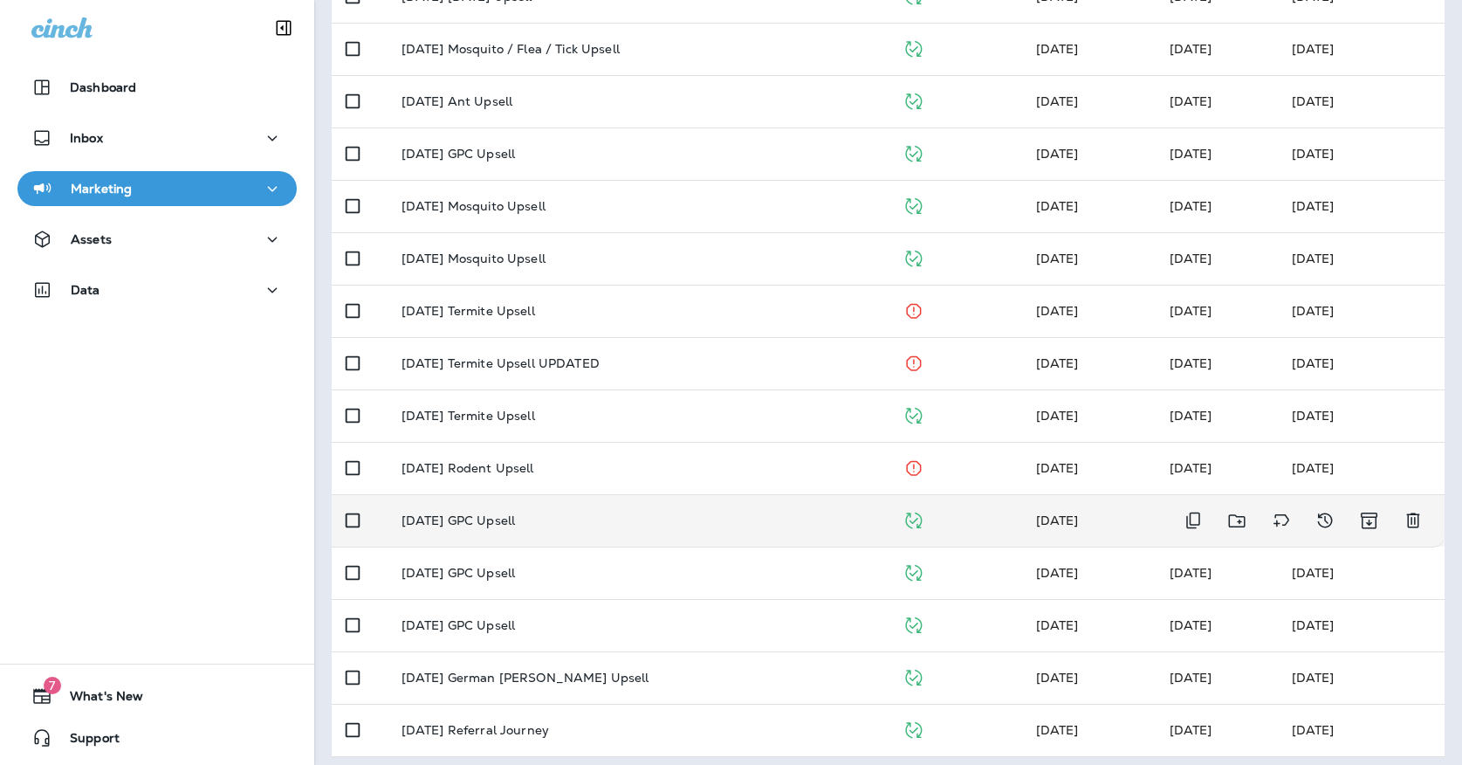
scroll to position [414, 0]
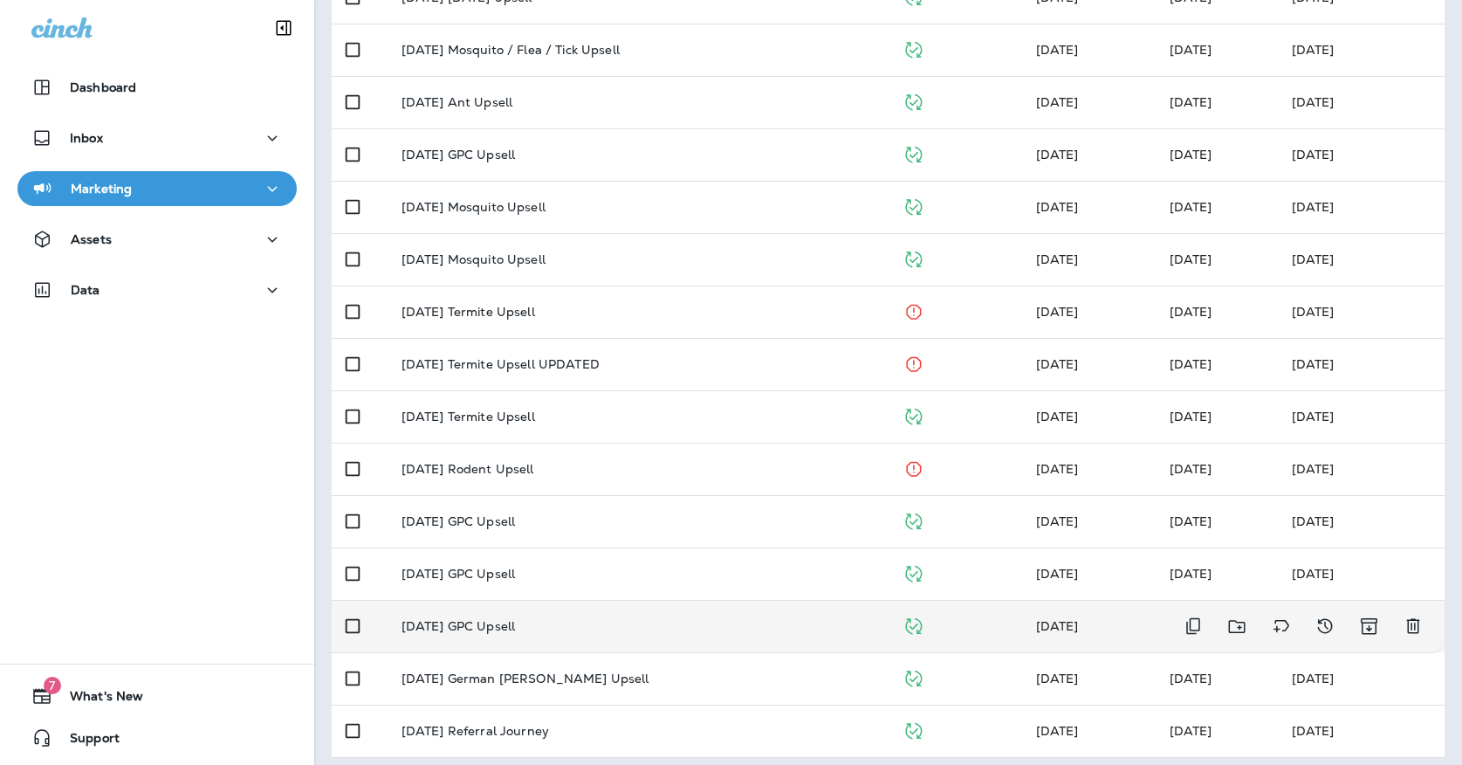
click at [573, 619] on div "[DATE] GPC Upsell" at bounding box center [638, 626] width 473 height 14
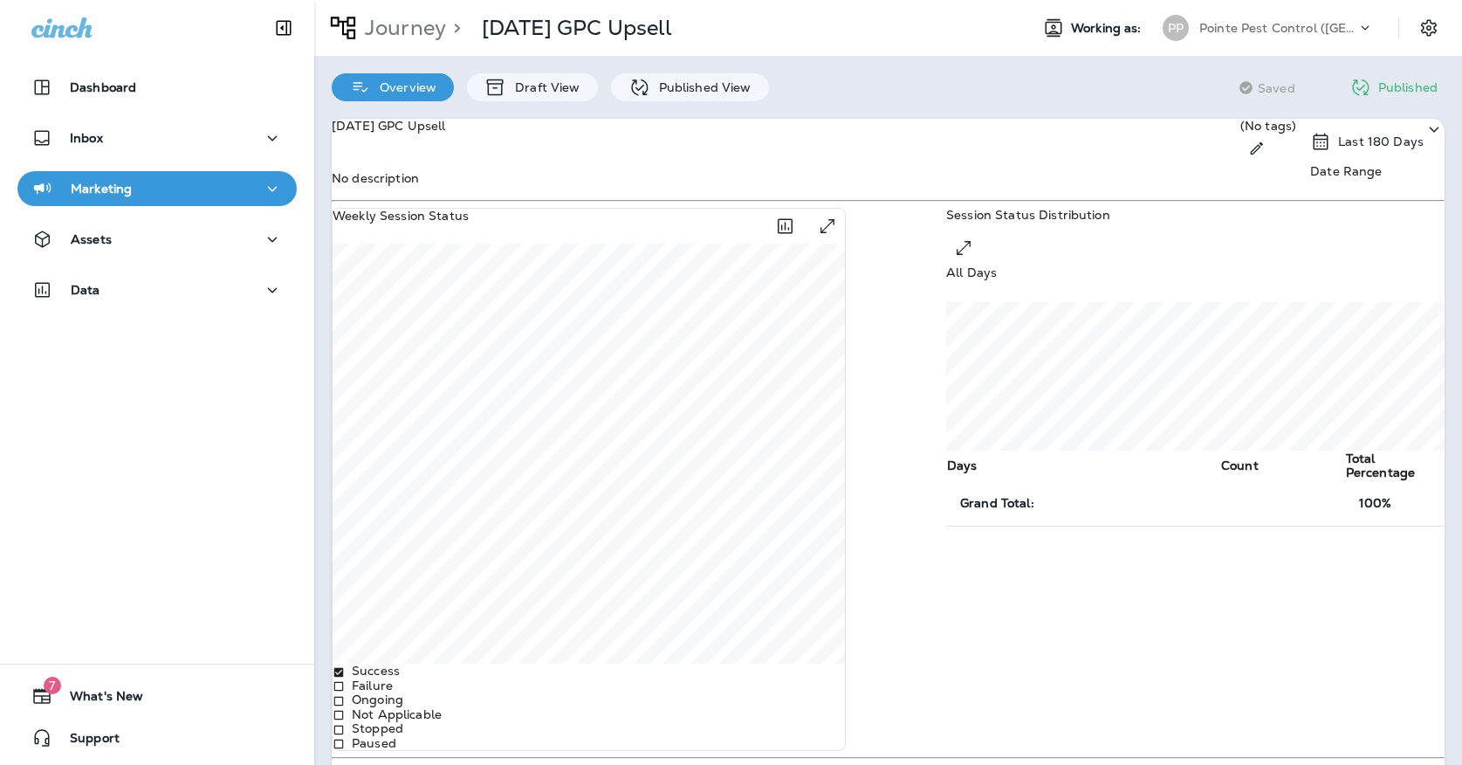
click at [669, 72] on div "Overview Draft View Published View" at bounding box center [550, 78] width 472 height 45
click at [666, 80] on p "Published View" at bounding box center [700, 87] width 101 height 14
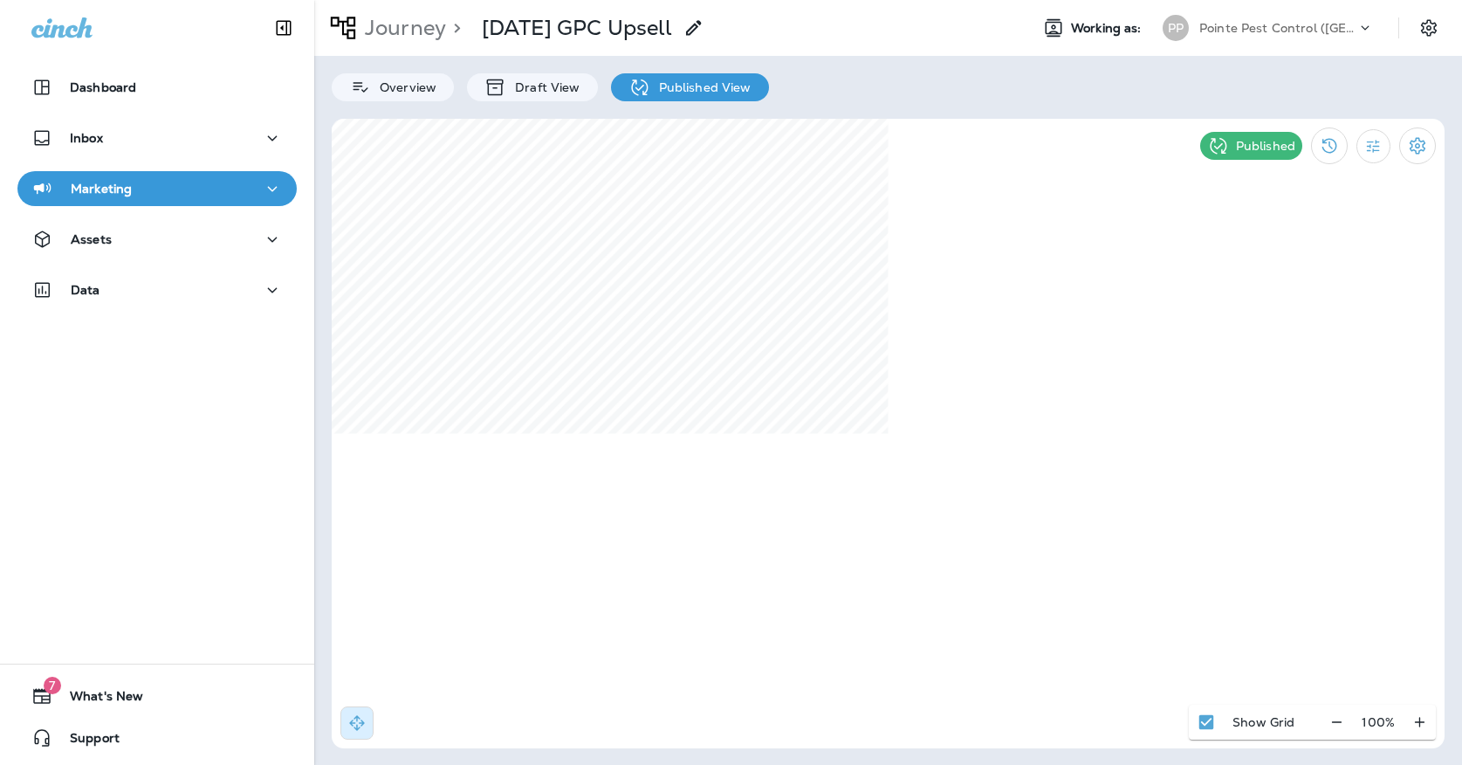
select select "*"
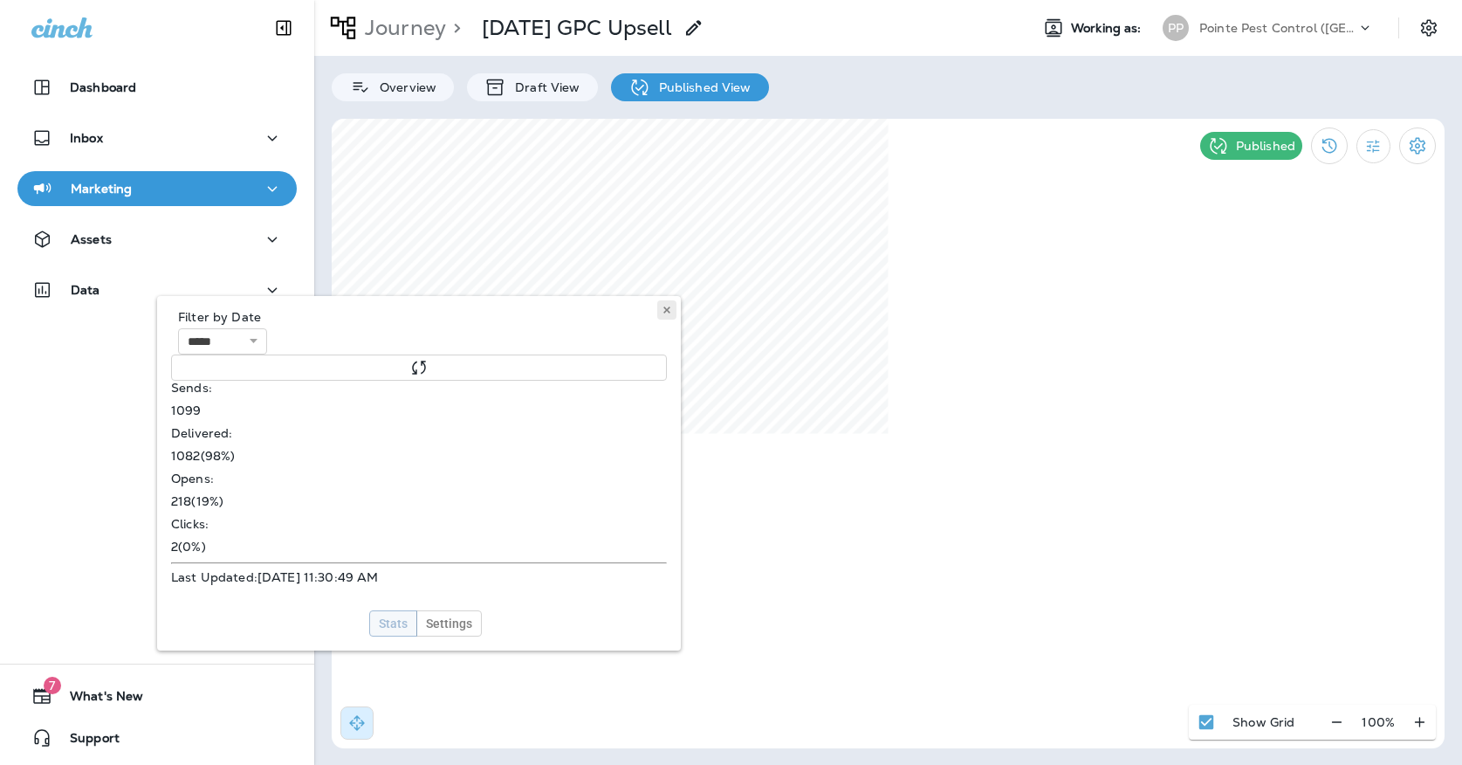
click at [673, 319] on button at bounding box center [666, 309] width 19 height 19
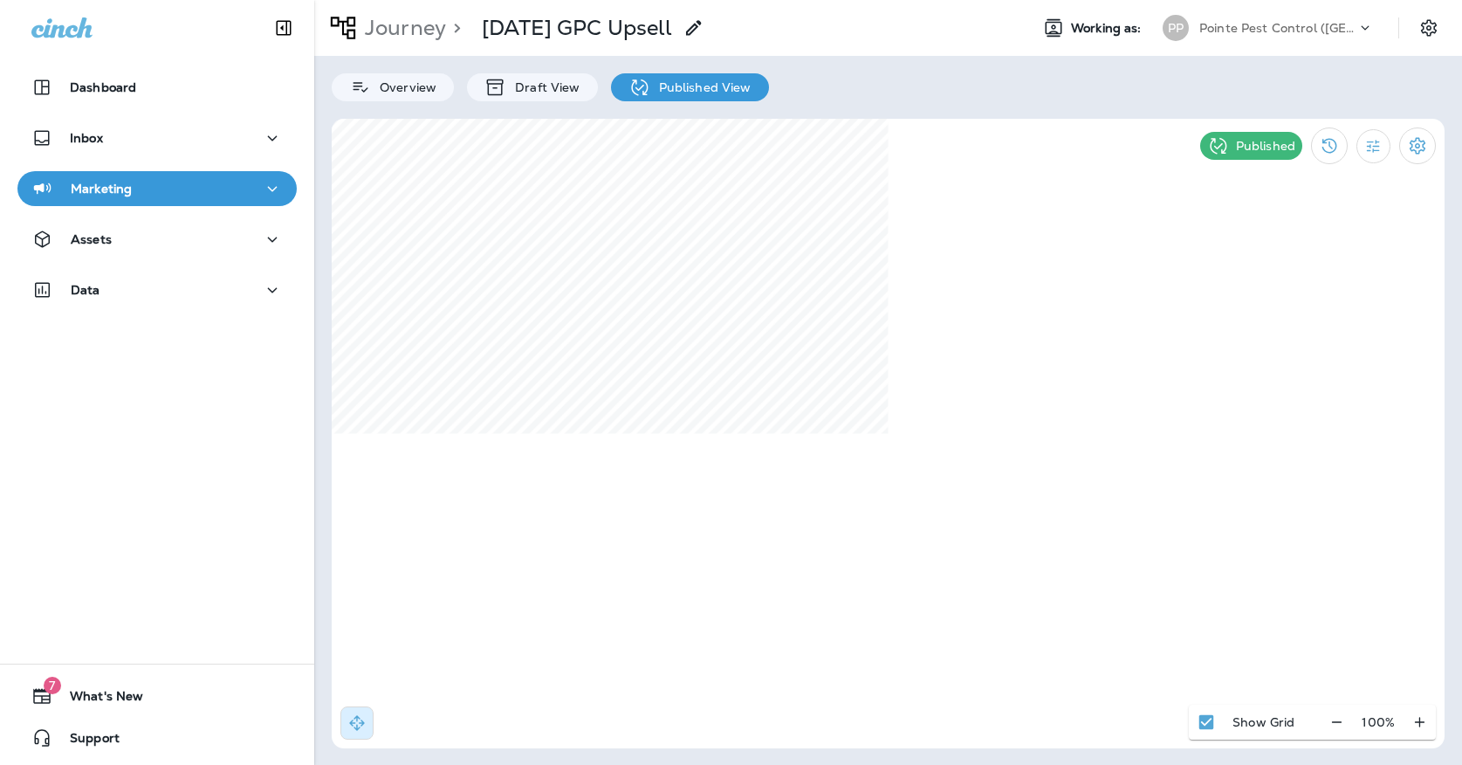
click at [247, 203] on button "Marketing" at bounding box center [156, 188] width 279 height 35
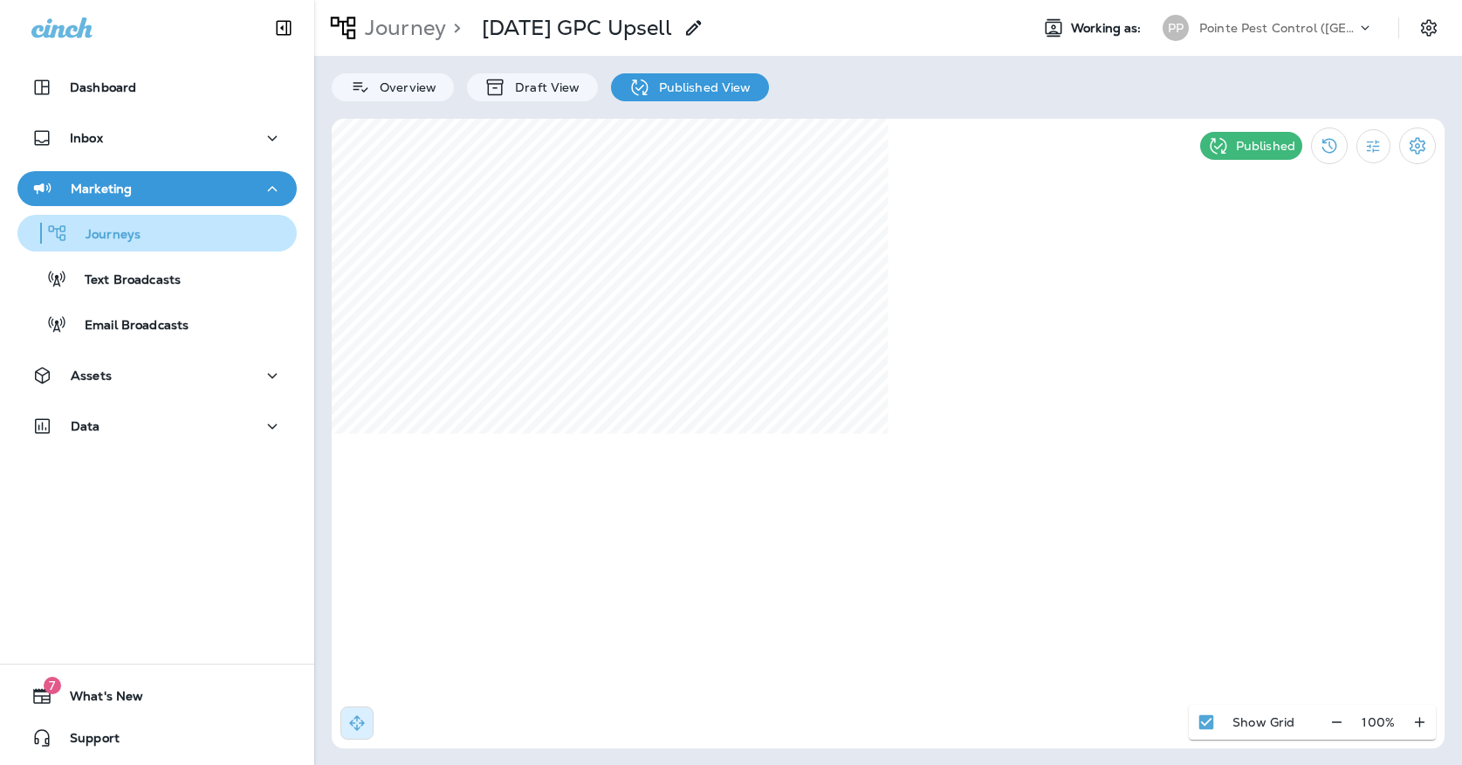
click at [244, 237] on div "Journeys" at bounding box center [156, 233] width 265 height 26
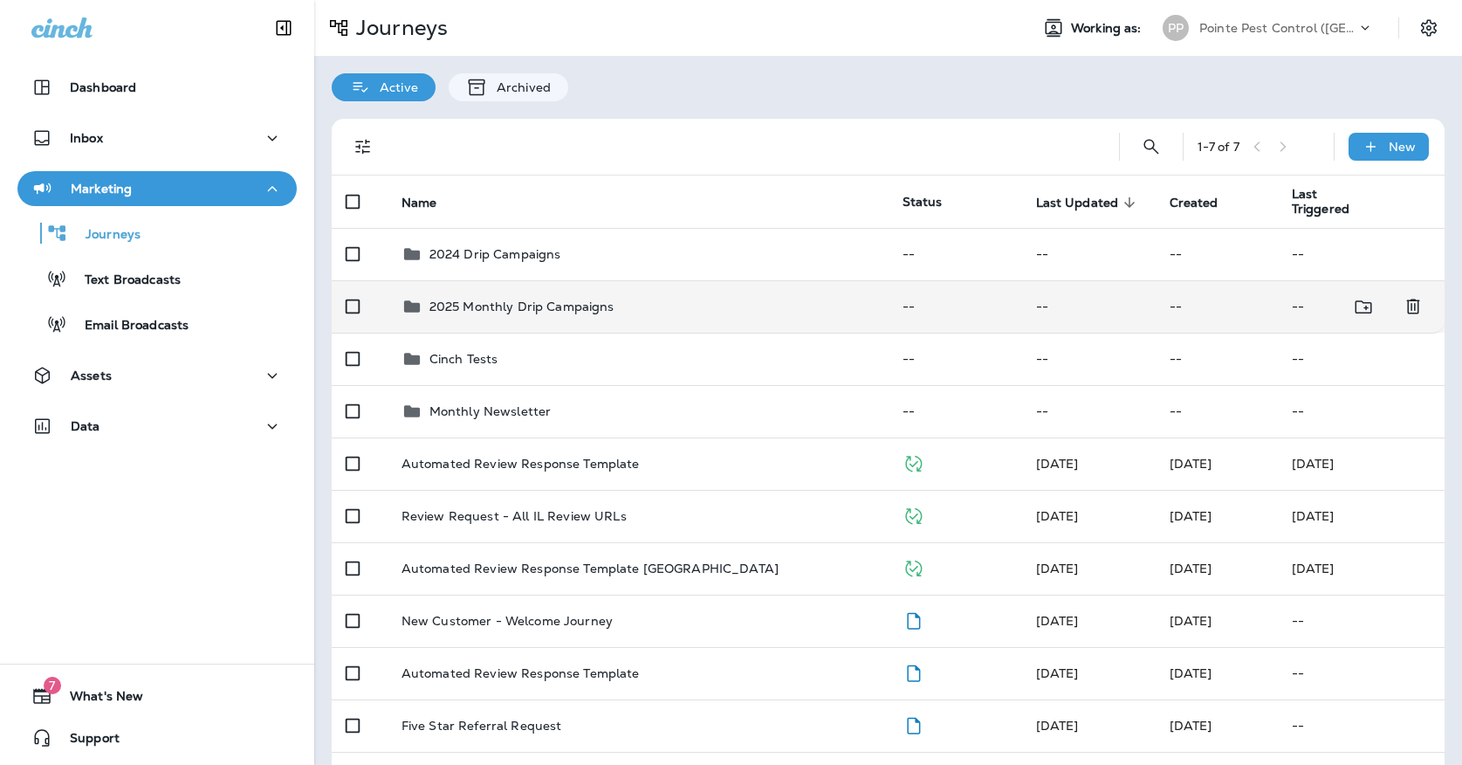
click at [598, 307] on td "2025 Monthly Drip Campaigns" at bounding box center [638, 306] width 501 height 52
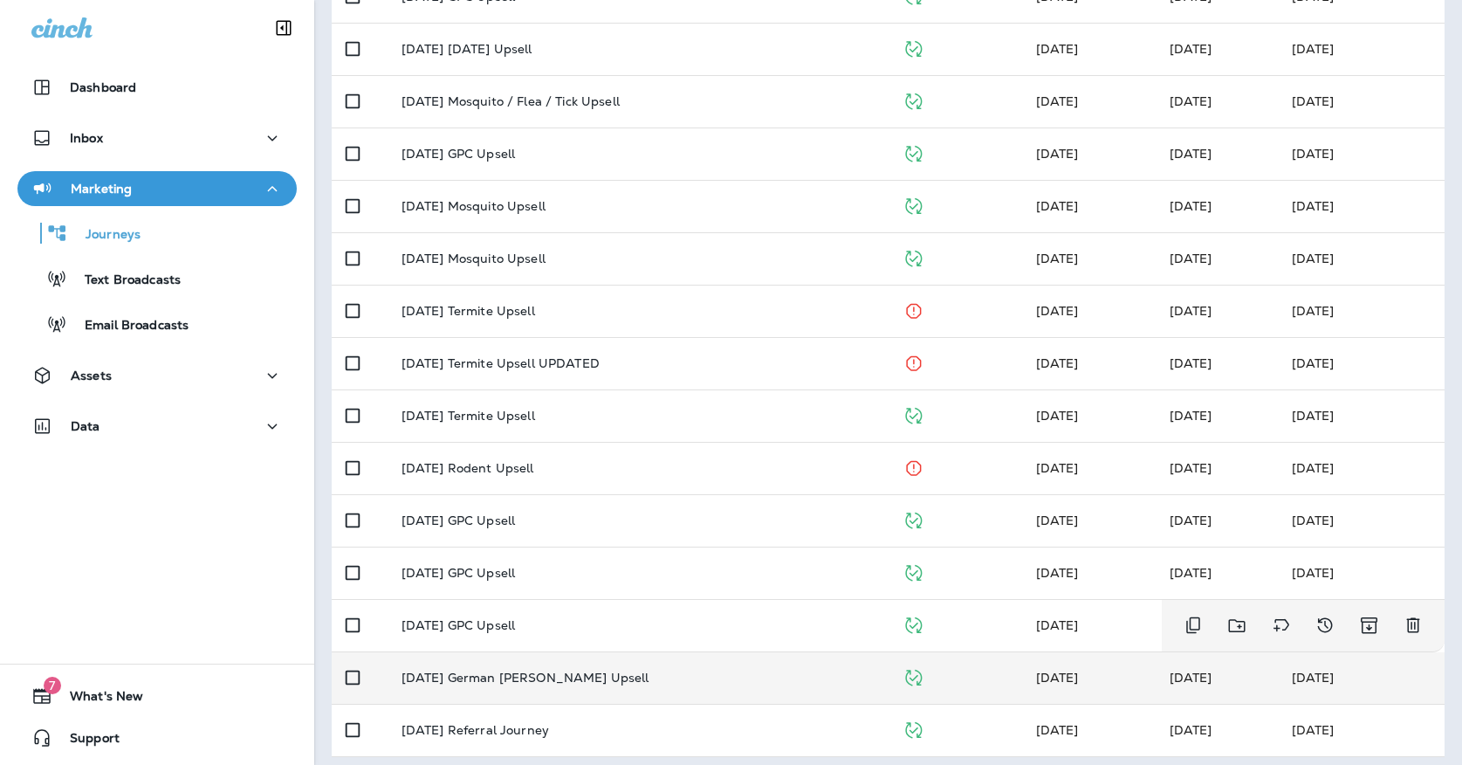
scroll to position [414, 0]
click at [624, 671] on div "[DATE] German [PERSON_NAME] Upsell" at bounding box center [638, 678] width 473 height 14
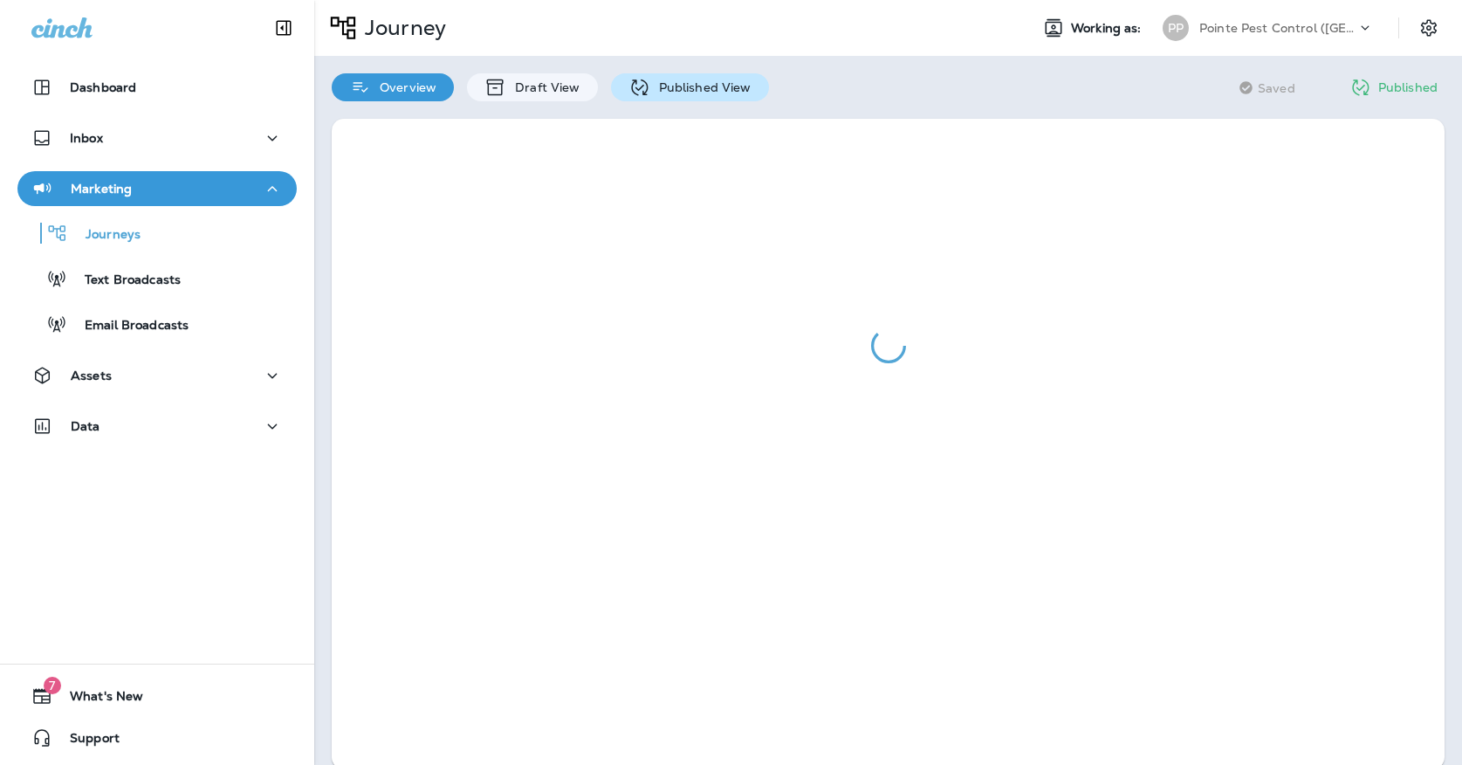
click at [680, 90] on p "Published View" at bounding box center [700, 87] width 101 height 14
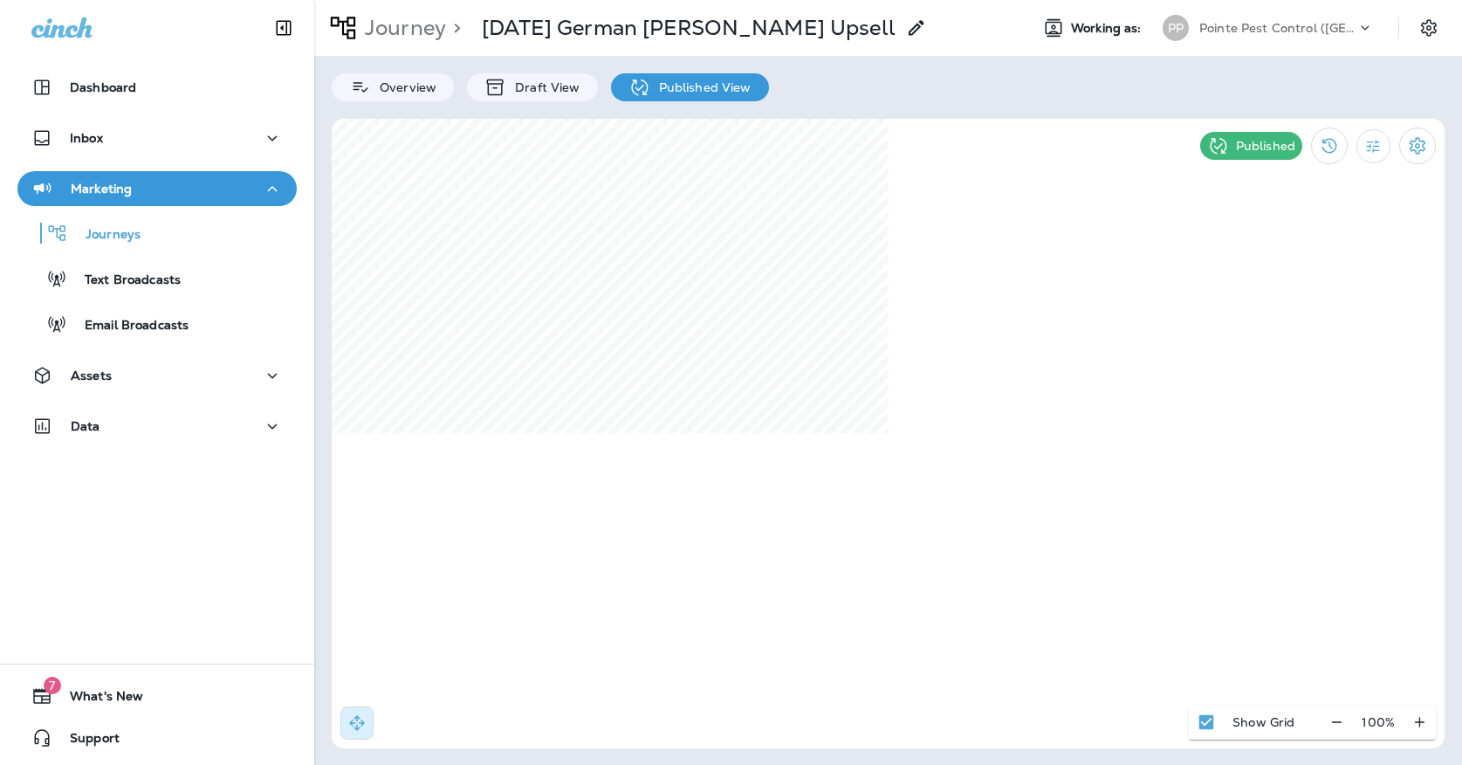
click at [1239, 38] on div "Pointe Pest Control ([GEOGRAPHIC_DATA])" at bounding box center [1277, 28] width 157 height 26
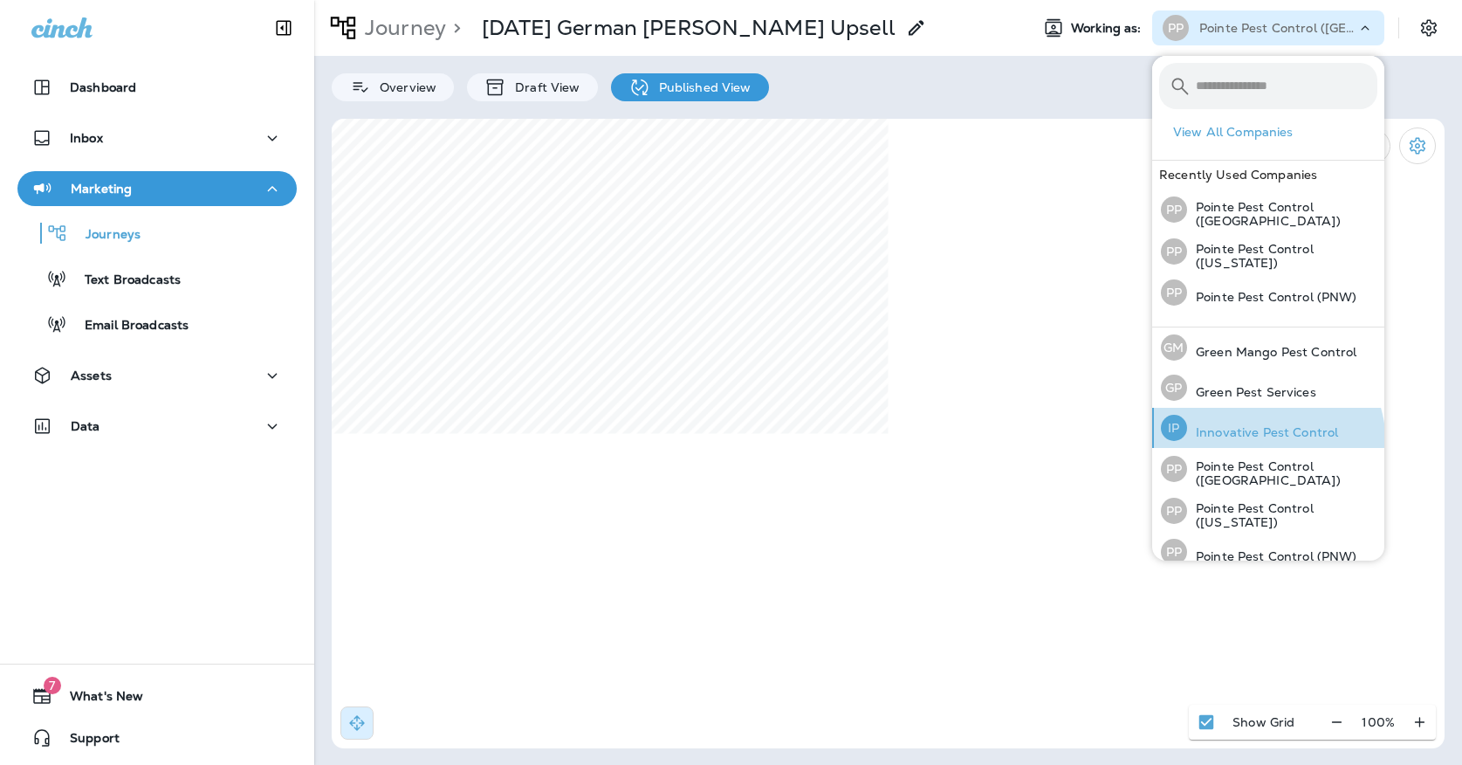
click at [1247, 443] on div "IP Innovative Pest Control" at bounding box center [1249, 428] width 191 height 40
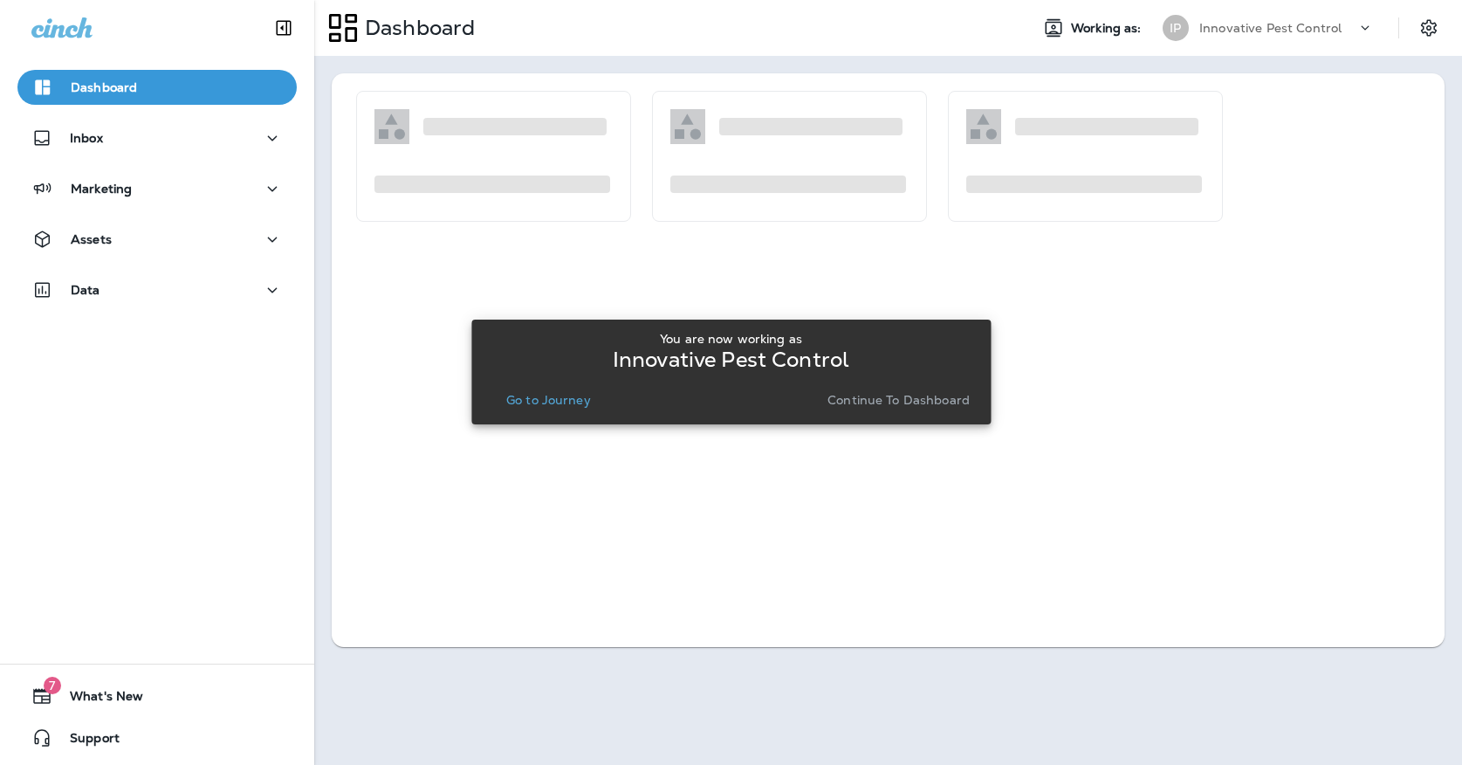
click at [581, 398] on p "Go to Journey" at bounding box center [548, 400] width 85 height 14
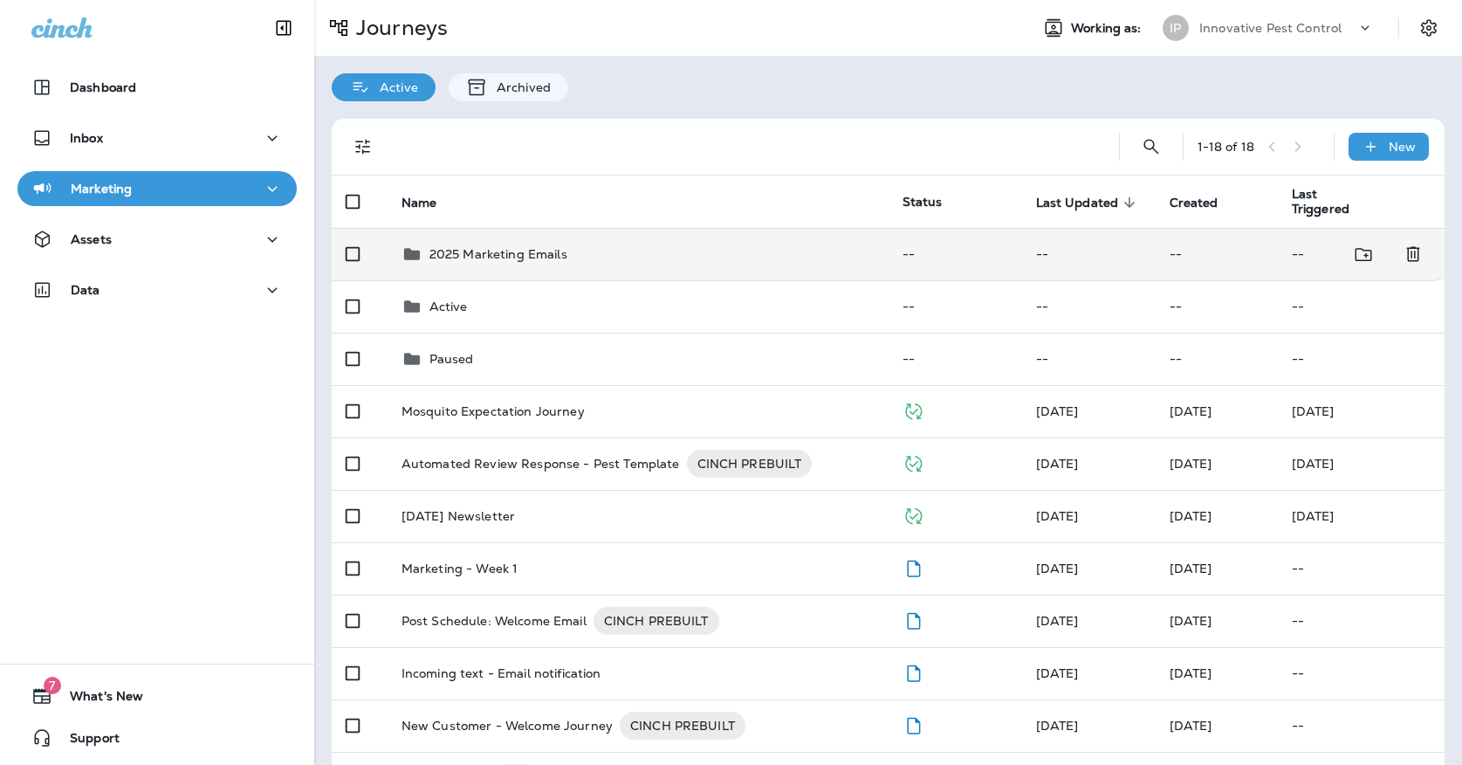
click at [527, 259] on td "2025 Marketing Emails" at bounding box center [638, 254] width 501 height 52
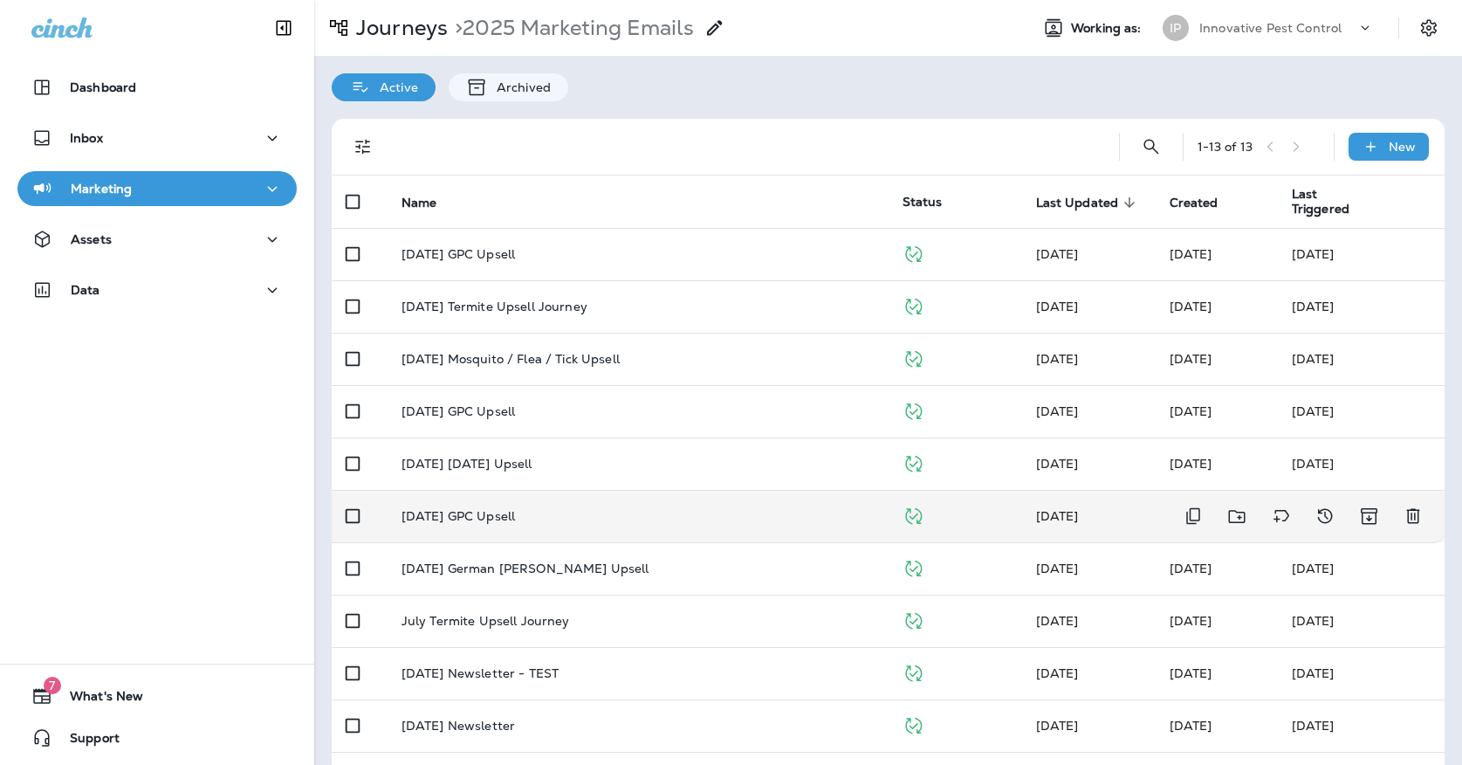
click at [481, 490] on td "[DATE] GPC Upsell" at bounding box center [638, 516] width 501 height 52
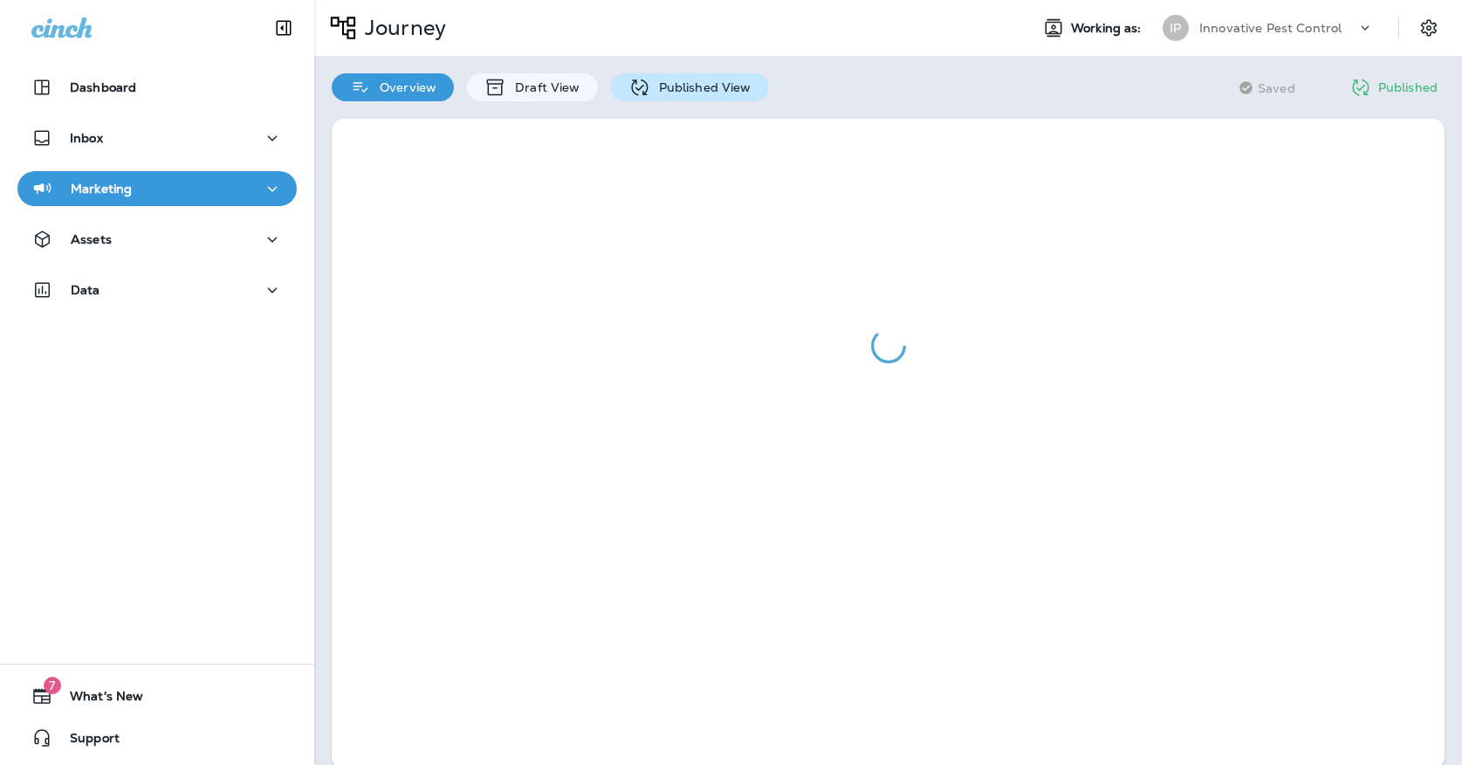
click at [704, 99] on div "Published View" at bounding box center [690, 87] width 158 height 28
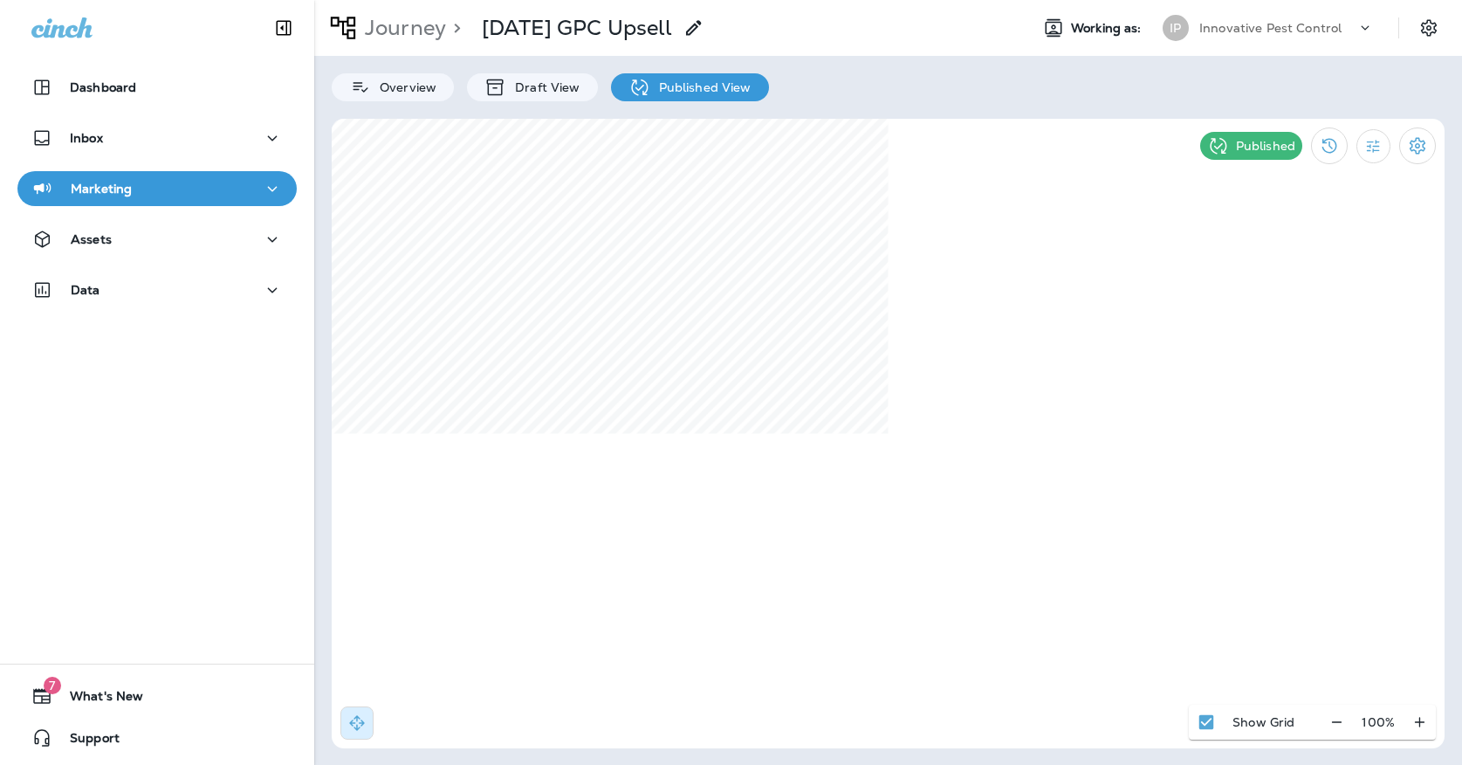
click at [265, 183] on icon "button" at bounding box center [272, 189] width 21 height 22
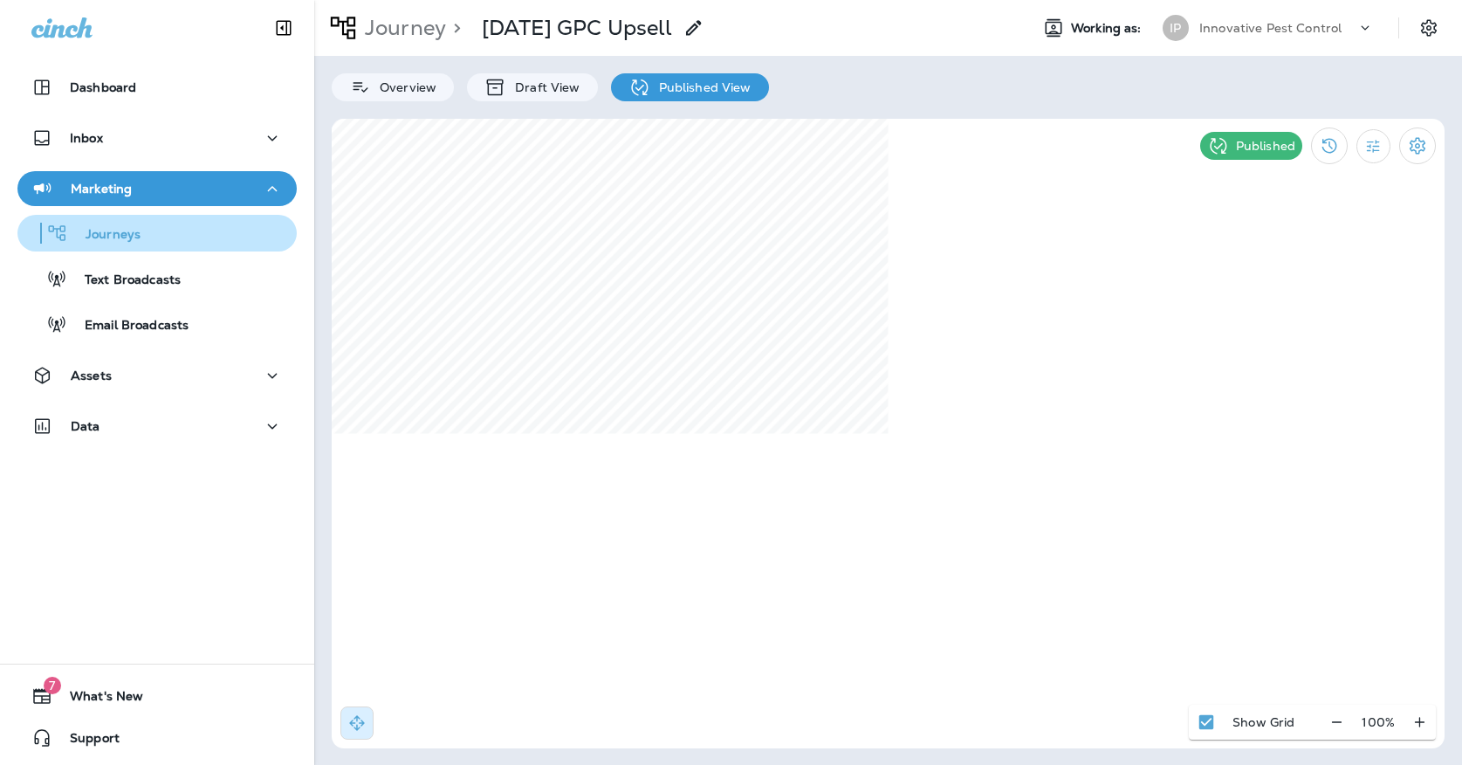
click at [255, 234] on div "Journeys" at bounding box center [156, 233] width 265 height 26
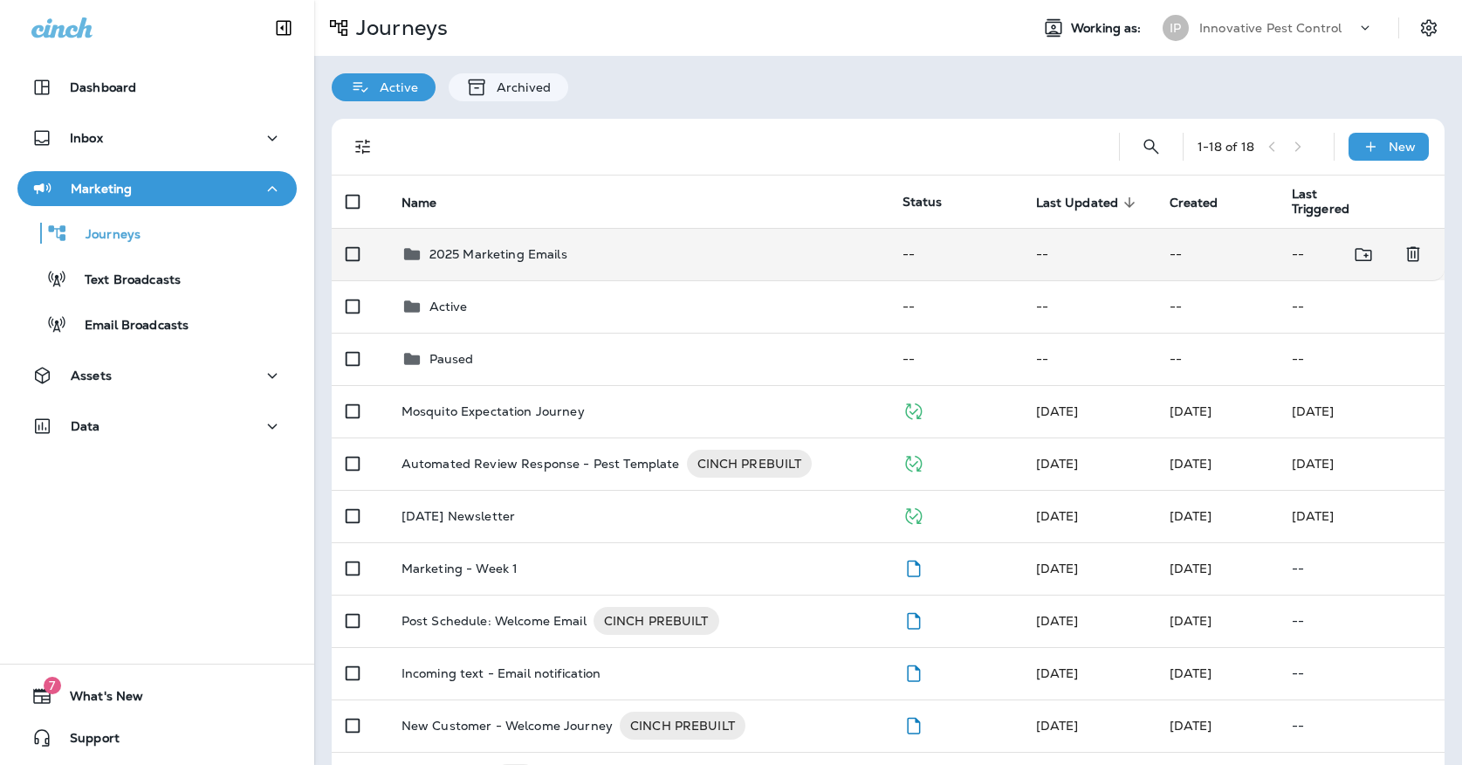
click at [487, 247] on p "2025 Marketing Emails" at bounding box center [499, 254] width 138 height 14
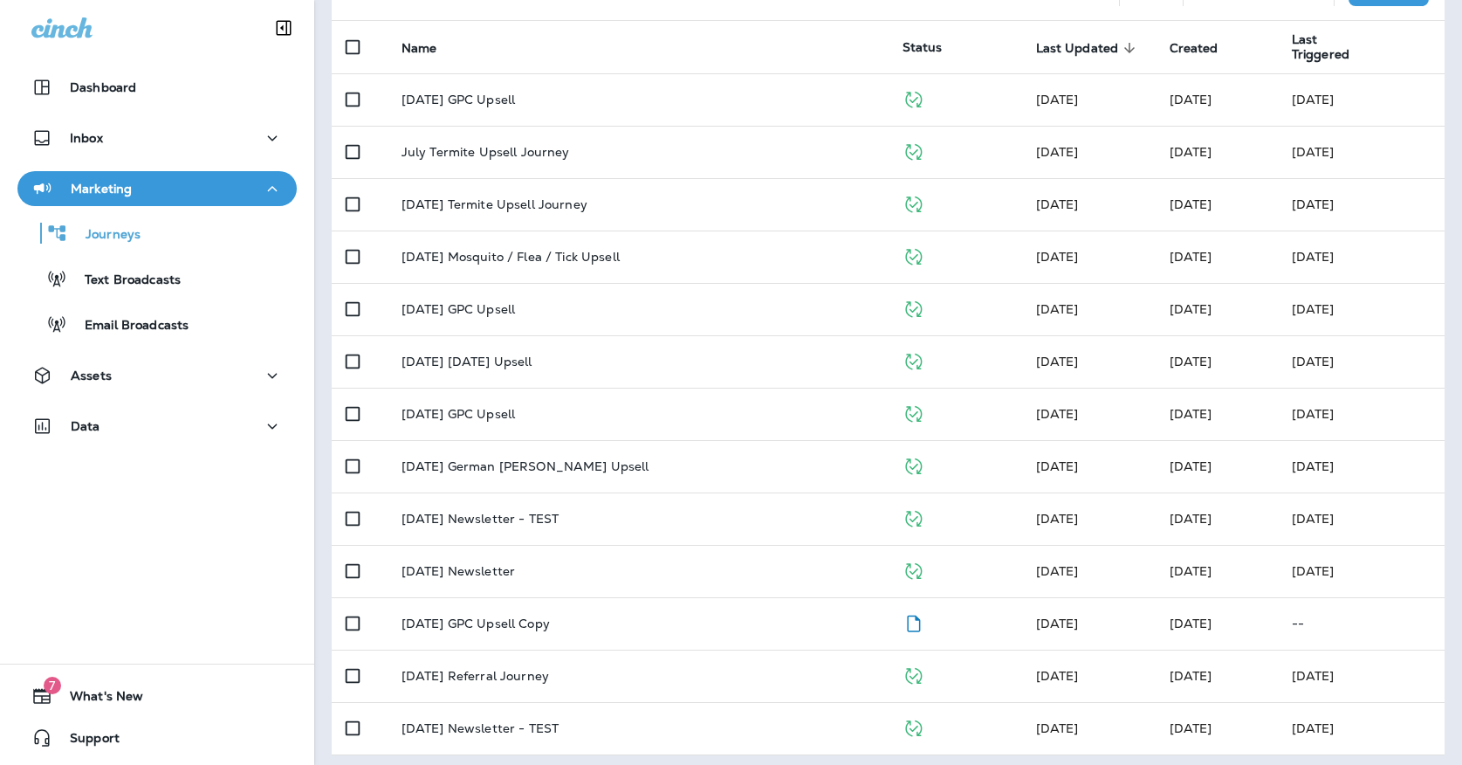
scroll to position [152, 0]
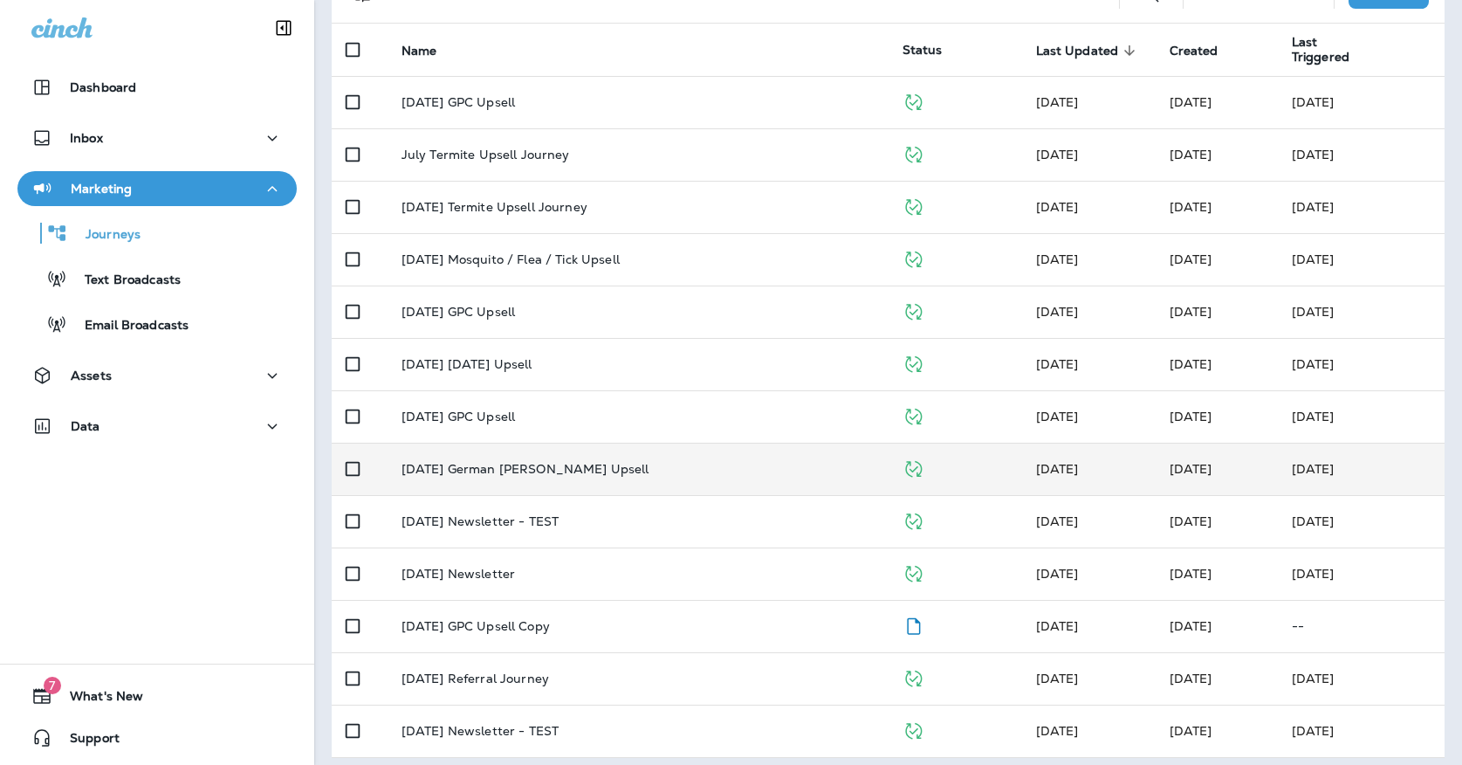
click at [578, 462] on div "[DATE] German [PERSON_NAME] Upsell" at bounding box center [638, 469] width 473 height 14
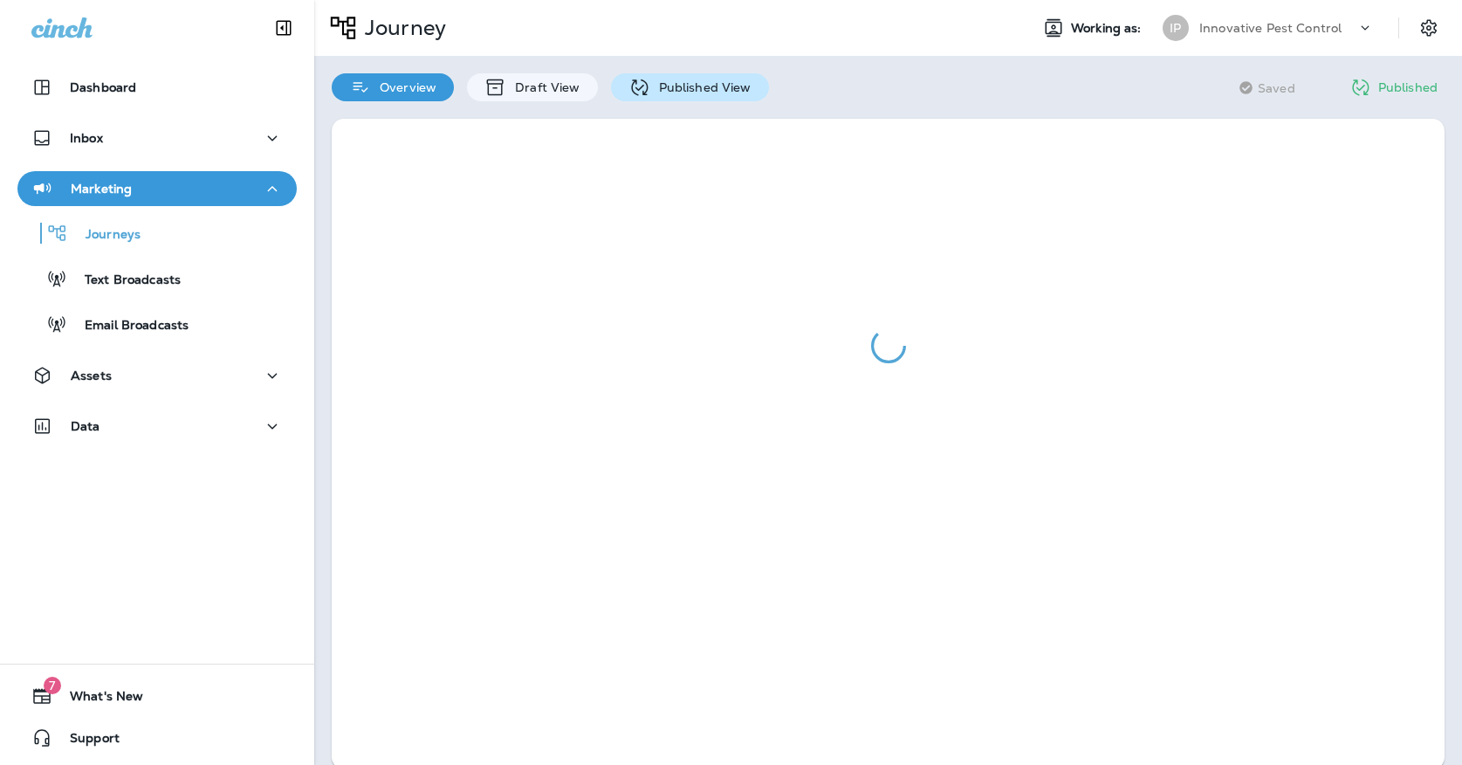
click at [743, 76] on div "Published View" at bounding box center [690, 87] width 158 height 28
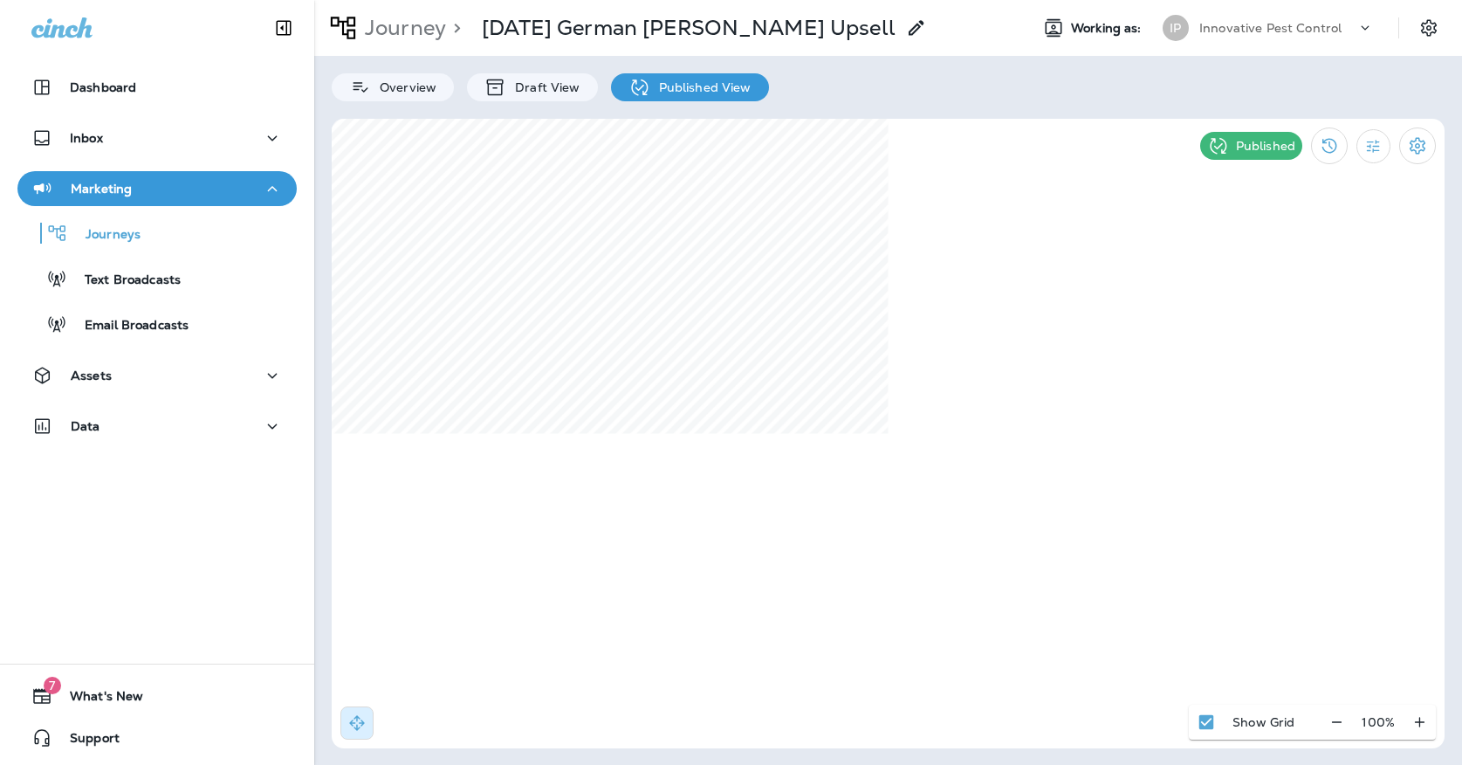
click at [1192, 35] on div "IP" at bounding box center [1175, 28] width 47 height 26
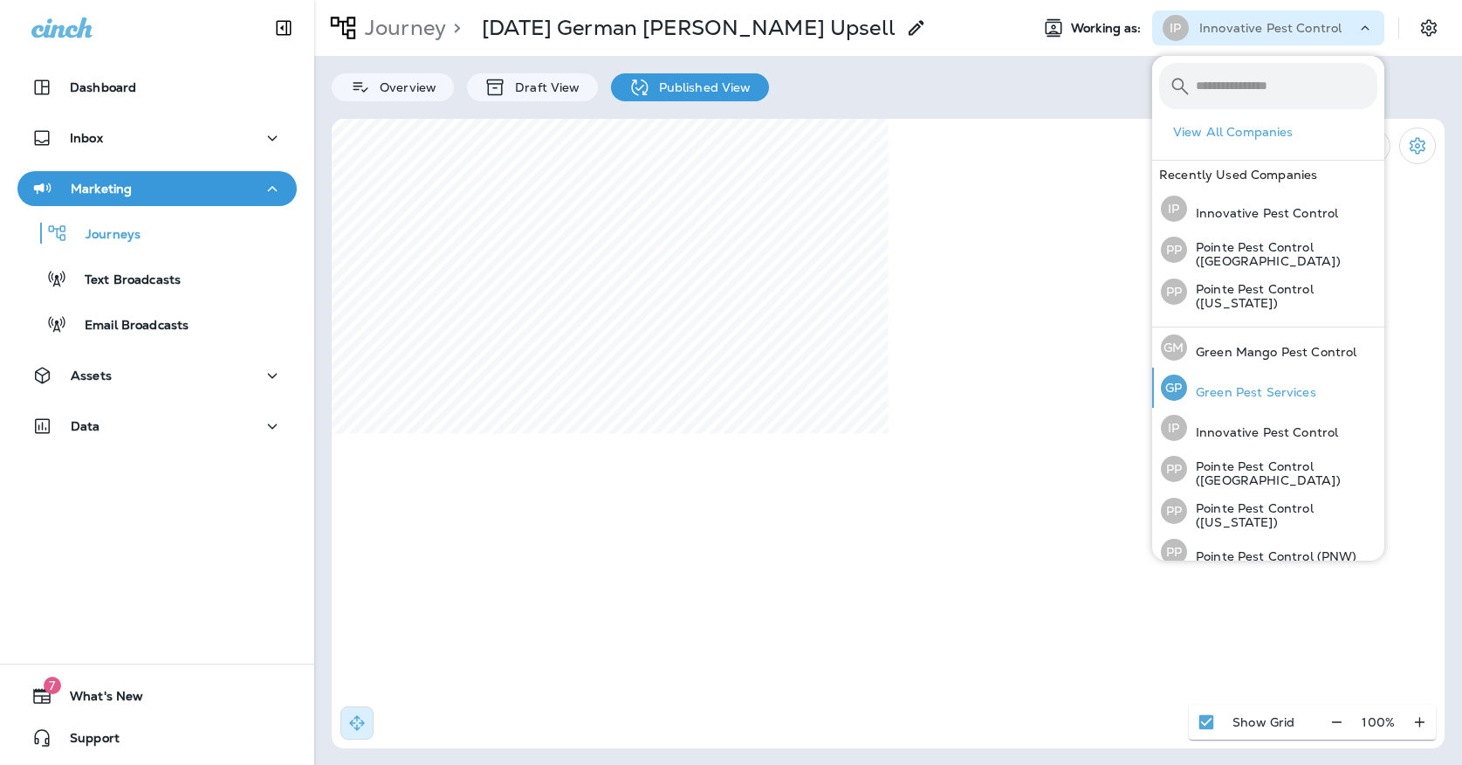
click at [1198, 385] on p "Green Pest Services" at bounding box center [1251, 392] width 129 height 14
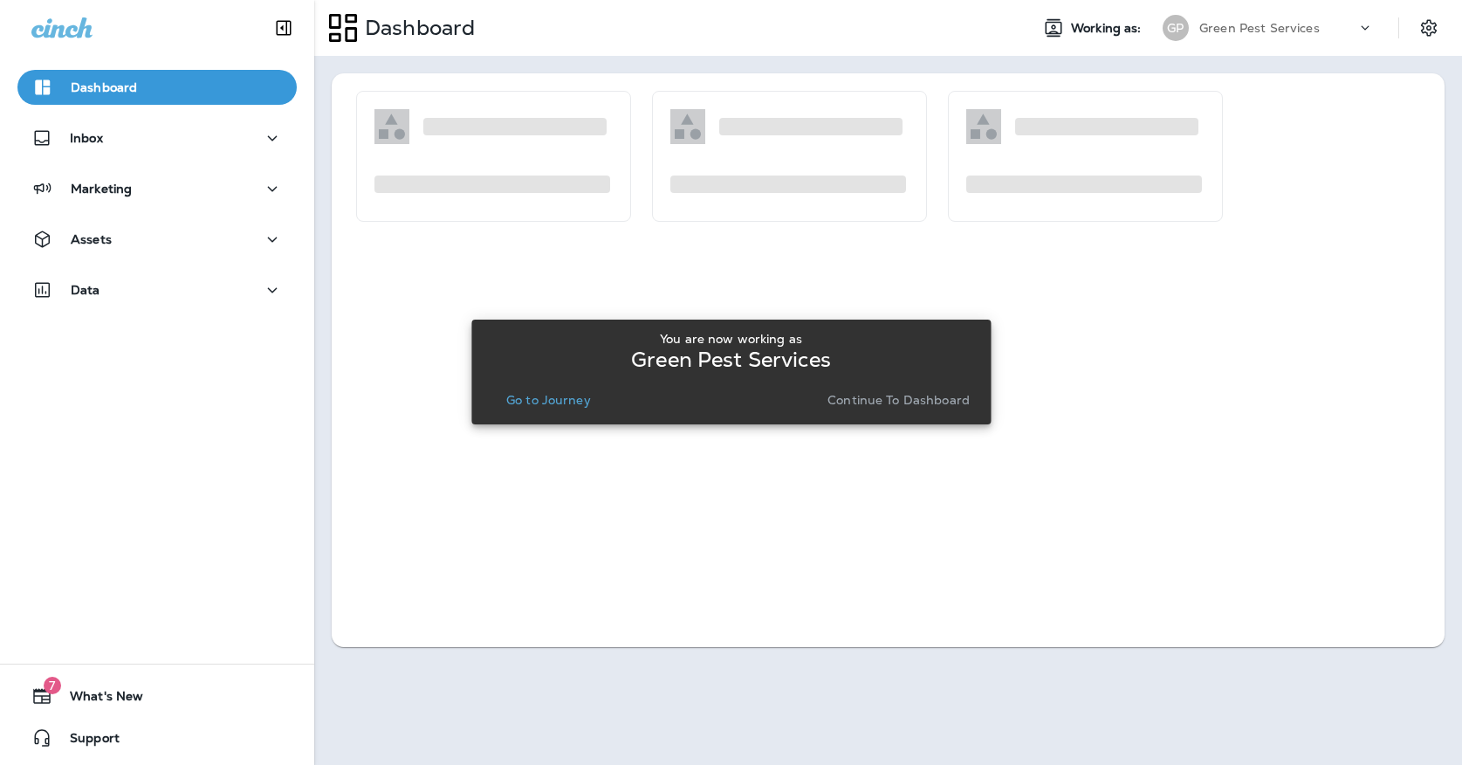
click at [524, 402] on p "Go to Journey" at bounding box center [548, 400] width 85 height 14
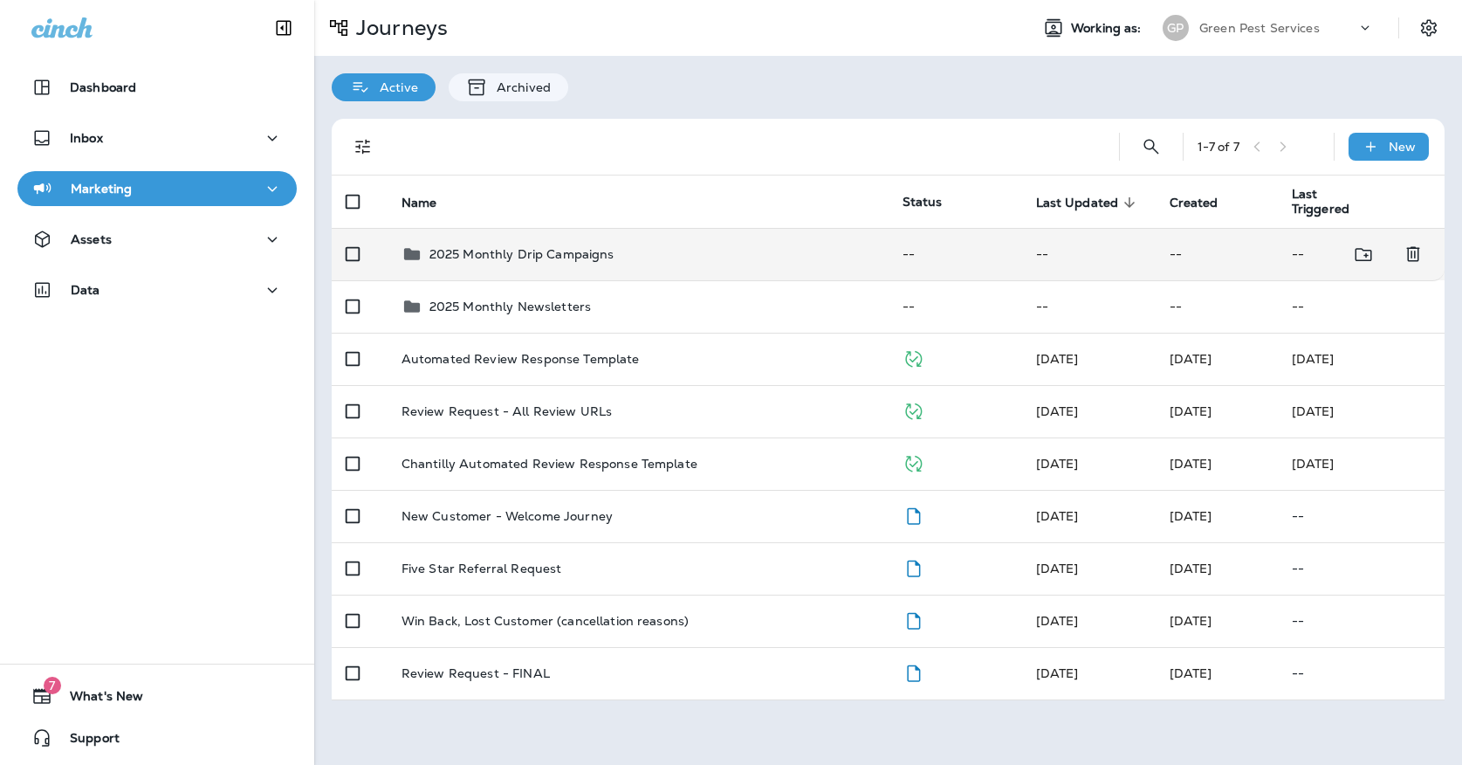
click at [503, 247] on p "2025 Monthly Drip Campaigns" at bounding box center [522, 254] width 185 height 14
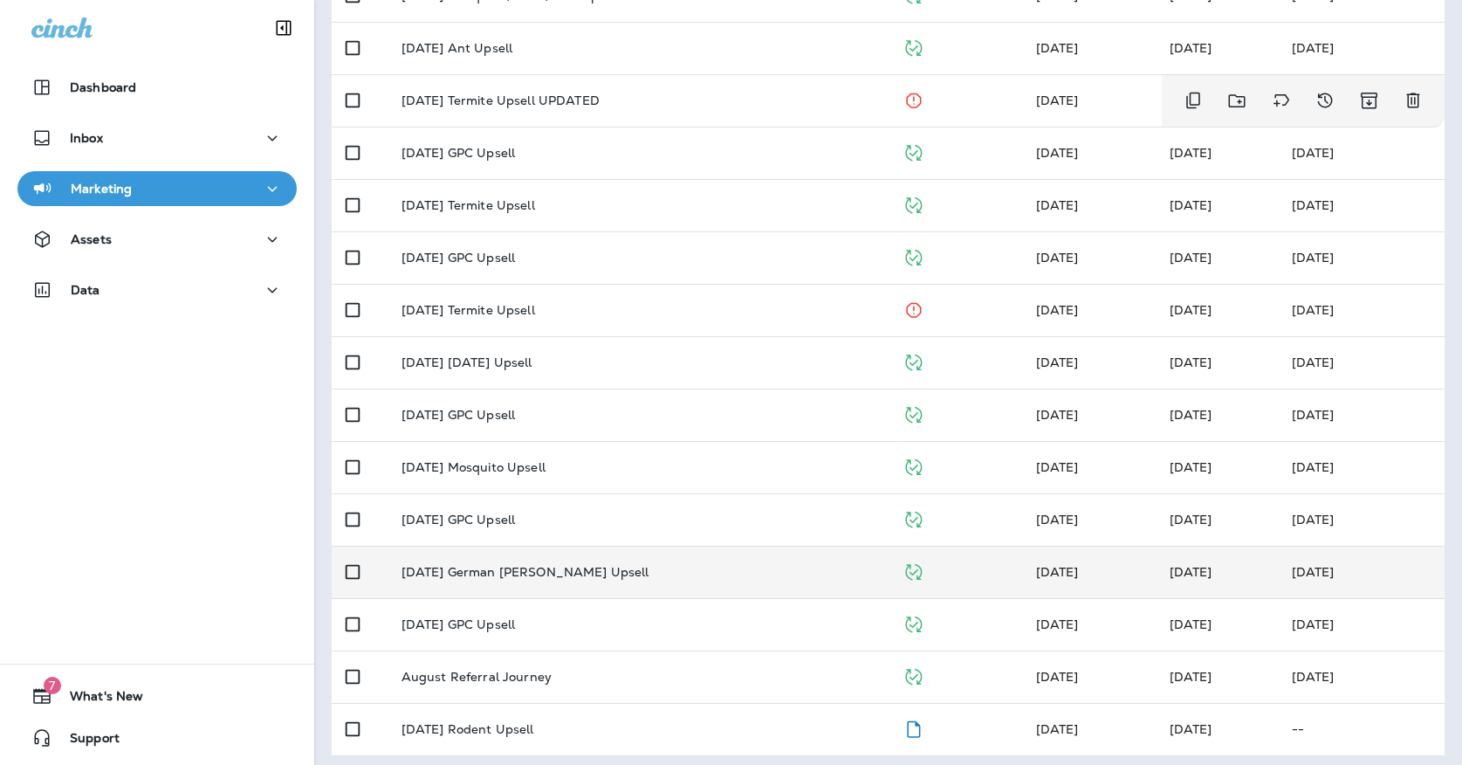
scroll to position [414, 0]
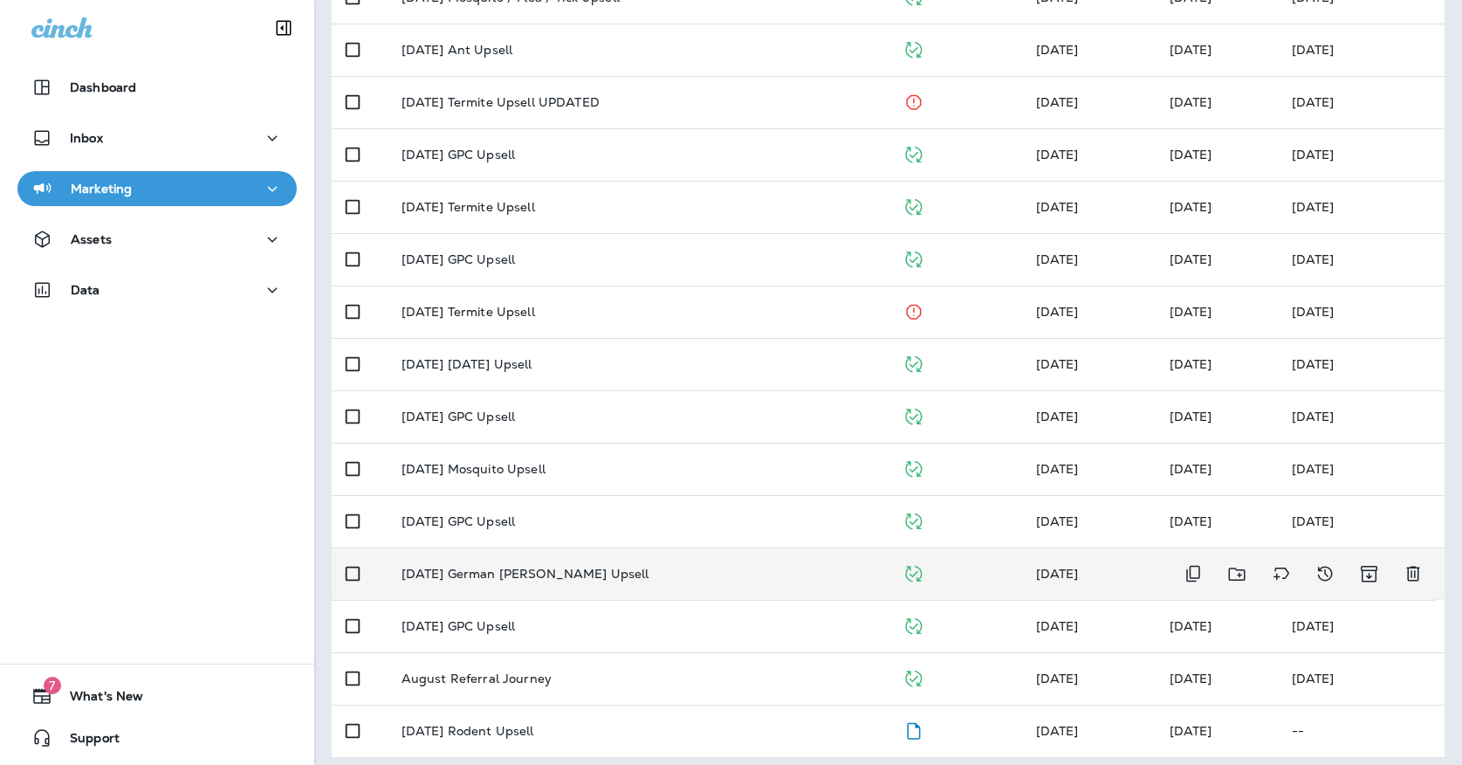
click at [579, 549] on td "[DATE] German [PERSON_NAME] Upsell" at bounding box center [638, 573] width 501 height 52
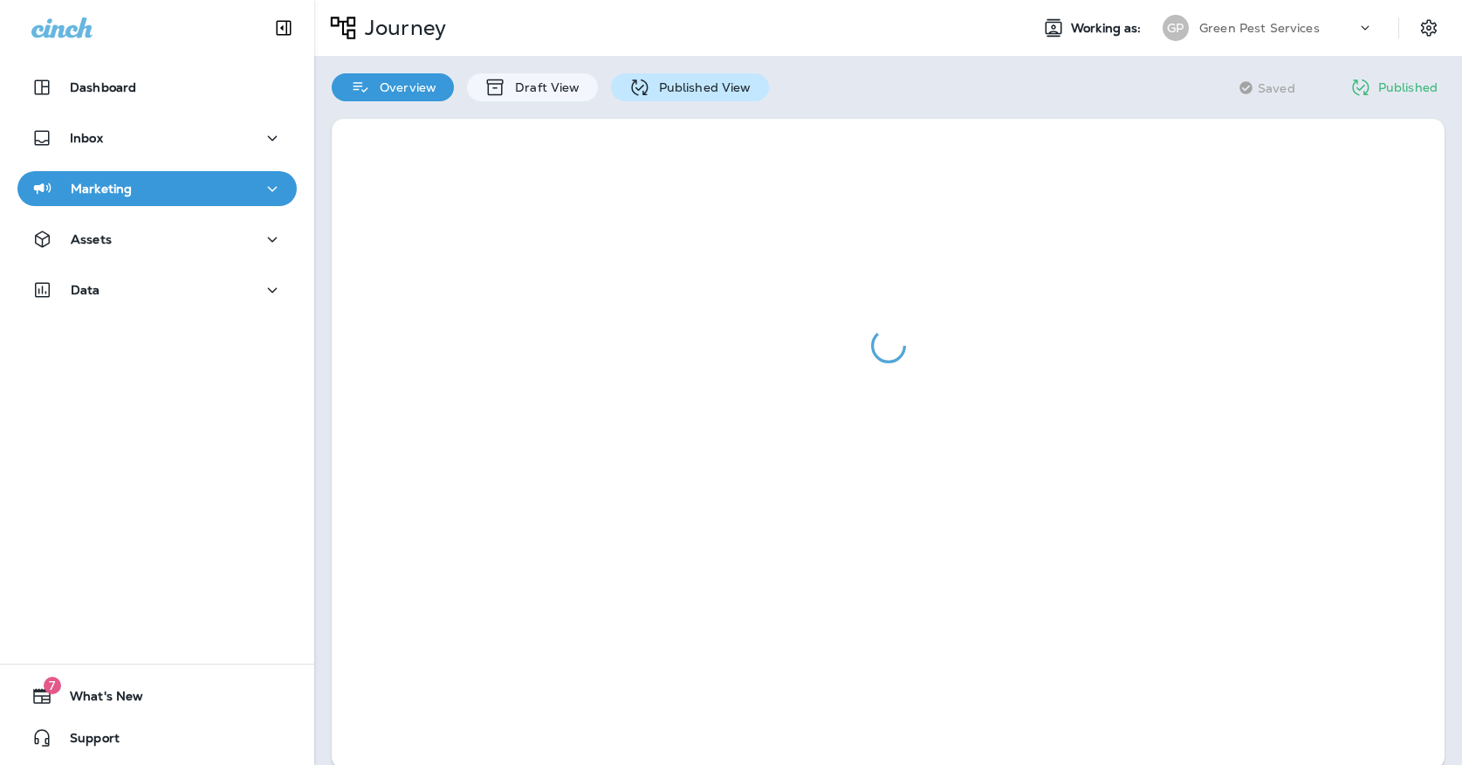
click at [662, 94] on p "Published View" at bounding box center [700, 87] width 101 height 14
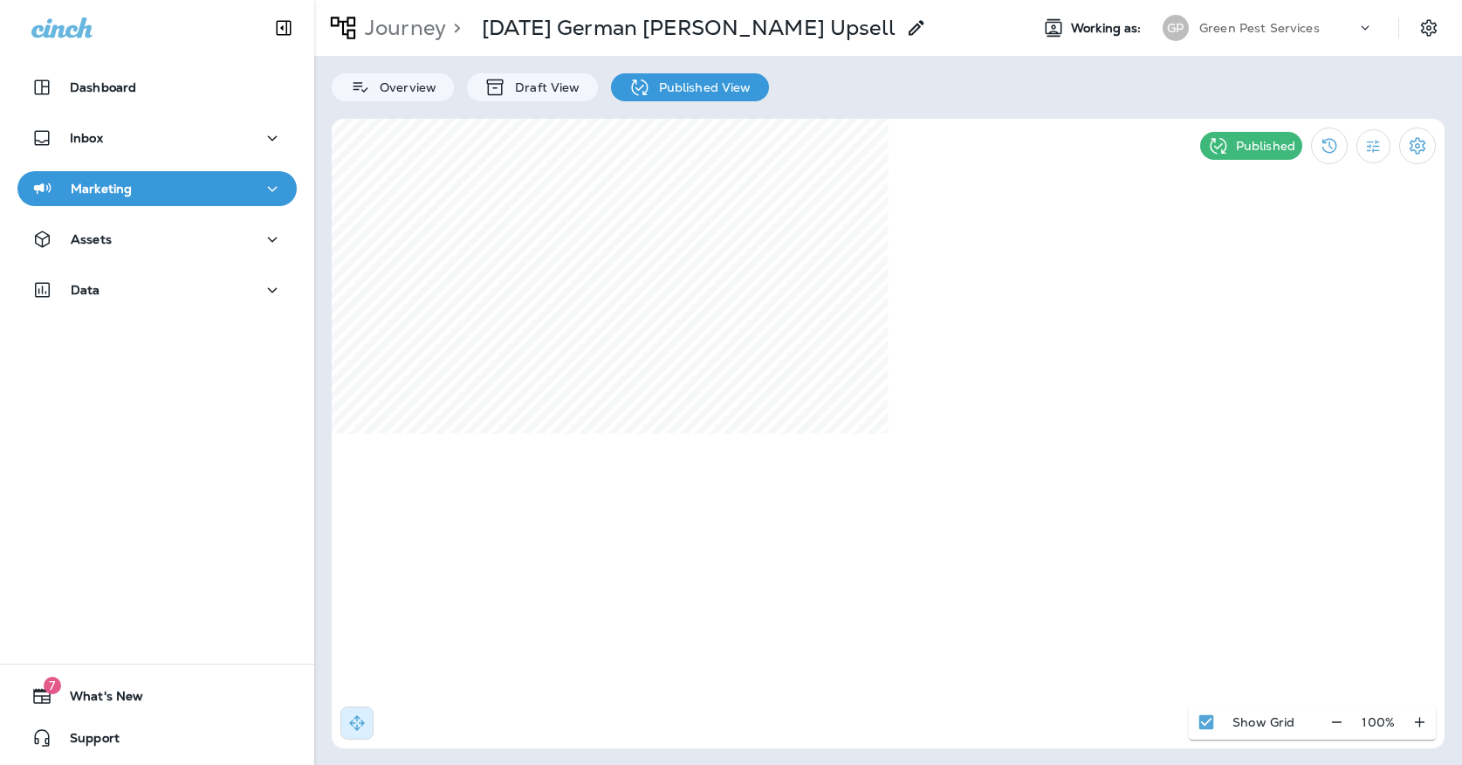
click at [411, 17] on p "Journey" at bounding box center [402, 28] width 88 height 26
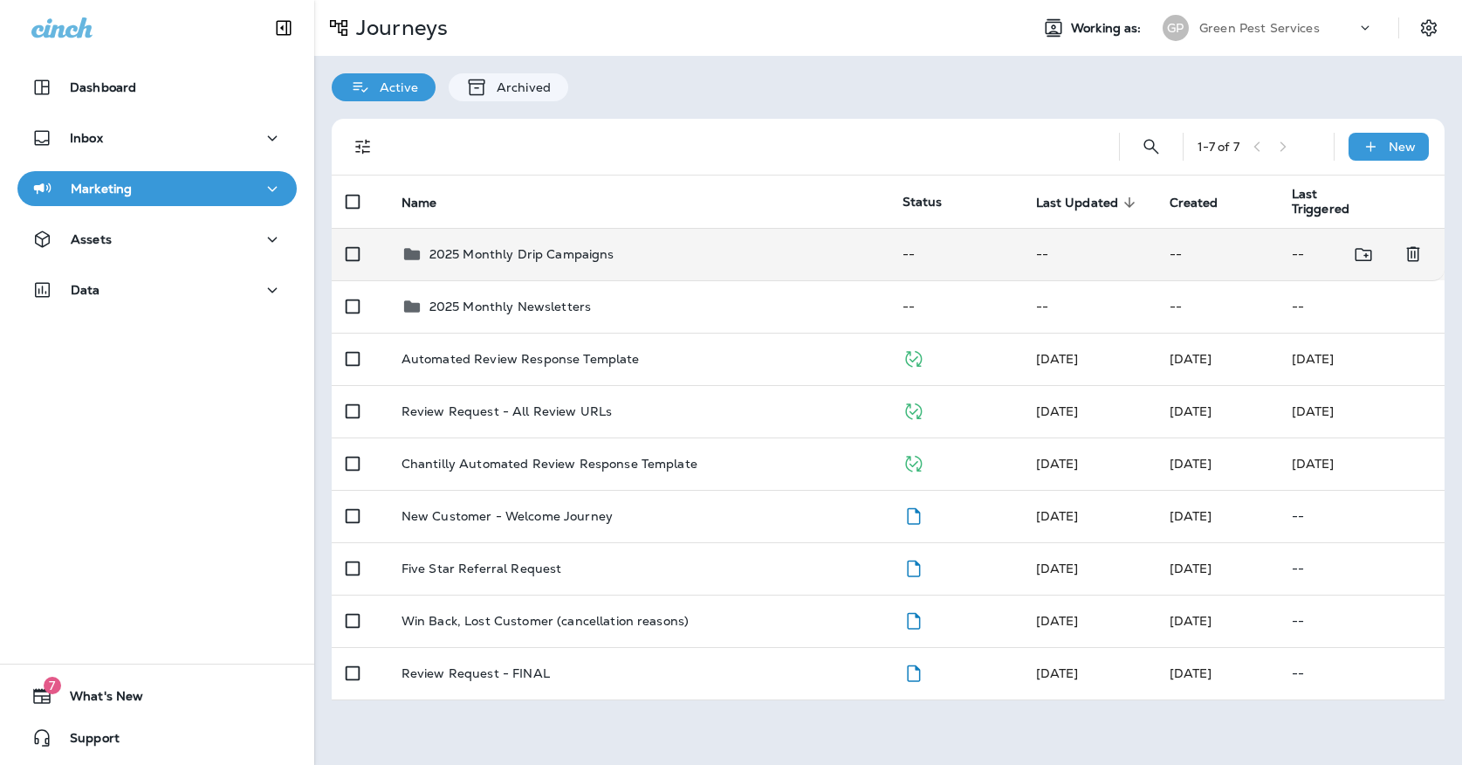
click at [578, 248] on p "2025 Monthly Drip Campaigns" at bounding box center [522, 254] width 185 height 14
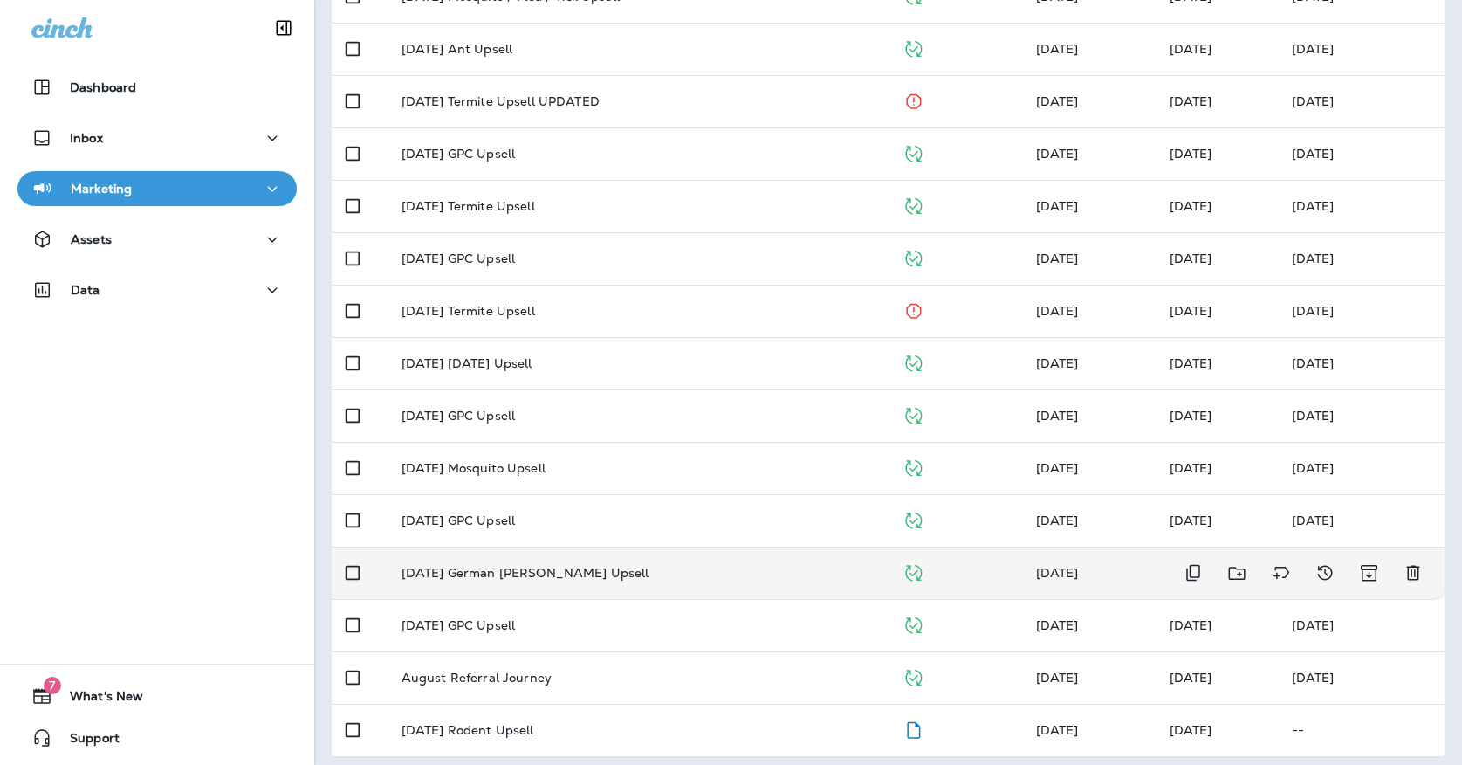
scroll to position [414, 0]
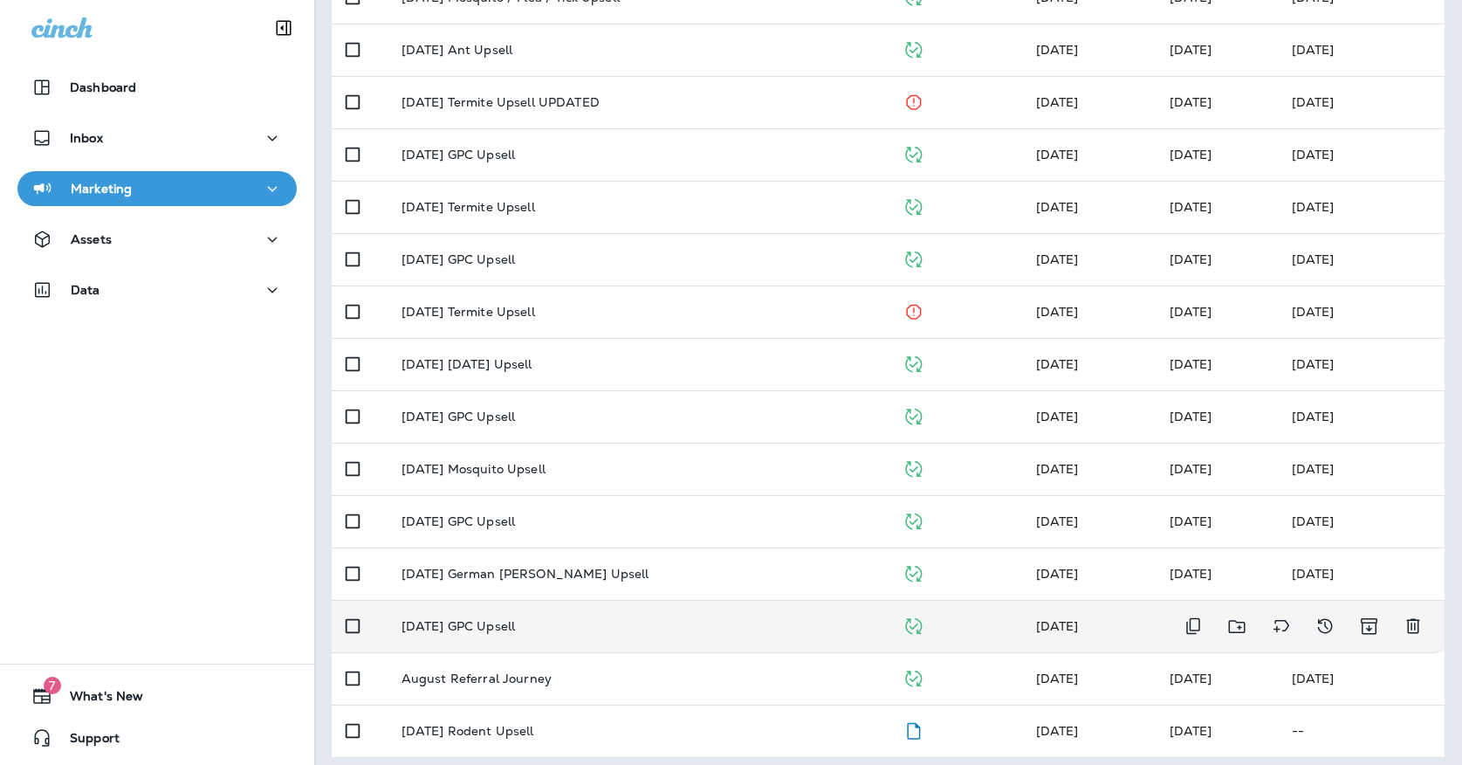
click at [566, 619] on div "[DATE] GPC Upsell" at bounding box center [638, 626] width 473 height 14
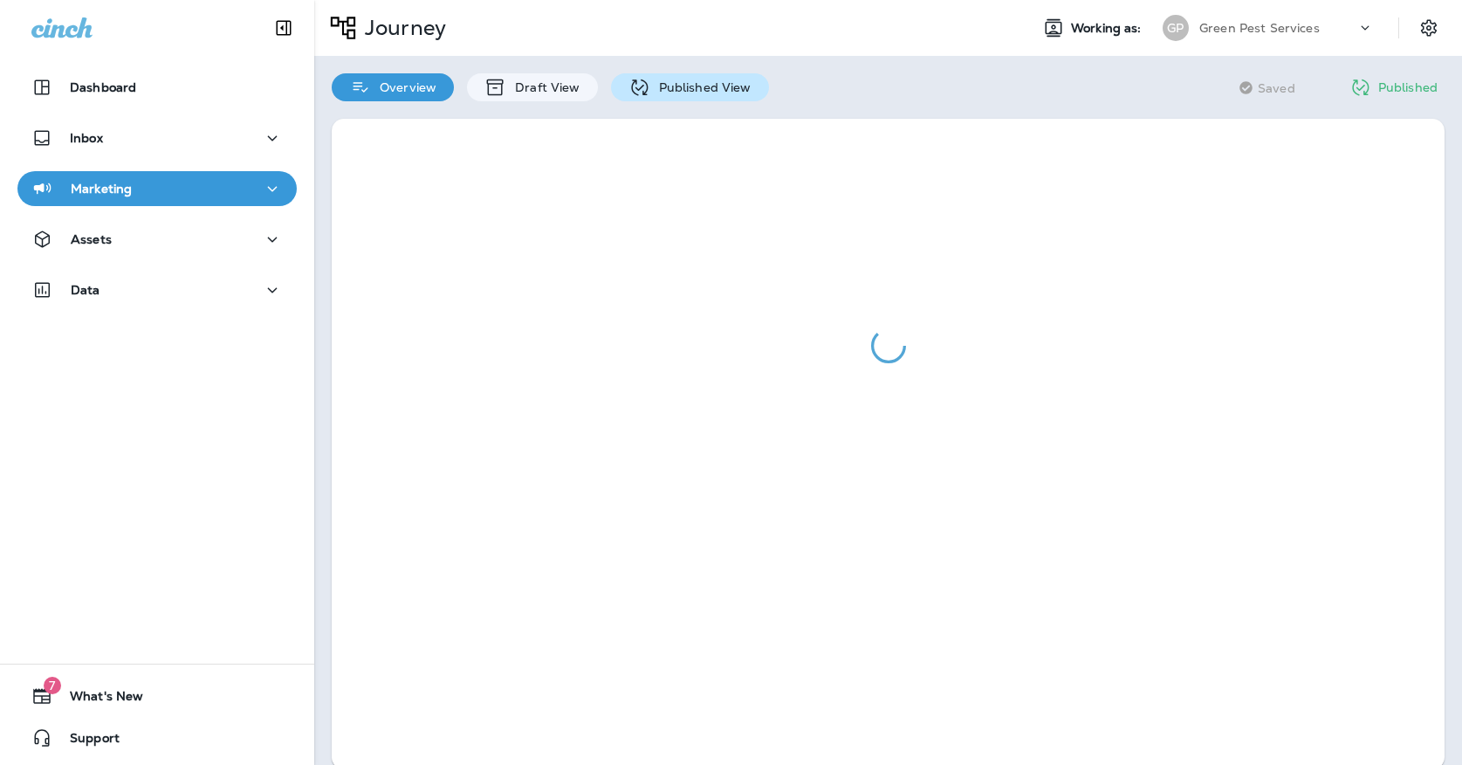
click at [632, 80] on icon at bounding box center [639, 87] width 17 height 17
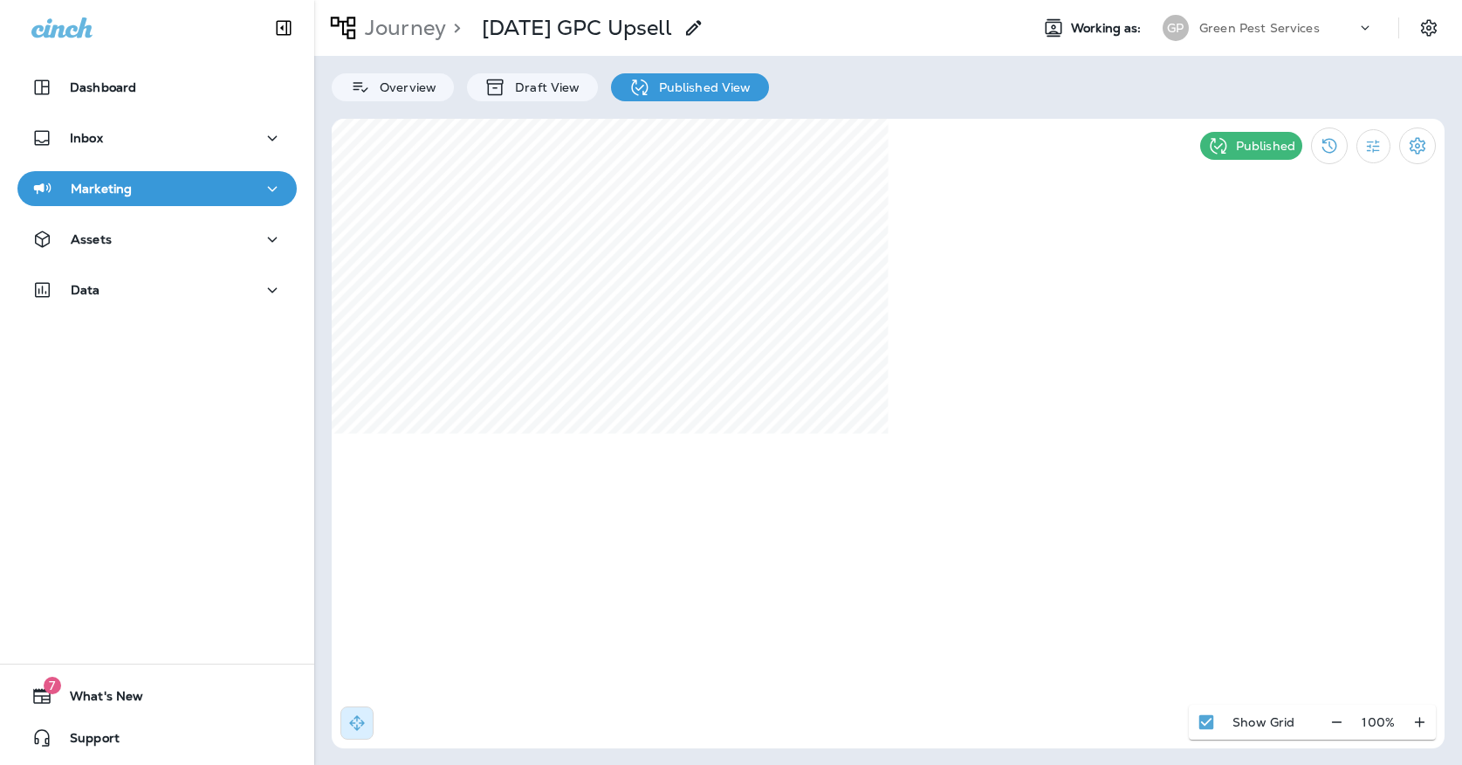
click at [1214, 17] on div "Green Pest Services" at bounding box center [1277, 28] width 157 height 26
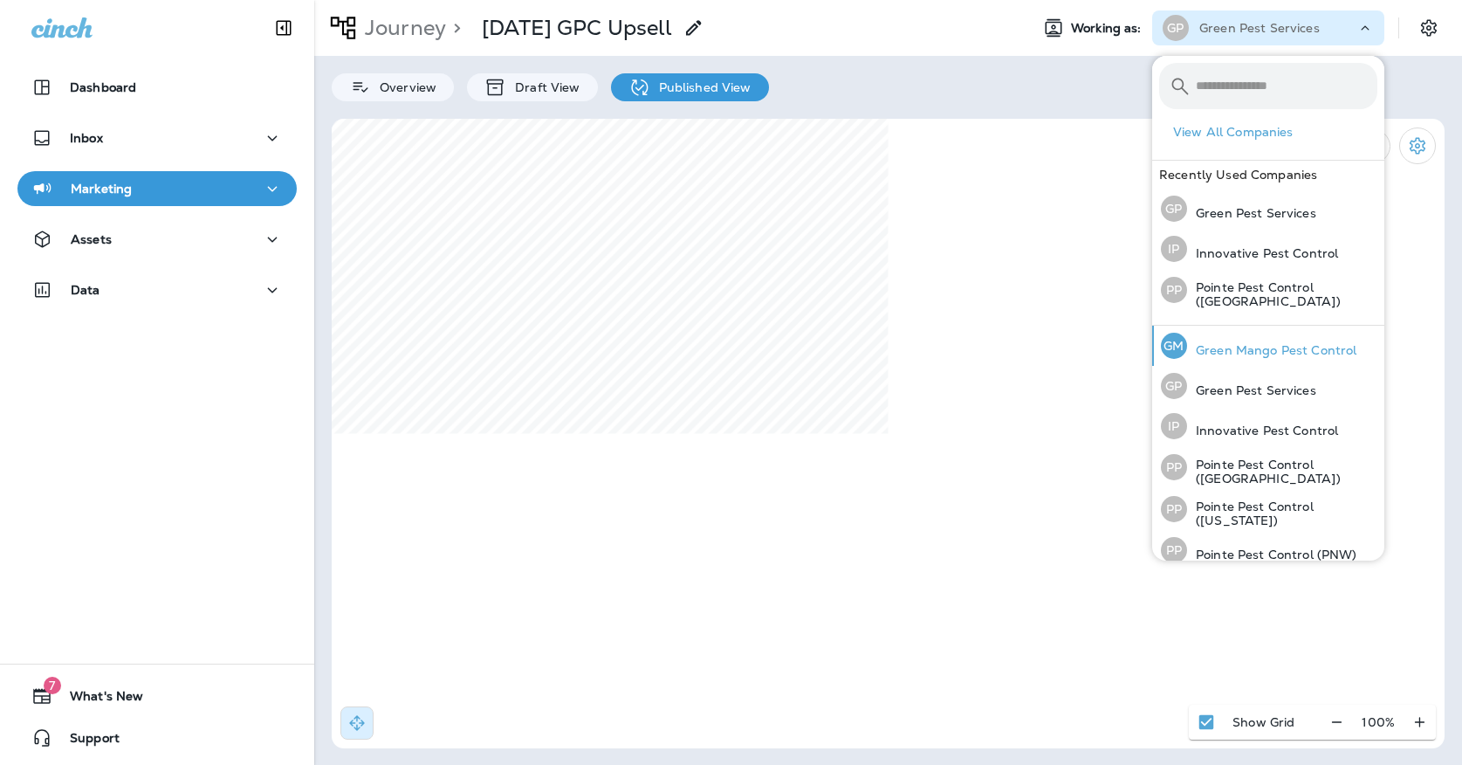
click at [1196, 336] on div "[PERSON_NAME] Mango Pest Control" at bounding box center [1259, 346] width 210 height 40
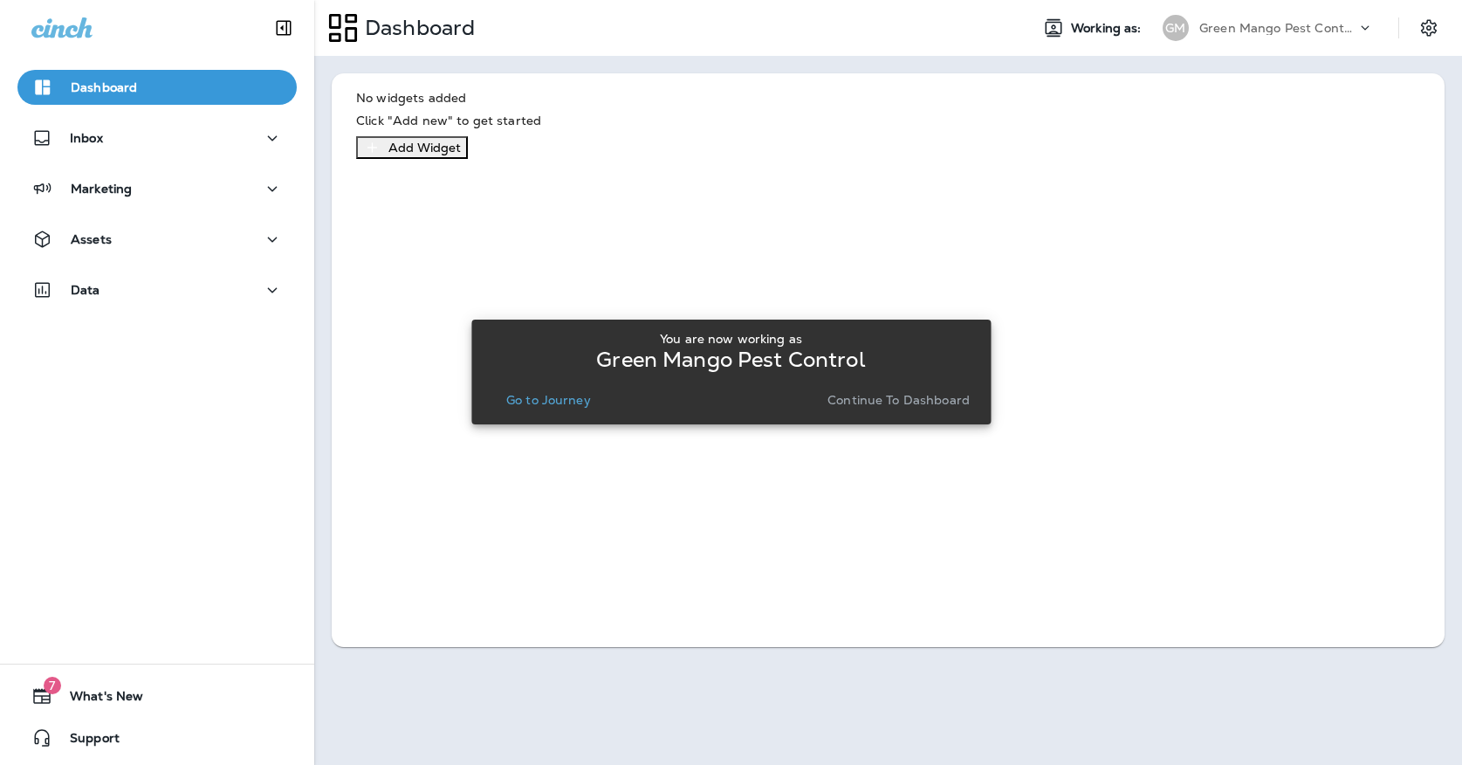
click at [551, 387] on div "You are now working as Green Mango Pest Control Go to Journey Continue to Dashb…" at bounding box center [730, 372] width 491 height 80
click at [551, 402] on p "Go to Journey" at bounding box center [548, 400] width 85 height 14
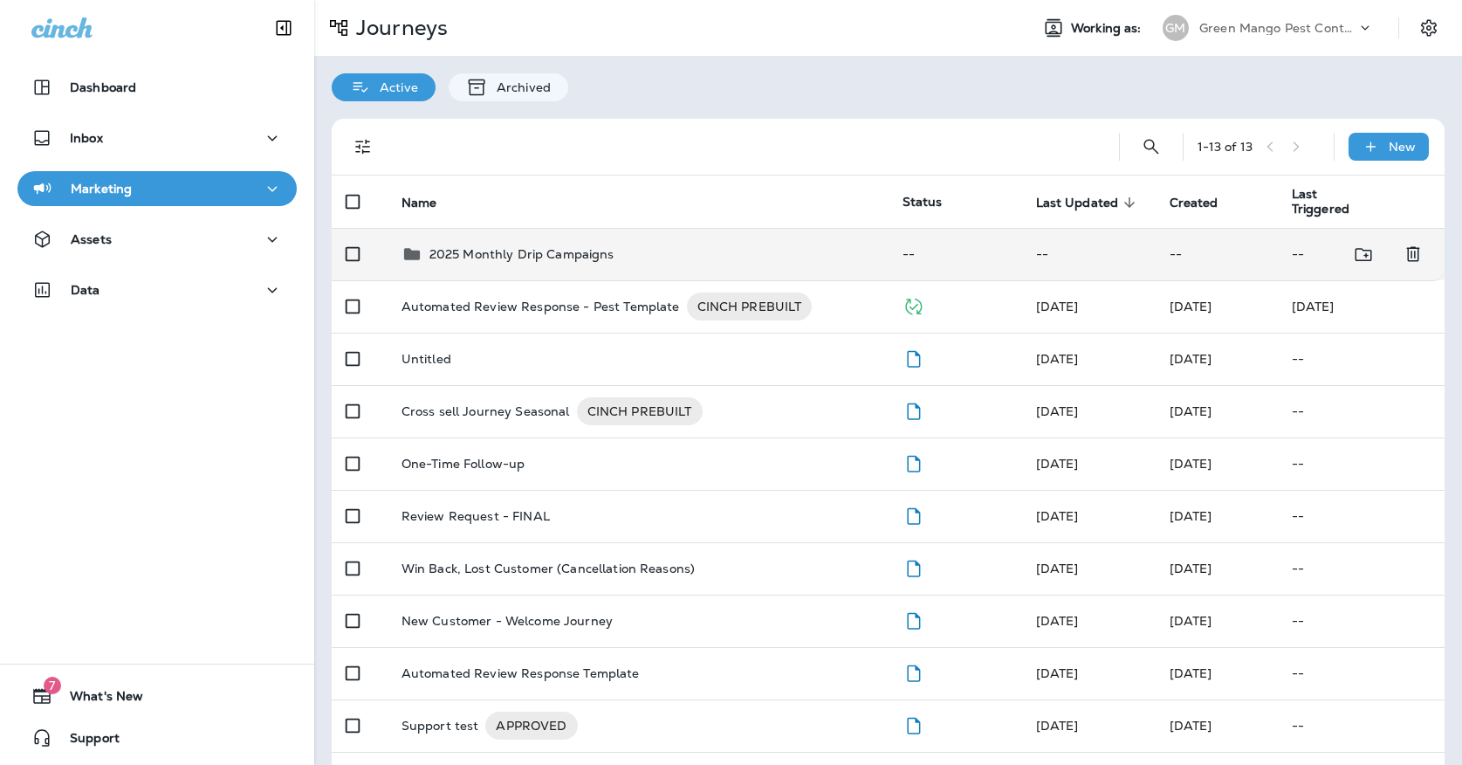
click at [533, 257] on td "2025 Monthly Drip Campaigns" at bounding box center [638, 254] width 501 height 52
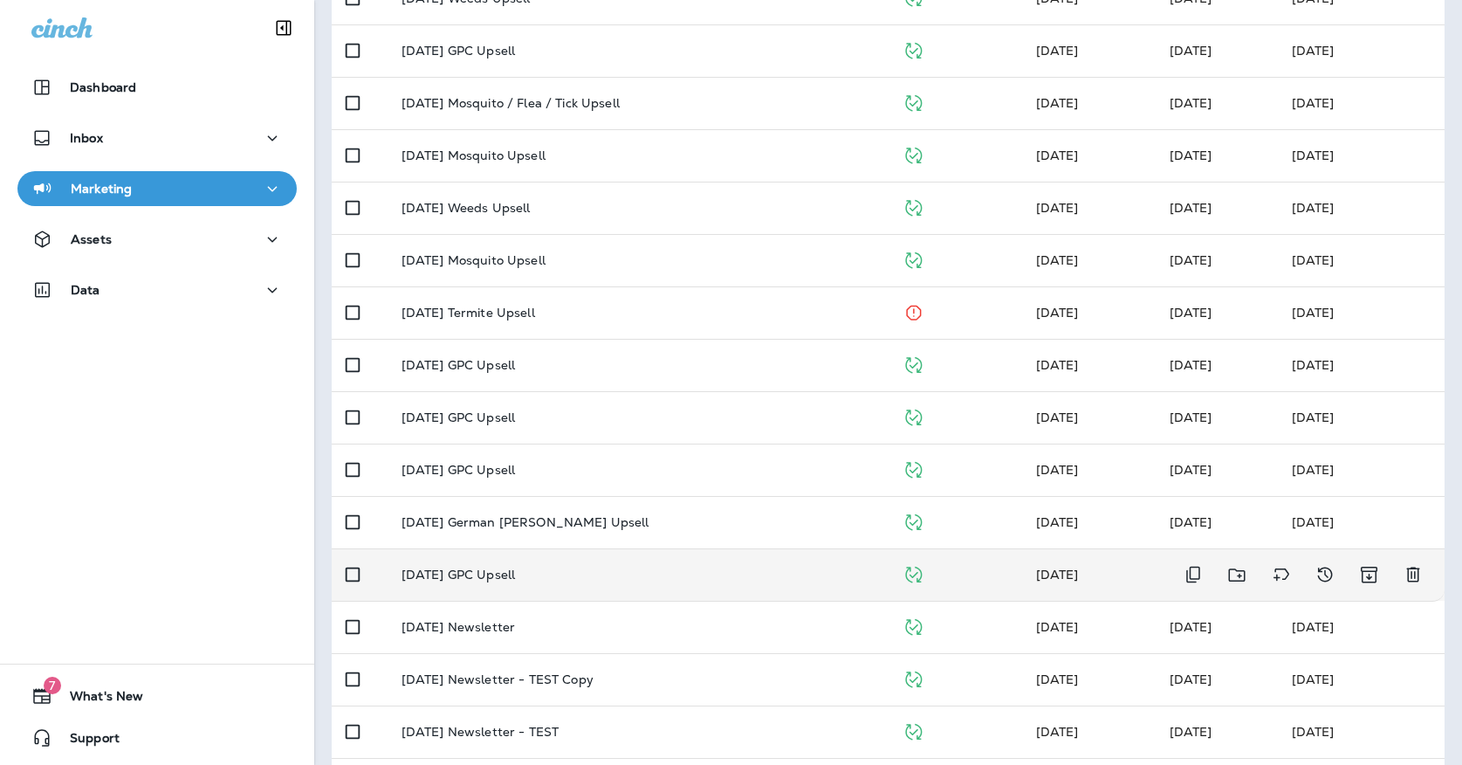
scroll to position [476, 0]
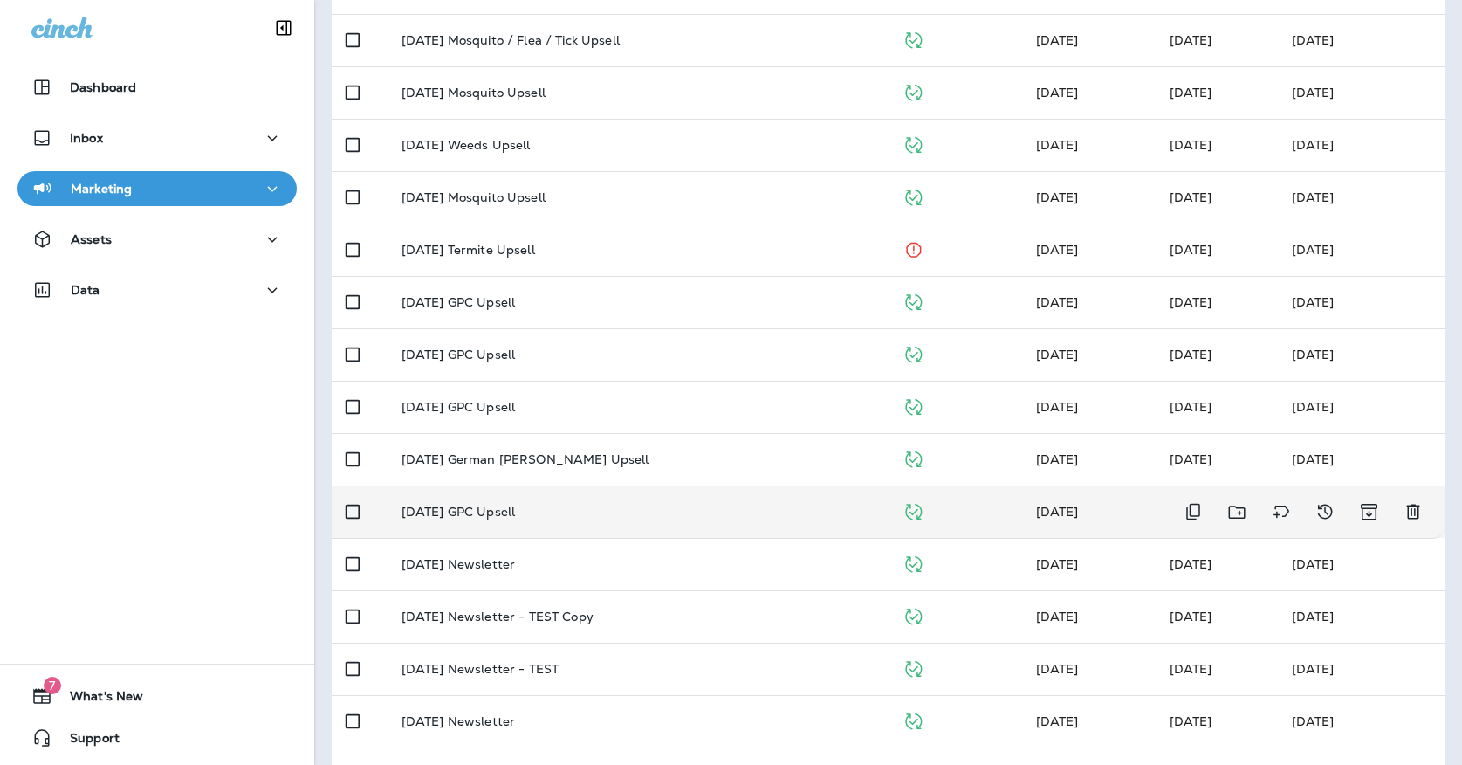
click at [595, 511] on td "[DATE] GPC Upsell" at bounding box center [638, 511] width 501 height 52
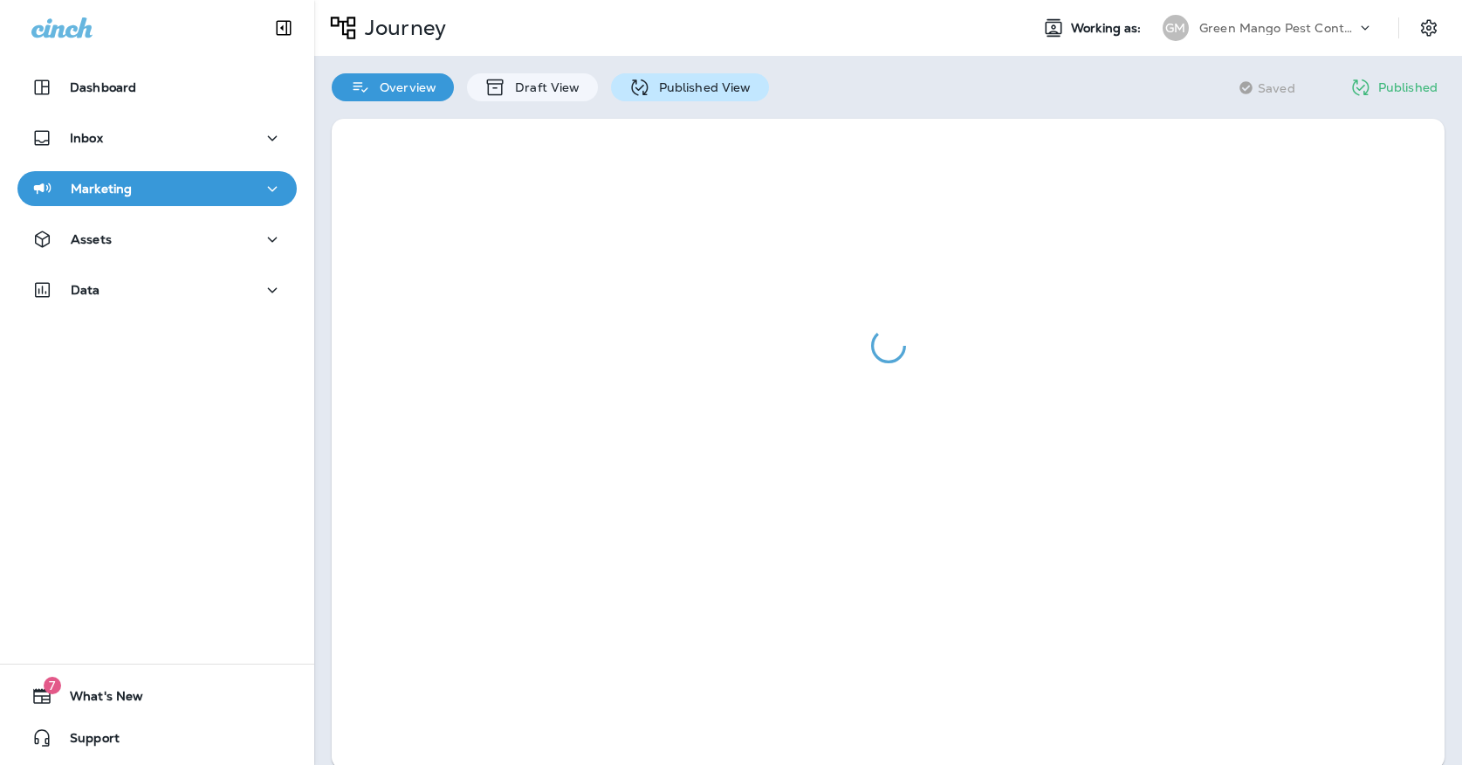
click at [697, 86] on p "Published View" at bounding box center [700, 87] width 101 height 14
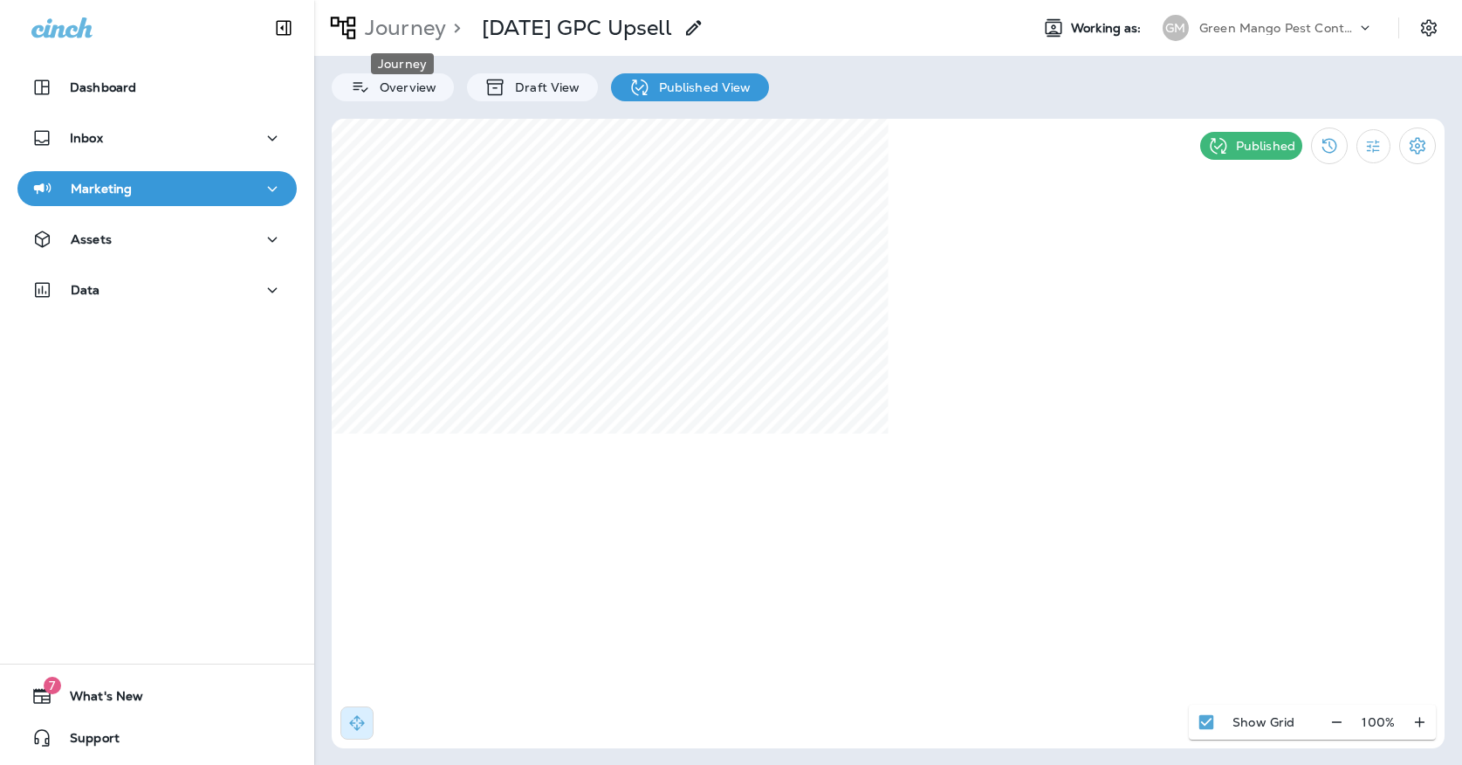
click at [437, 35] on p "Journey" at bounding box center [402, 28] width 88 height 26
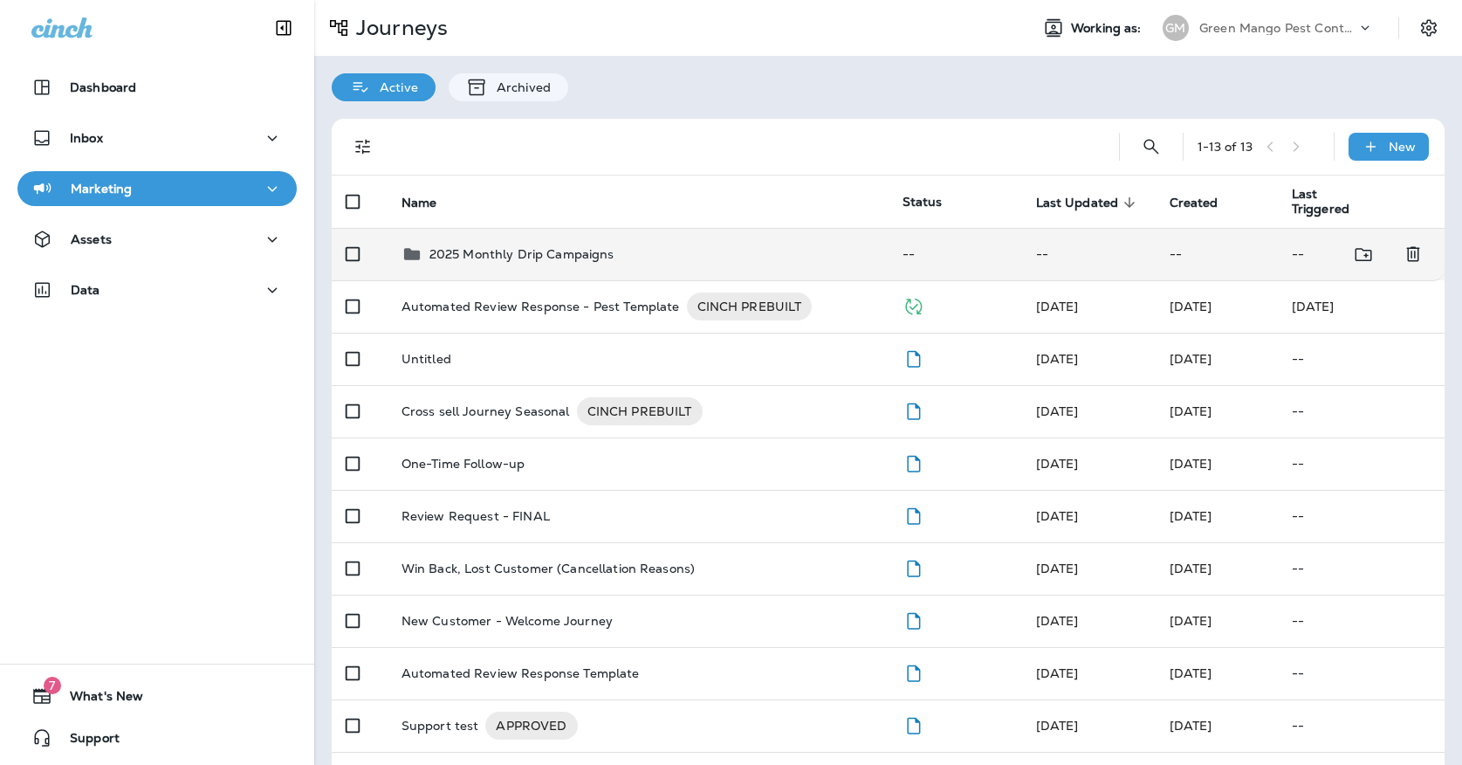
click at [501, 251] on p "2025 Monthly Drip Campaigns" at bounding box center [522, 254] width 185 height 14
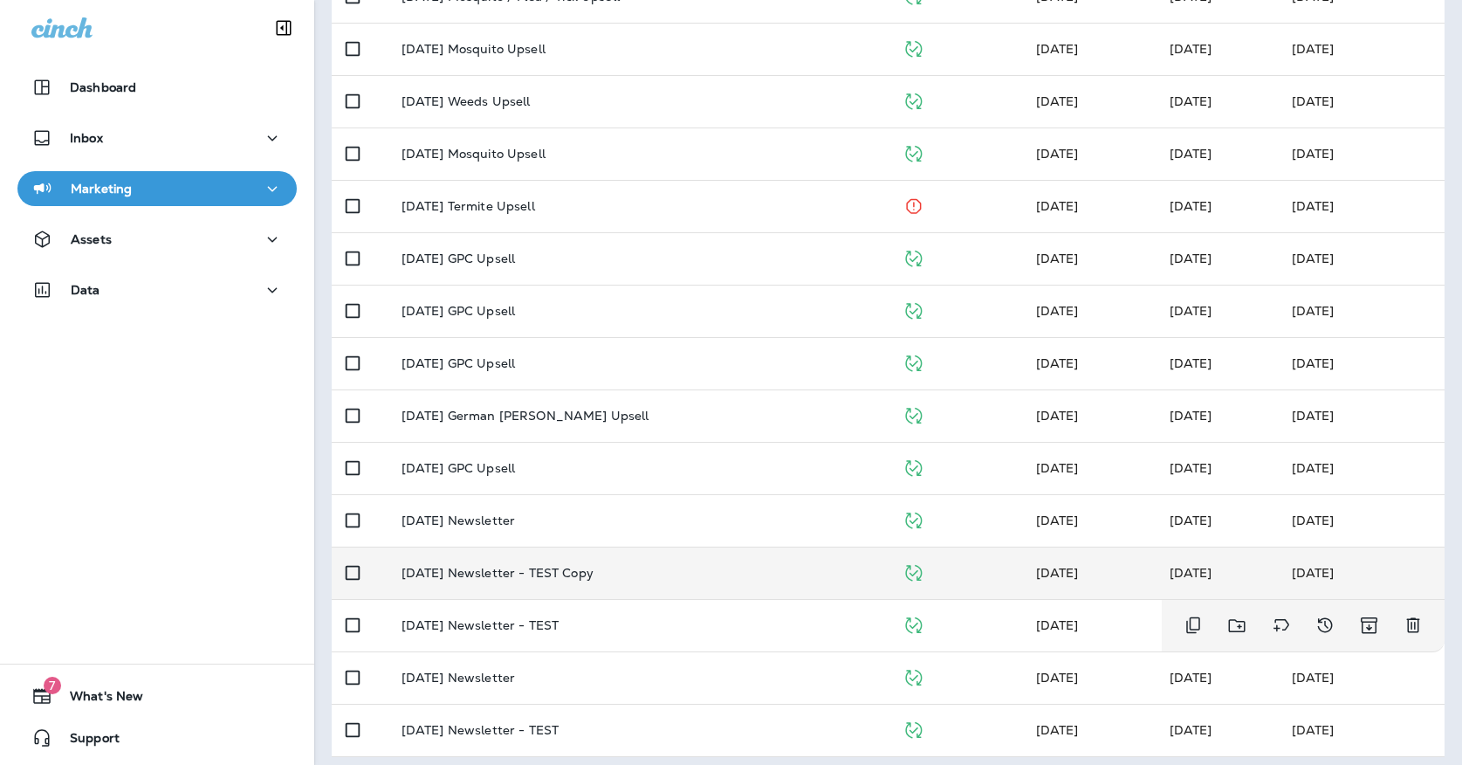
scroll to position [519, 0]
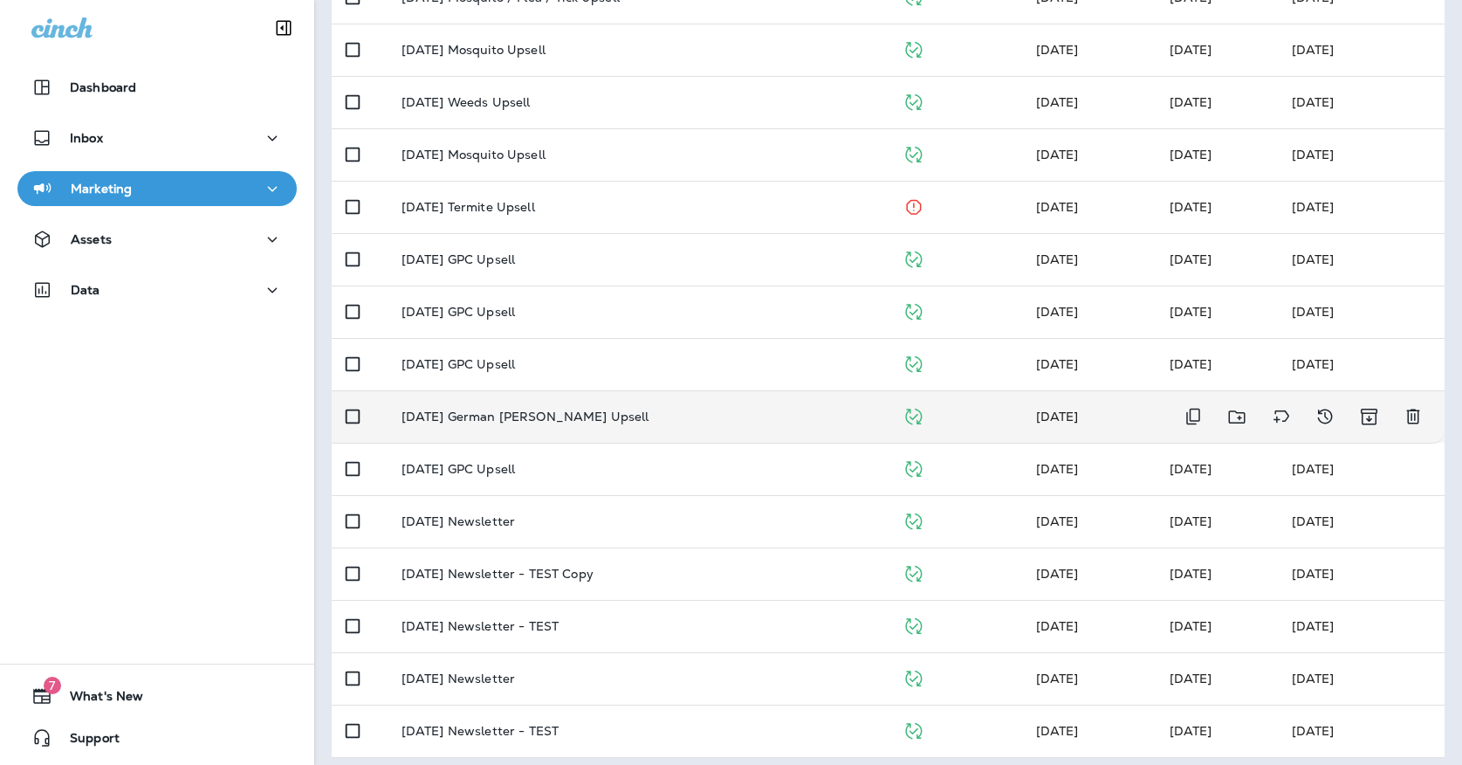
click at [602, 409] on div "[DATE] German [PERSON_NAME] Upsell" at bounding box center [638, 416] width 473 height 14
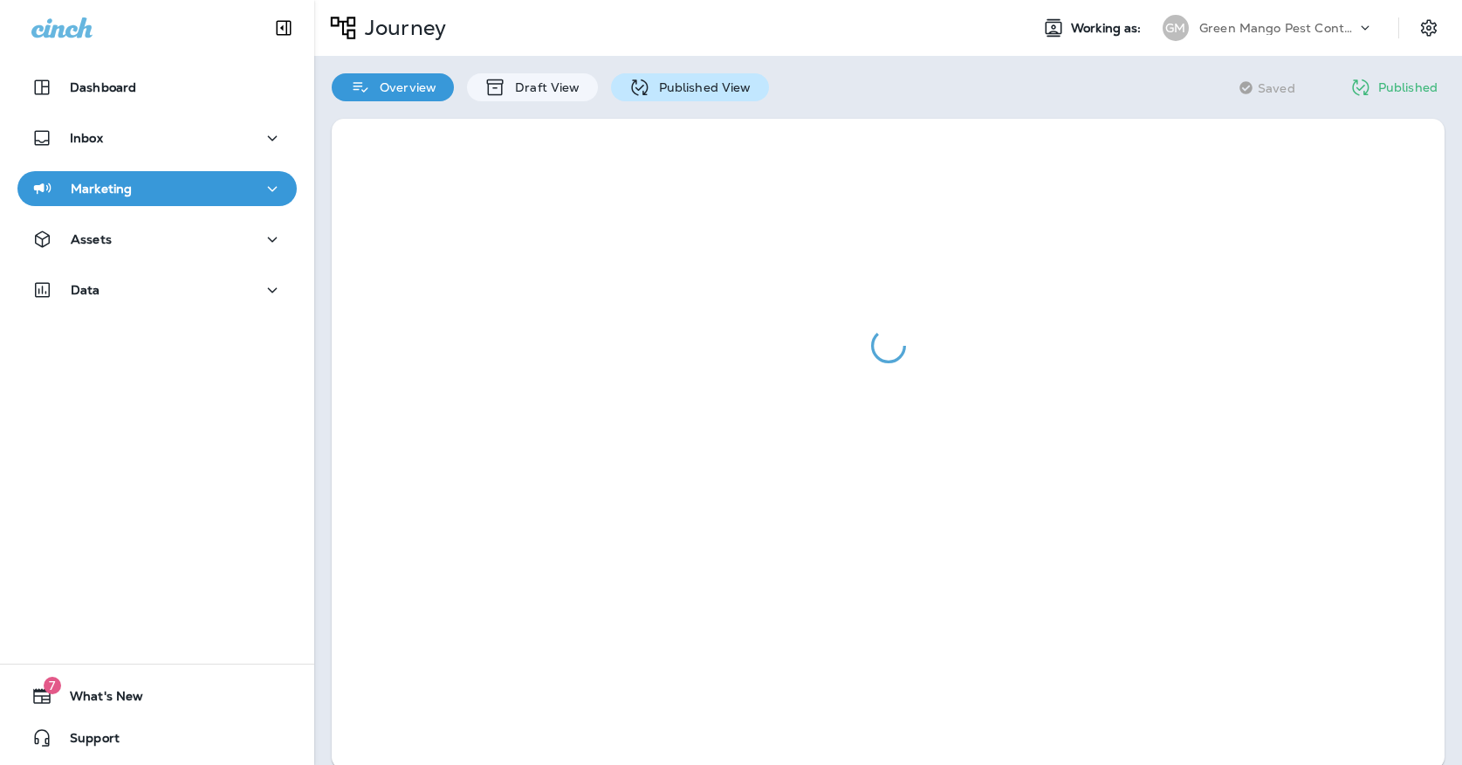
click at [683, 75] on div "Published View" at bounding box center [690, 87] width 158 height 28
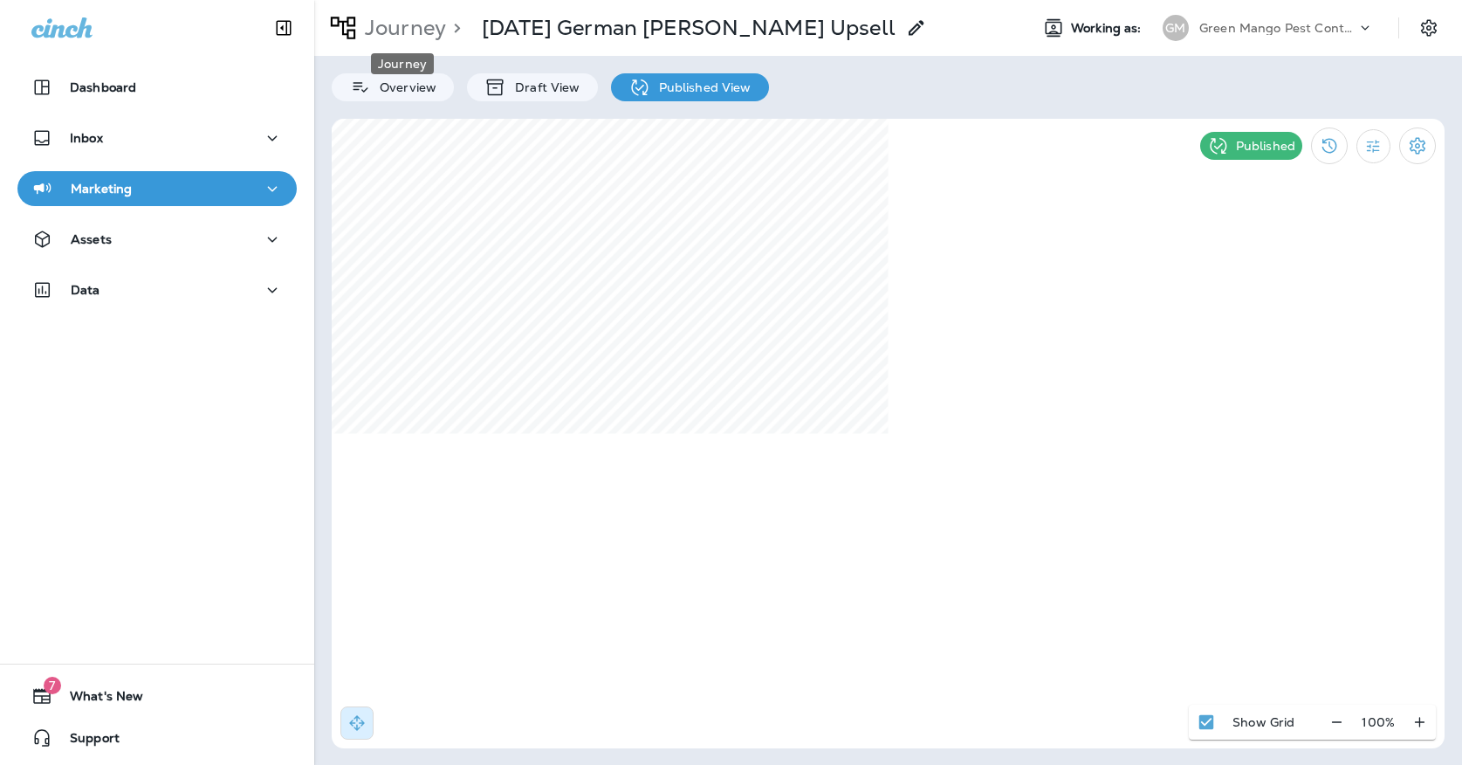
click at [396, 22] on p "Journey" at bounding box center [402, 28] width 88 height 26
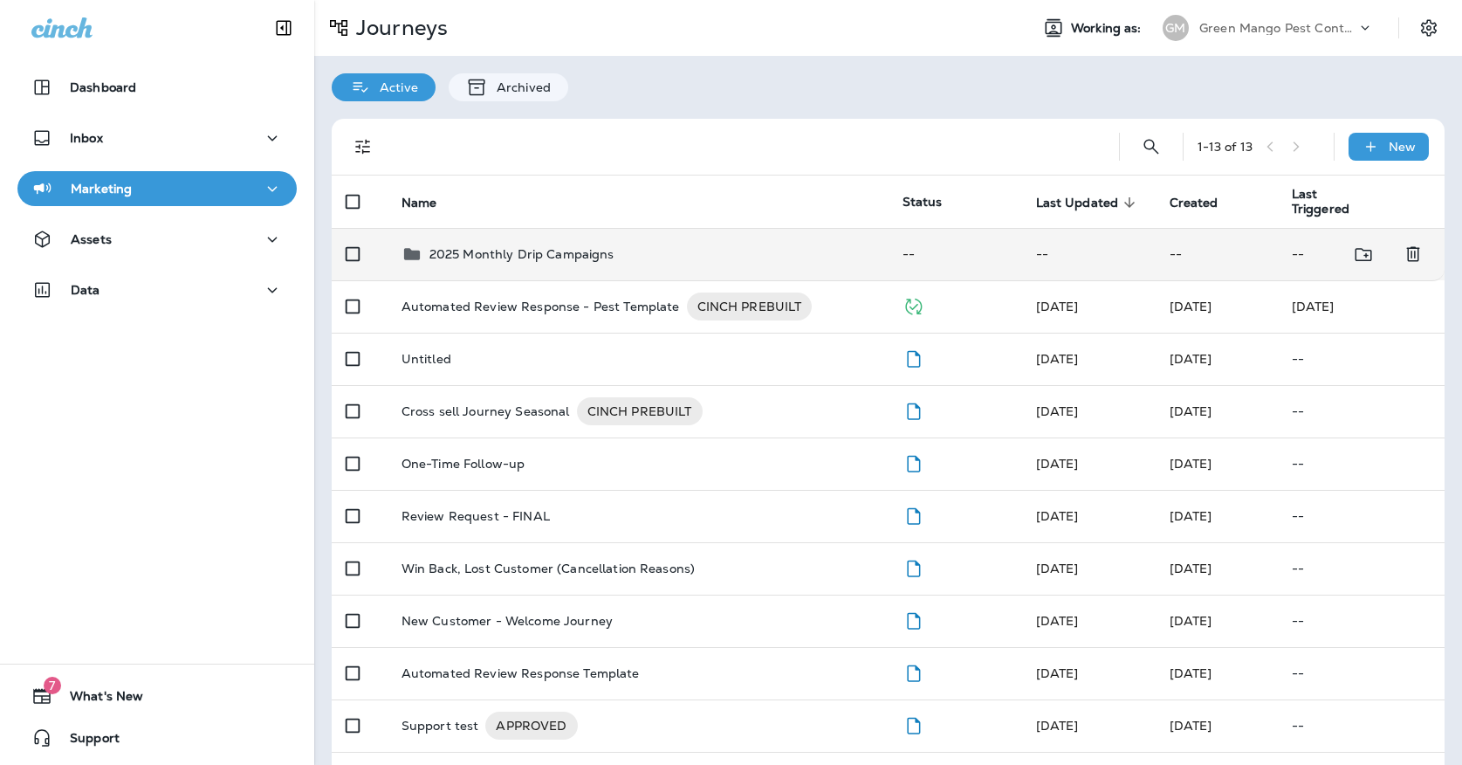
click at [538, 248] on p "2025 Monthly Drip Campaigns" at bounding box center [522, 254] width 185 height 14
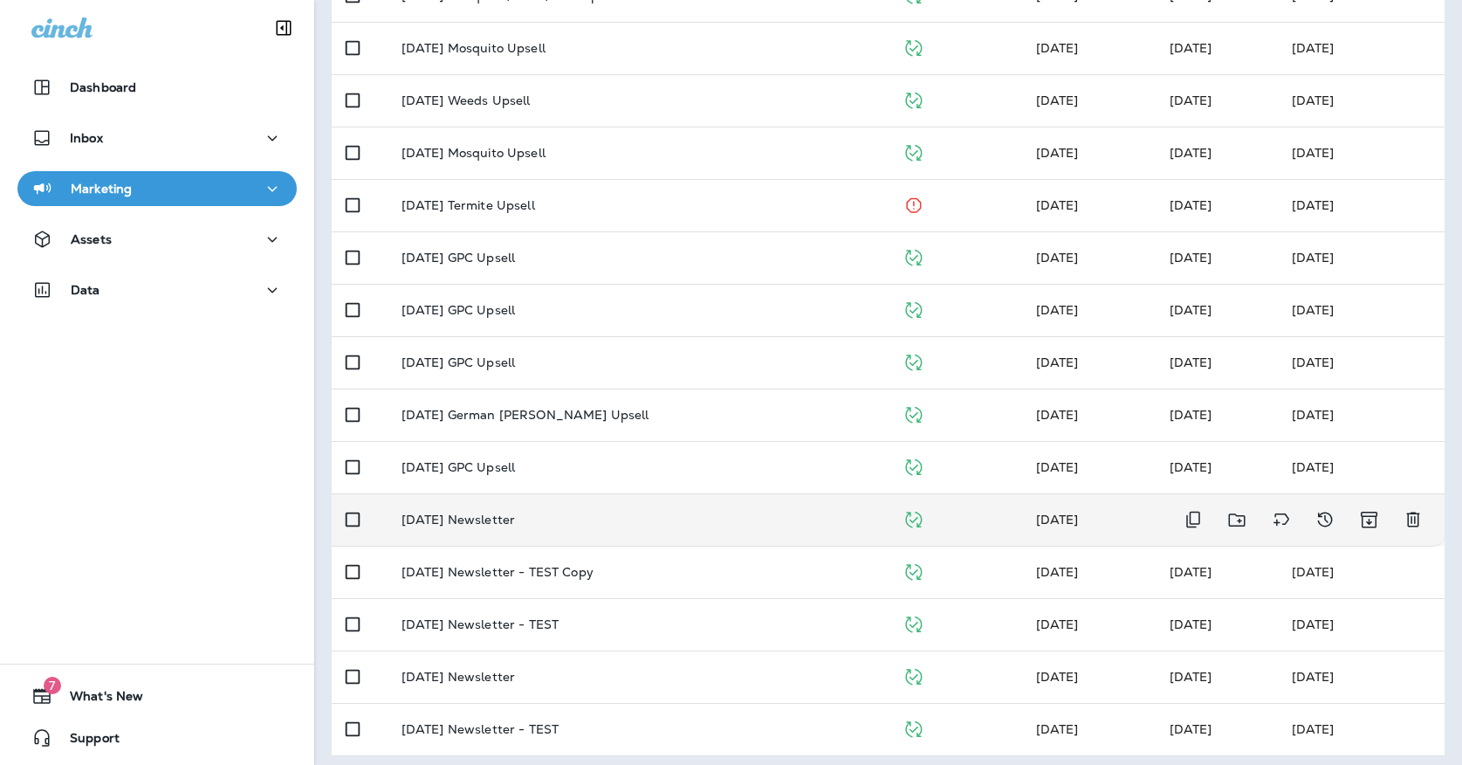
scroll to position [519, 0]
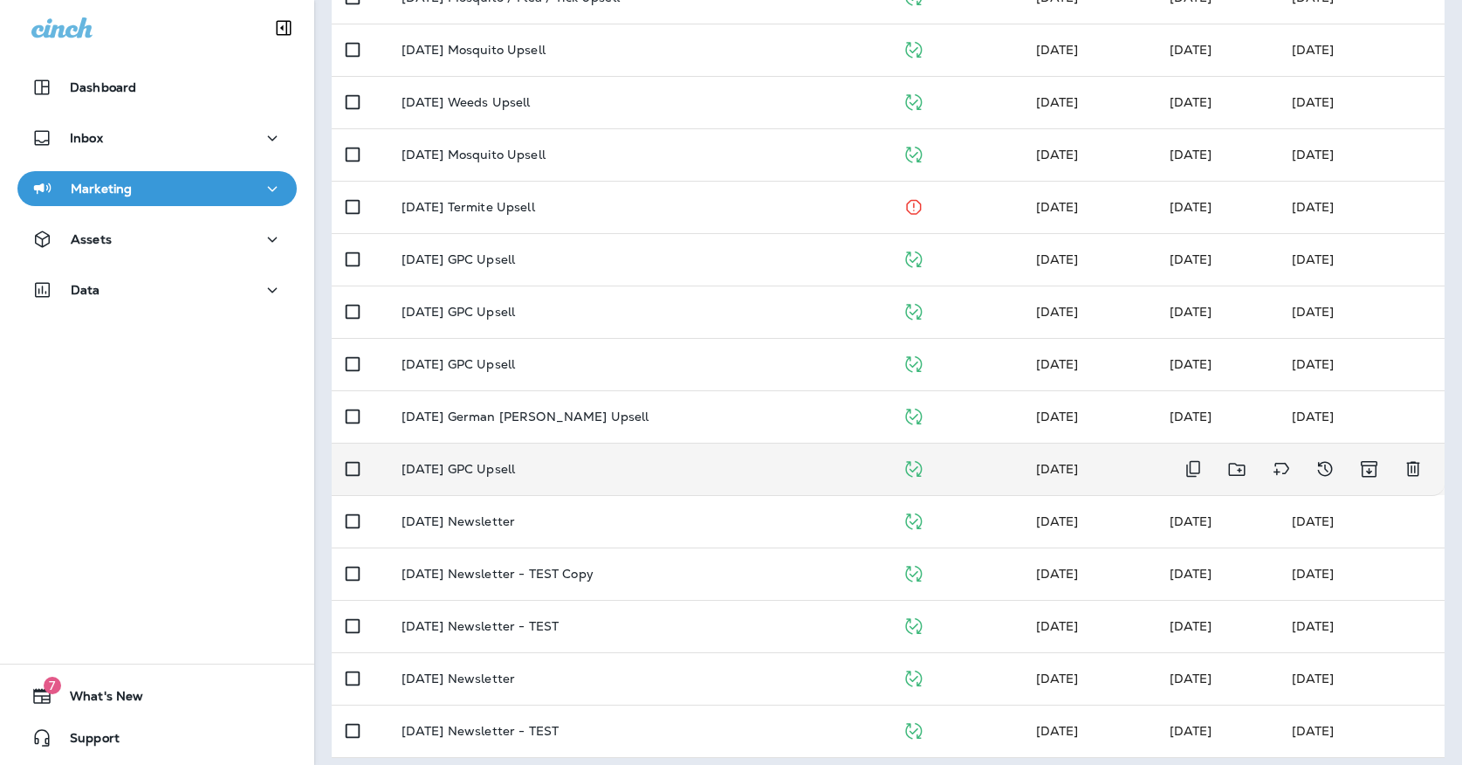
click at [546, 462] on div "[DATE] GPC Upsell" at bounding box center [638, 469] width 473 height 14
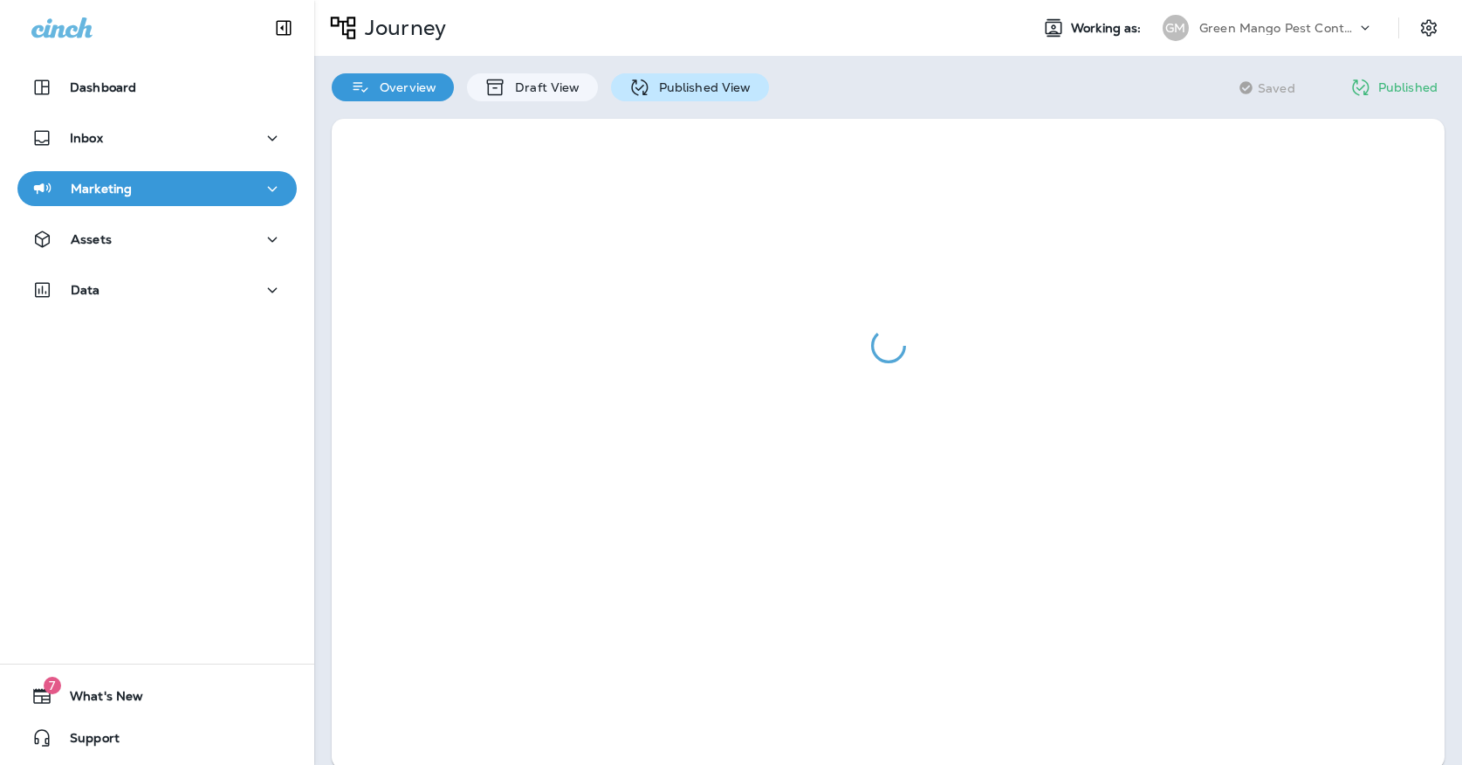
click at [677, 98] on div "Published View" at bounding box center [690, 87] width 158 height 28
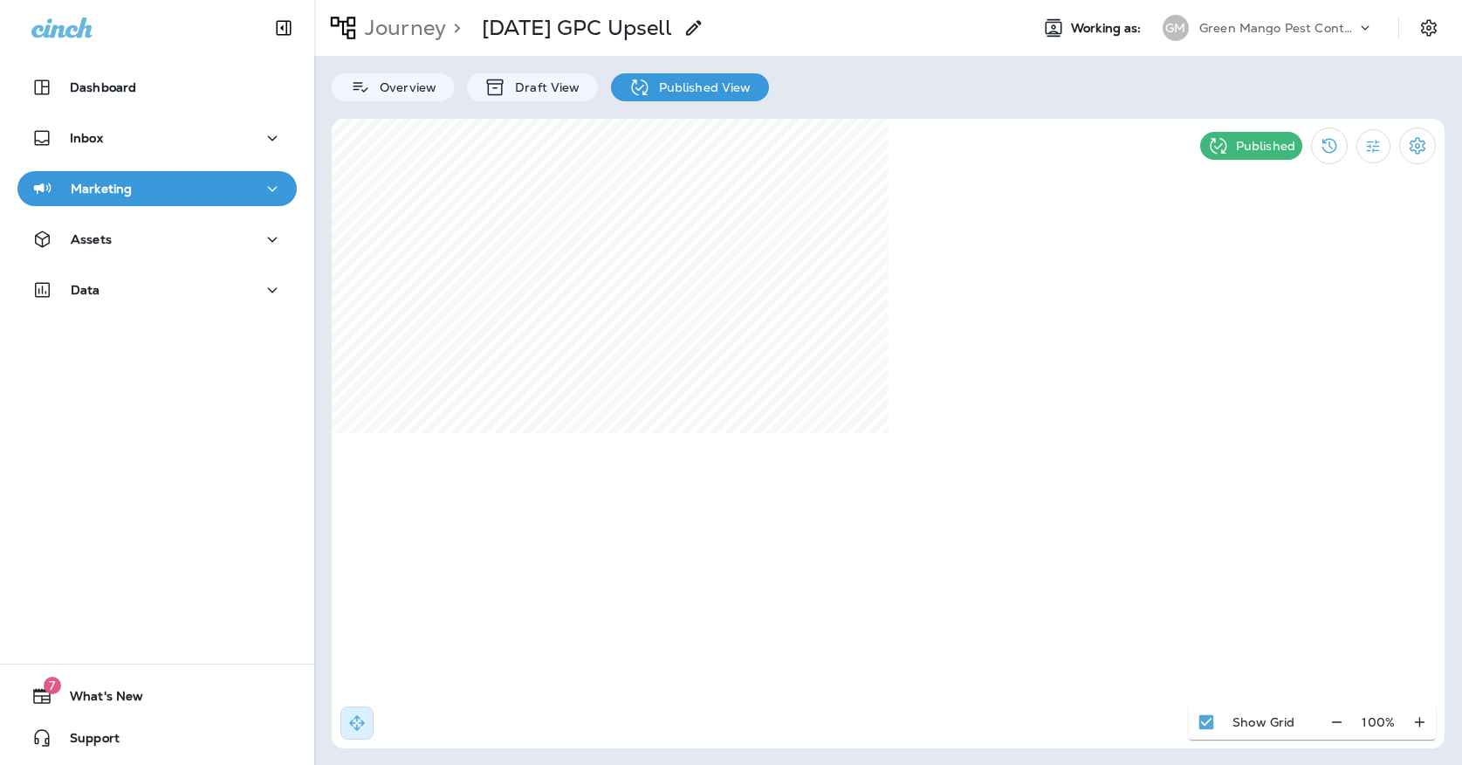
select select "*"
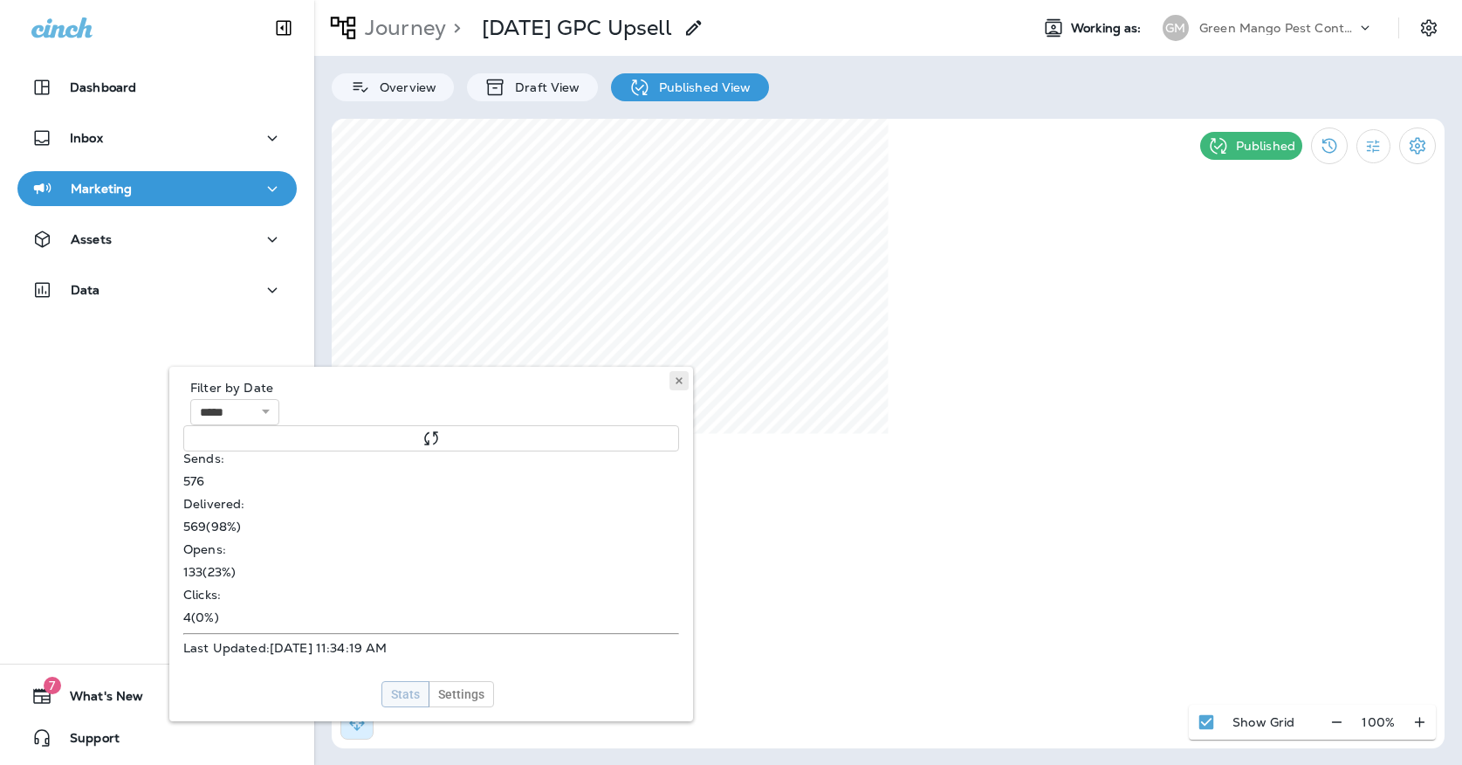
click at [682, 378] on use at bounding box center [679, 380] width 6 height 7
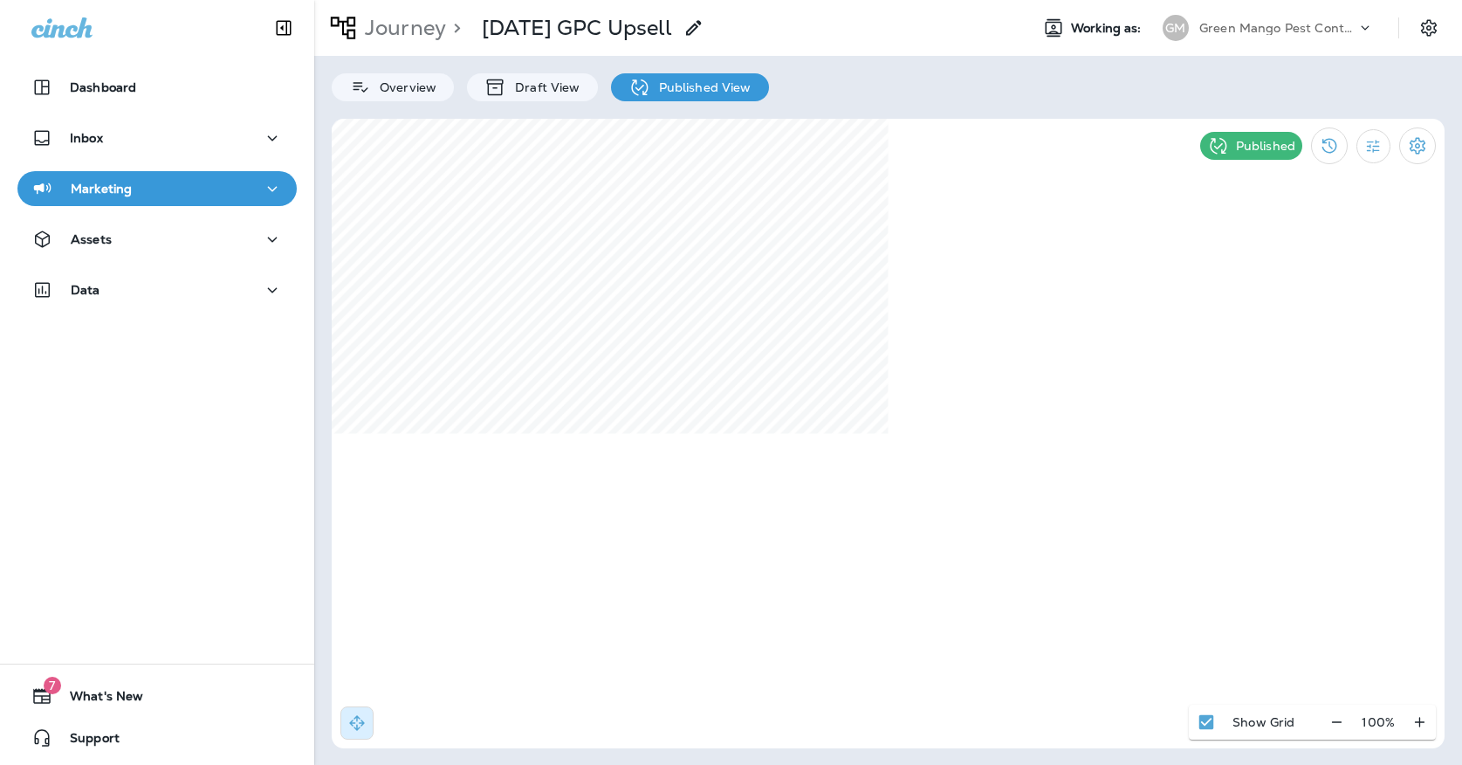
click at [256, 183] on div "Marketing" at bounding box center [156, 189] width 251 height 22
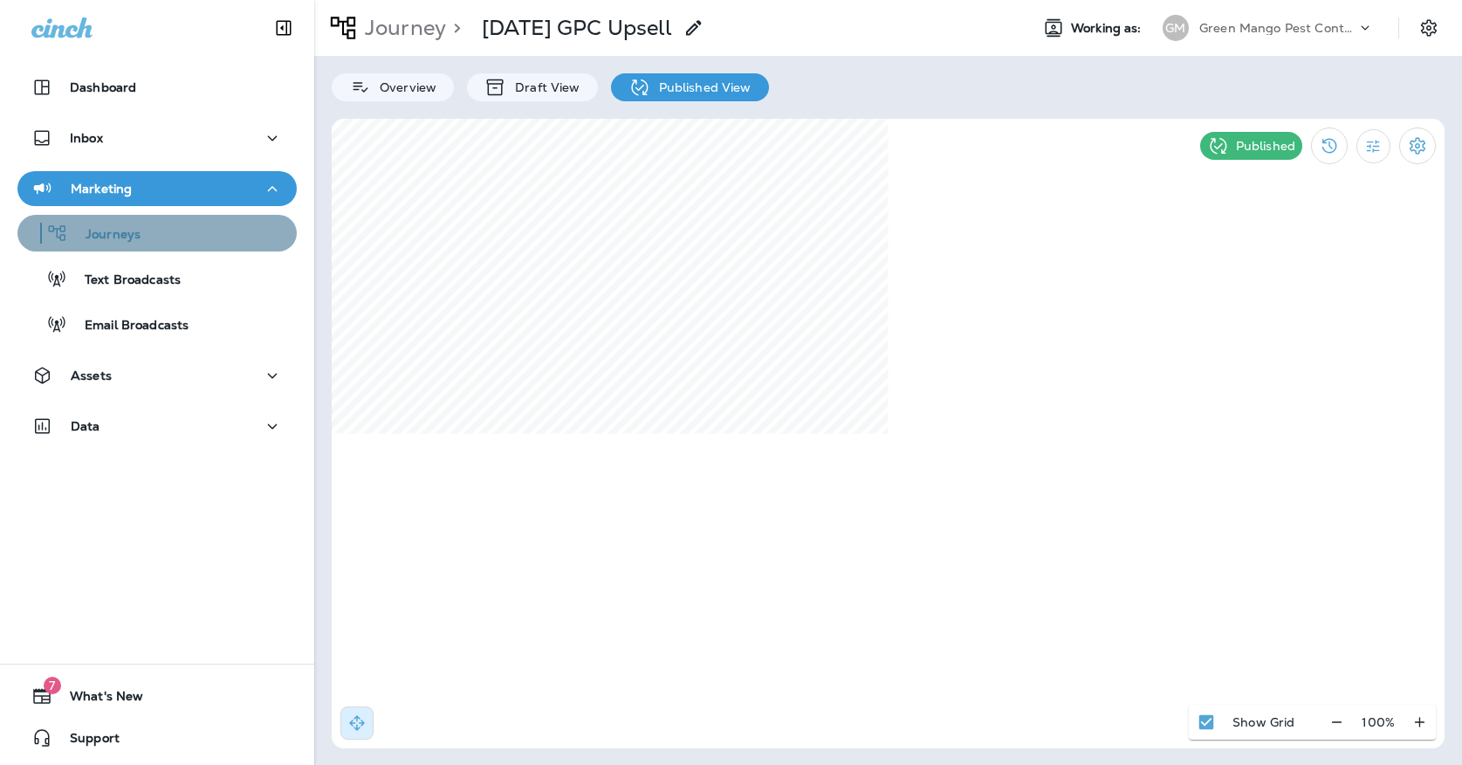
click at [251, 237] on div "Journeys" at bounding box center [156, 233] width 265 height 26
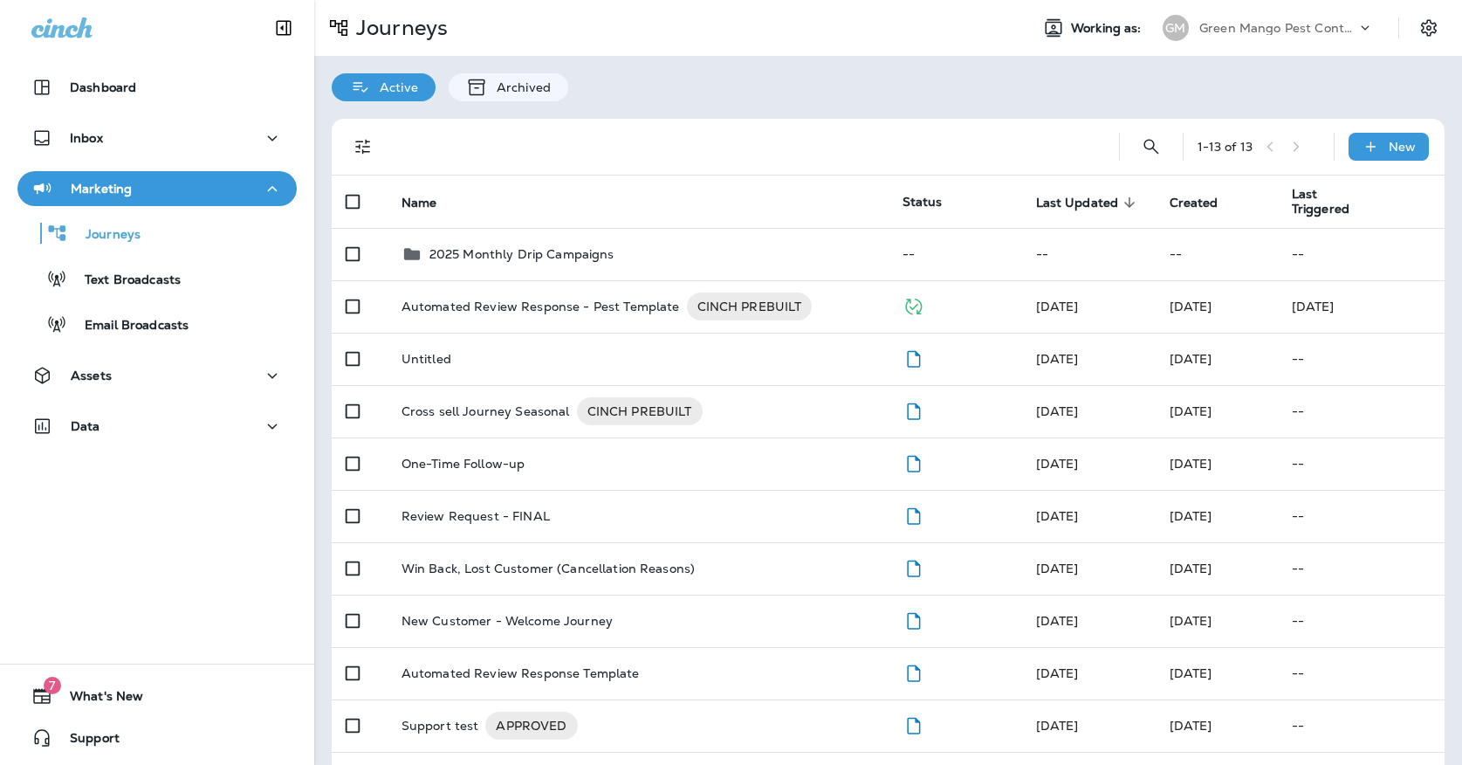
click at [1181, 33] on div "GM" at bounding box center [1176, 28] width 26 height 26
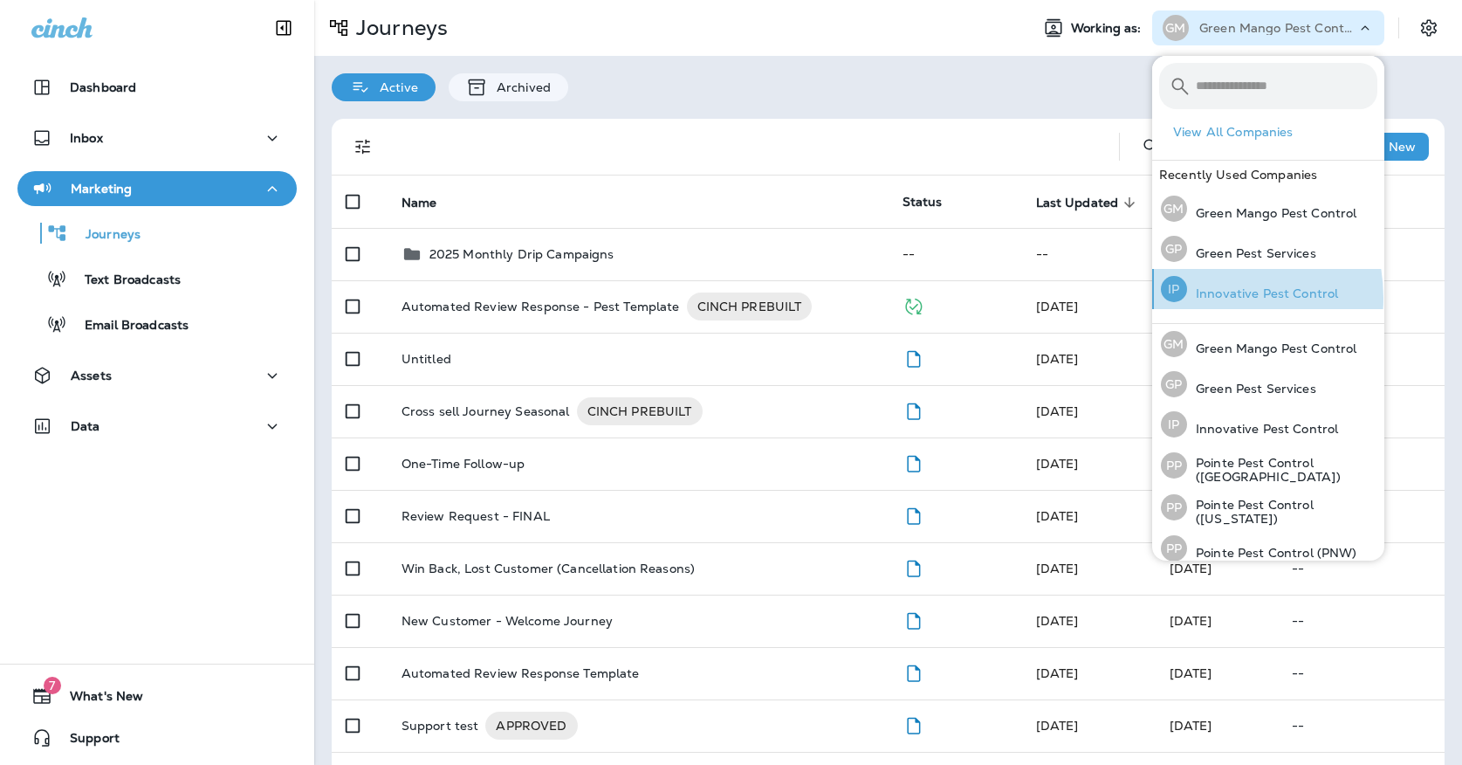
click at [1204, 298] on p "Innovative Pest Control" at bounding box center [1262, 293] width 151 height 14
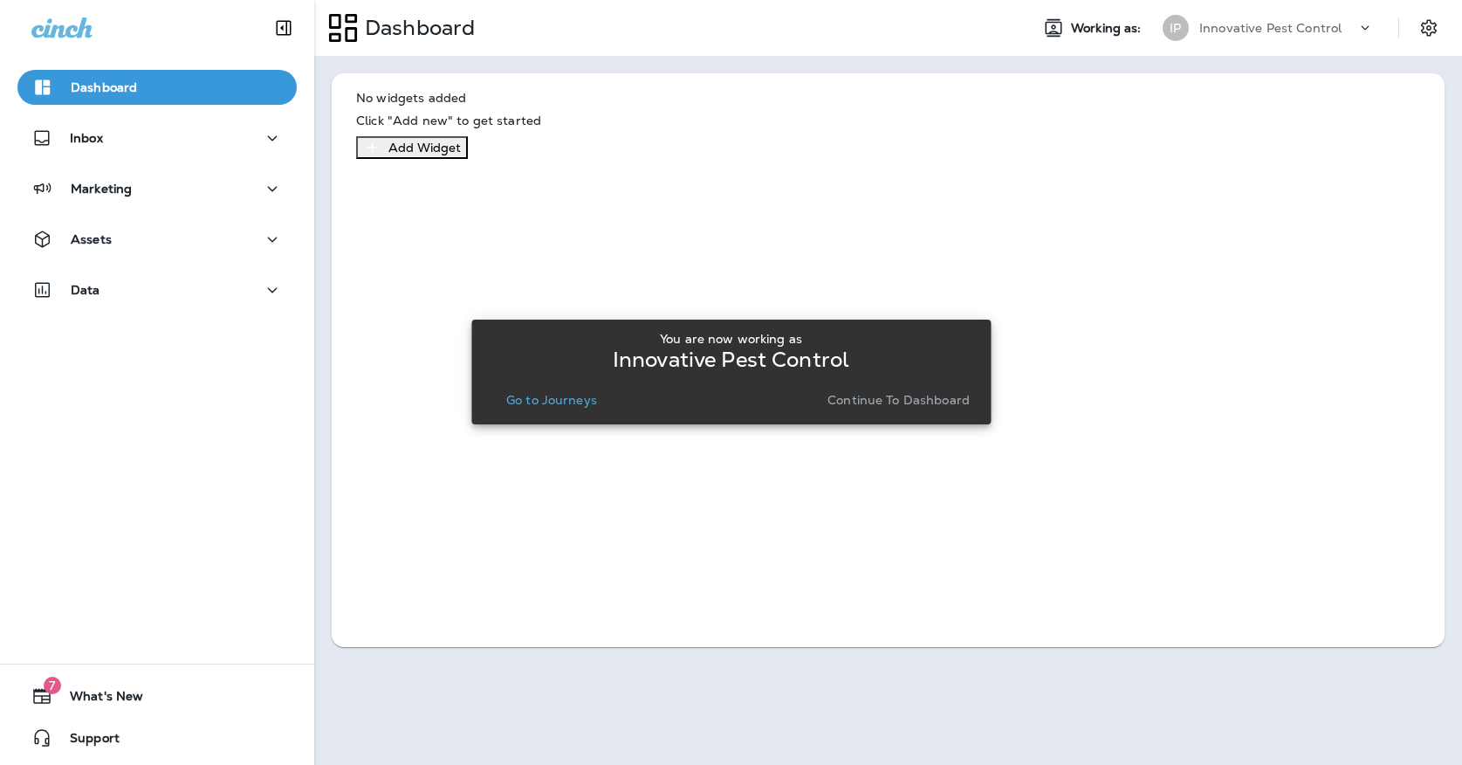
click at [549, 398] on p "Go to Journeys" at bounding box center [551, 400] width 91 height 14
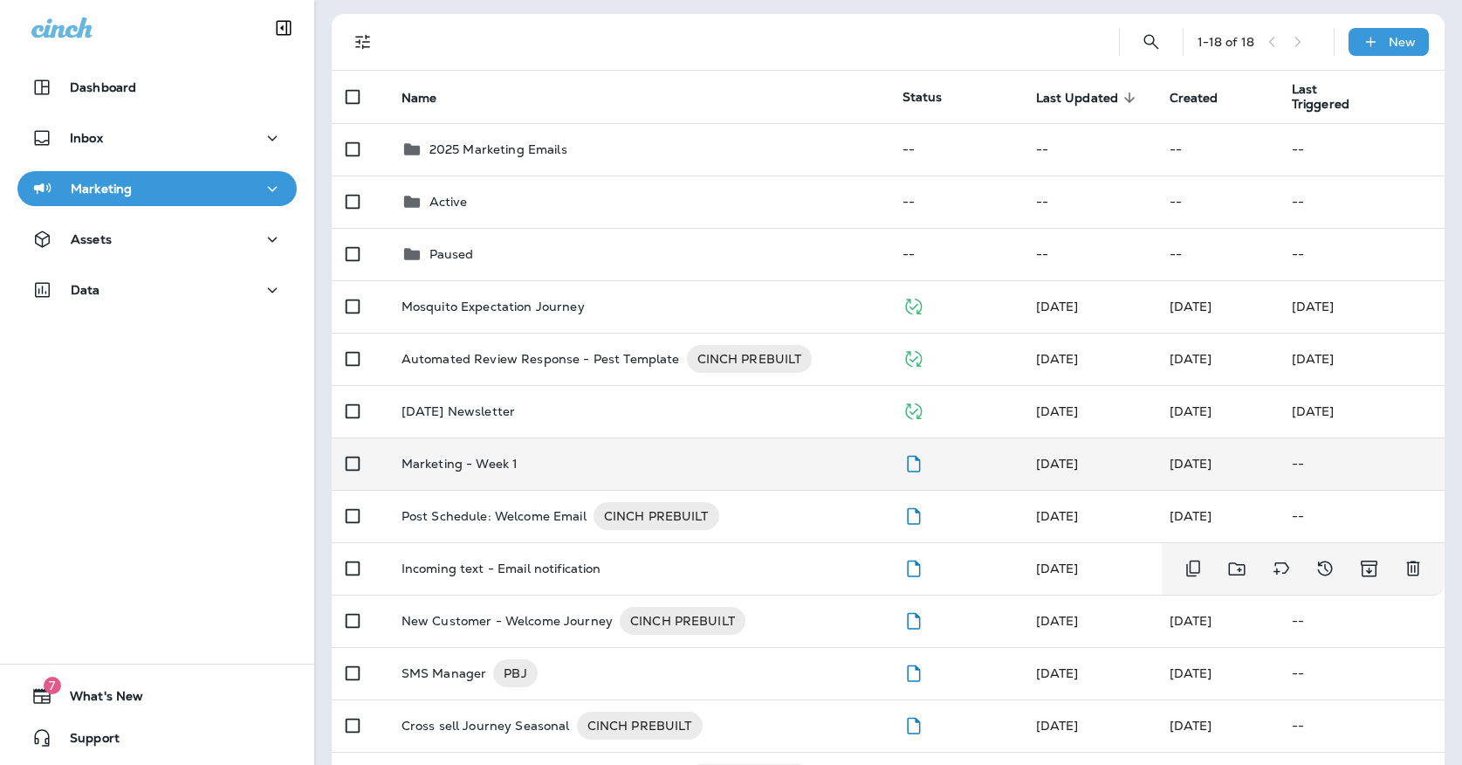
scroll to position [99, 0]
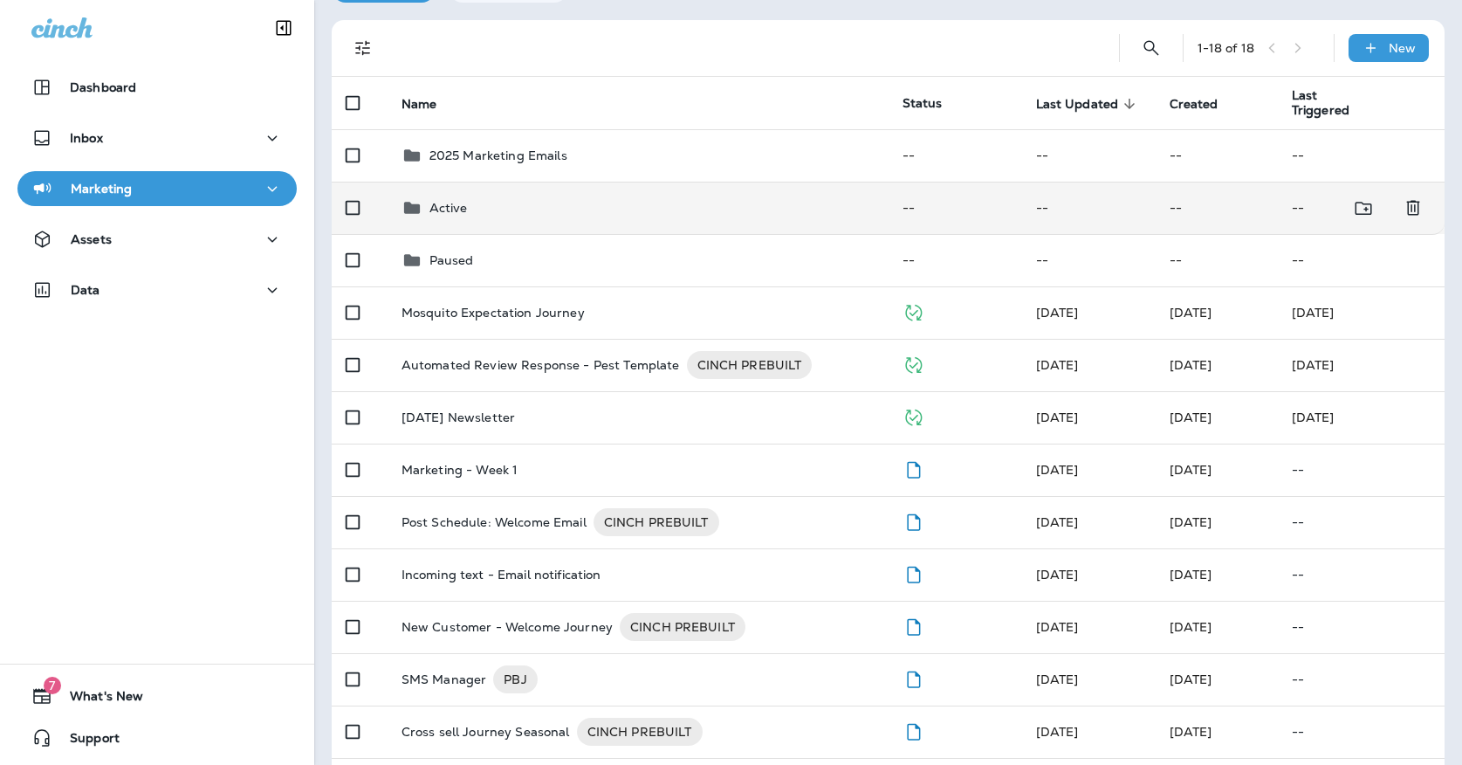
click at [459, 201] on p "Active" at bounding box center [449, 208] width 38 height 14
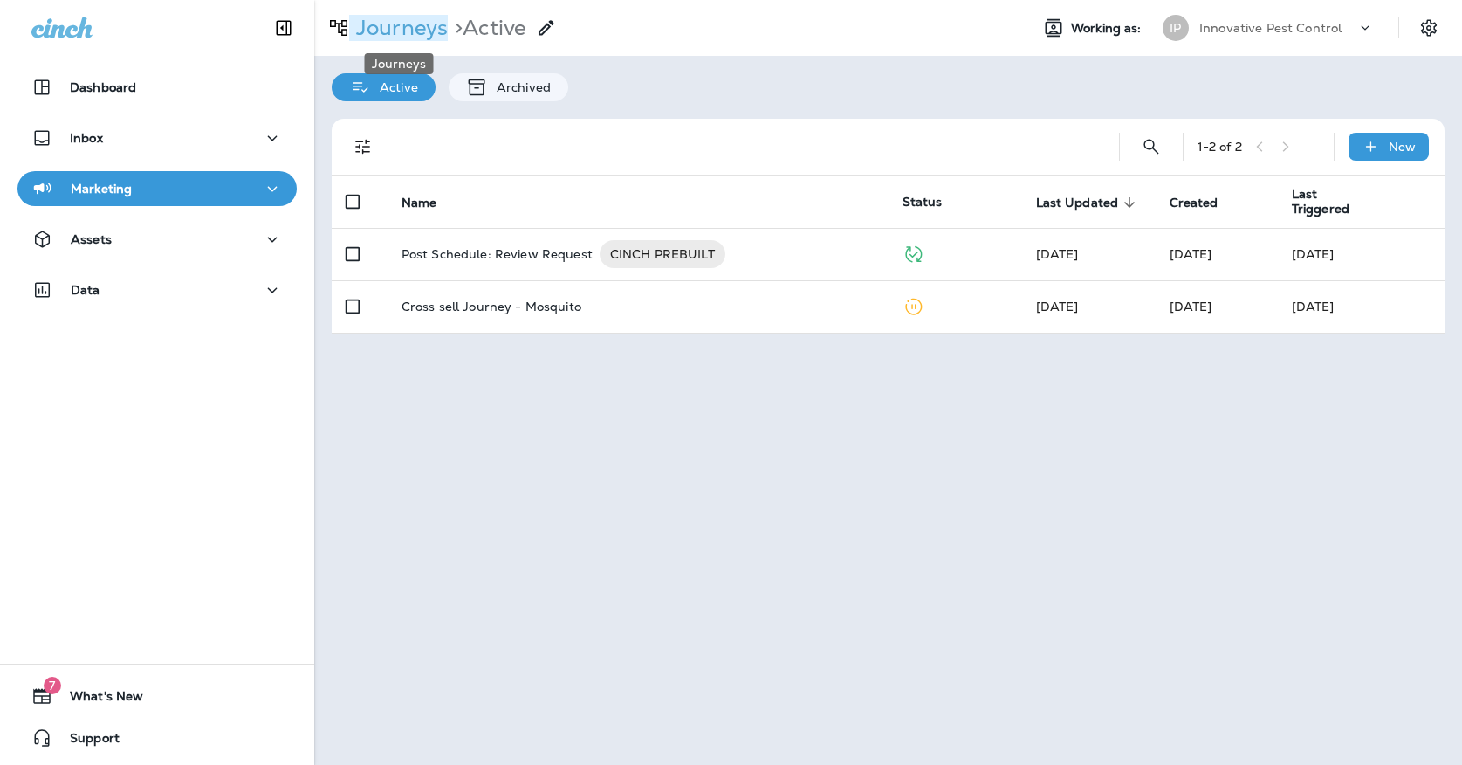
click at [423, 38] on p "Journeys" at bounding box center [398, 28] width 99 height 26
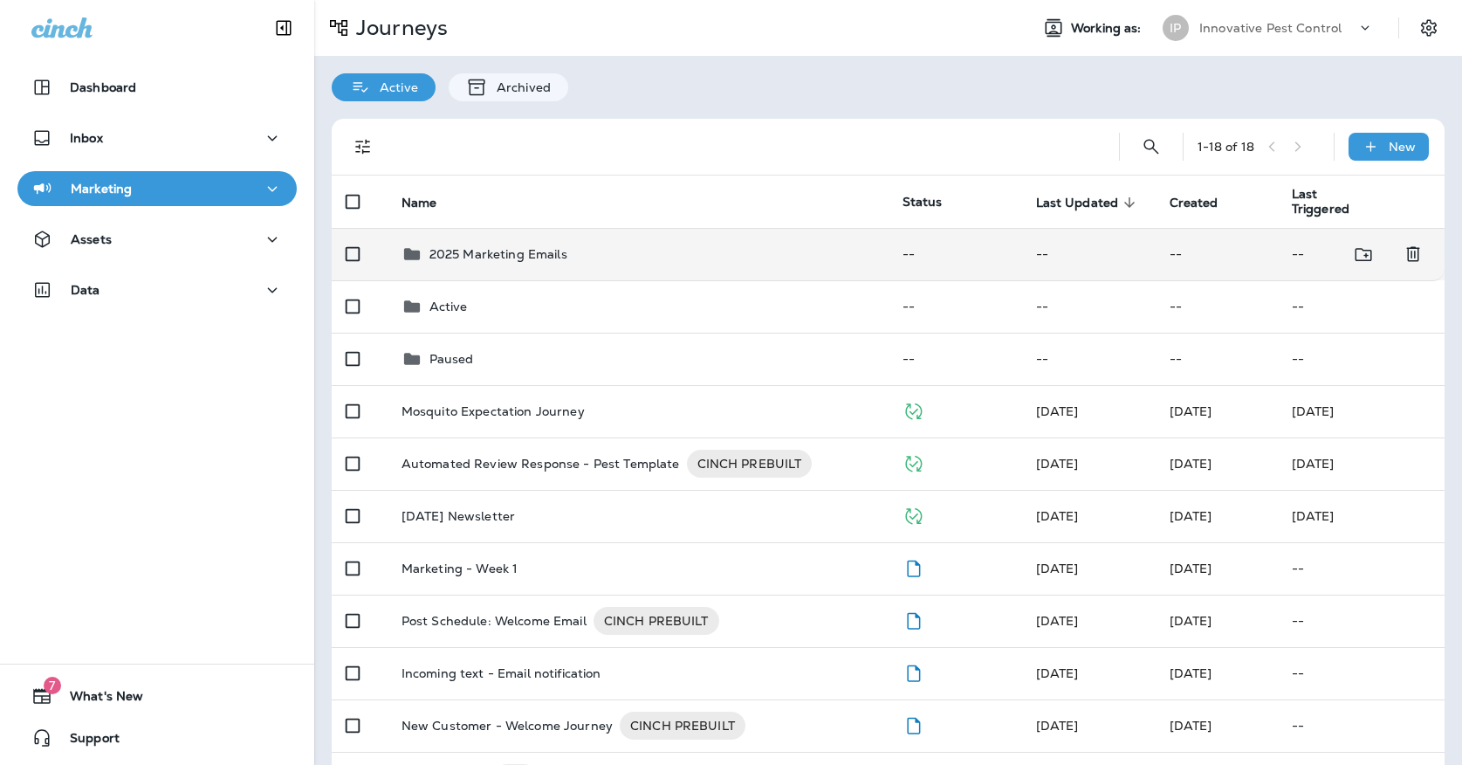
click at [532, 247] on p "2025 Marketing Emails" at bounding box center [499, 254] width 138 height 14
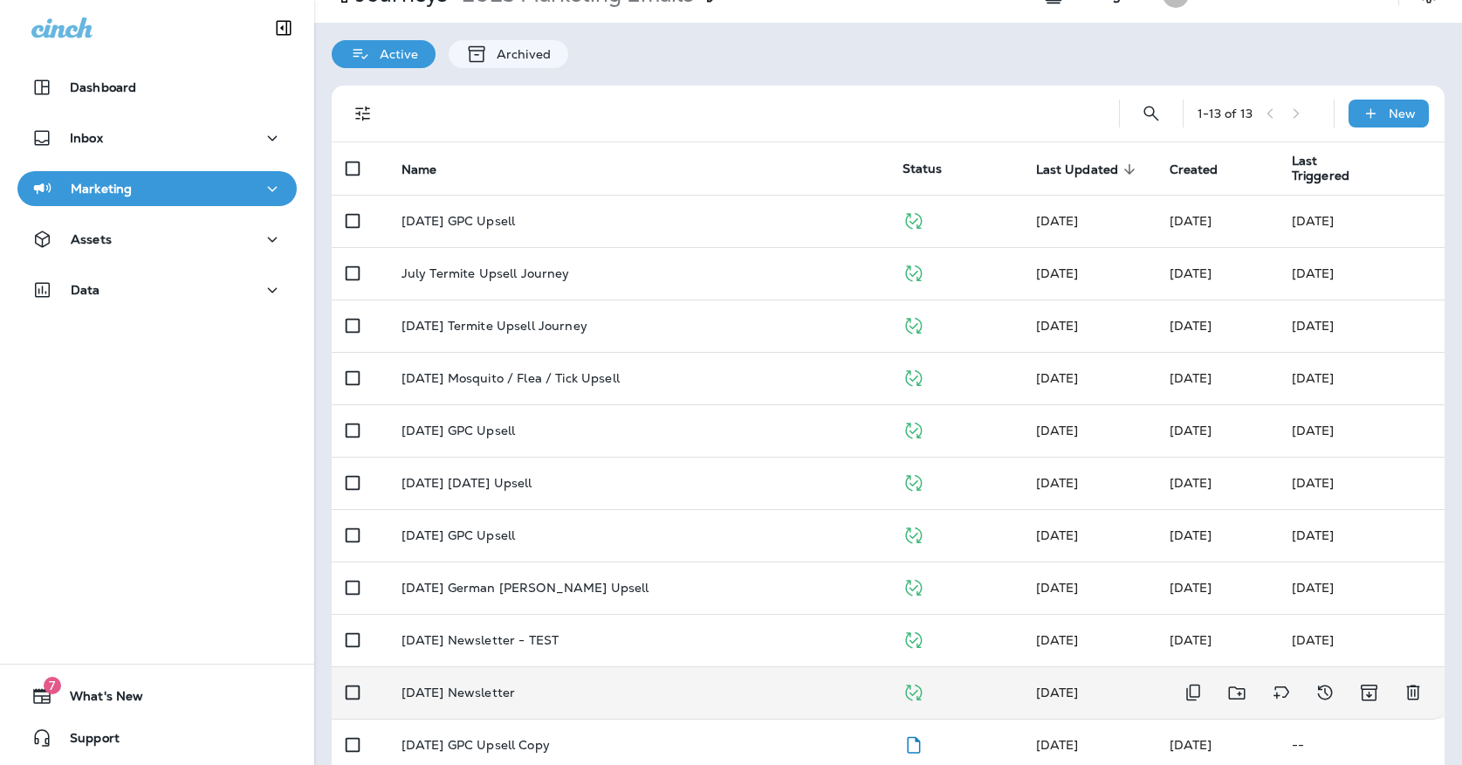
scroll to position [4, 0]
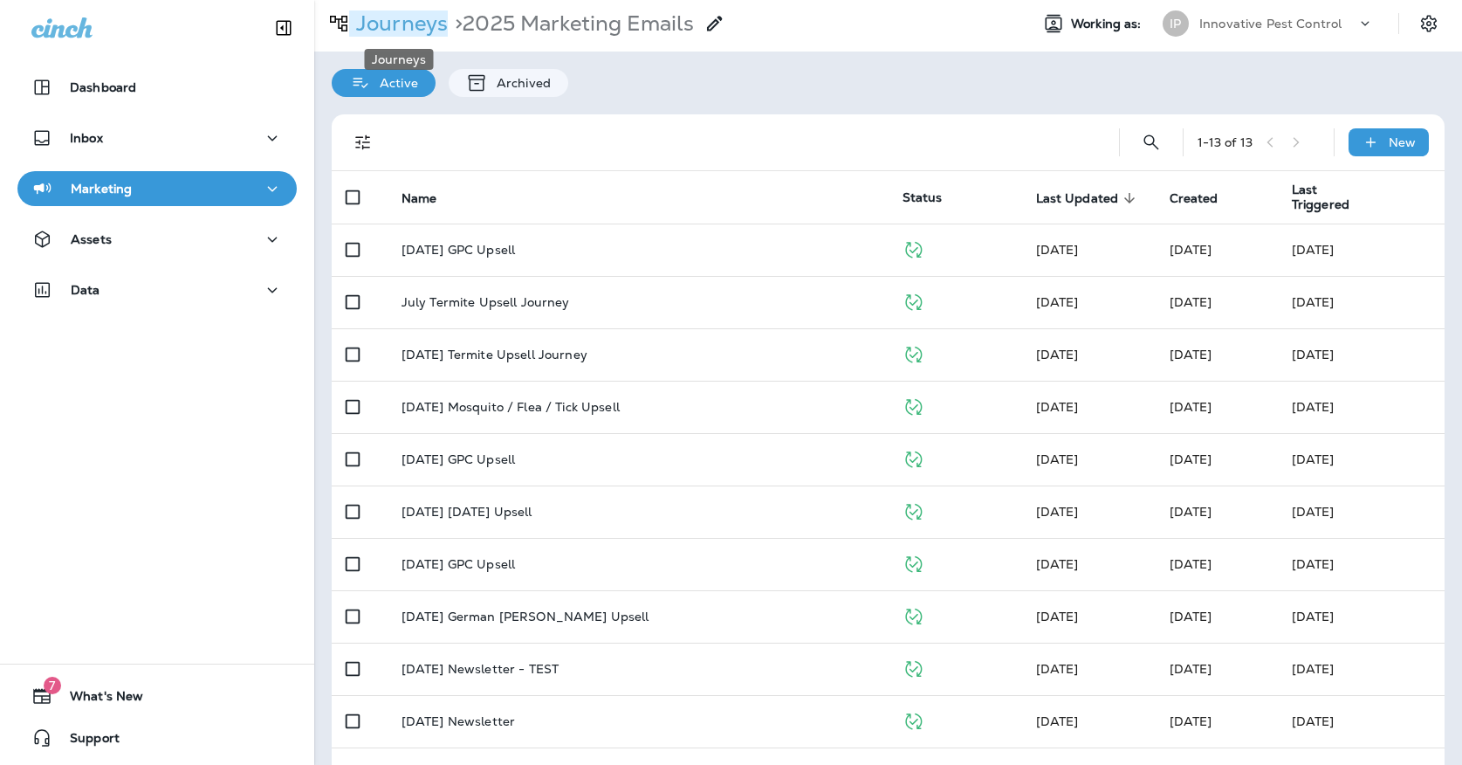
click at [382, 17] on p "Journeys" at bounding box center [398, 23] width 99 height 26
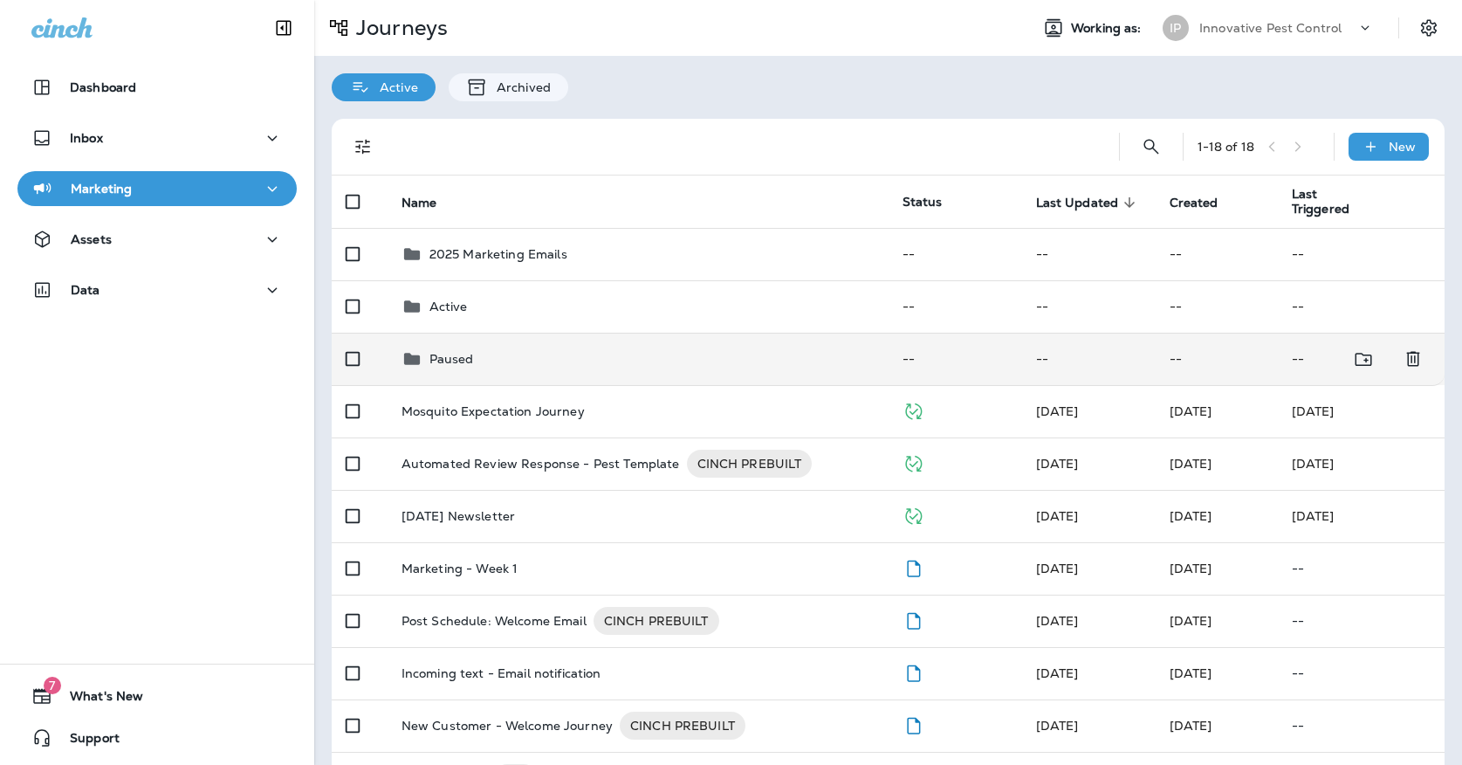
click at [638, 348] on div "Paused" at bounding box center [638, 358] width 473 height 21
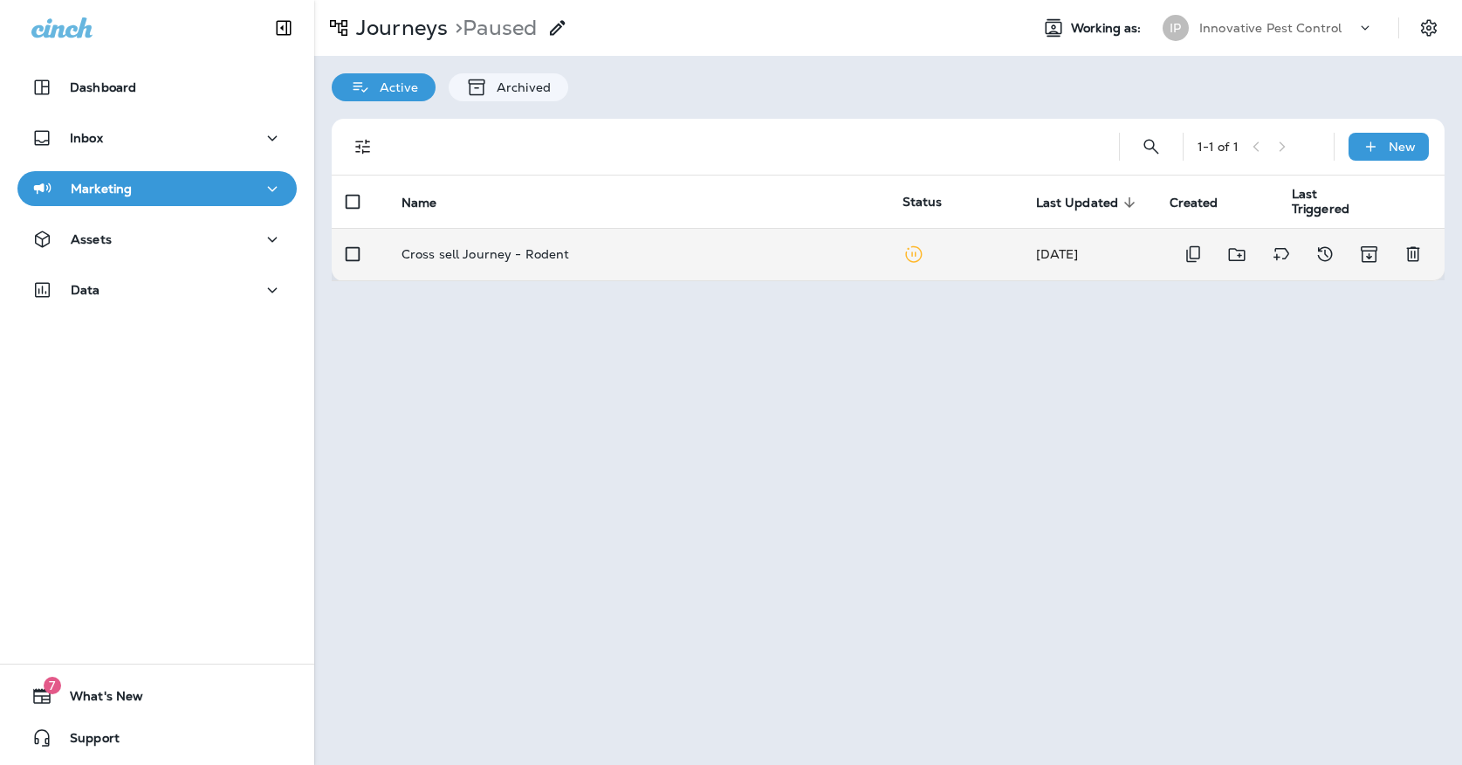
click at [668, 251] on div "Cross sell Journey - Rodent" at bounding box center [638, 254] width 473 height 14
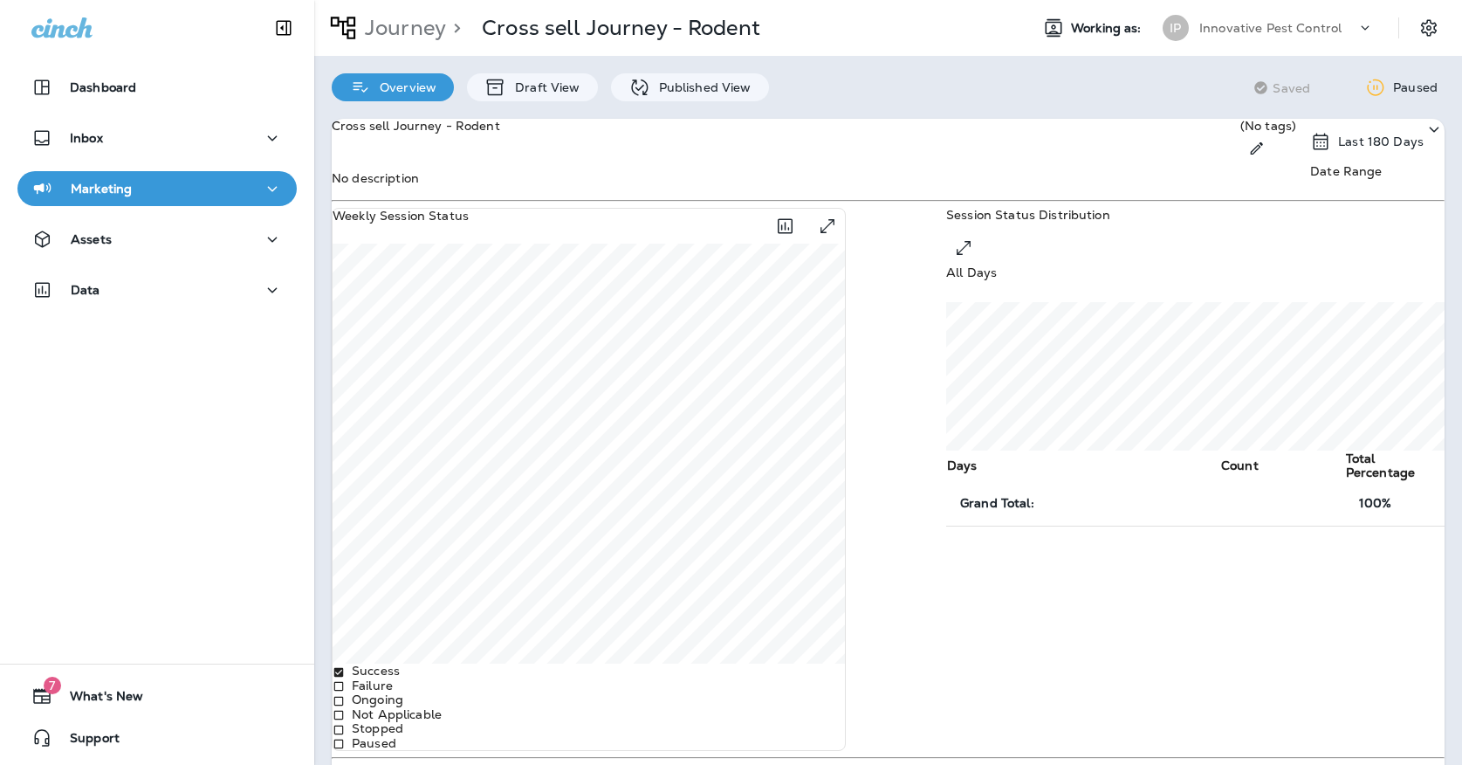
click at [575, 72] on div "Overview Draft View Published View" at bounding box center [550, 78] width 472 height 45
click at [639, 88] on icon at bounding box center [640, 88] width 22 height 22
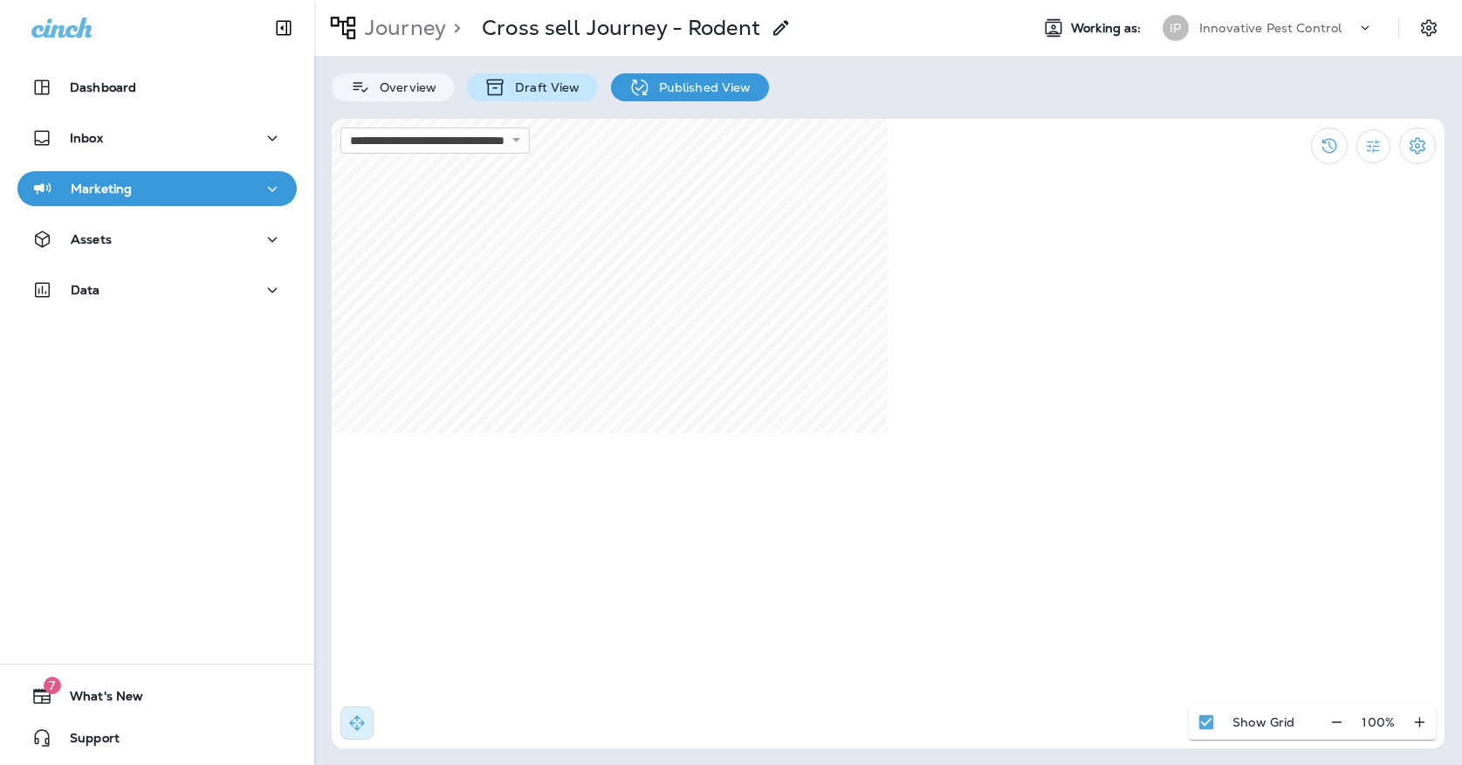
click at [564, 98] on div "Draft View" at bounding box center [532, 87] width 130 height 28
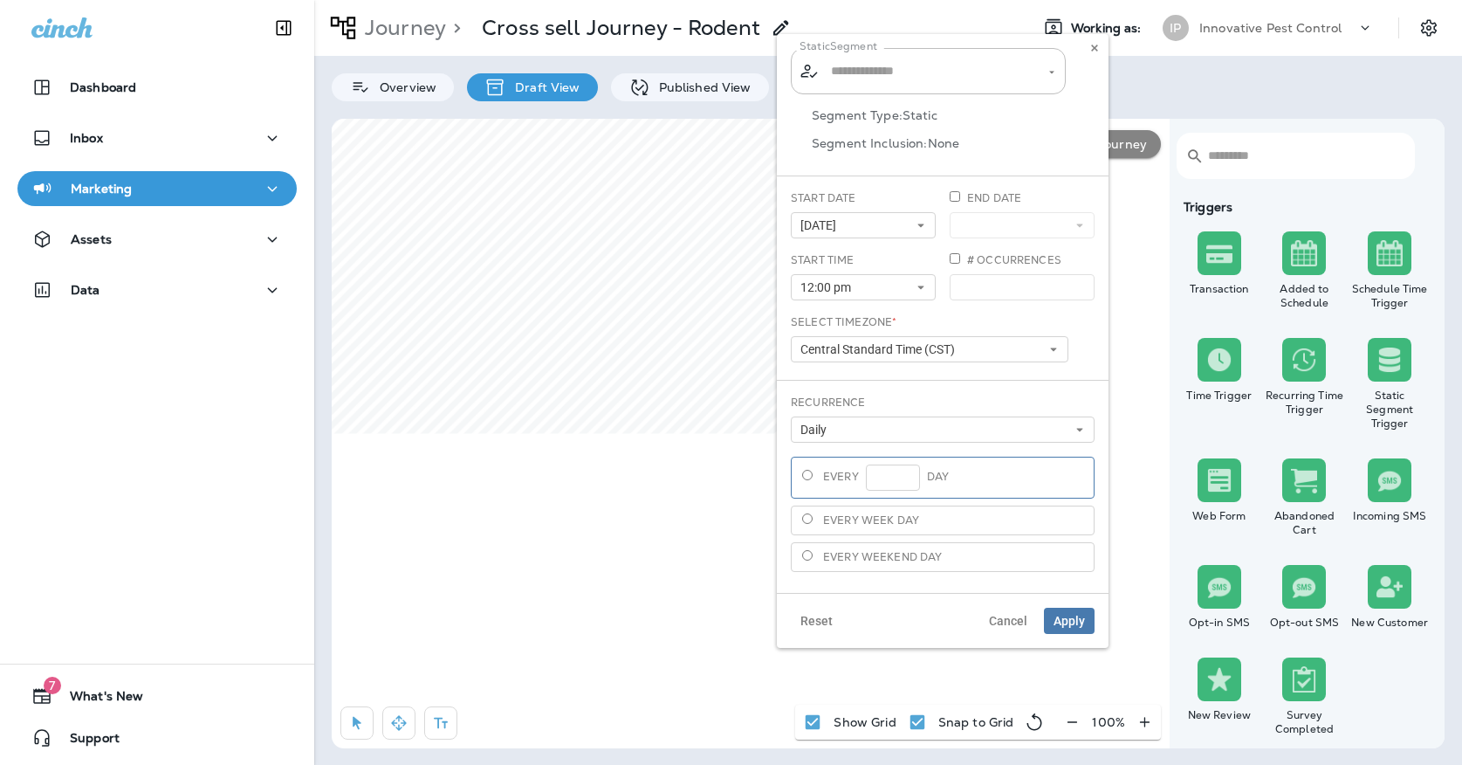
type input "**********"
click at [1091, 48] on icon at bounding box center [1094, 48] width 10 height 10
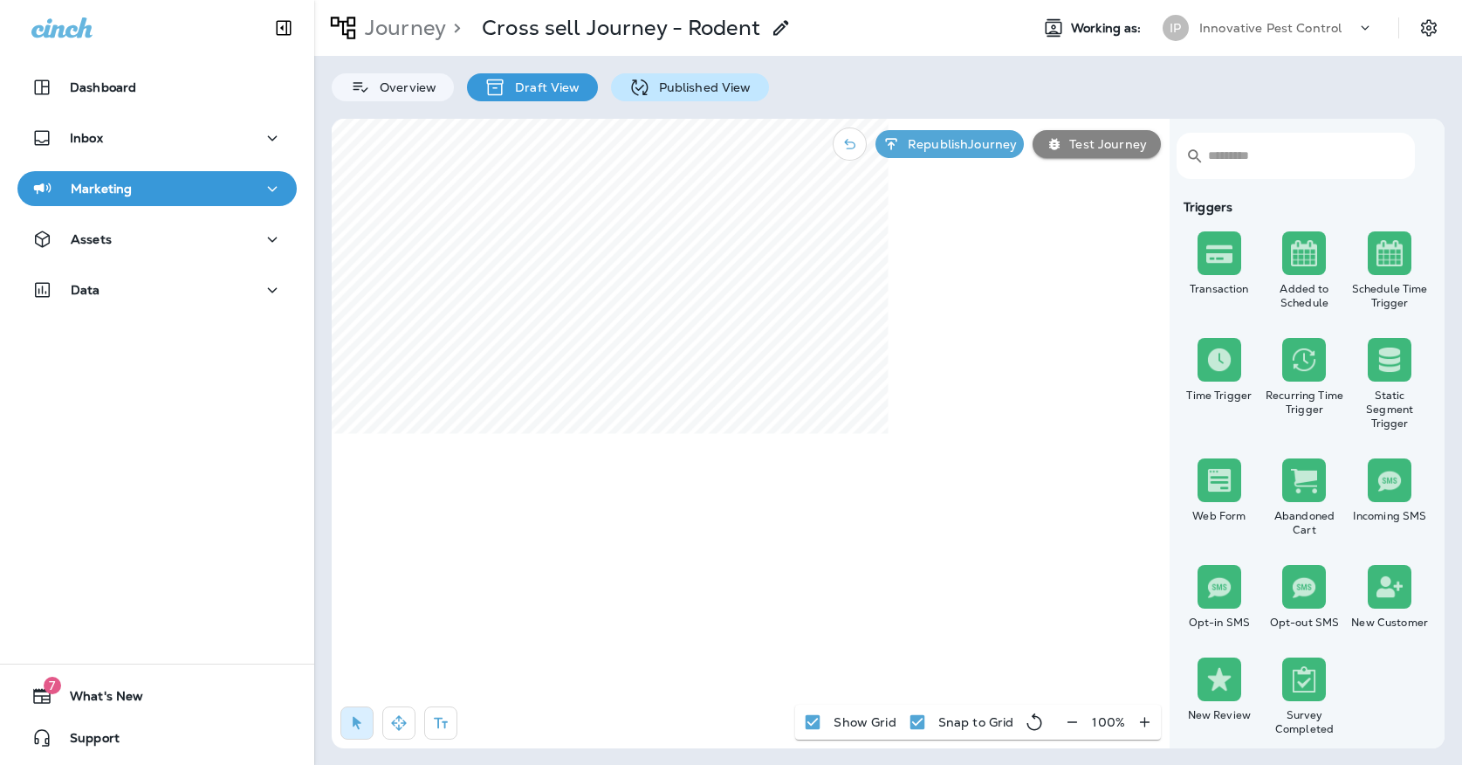
click at [663, 80] on p "Published View" at bounding box center [700, 87] width 101 height 14
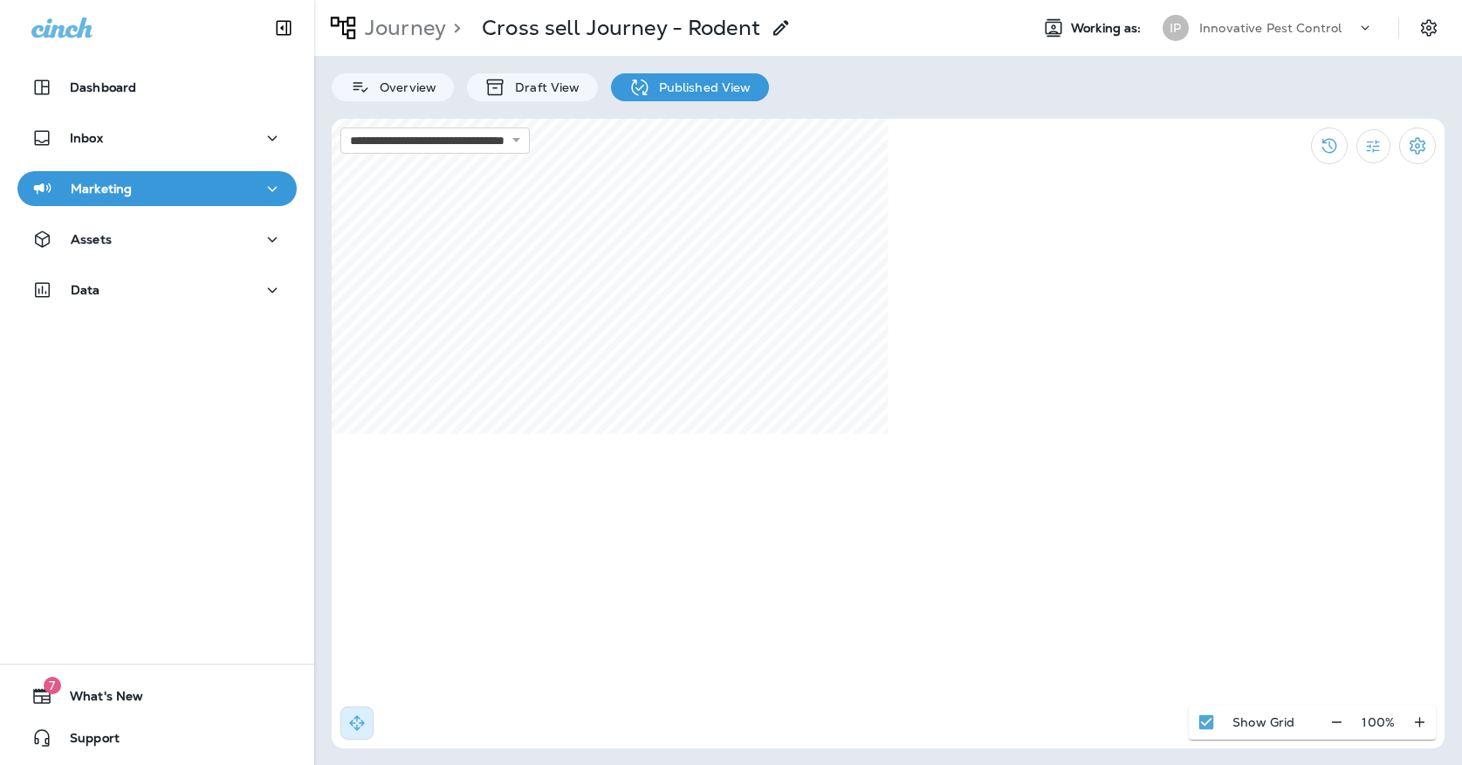
select select "*"
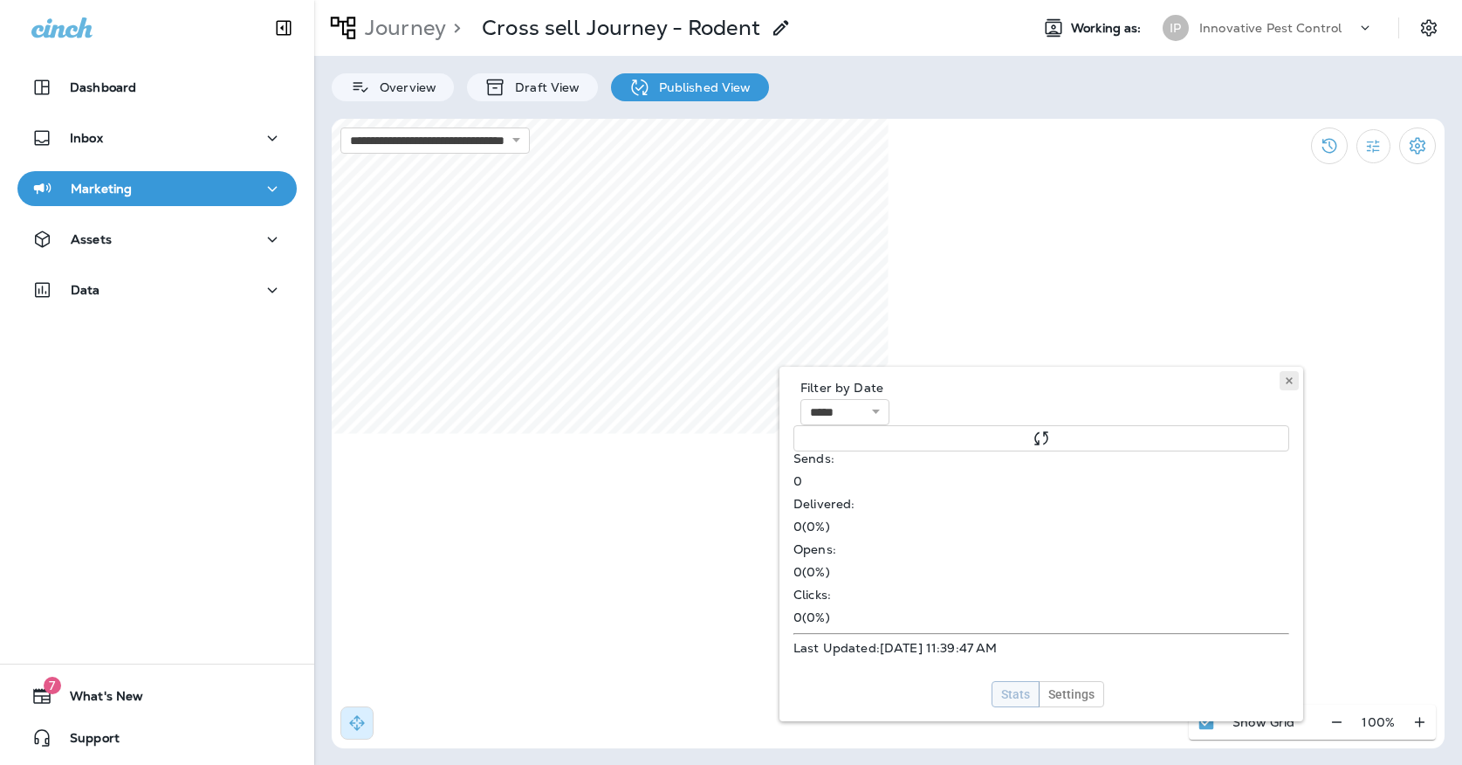
click at [1290, 383] on icon at bounding box center [1289, 380] width 10 height 10
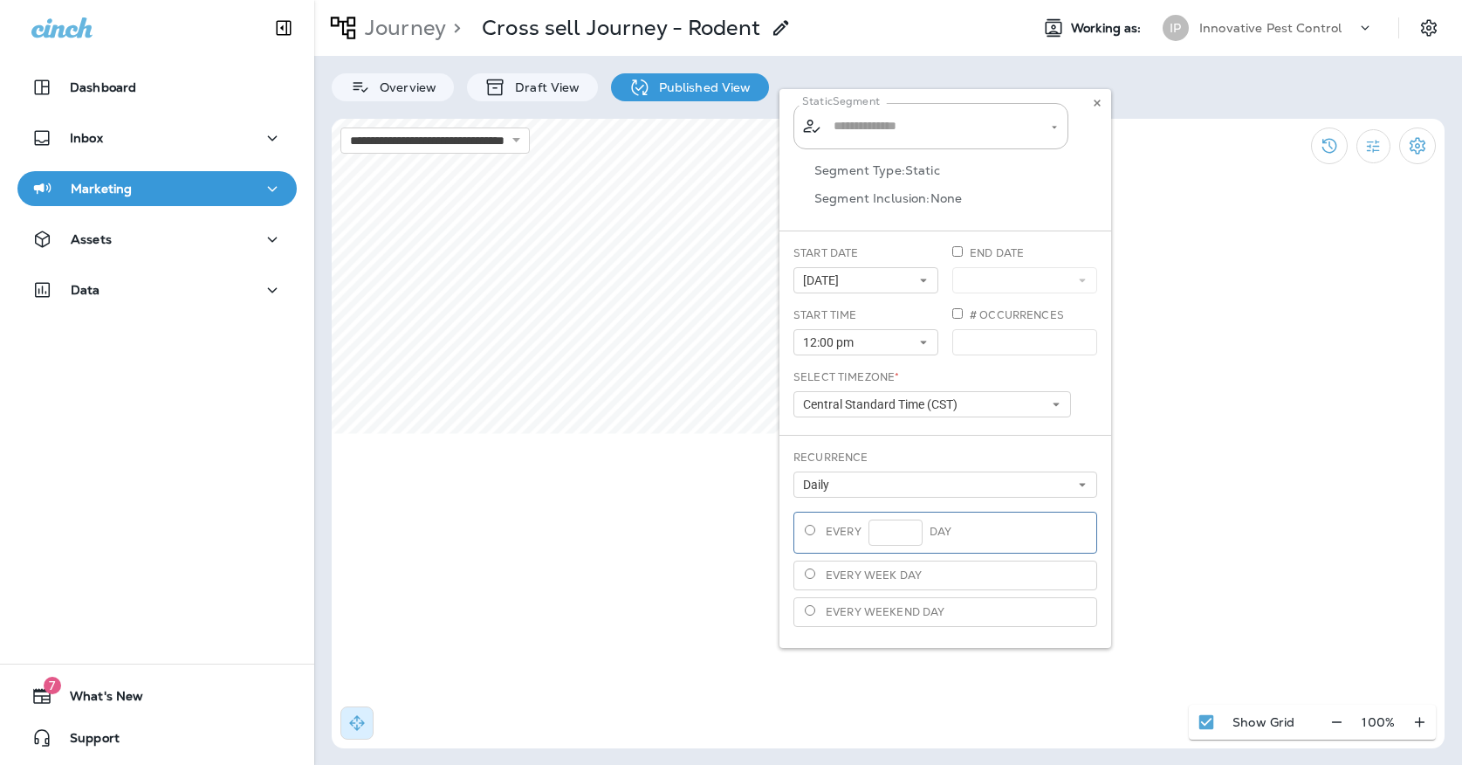
type input "**********"
click at [1097, 102] on use at bounding box center [1097, 103] width 6 height 7
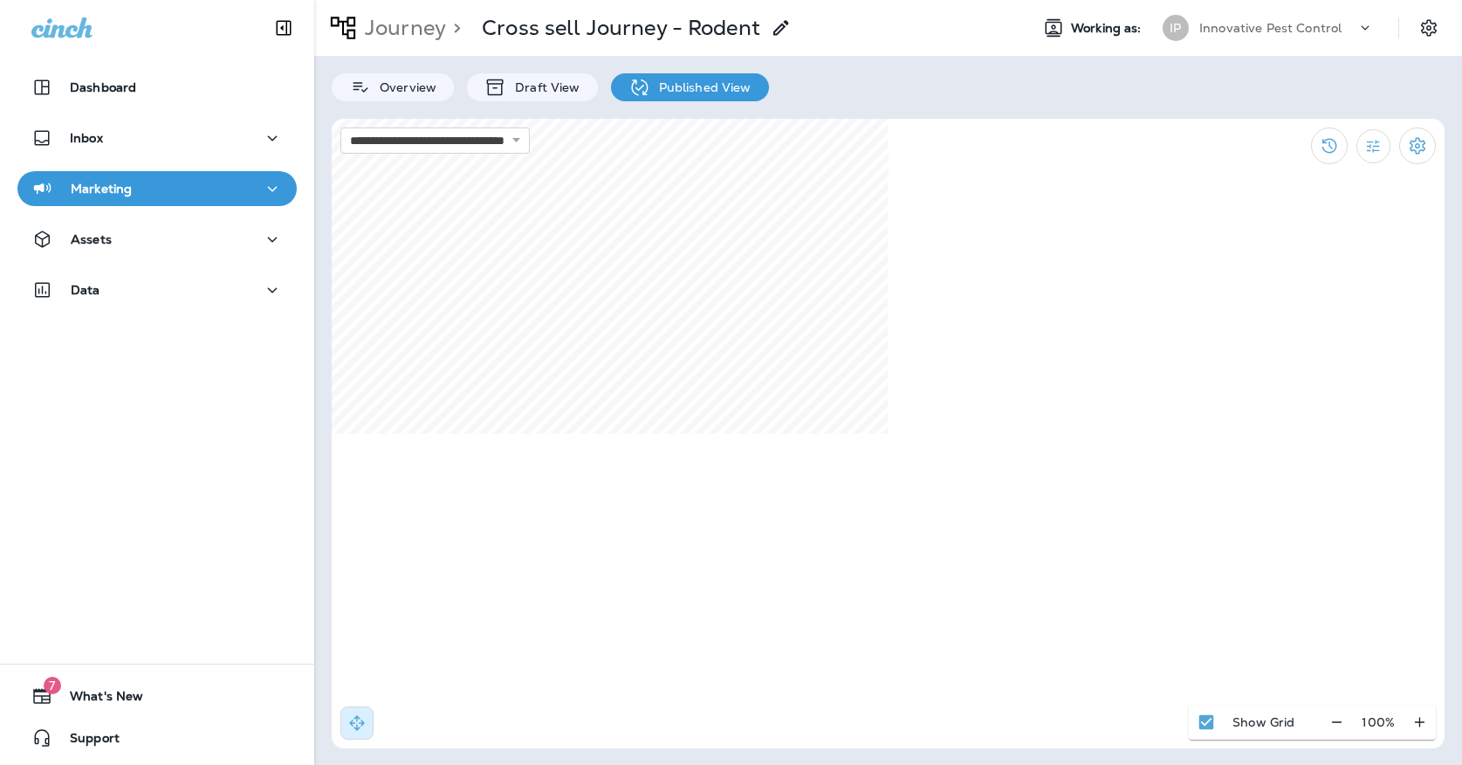
select select "*"
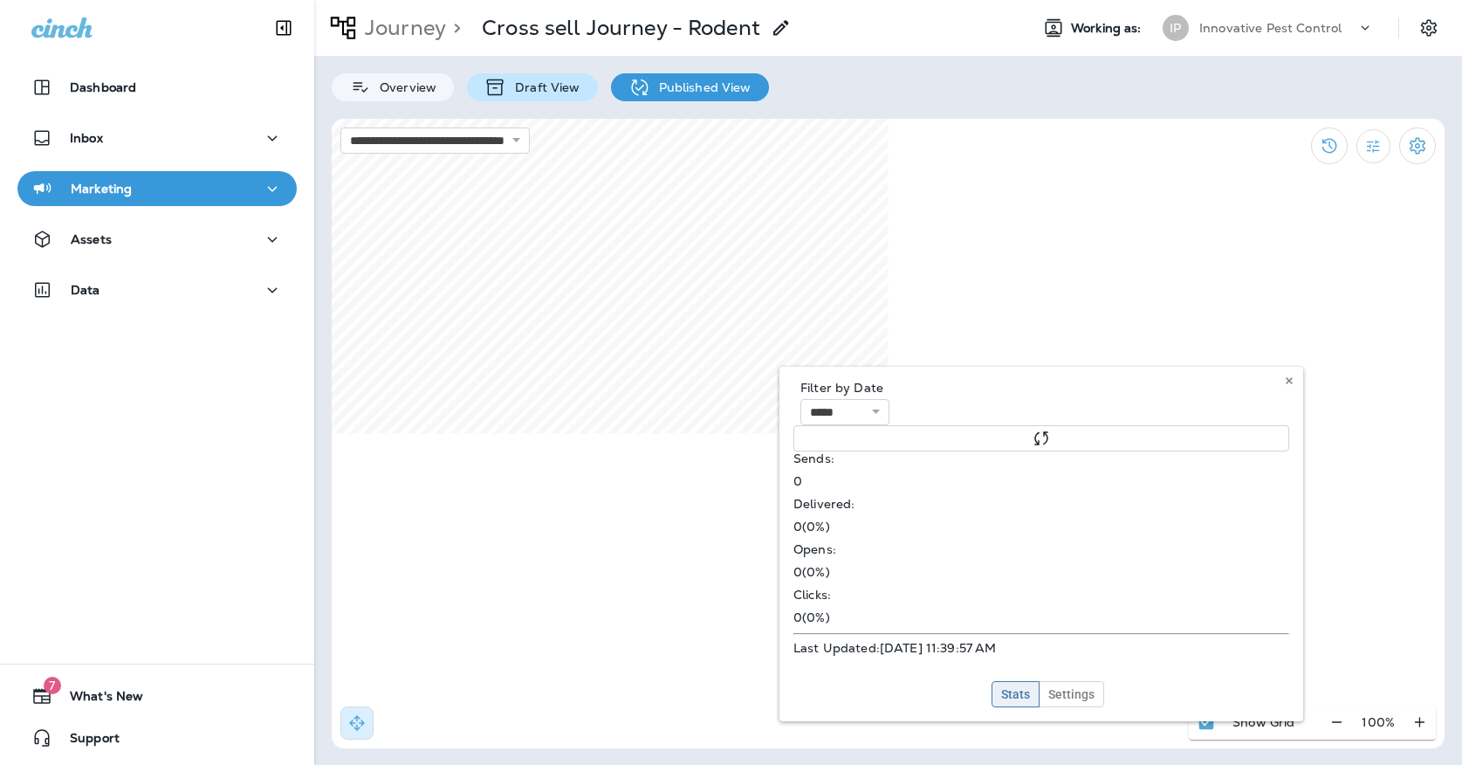
click at [506, 88] on p "Draft View" at bounding box center [542, 87] width 73 height 14
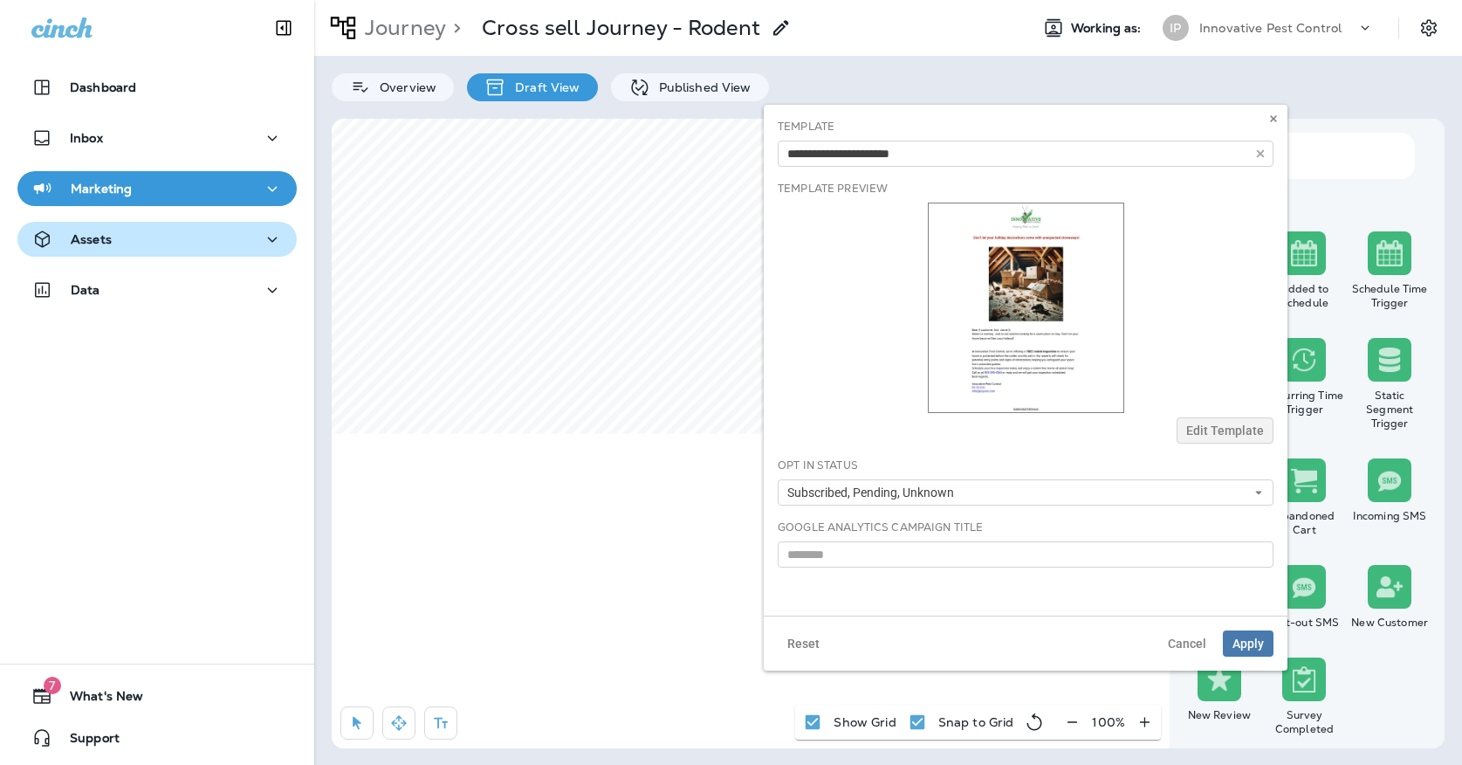
click at [143, 237] on div "Assets" at bounding box center [156, 240] width 251 height 22
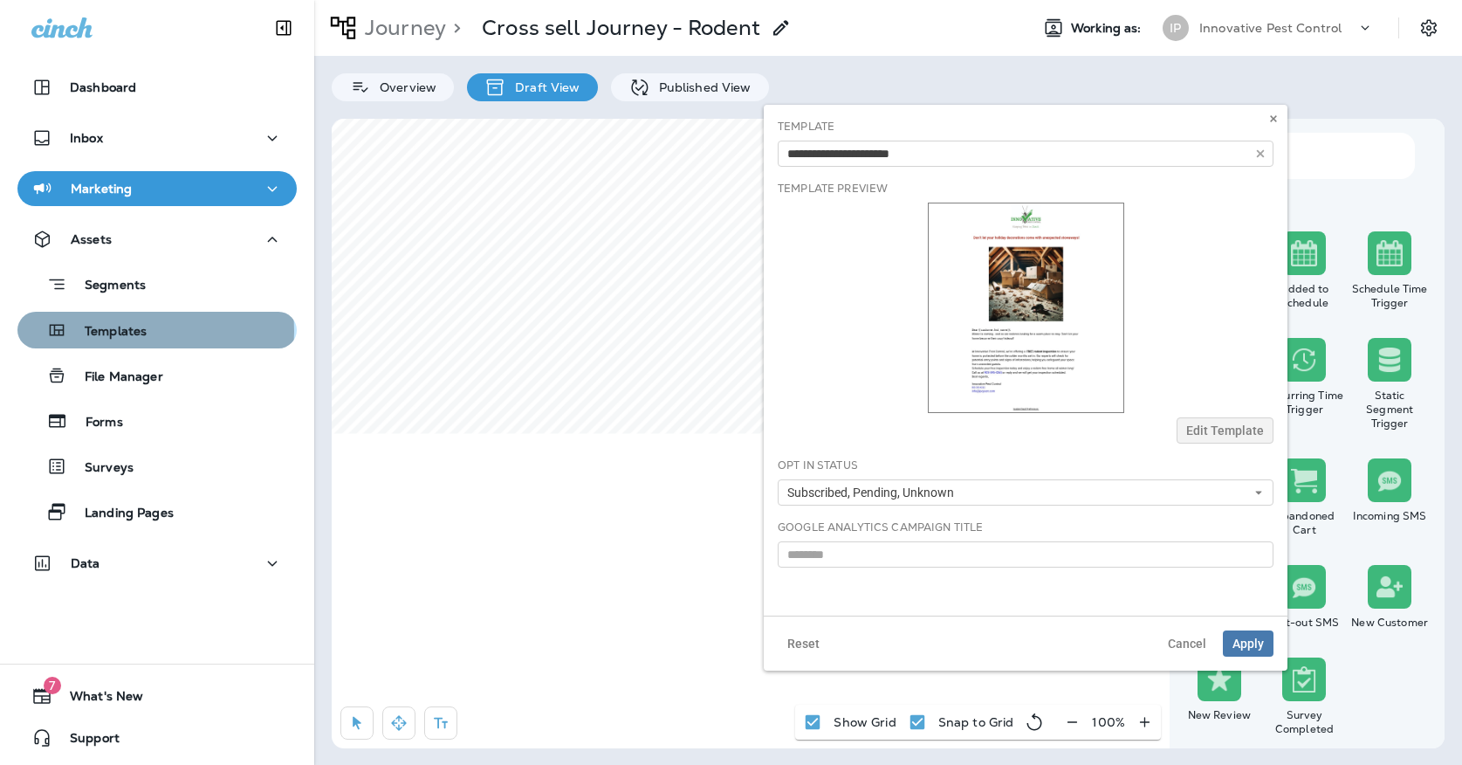
click at [134, 331] on p "Templates" at bounding box center [106, 332] width 79 height 17
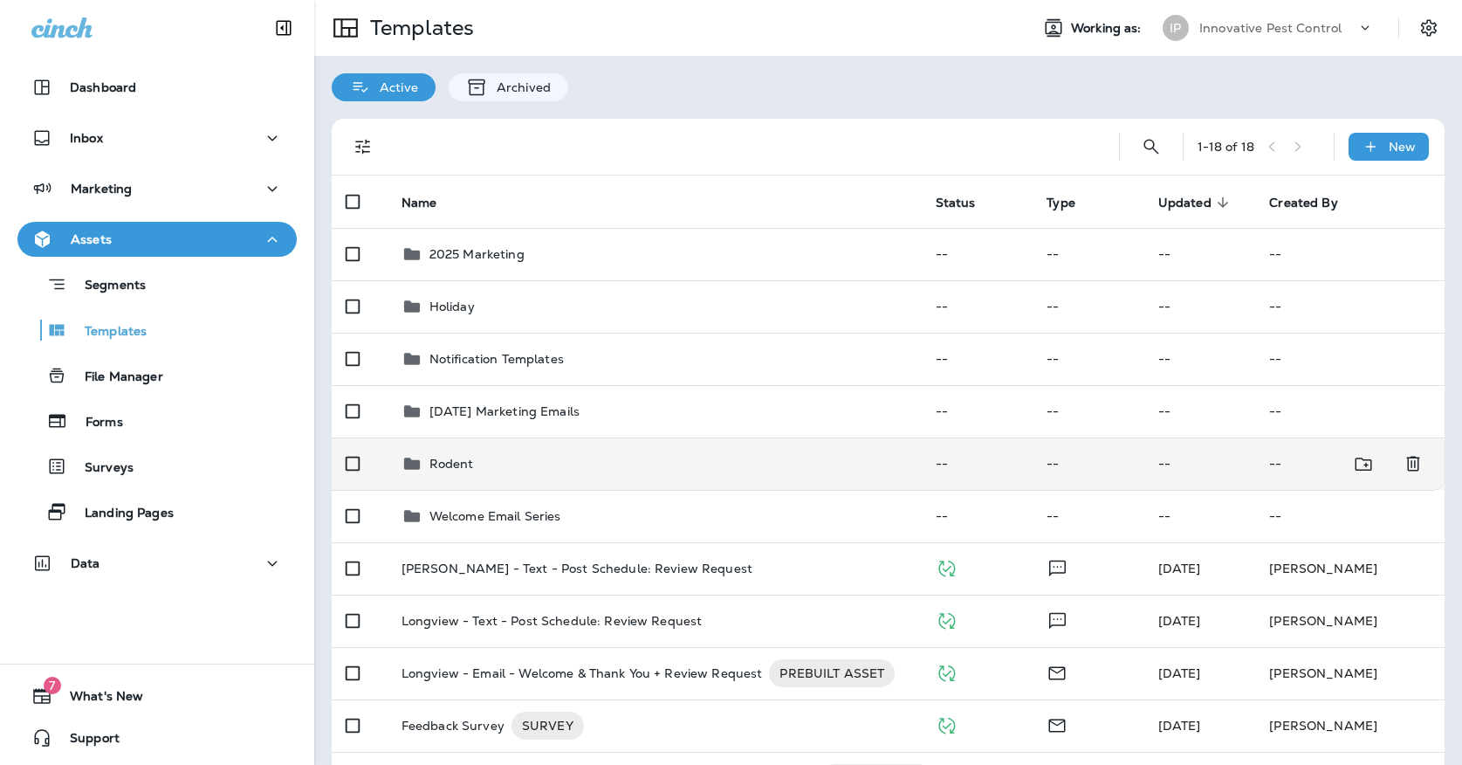
click at [592, 453] on div "Rodent" at bounding box center [655, 463] width 506 height 21
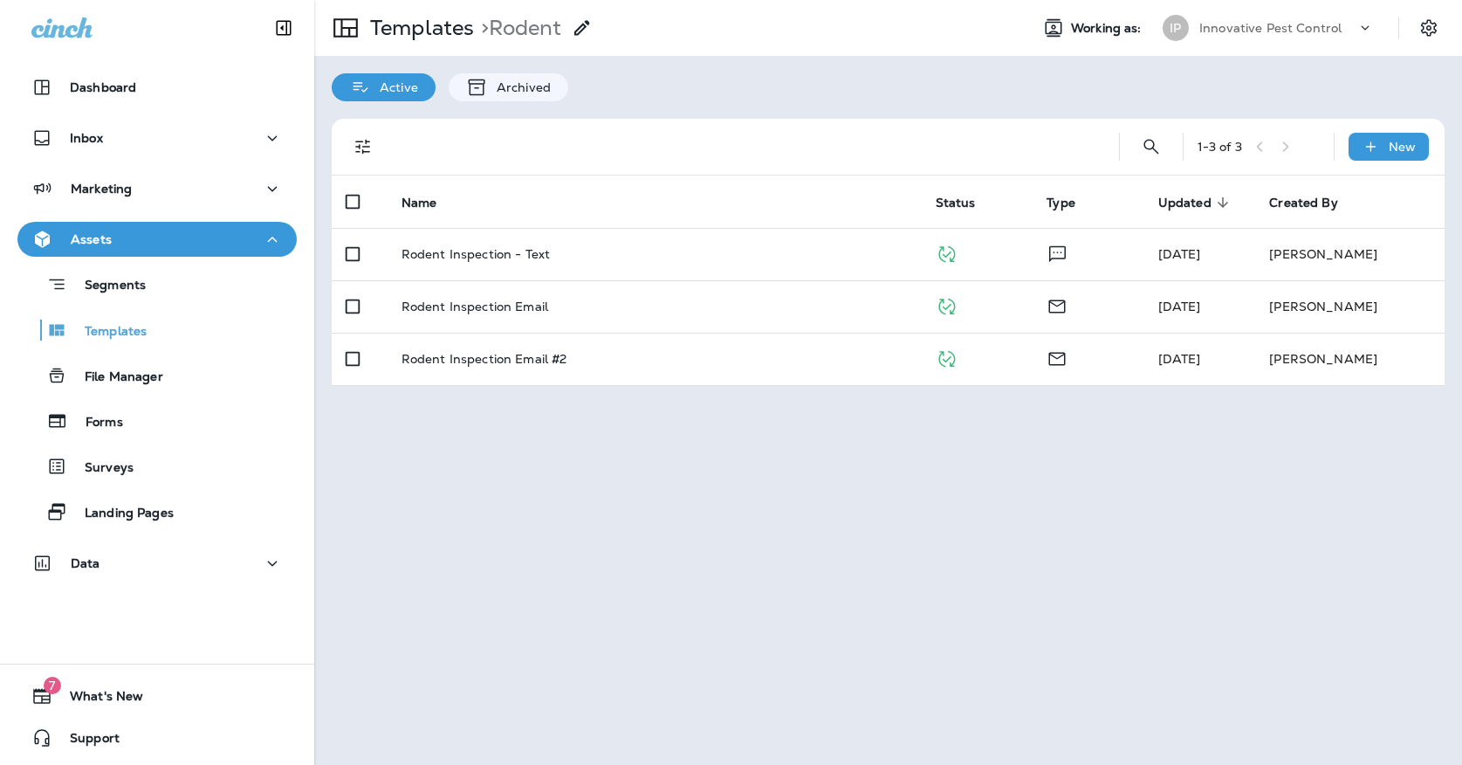
click at [530, 299] on p "Rodent Inspection Email" at bounding box center [475, 306] width 147 height 14
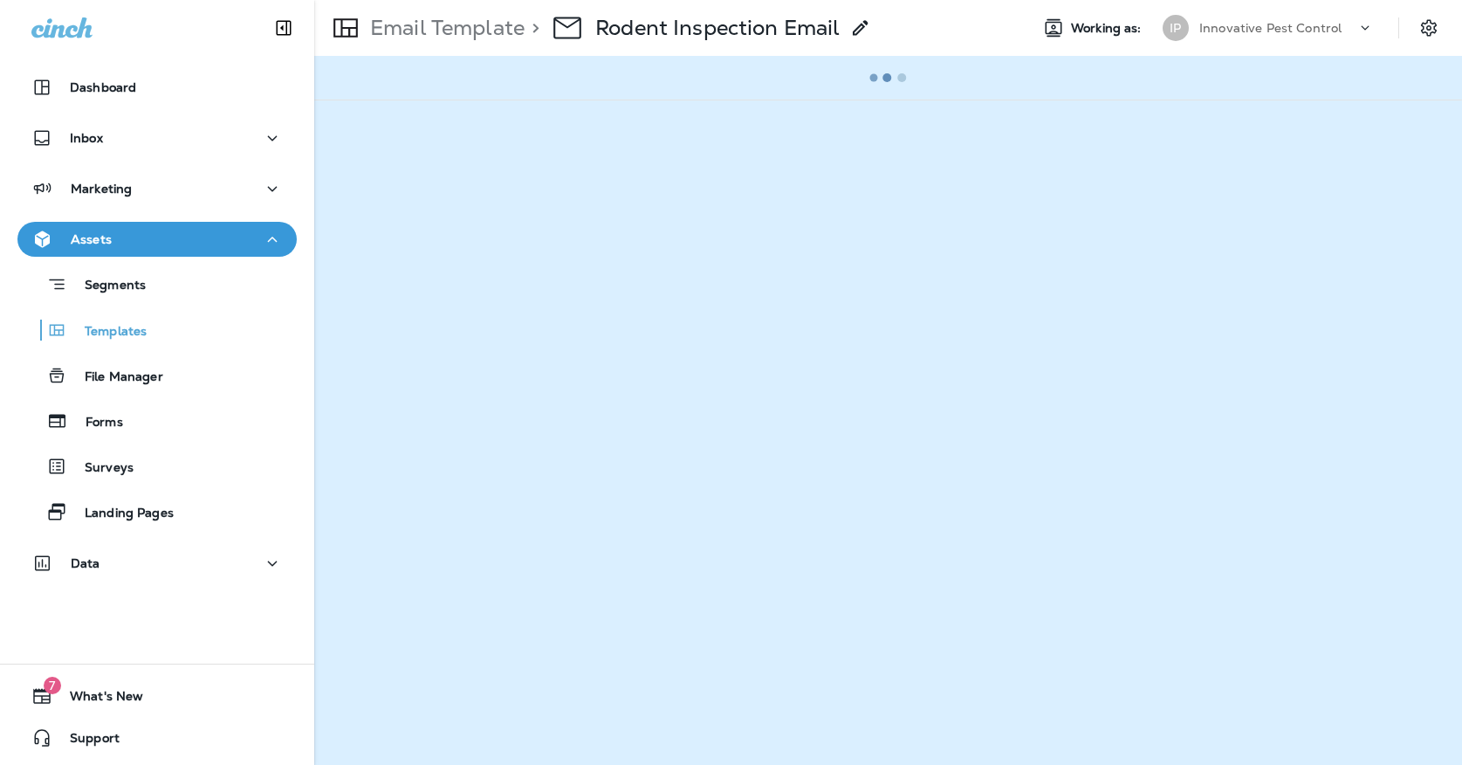
click at [559, 100] on div at bounding box center [888, 100] width 1148 height 1
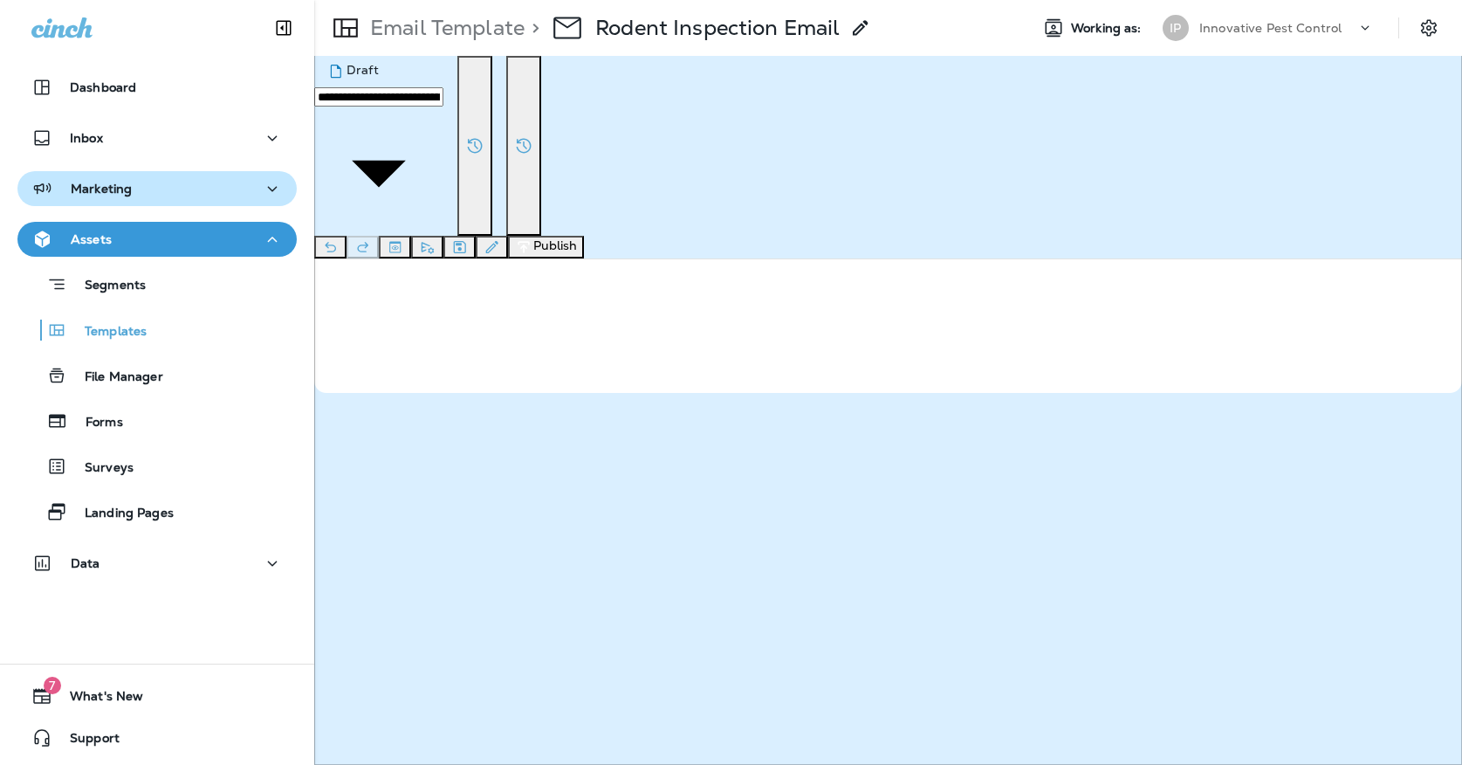
click at [159, 187] on div "Marketing" at bounding box center [156, 189] width 251 height 22
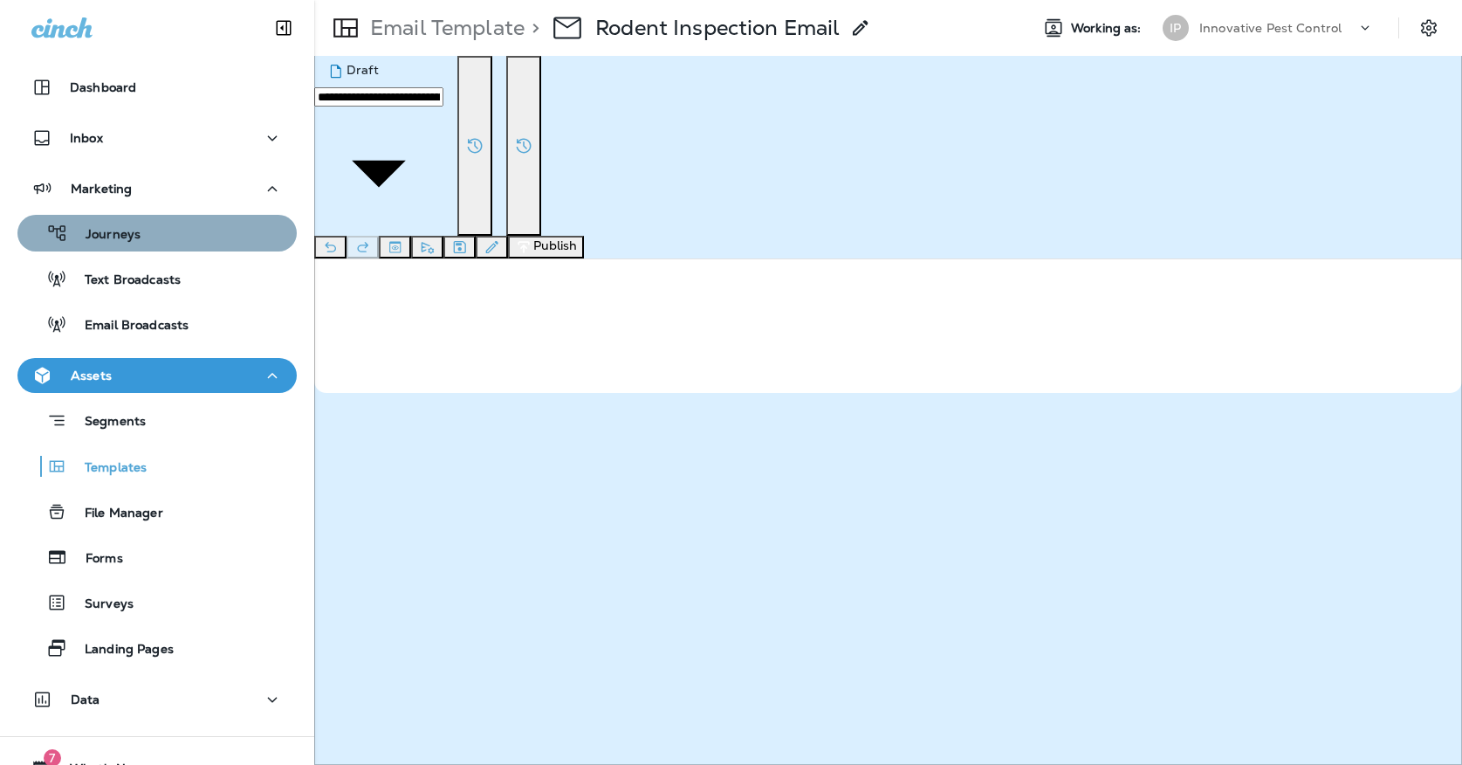
click at [155, 222] on div "Journeys" at bounding box center [156, 233] width 265 height 26
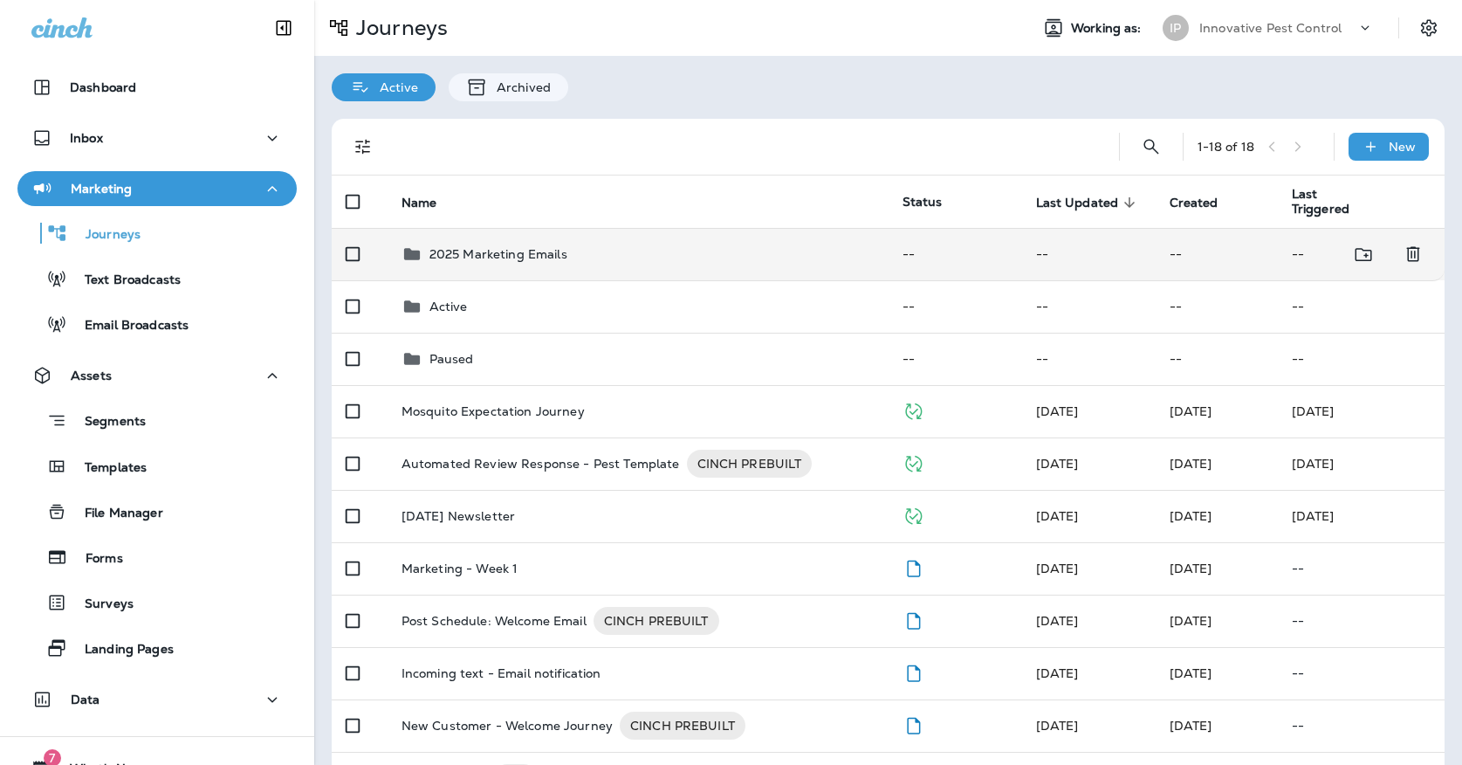
click at [557, 247] on p "2025 Marketing Emails" at bounding box center [499, 254] width 138 height 14
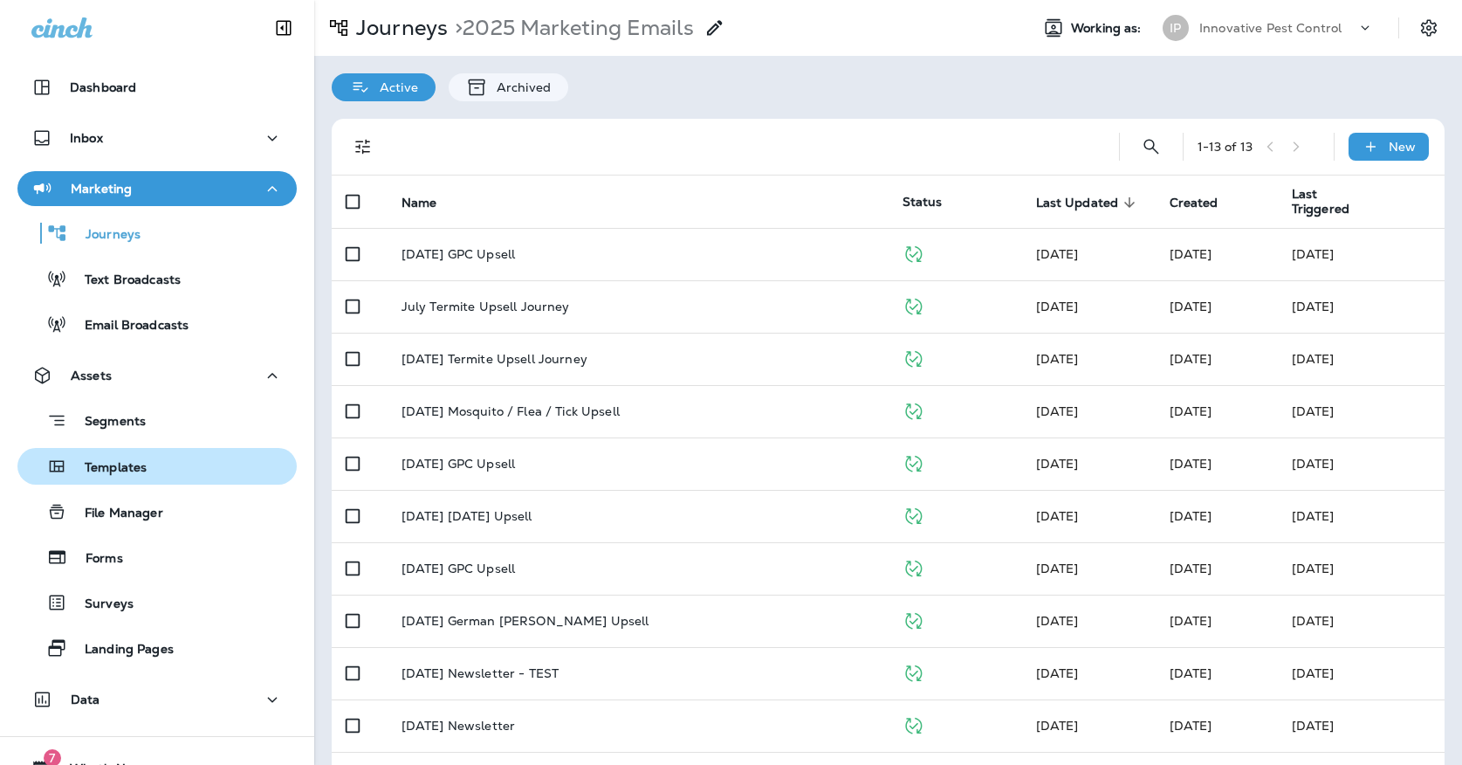
click at [197, 454] on div "Templates" at bounding box center [156, 466] width 265 height 26
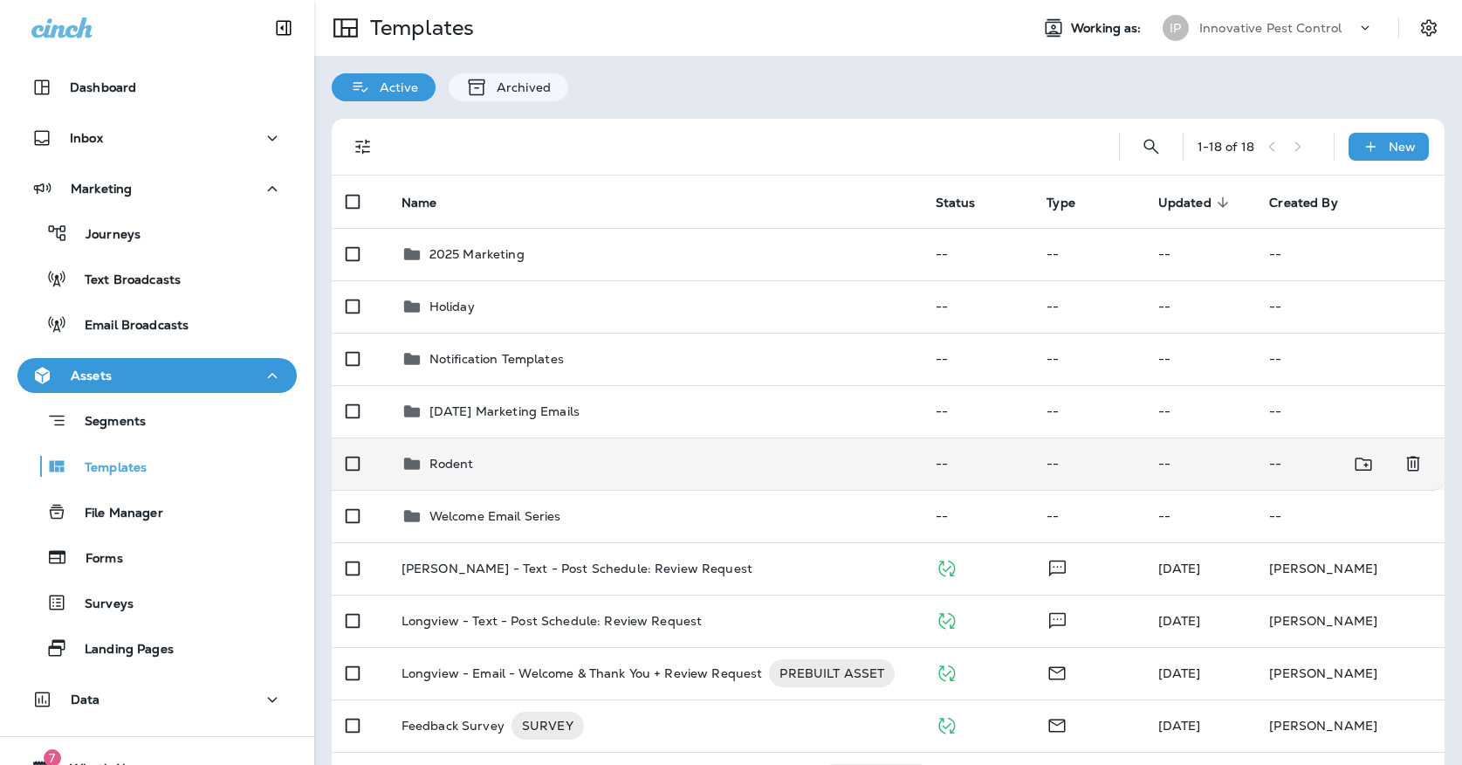
click at [498, 456] on div "Rodent" at bounding box center [655, 463] width 506 height 21
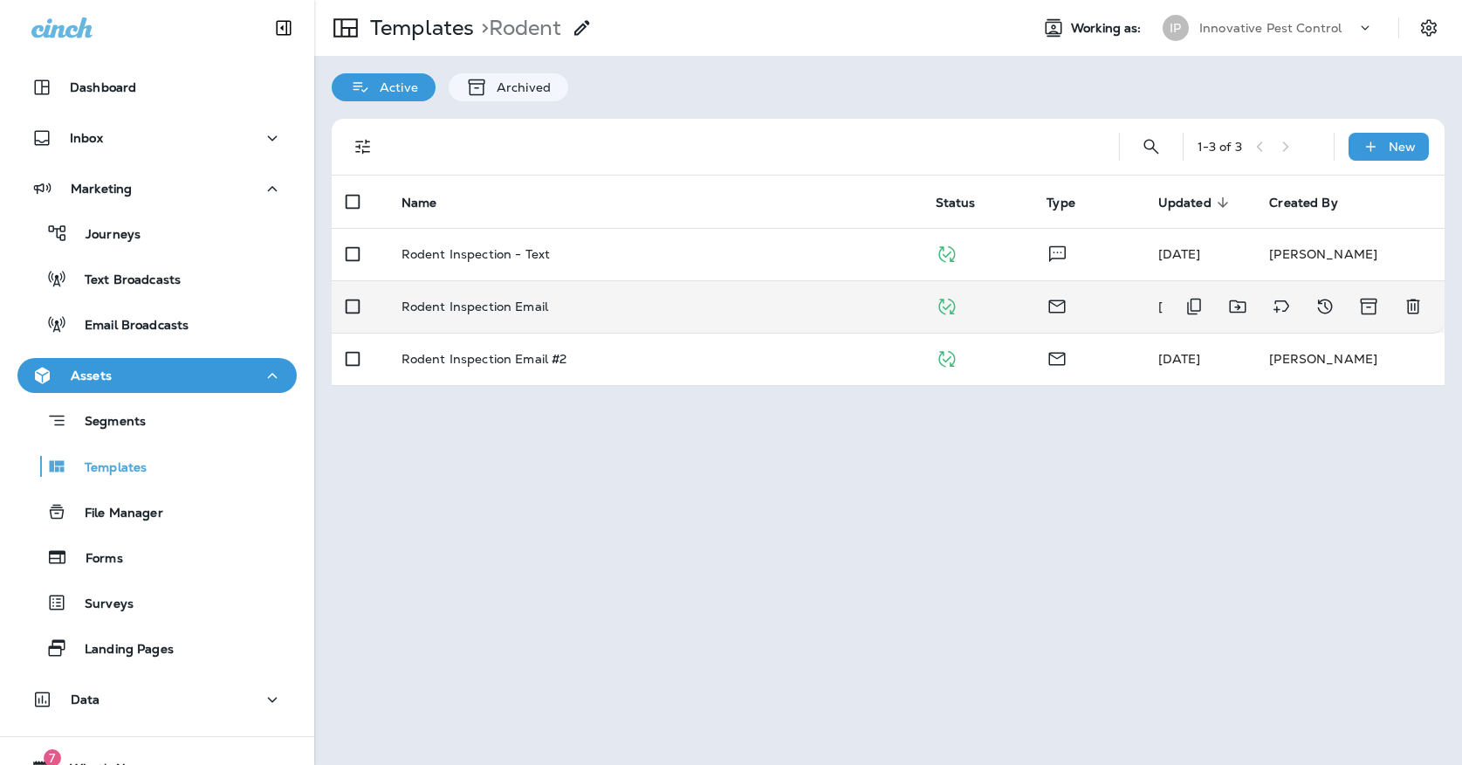
click at [637, 299] on div "Rodent Inspection Email" at bounding box center [655, 306] width 506 height 14
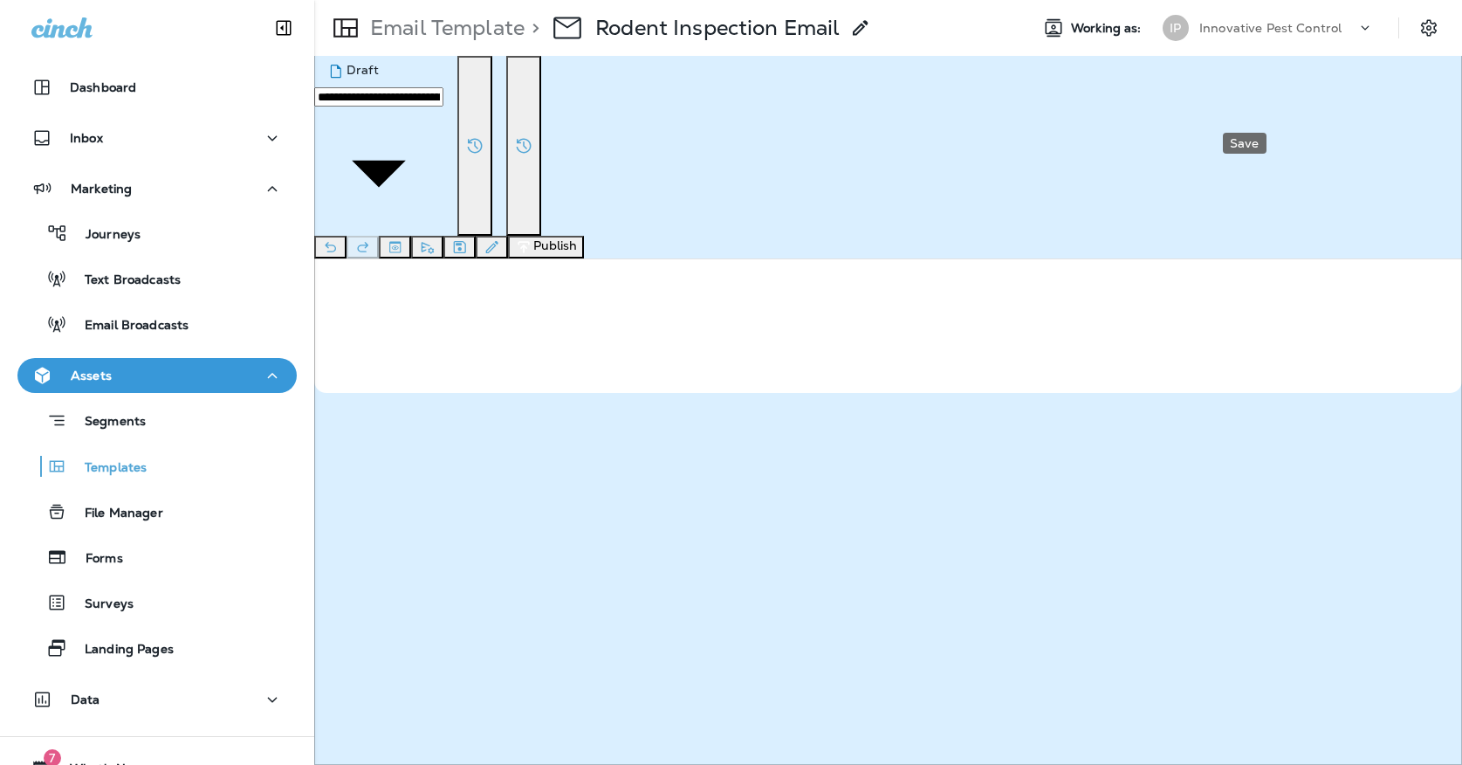
click at [466, 241] on icon "Save" at bounding box center [460, 247] width 12 height 12
click at [96, 460] on p "Templates" at bounding box center [106, 468] width 79 height 17
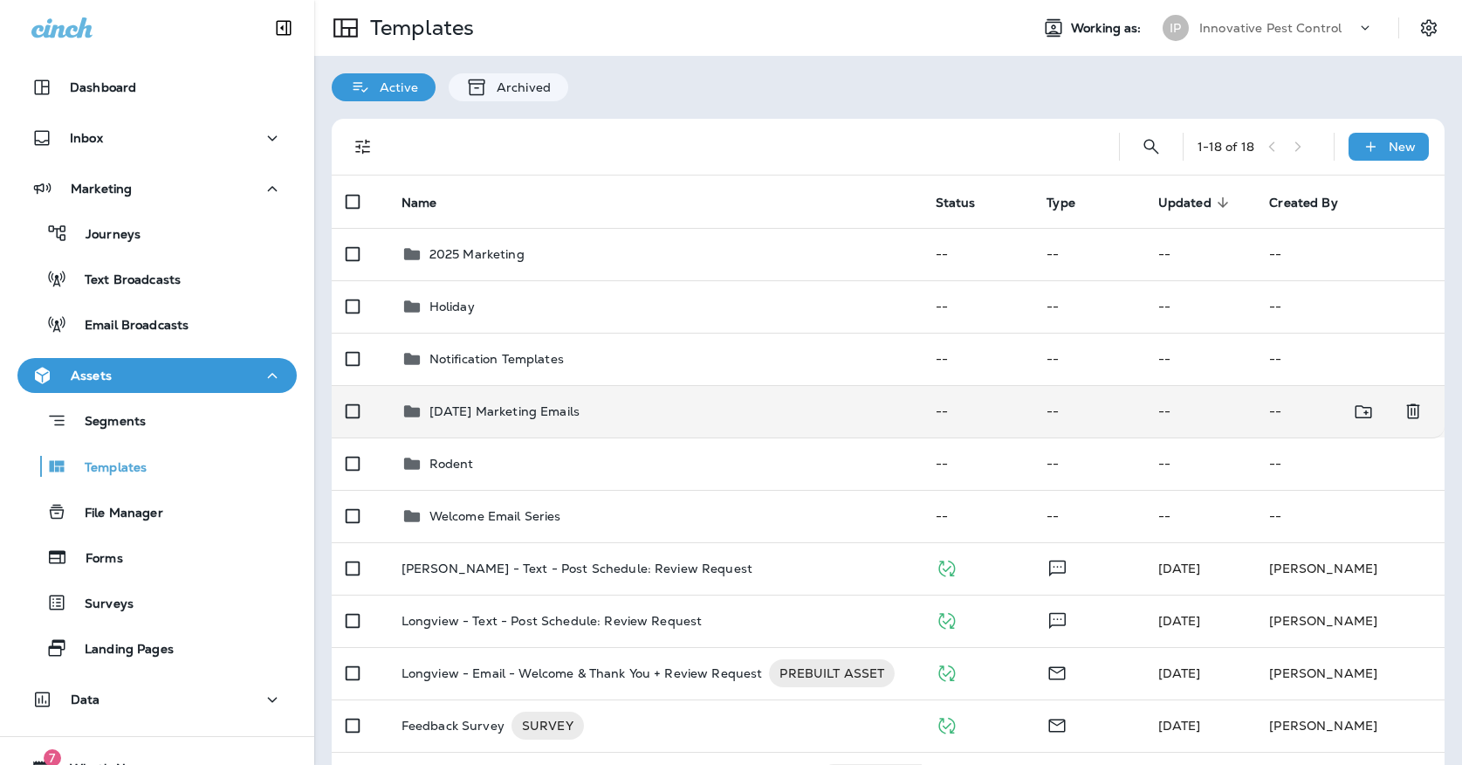
click at [551, 407] on td "[DATE] Marketing Emails" at bounding box center [655, 411] width 534 height 52
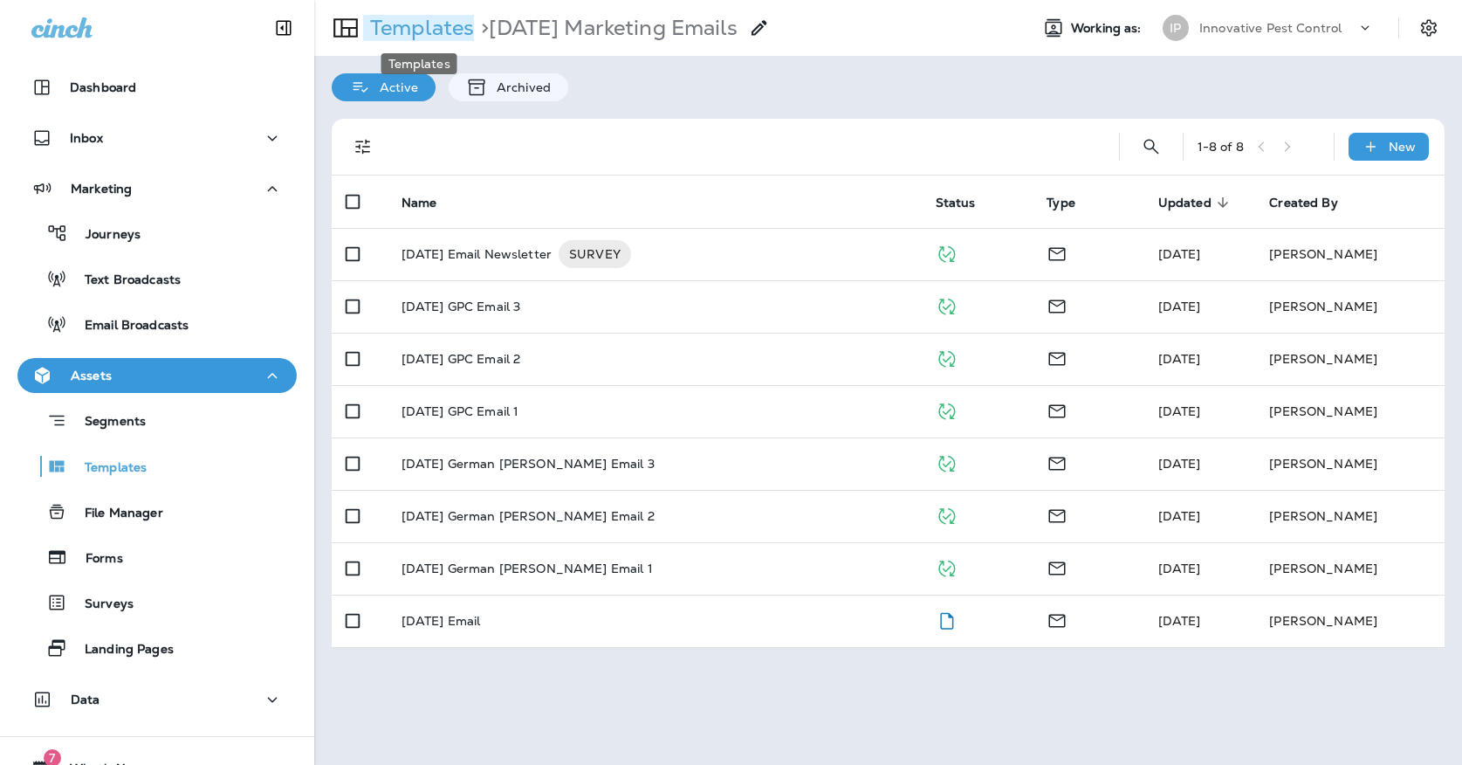
click at [398, 35] on p "Templates" at bounding box center [418, 28] width 111 height 26
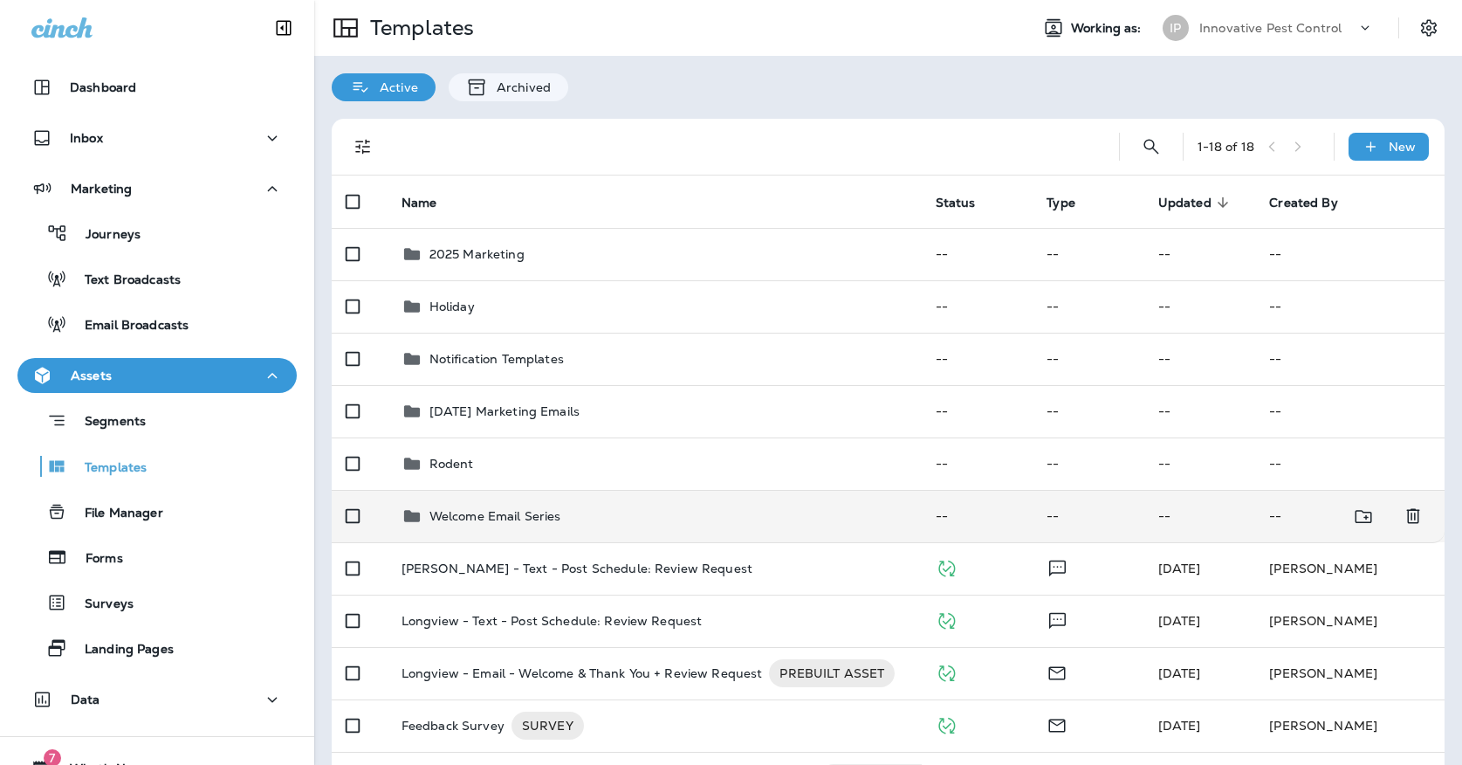
scroll to position [90, 0]
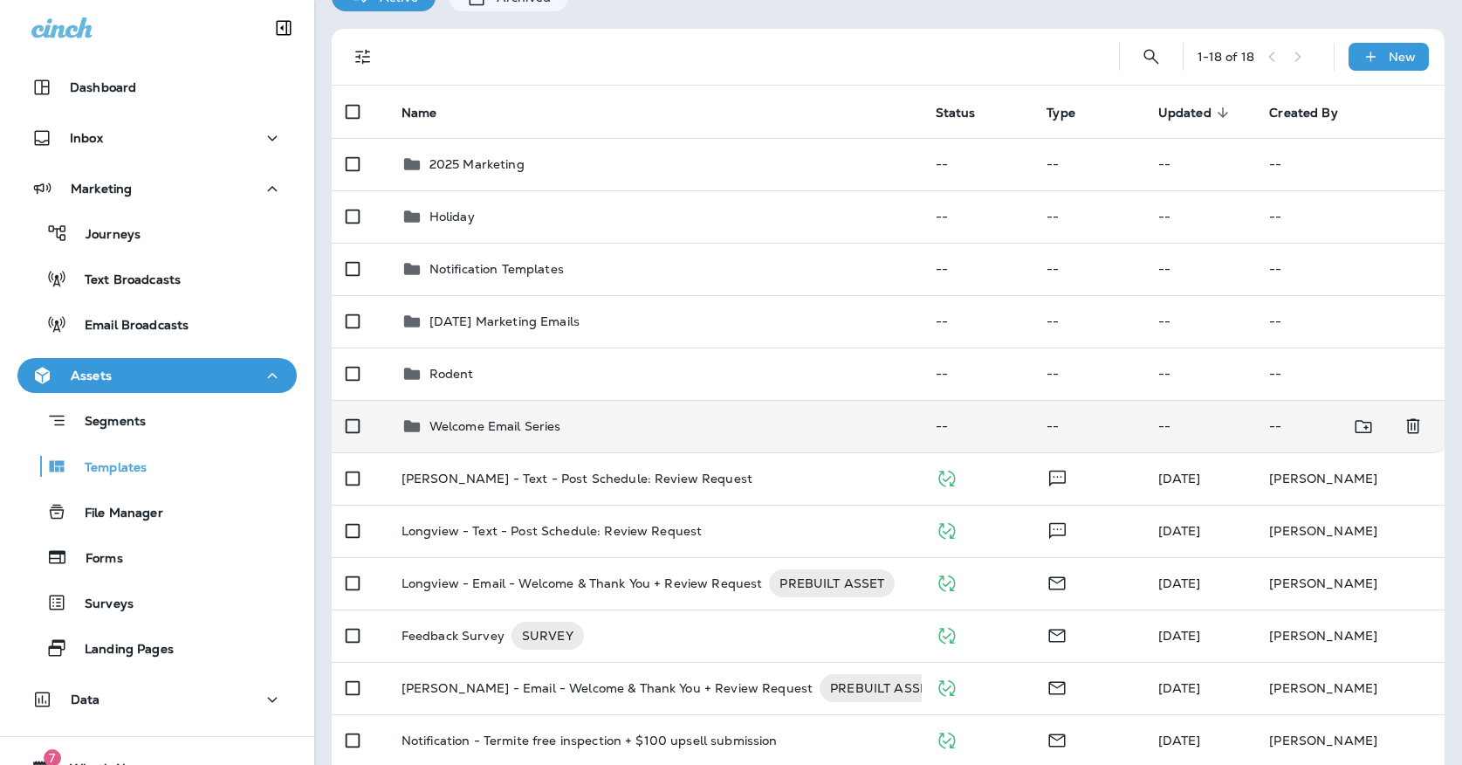
click at [582, 416] on div "Welcome Email Series" at bounding box center [655, 426] width 506 height 21
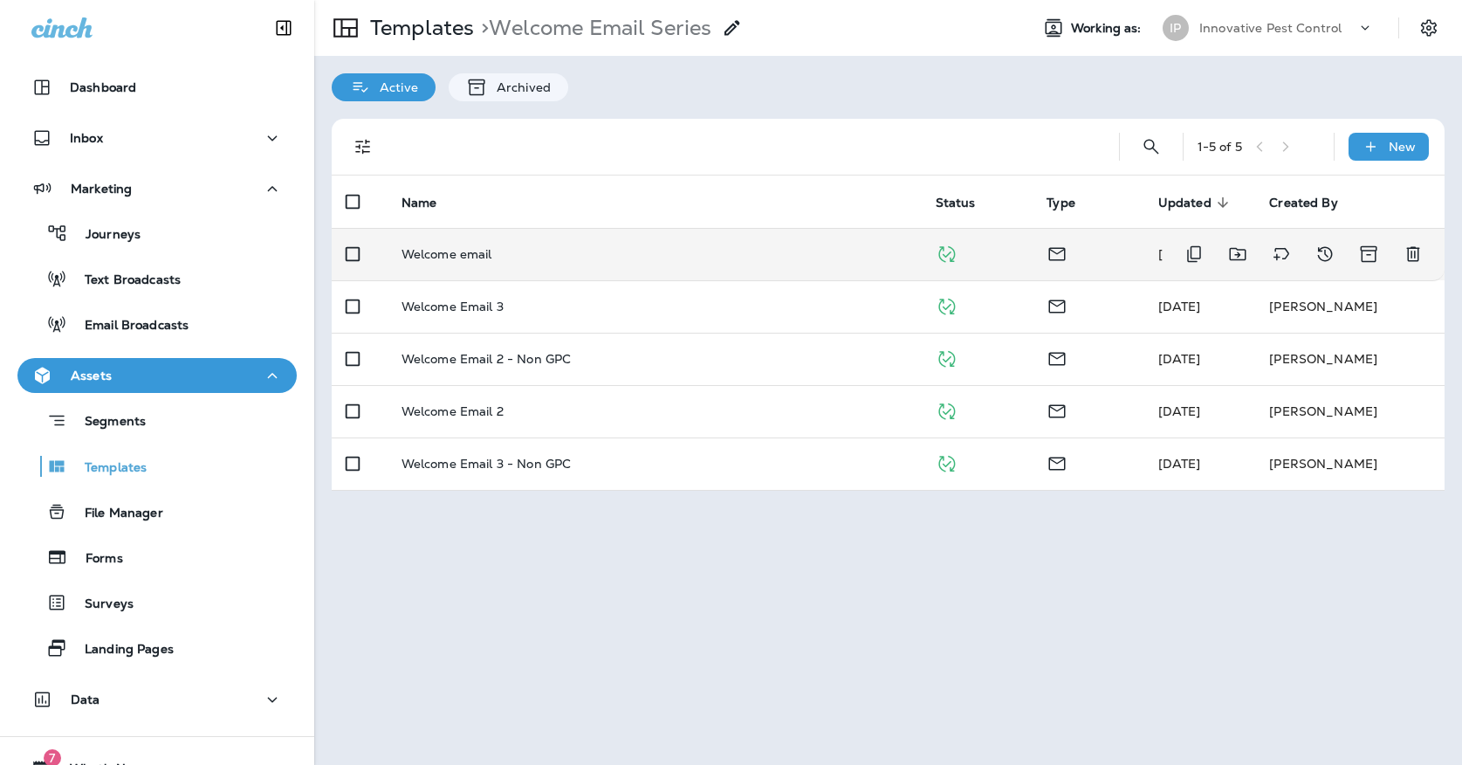
click at [612, 252] on td "Welcome email" at bounding box center [655, 254] width 534 height 52
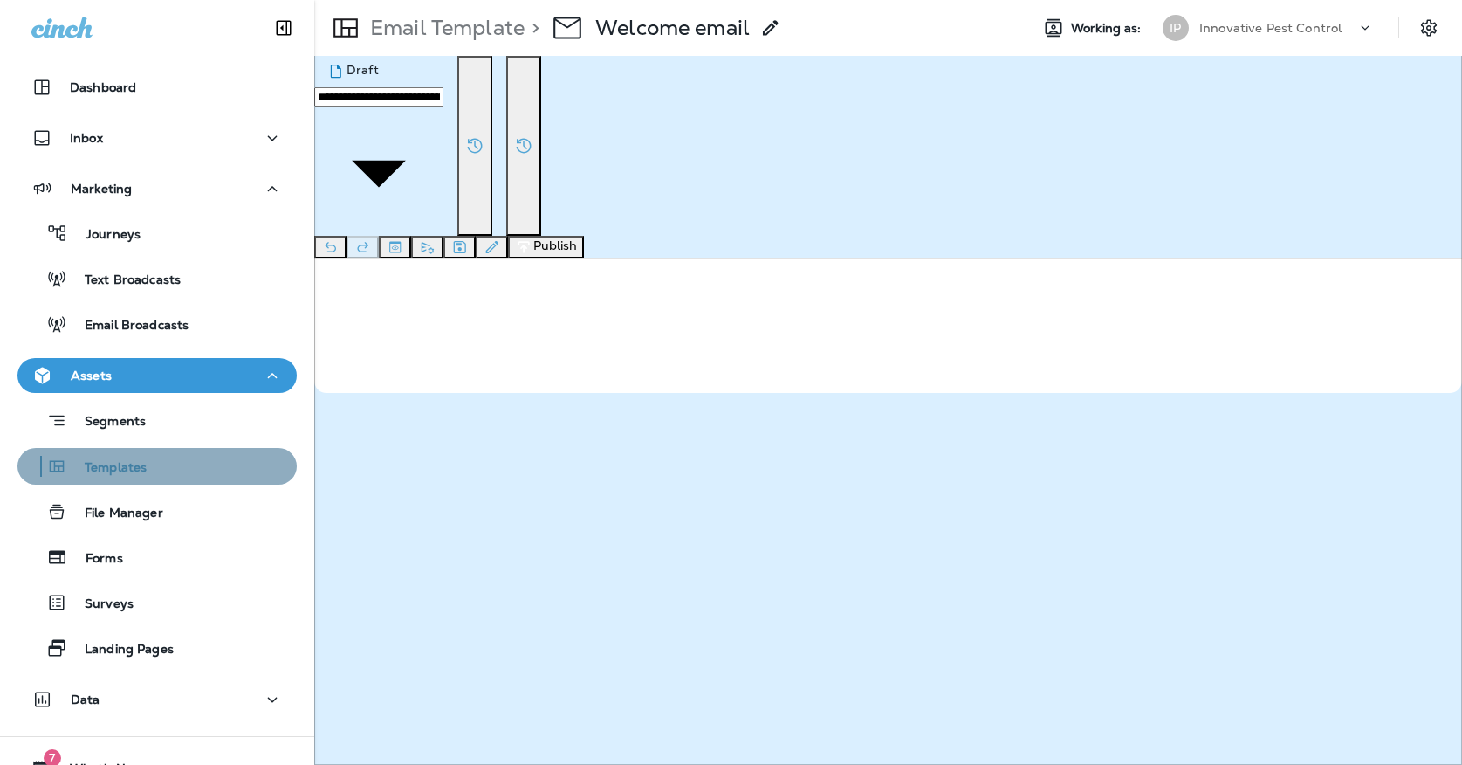
click at [172, 455] on div "Templates" at bounding box center [156, 466] width 265 height 26
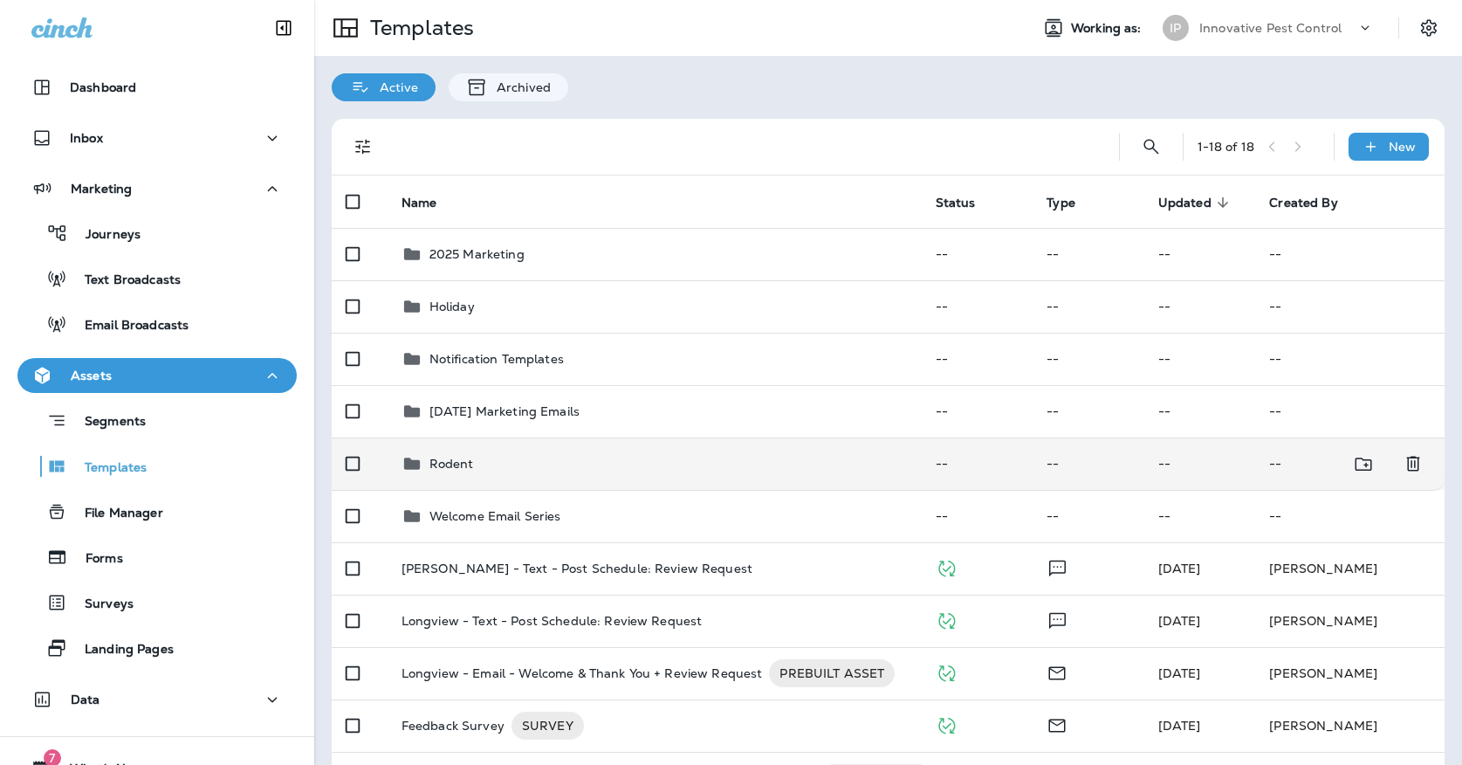
click at [528, 453] on div "Rodent" at bounding box center [655, 463] width 506 height 21
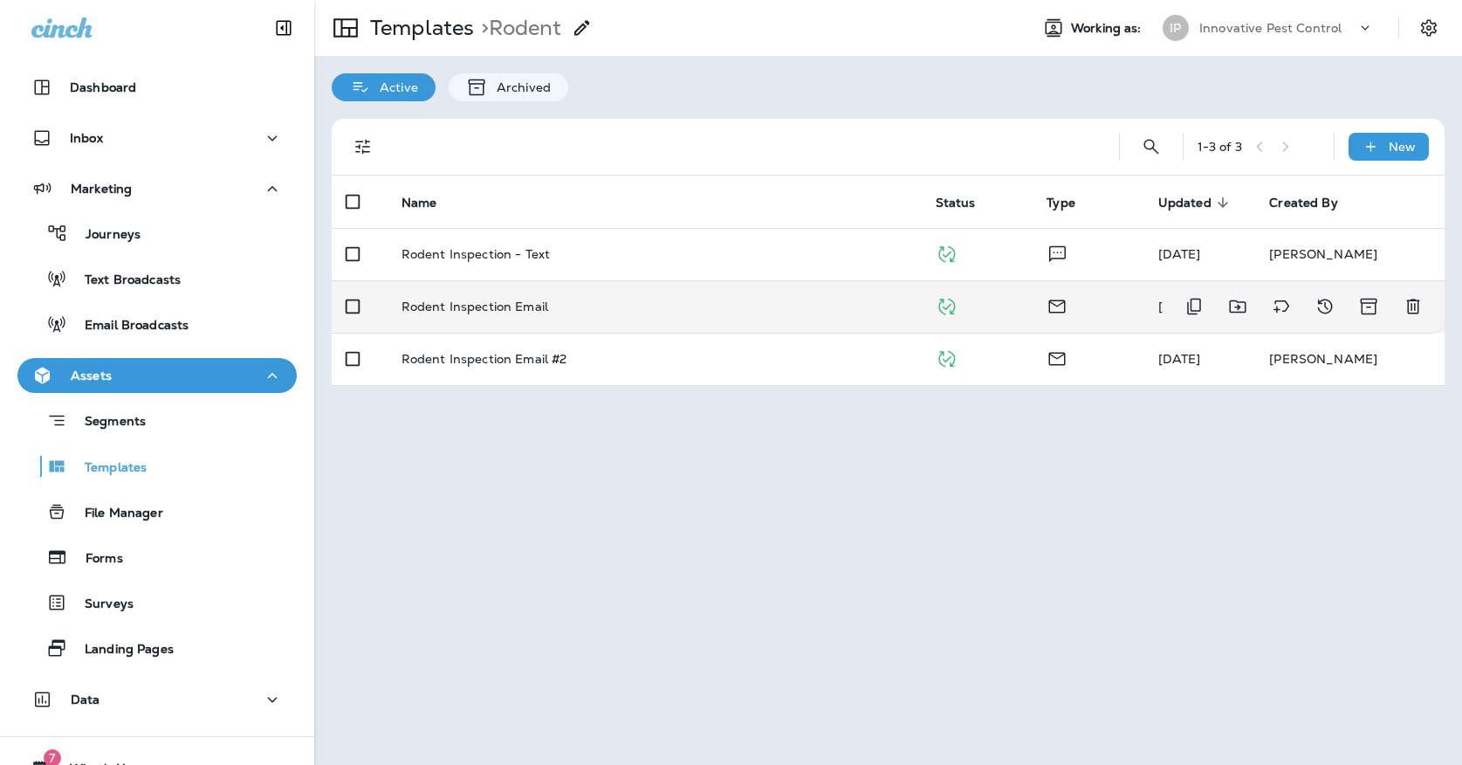
click at [539, 304] on td "Rodent Inspection Email" at bounding box center [655, 306] width 534 height 52
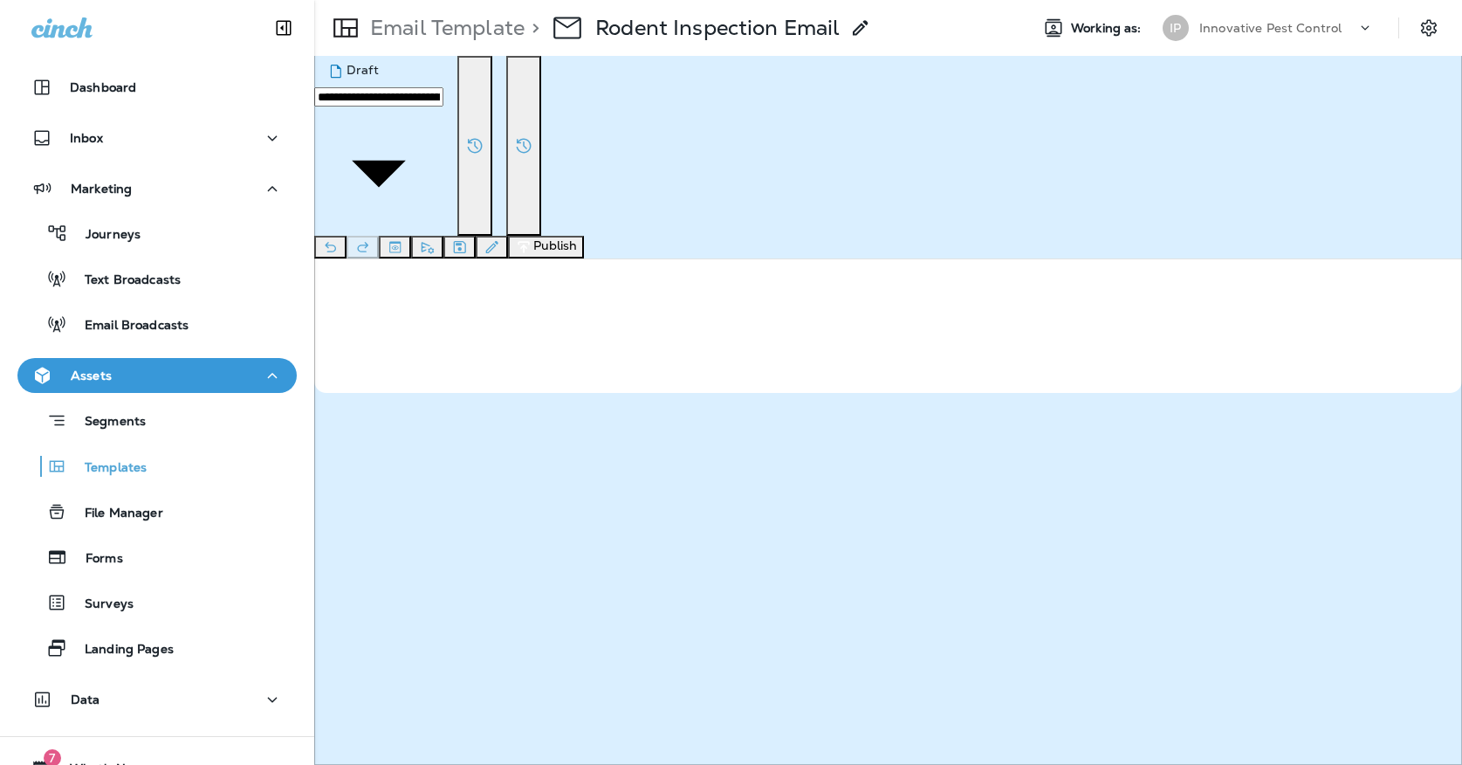
click at [469, 238] on icon "Save" at bounding box center [459, 246] width 18 height 17
click at [584, 236] on button "Publish" at bounding box center [546, 247] width 76 height 23
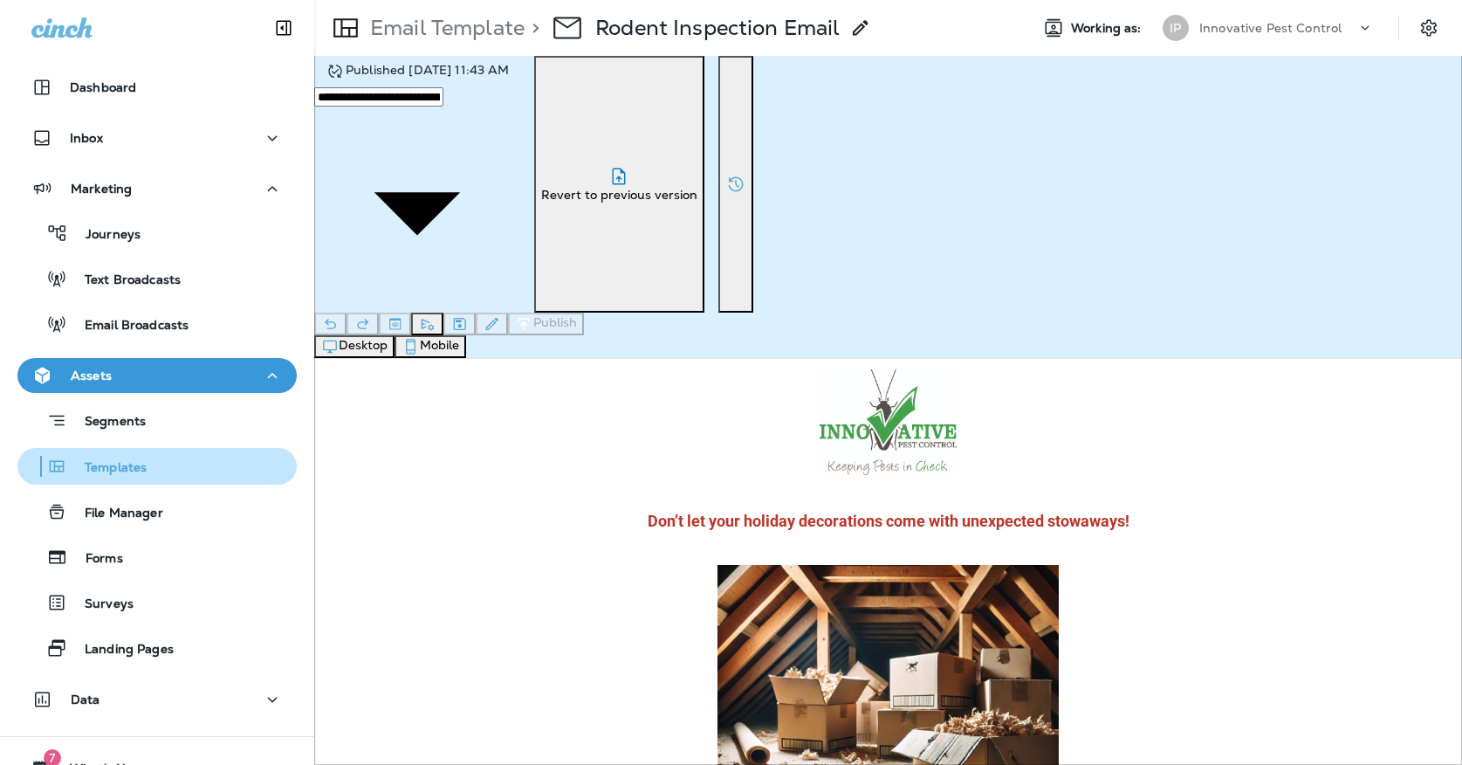
click at [120, 481] on button "Templates" at bounding box center [156, 466] width 279 height 37
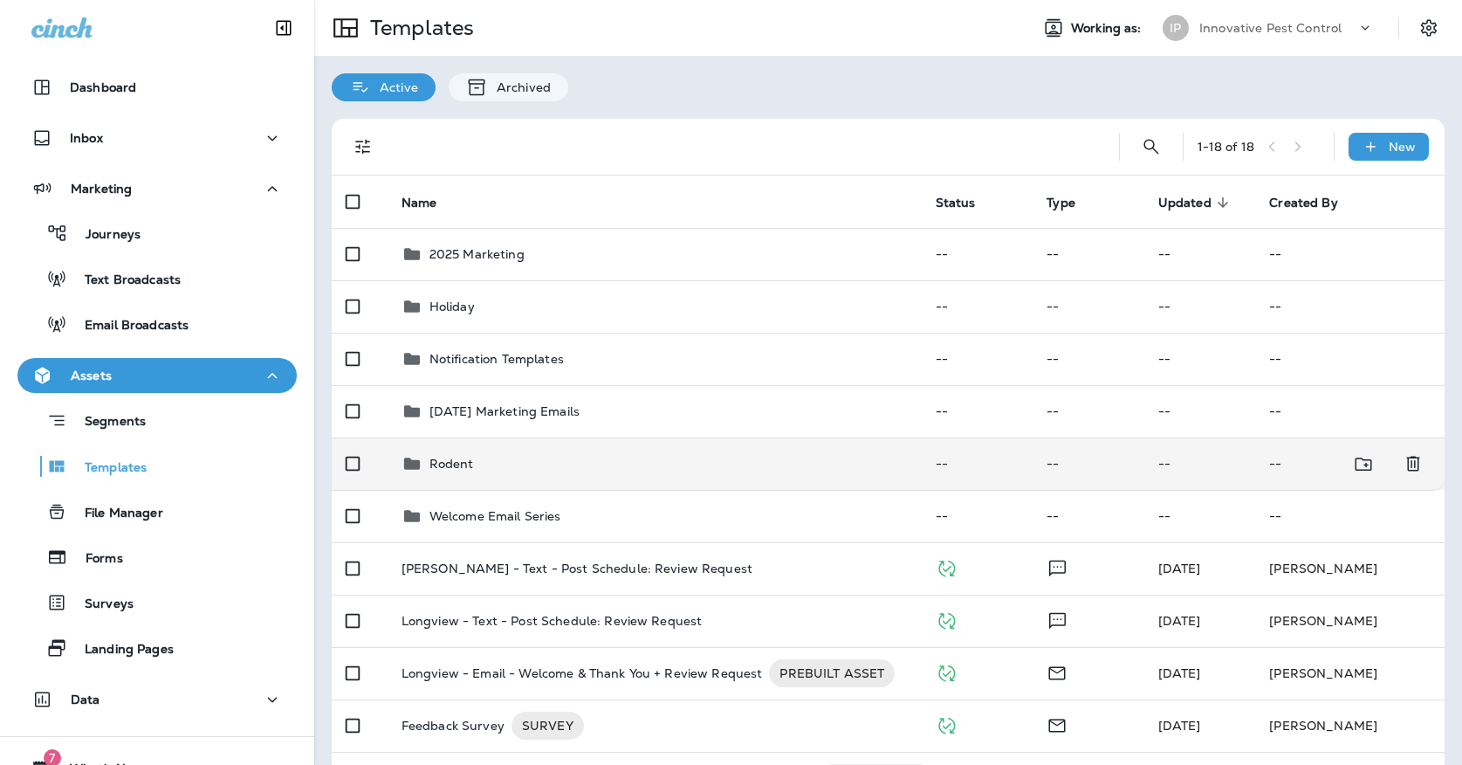
click at [481, 454] on div "Rodent" at bounding box center [655, 463] width 506 height 21
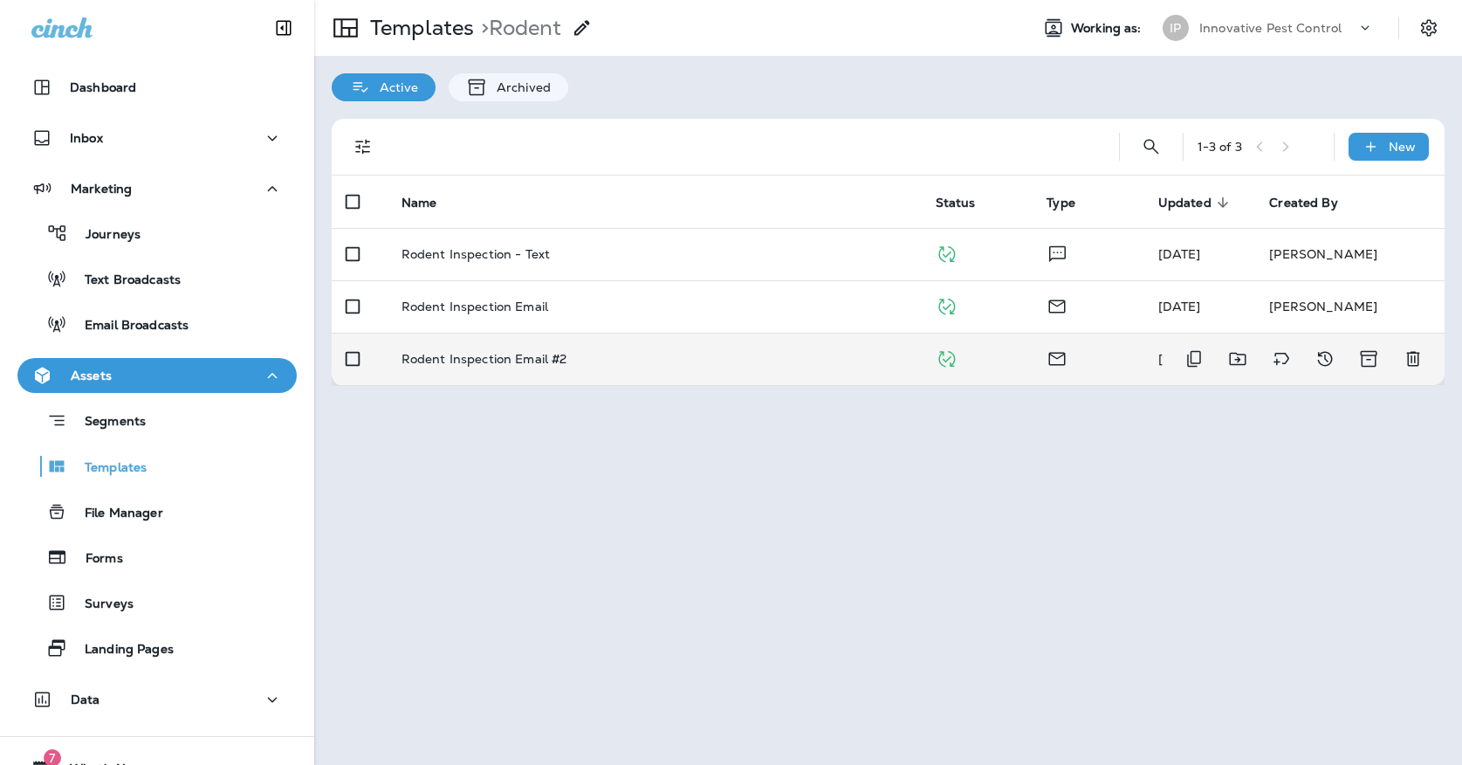
click at [562, 361] on td "Rodent Inspection Email #2" at bounding box center [655, 359] width 534 height 52
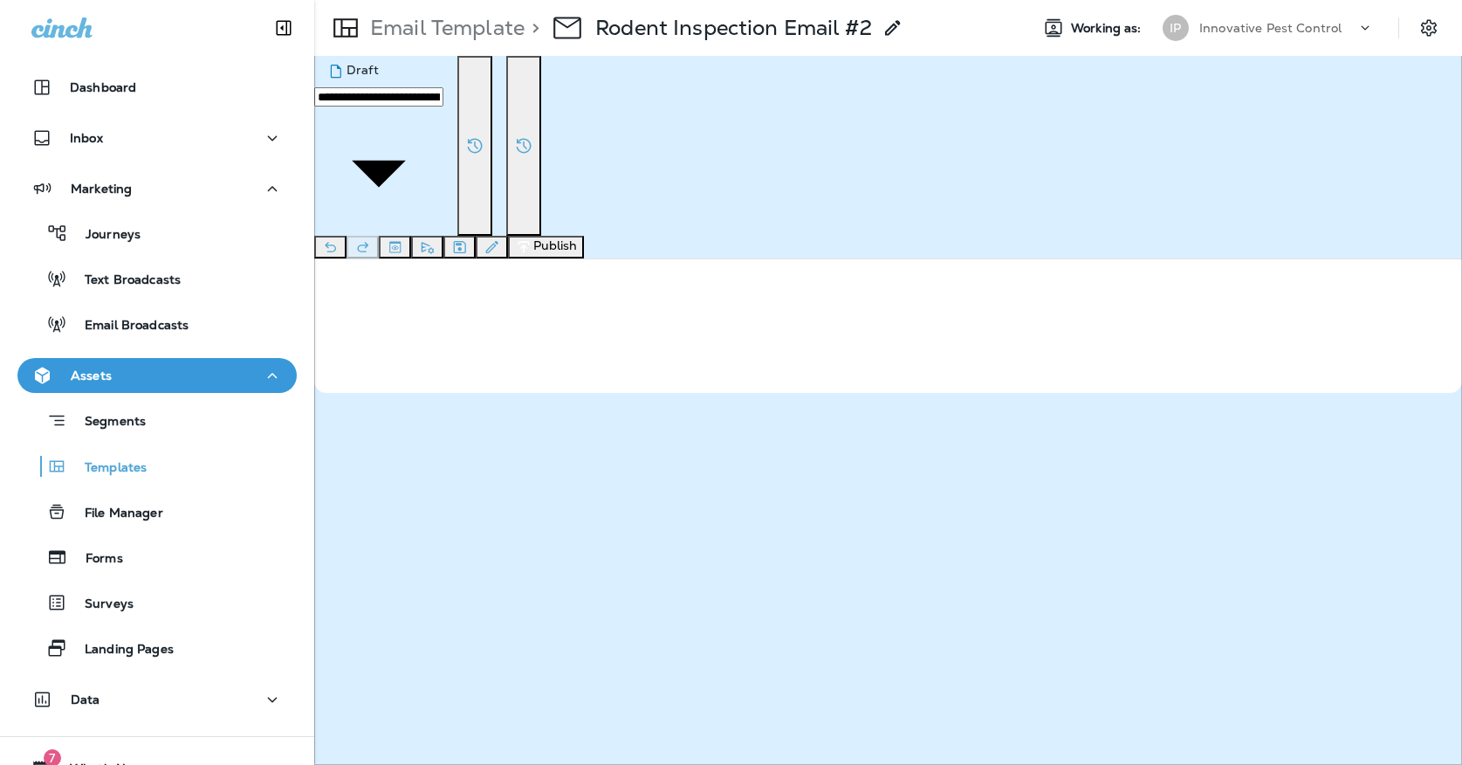
click at [469, 238] on icon "Save" at bounding box center [459, 246] width 18 height 17
